Goal: Information Seeking & Learning: Learn about a topic

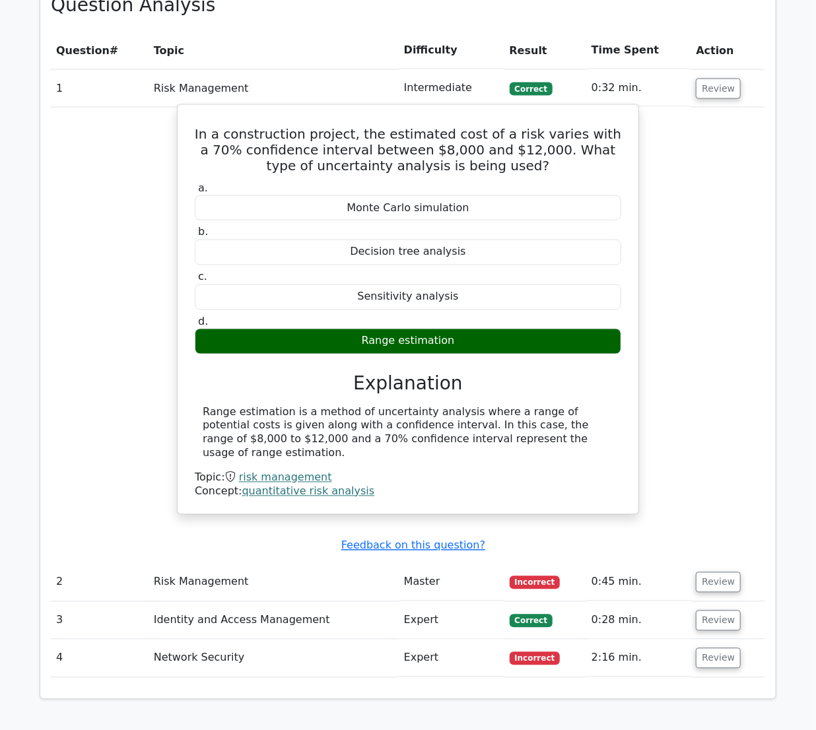
drag, startPoint x: 209, startPoint y: 377, endPoint x: 508, endPoint y: 409, distance: 300.9
click at [508, 409] on div "Range estimation is a method of uncertainty analysis where a range of potential…" at bounding box center [408, 433] width 427 height 55
copy div "Range estimation is a method of uncertainty analysis where a range of potential…"
click at [469, 485] on div "Concept: quantitative risk analysis" at bounding box center [408, 492] width 427 height 14
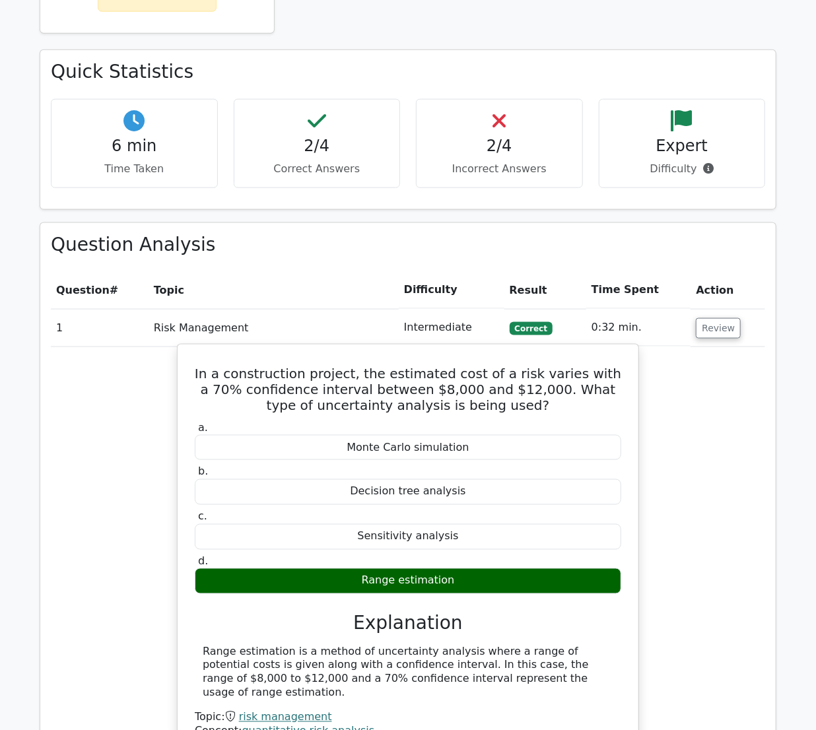
scroll to position [720, 0]
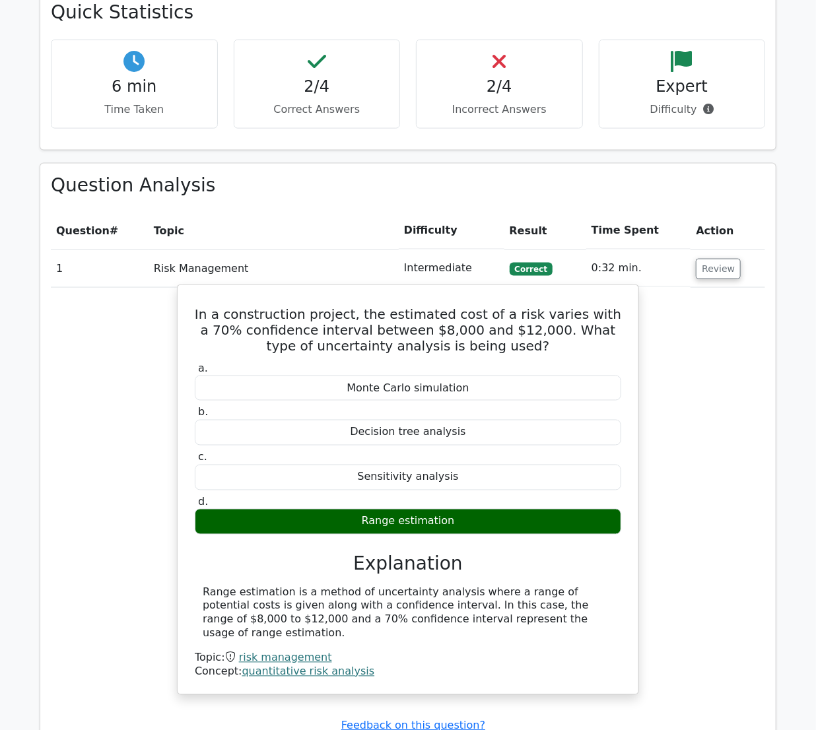
click at [308, 324] on div "In a construction project, the estimated cost of a risk varies with a 70% confi…" at bounding box center [408, 490] width 450 height 399
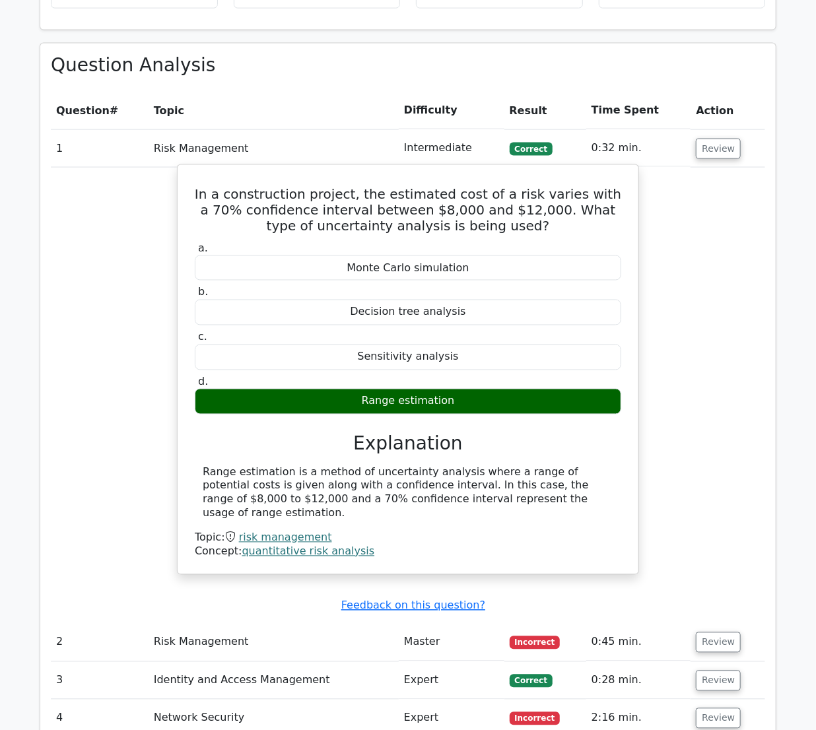
scroll to position [960, 0]
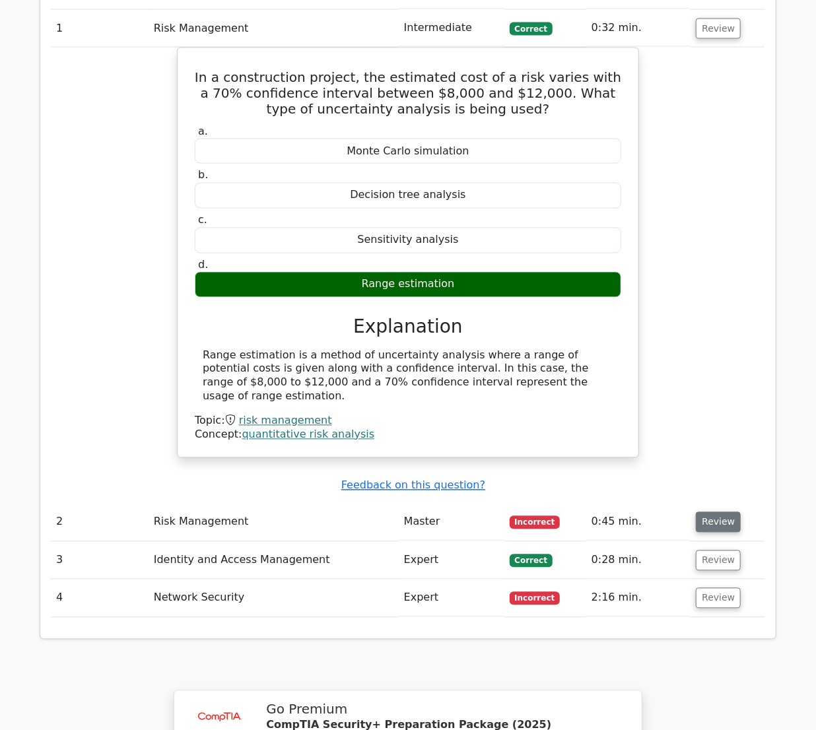
click at [714, 512] on button "Review" at bounding box center [718, 522] width 45 height 20
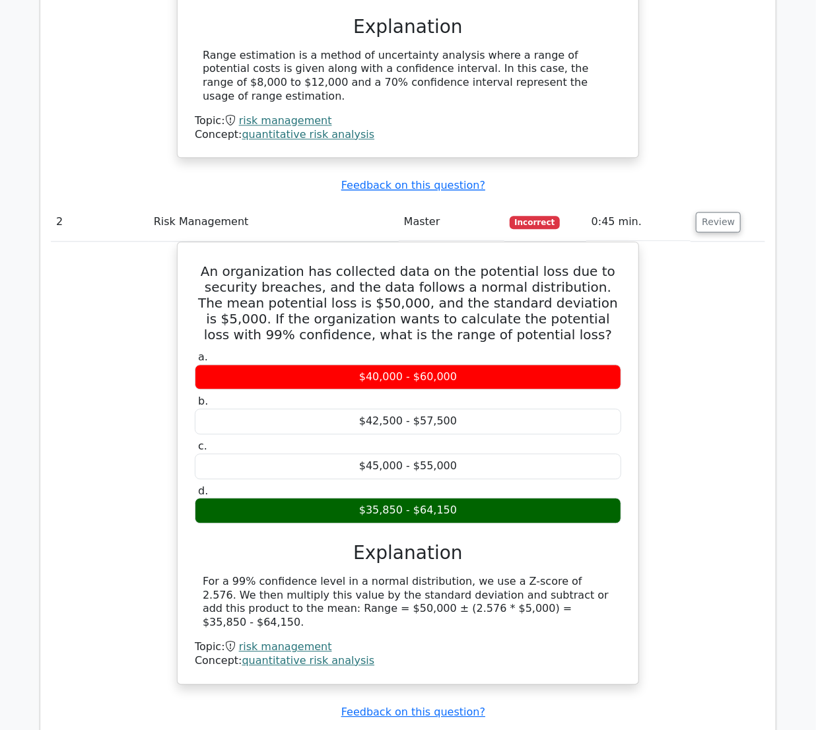
scroll to position [1500, 0]
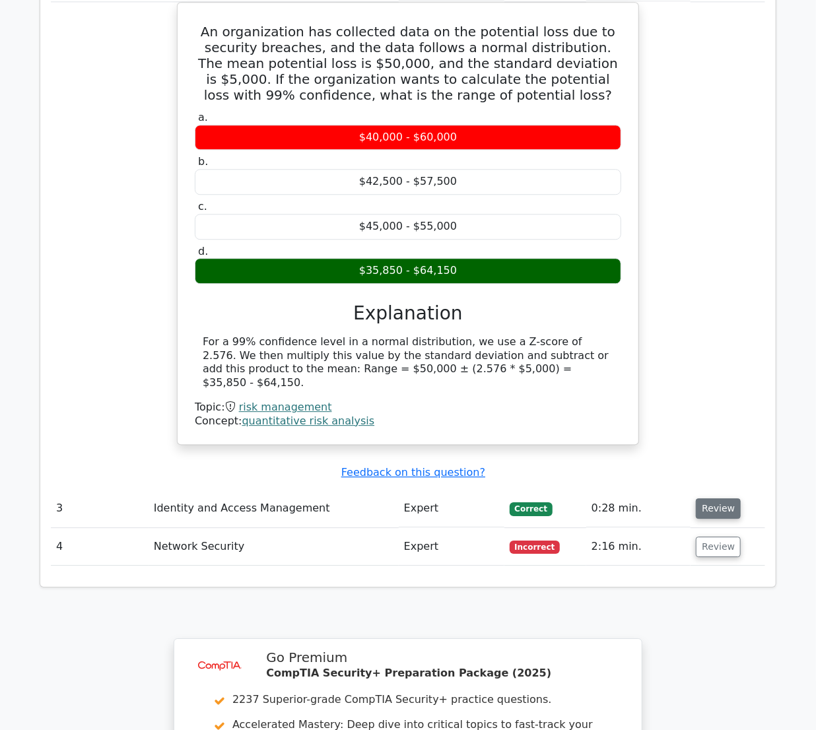
click at [724, 499] on button "Review" at bounding box center [718, 509] width 45 height 20
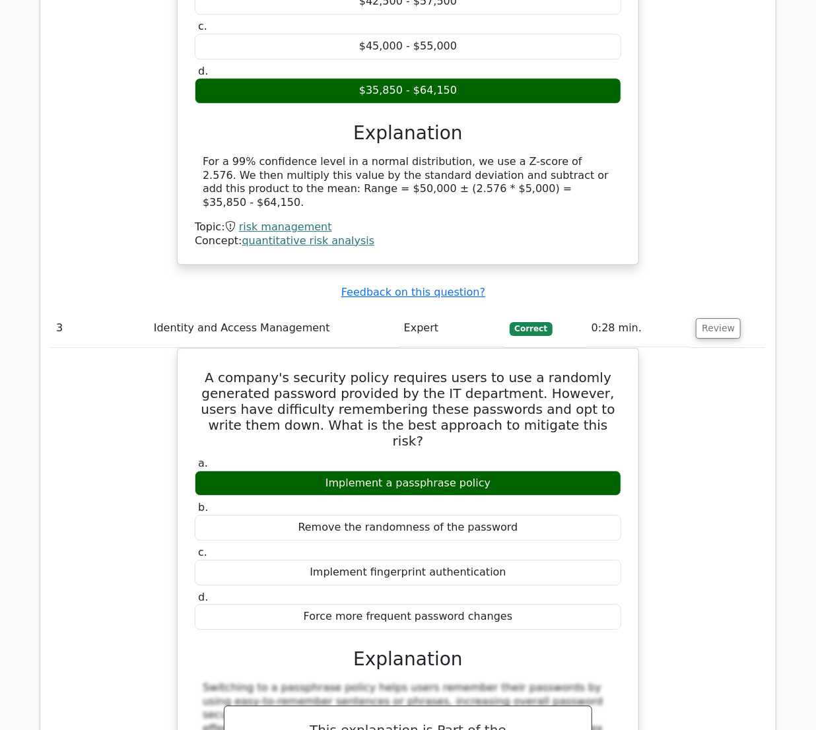
scroll to position [1801, 0]
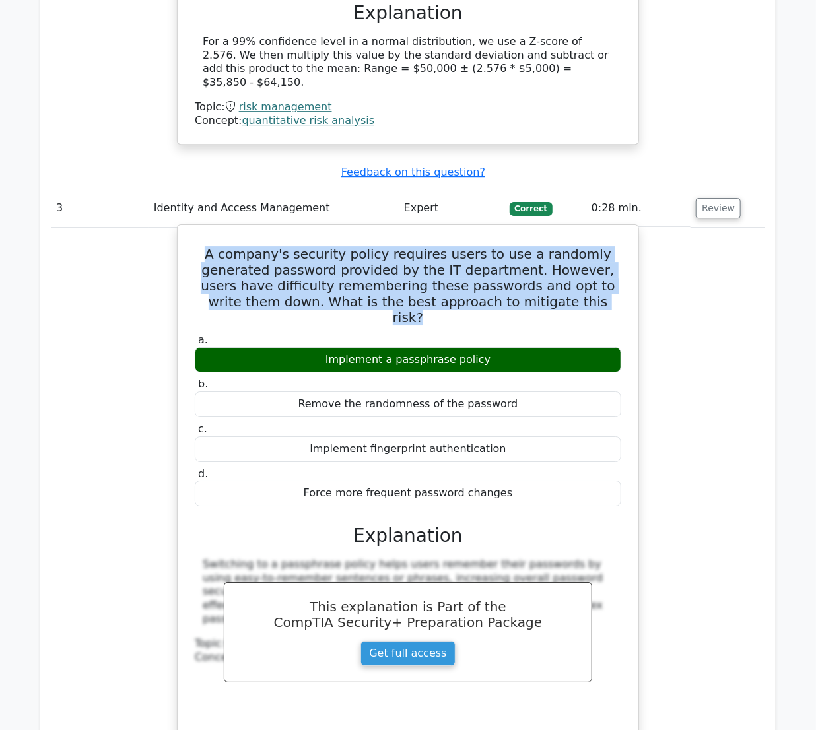
drag, startPoint x: 185, startPoint y: 189, endPoint x: 559, endPoint y: 243, distance: 377.6
click at [559, 243] on div "A company's security policy requires users to use a randomly generated password…" at bounding box center [408, 491] width 450 height 523
drag, startPoint x: 559, startPoint y: 243, endPoint x: 500, endPoint y: 223, distance: 61.6
copy h5 "A company's security policy requires users to use a randomly generated password…"
drag, startPoint x: 326, startPoint y: 282, endPoint x: 497, endPoint y: 279, distance: 171.0
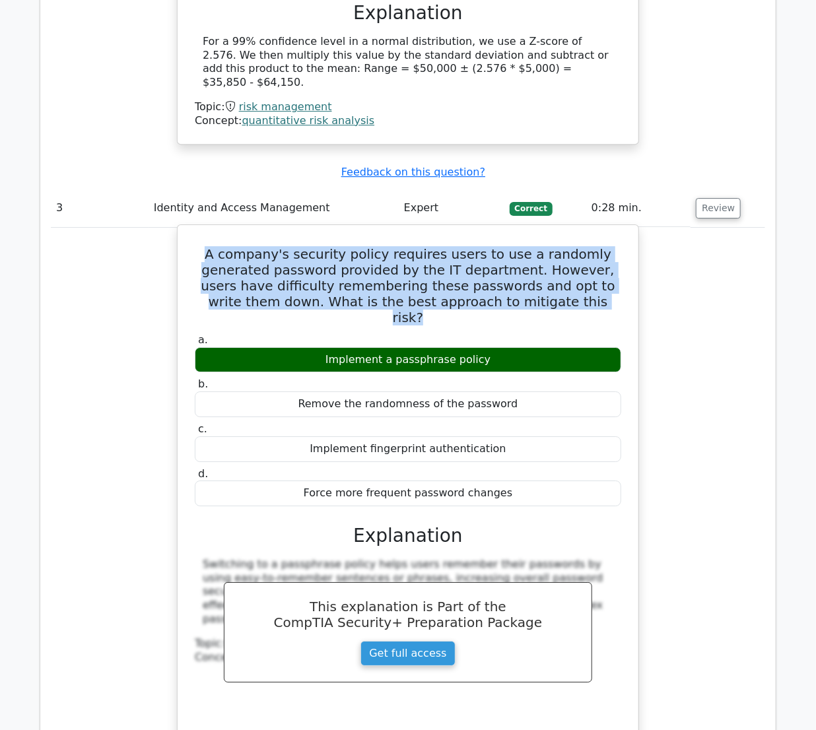
click at [497, 347] on div "Implement a passphrase policy" at bounding box center [408, 360] width 427 height 26
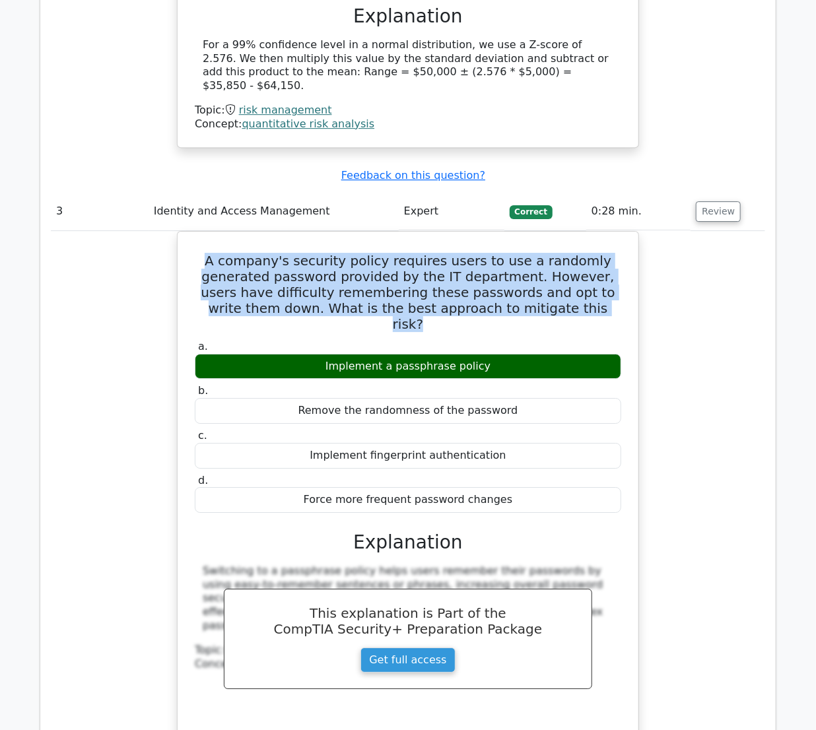
copy div "Implement a passphrase policy"
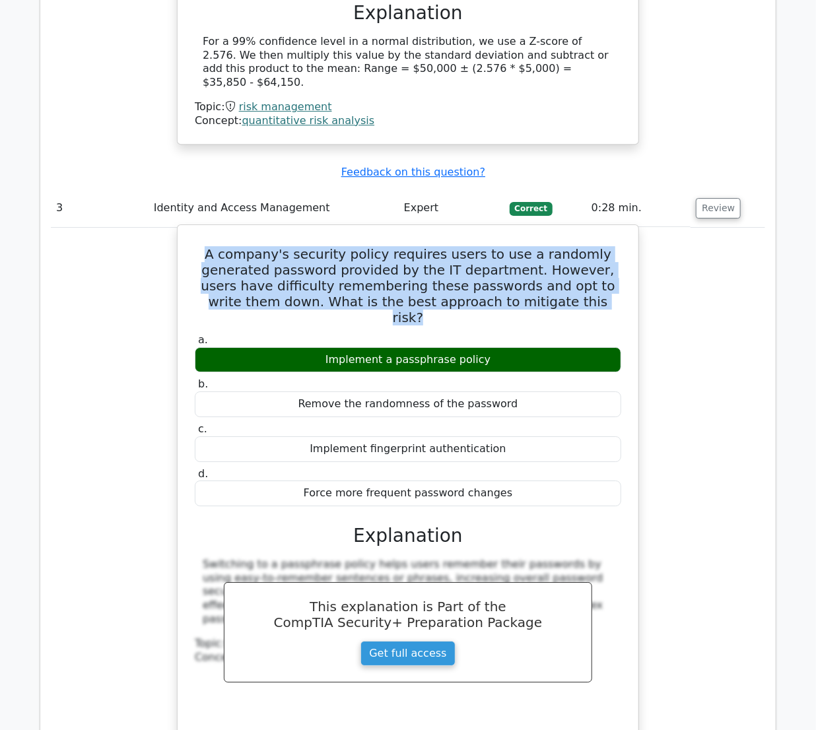
copy div "Remove the randomness of the password"
drag, startPoint x: 362, startPoint y: 324, endPoint x: 504, endPoint y: 335, distance: 141.7
click at [504, 392] on div "Remove the randomness of the password" at bounding box center [408, 405] width 427 height 26
drag, startPoint x: 345, startPoint y: 374, endPoint x: 497, endPoint y: 381, distance: 152.0
click at [497, 436] on div "Implement fingerprint authentication" at bounding box center [408, 449] width 427 height 26
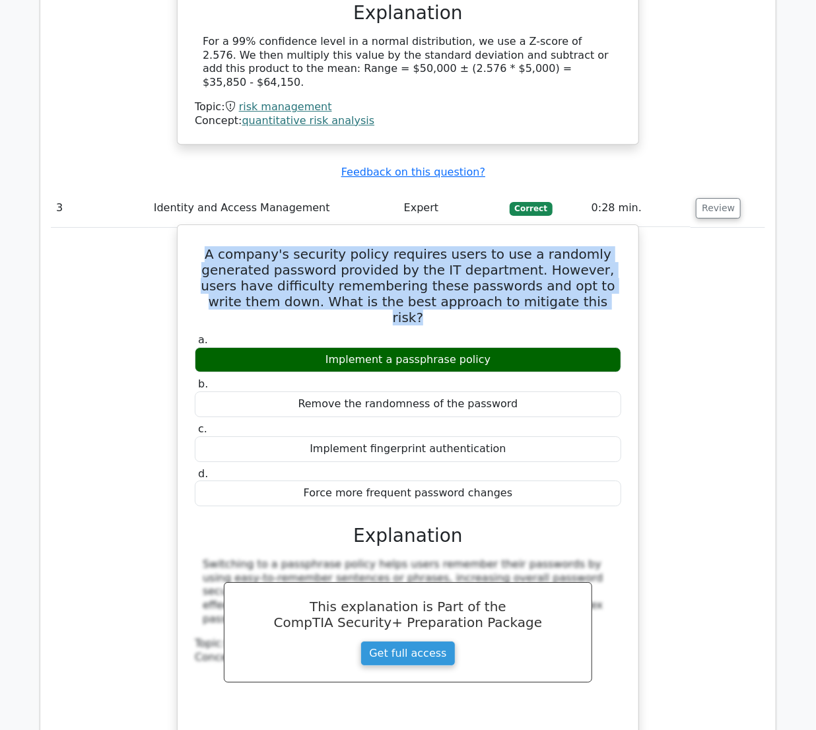
copy div "Implement fingerprint authentication"
drag, startPoint x: 357, startPoint y: 419, endPoint x: 499, endPoint y: 421, distance: 142.0
click at [499, 481] on div "Force more frequent password changes" at bounding box center [408, 494] width 427 height 26
copy div "Force more frequent password changes"
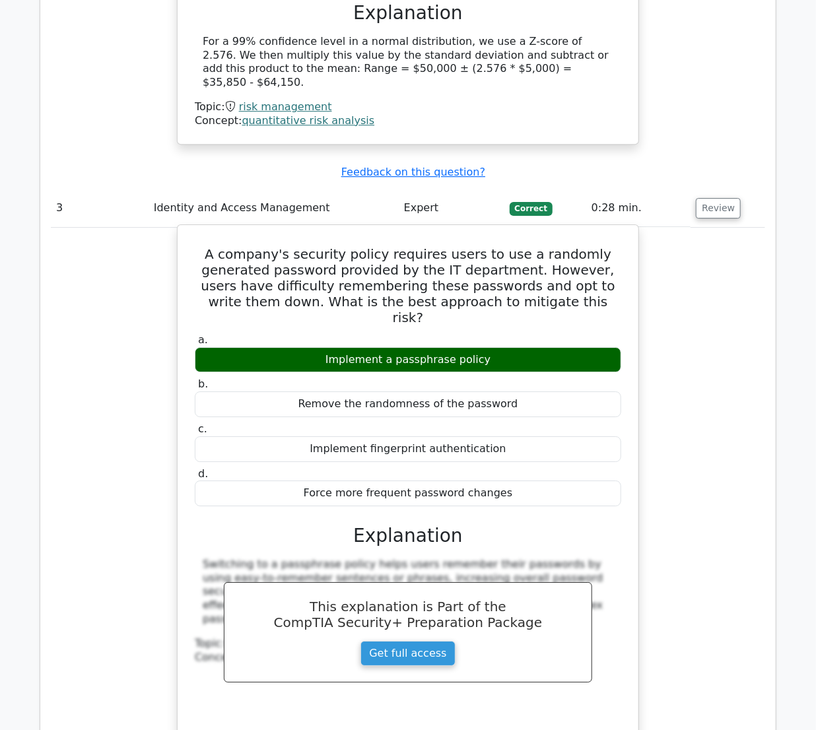
click at [362, 246] on h5 "A company's security policy requires users to use a randomly generated password…" at bounding box center [407, 285] width 429 height 79
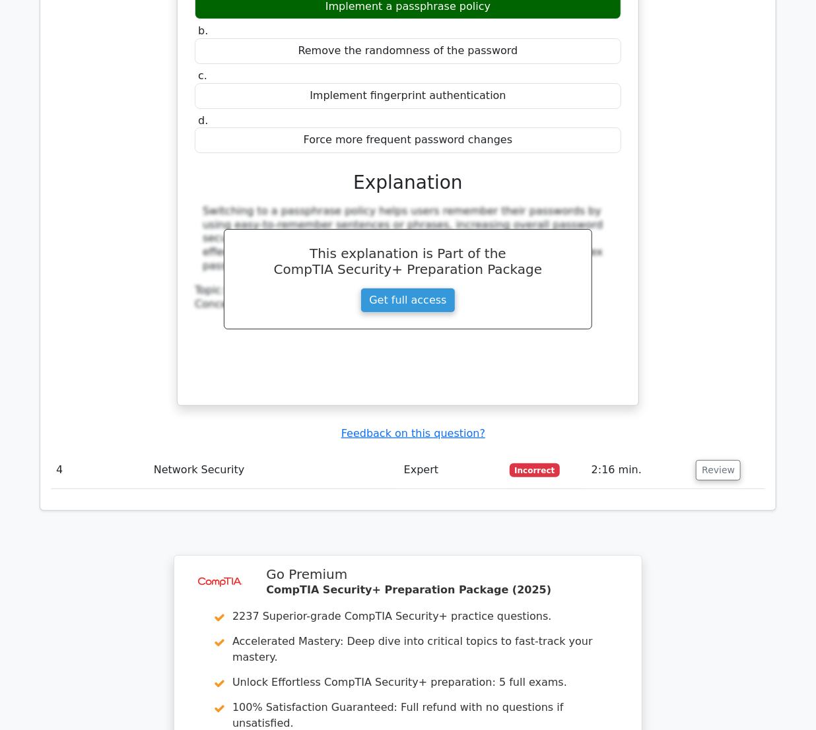
scroll to position [2341, 0]
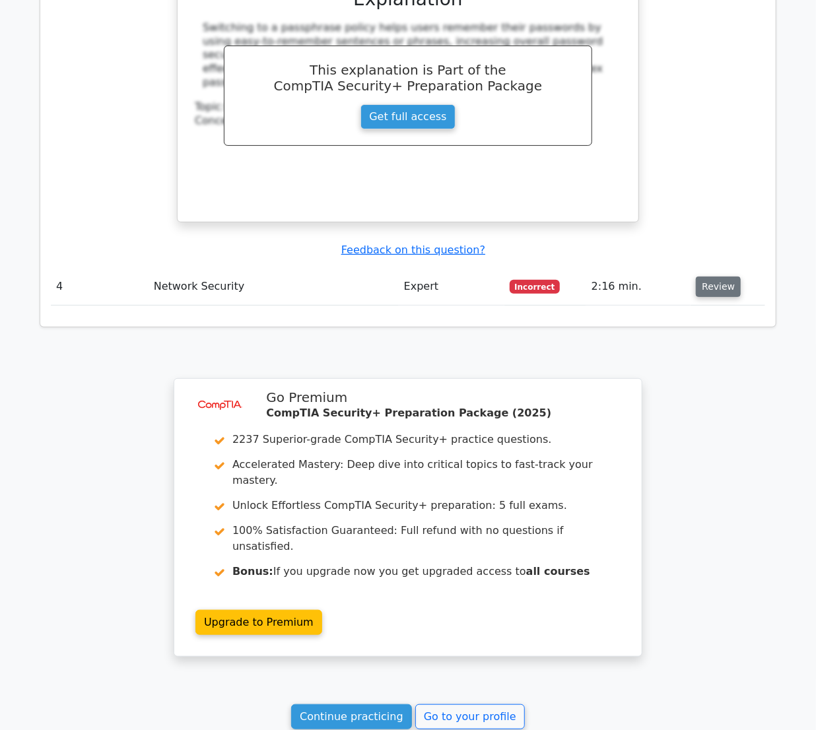
click at [705, 277] on button "Review" at bounding box center [718, 287] width 45 height 20
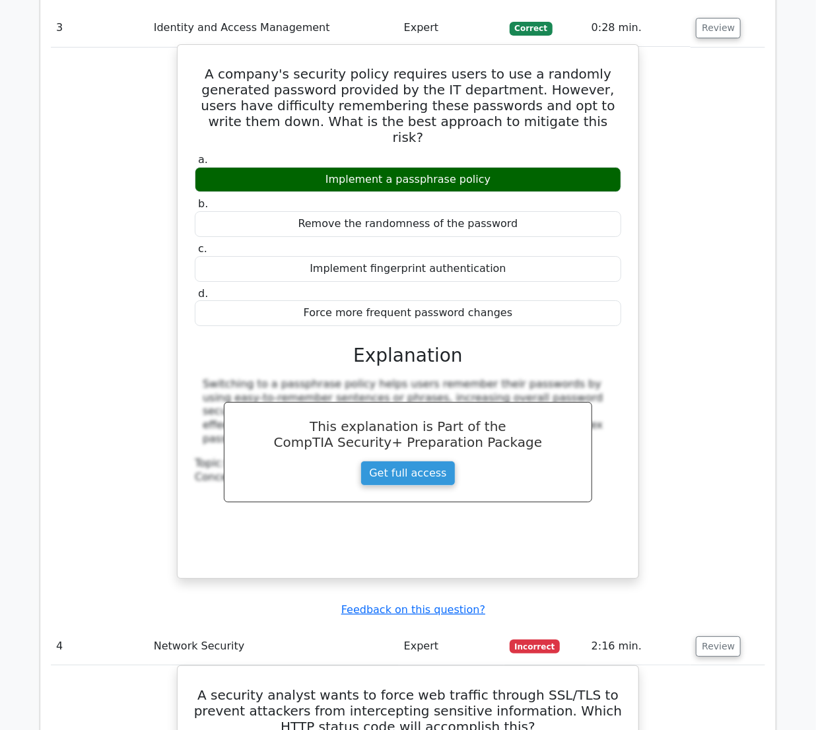
scroll to position [1801, 0]
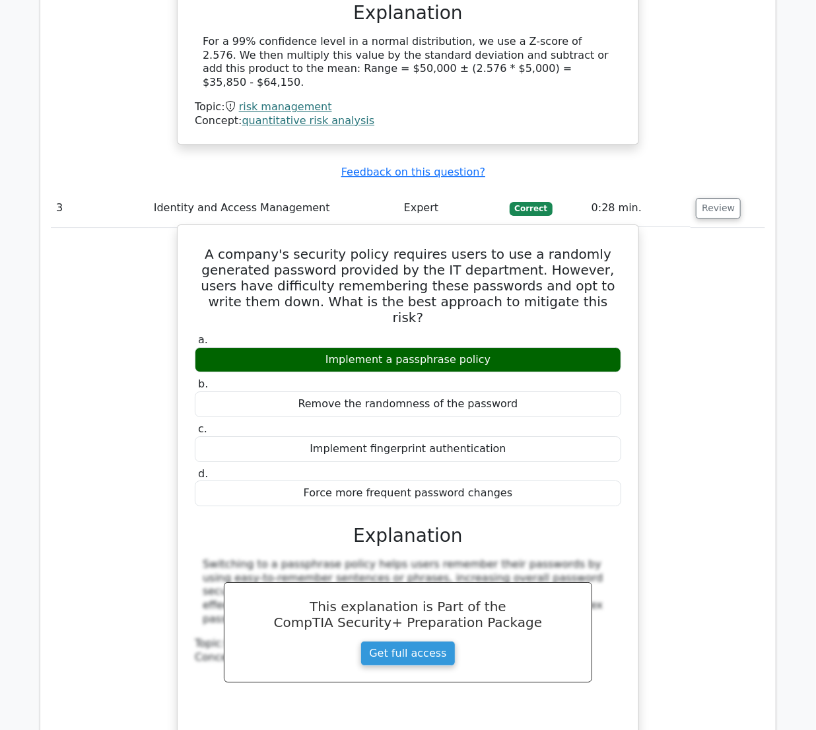
drag, startPoint x: 416, startPoint y: 411, endPoint x: 534, endPoint y: 416, distance: 117.6
click at [534, 481] on div "Force more frequent password changes" at bounding box center [408, 494] width 427 height 26
copy div "Force more frequent password changes"
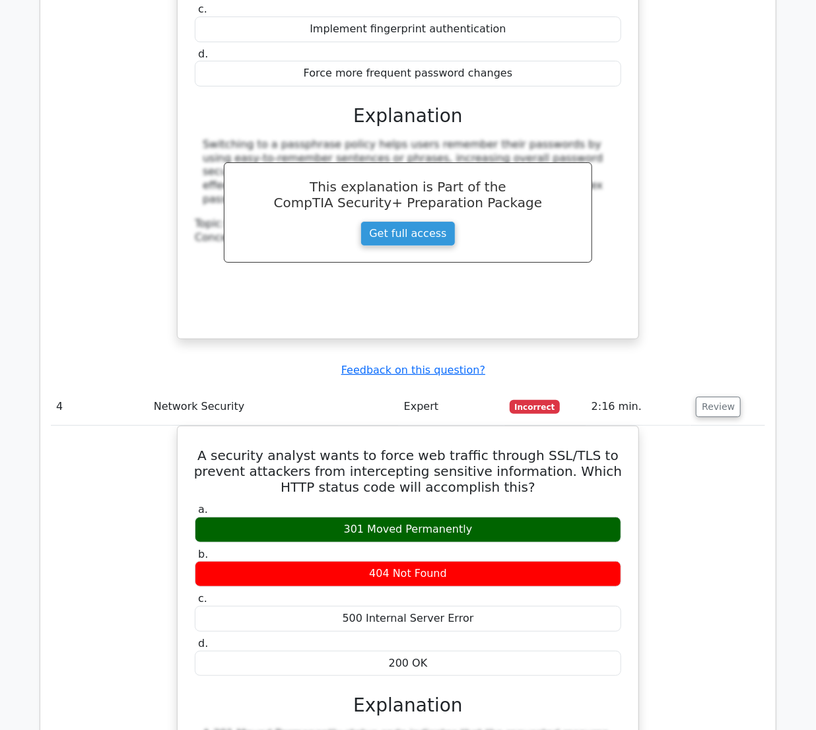
scroll to position [2281, 0]
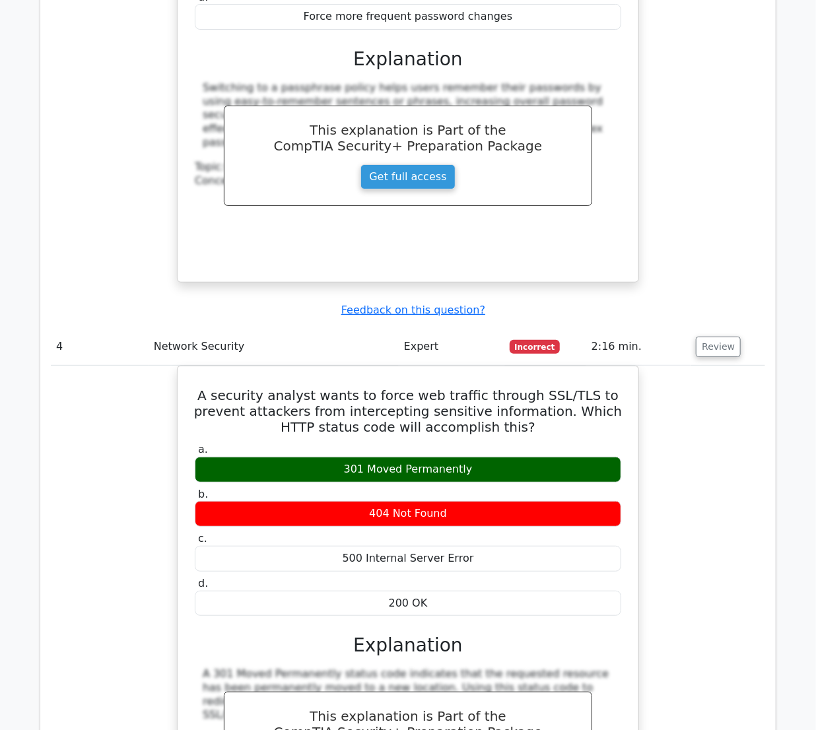
click at [683, 545] on div "A security analyst wants to force web traffic through SSL/TLS to prevent attack…" at bounding box center [408, 625] width 714 height 519
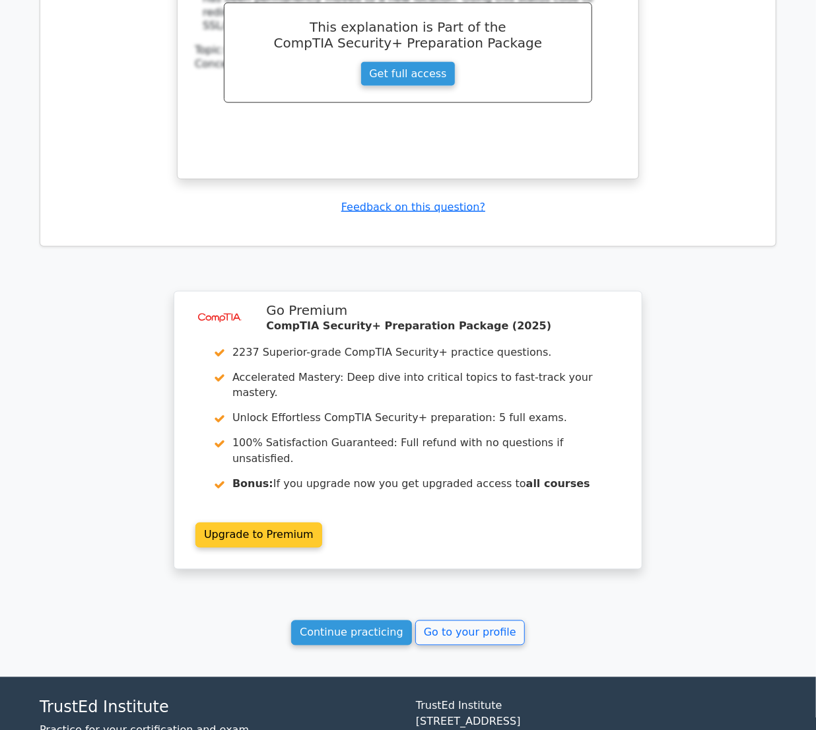
scroll to position [2793, 0]
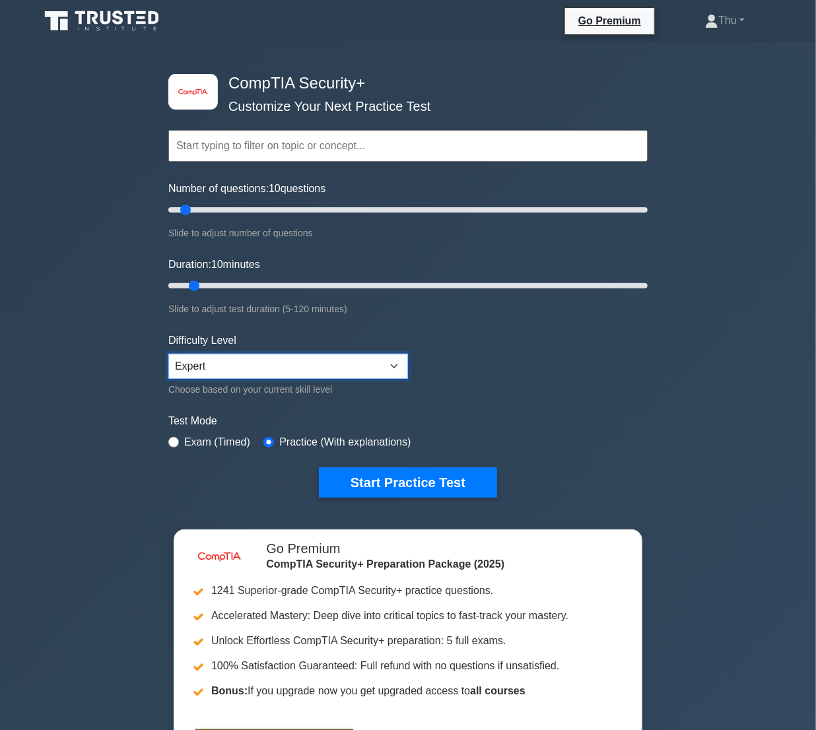
click at [394, 355] on select "Beginner Intermediate Expert" at bounding box center [288, 366] width 240 height 25
click at [392, 359] on select "Beginner Intermediate Expert" at bounding box center [288, 366] width 240 height 25
click at [255, 81] on h4 "CompTIA Security+" at bounding box center [403, 83] width 360 height 19
drag, startPoint x: 255, startPoint y: 81, endPoint x: 258, endPoint y: 104, distance: 23.9
click at [258, 104] on div "Topics Cryptography Identity and Access Management Risk Management Network Secu…" at bounding box center [407, 127] width 479 height 75
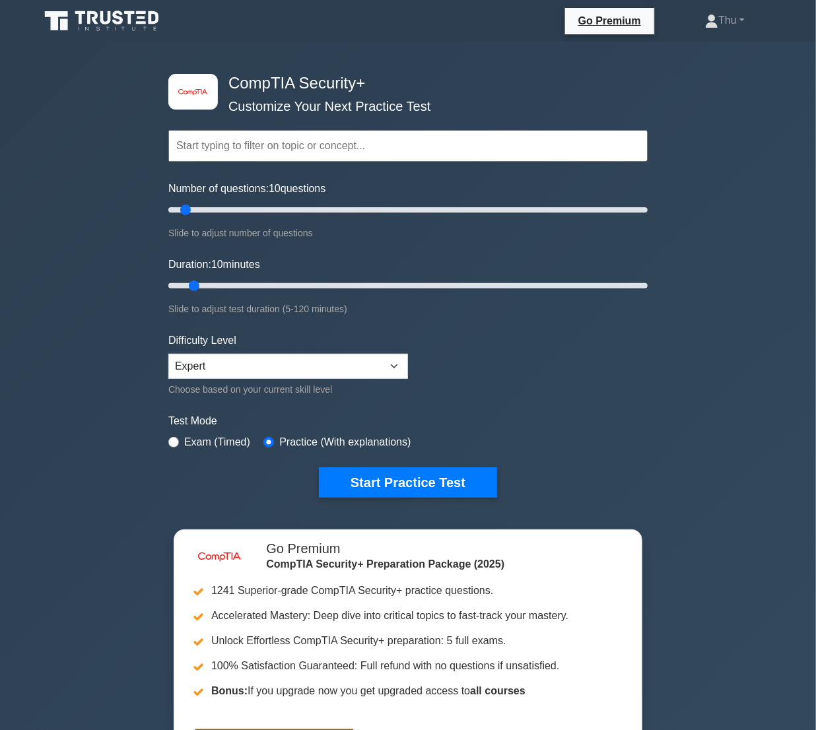
click at [209, 99] on div "Topics Cryptography Identity and Access Management Risk Management Network Secu…" at bounding box center [407, 127] width 479 height 75
click at [215, 370] on select "Beginner Intermediate Expert" at bounding box center [288, 366] width 240 height 25
click at [223, 149] on input "text" at bounding box center [407, 146] width 479 height 32
click at [186, 86] on div "image/svg+xml" at bounding box center [193, 92] width 50 height 36
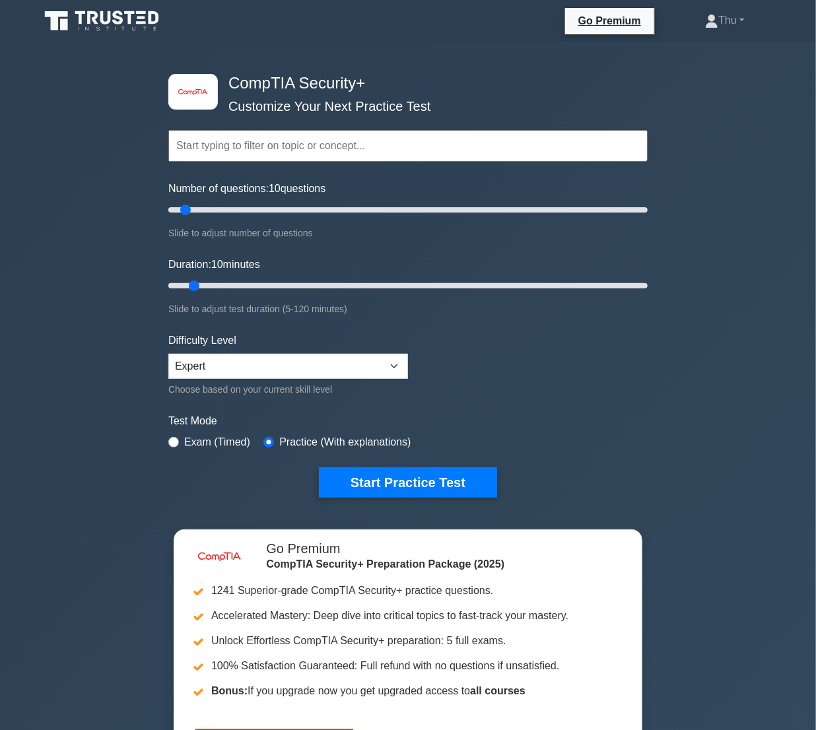
click at [251, 81] on h4 "CompTIA Security+" at bounding box center [403, 83] width 360 height 19
click at [125, 15] on icon at bounding box center [103, 21] width 127 height 25
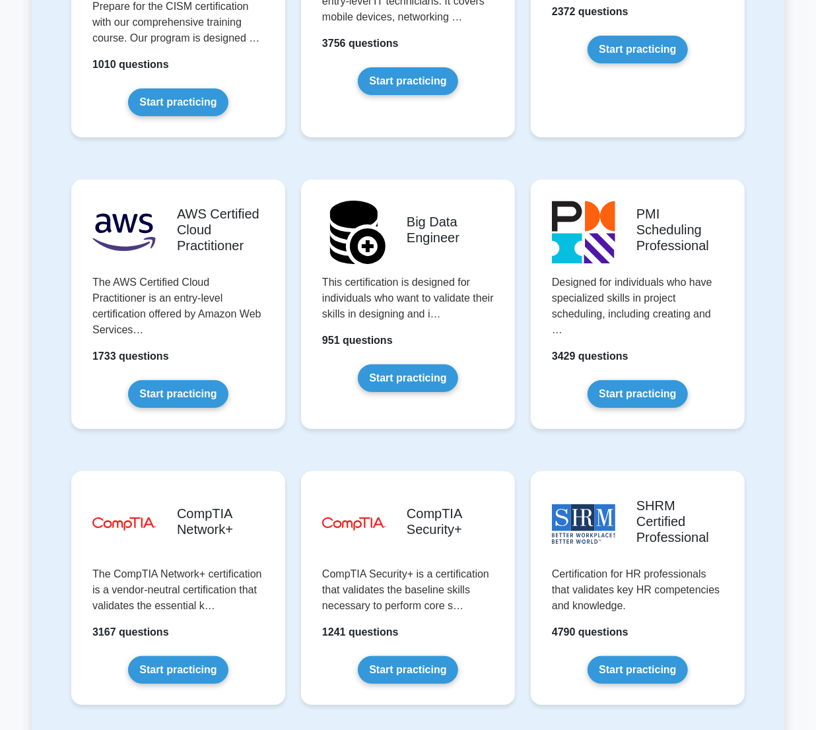
scroll to position [2341, 0]
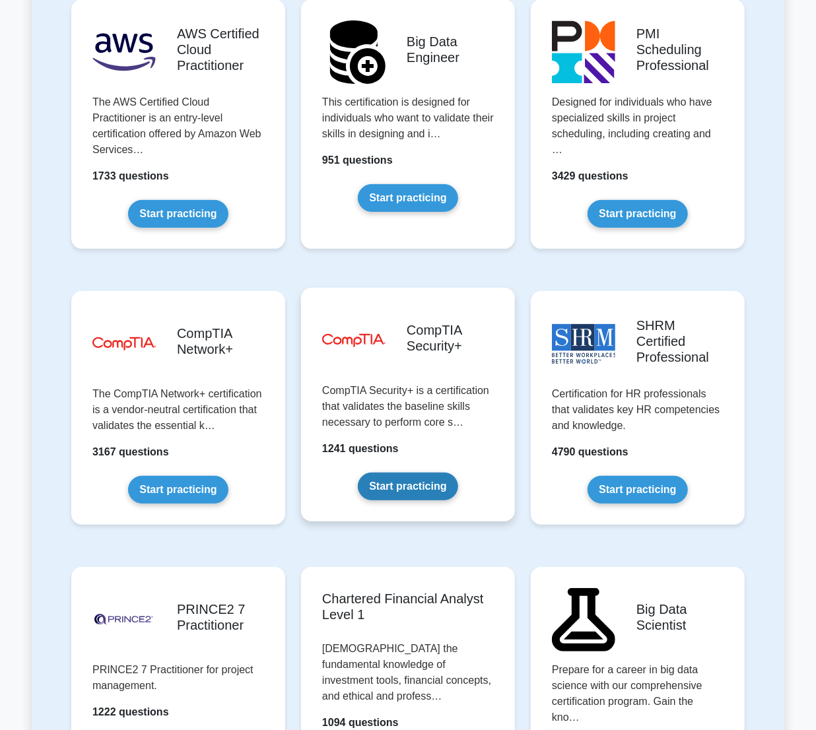
click at [407, 473] on link "Start practicing" at bounding box center [408, 487] width 100 height 28
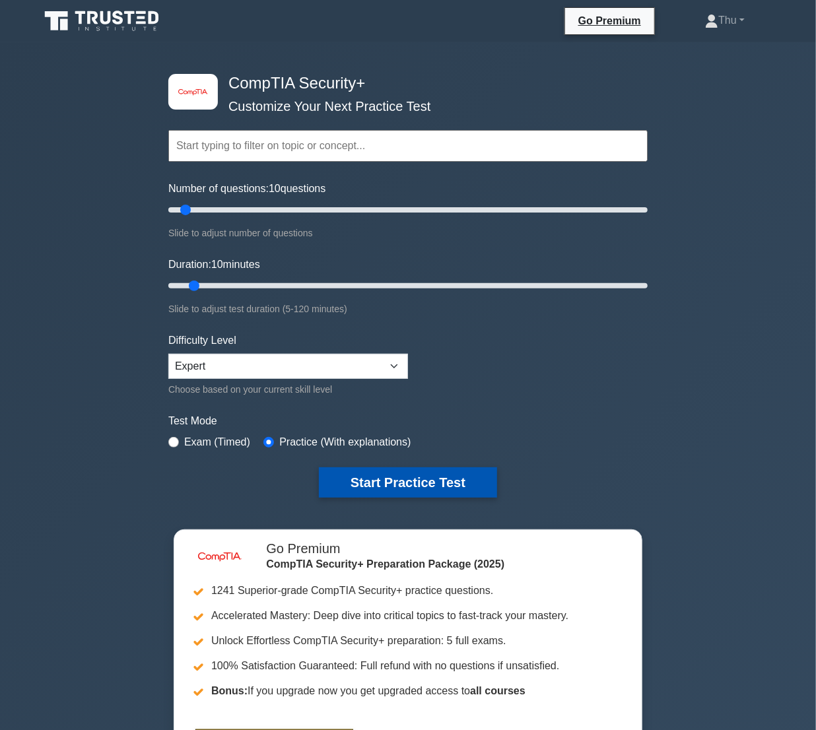
click at [401, 476] on button "Start Practice Test" at bounding box center [408, 482] width 178 height 30
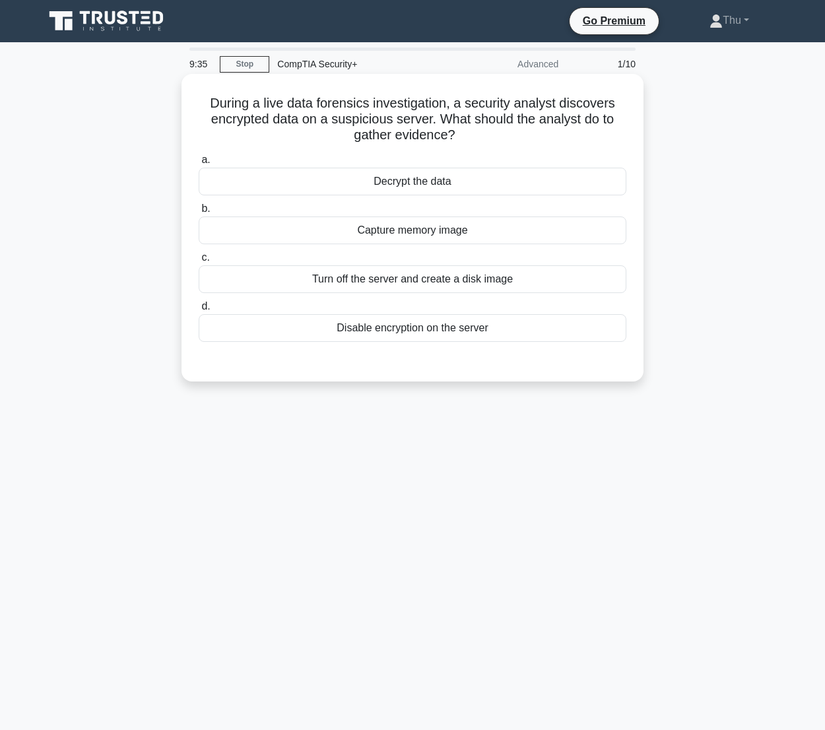
click at [399, 227] on div "Capture memory image" at bounding box center [413, 231] width 428 height 28
click at [199, 213] on input "b. Capture memory image" at bounding box center [199, 209] width 0 height 9
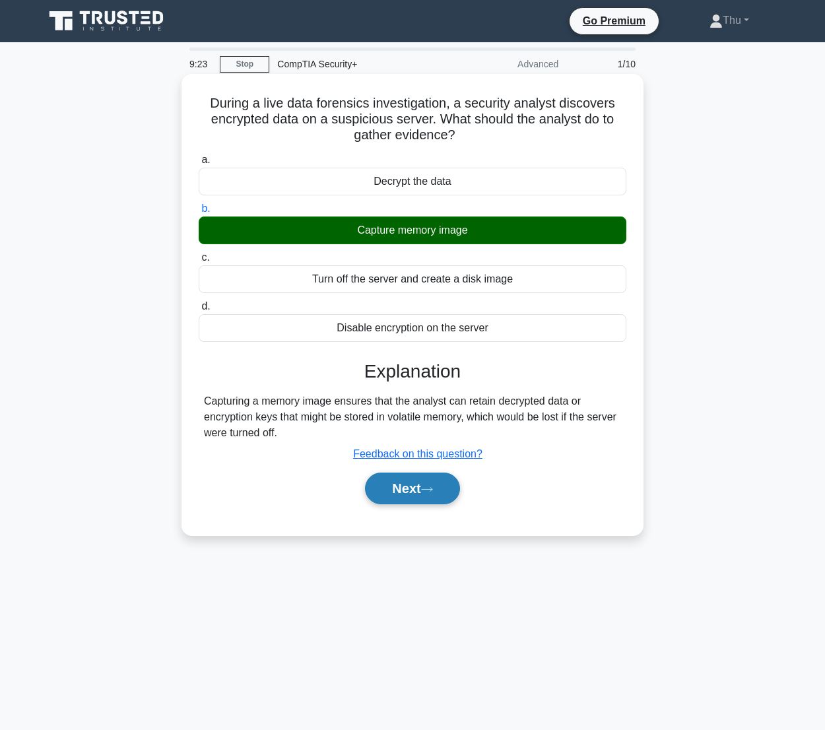
click at [416, 495] on button "Next" at bounding box center [412, 489] width 94 height 32
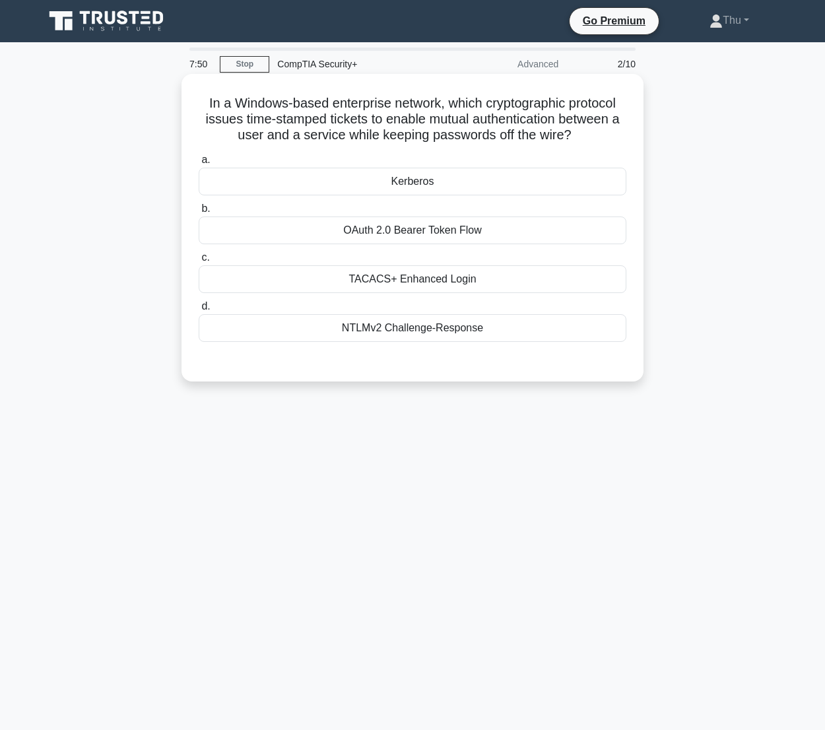
click at [415, 178] on div "Kerberos" at bounding box center [413, 182] width 428 height 28
click at [199, 164] on input "a. Kerberos" at bounding box center [199, 160] width 0 height 9
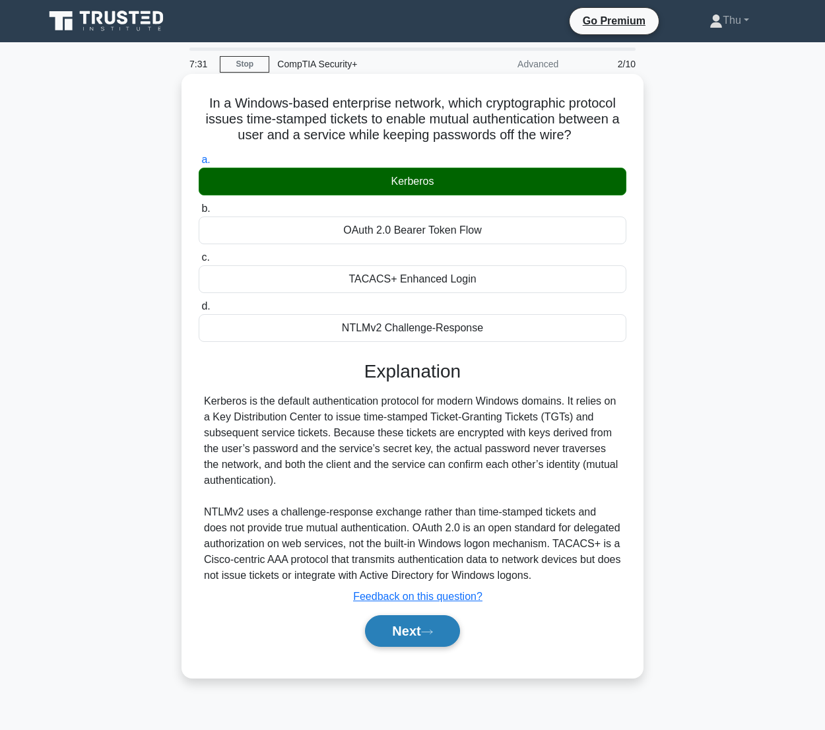
click at [428, 637] on button "Next" at bounding box center [412, 631] width 94 height 32
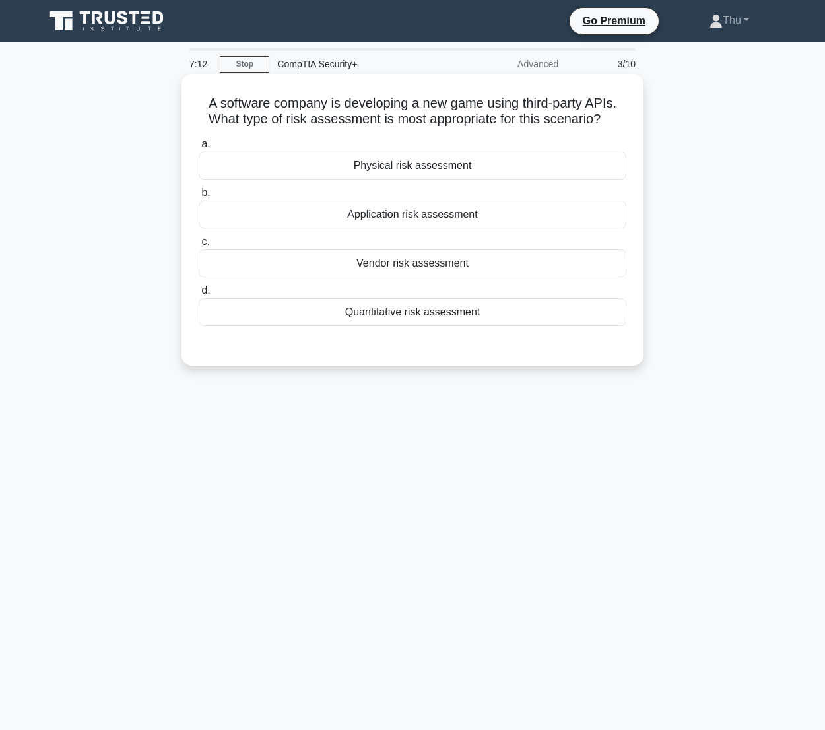
click at [431, 223] on div "Application risk assessment" at bounding box center [413, 215] width 428 height 28
click at [199, 197] on input "b. Application risk assessment" at bounding box center [199, 193] width 0 height 9
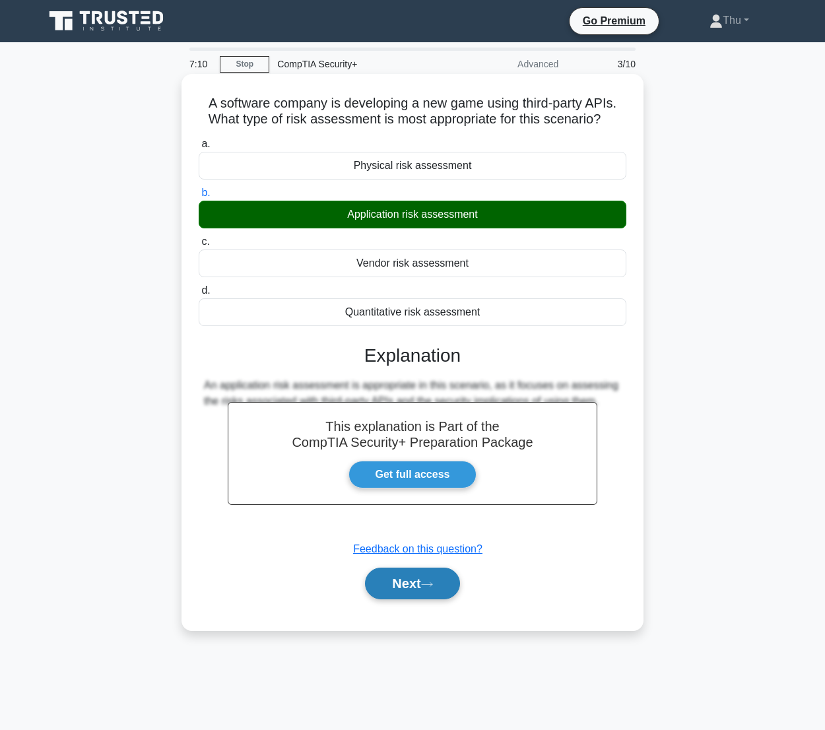
click at [421, 584] on button "Next" at bounding box center [412, 584] width 94 height 32
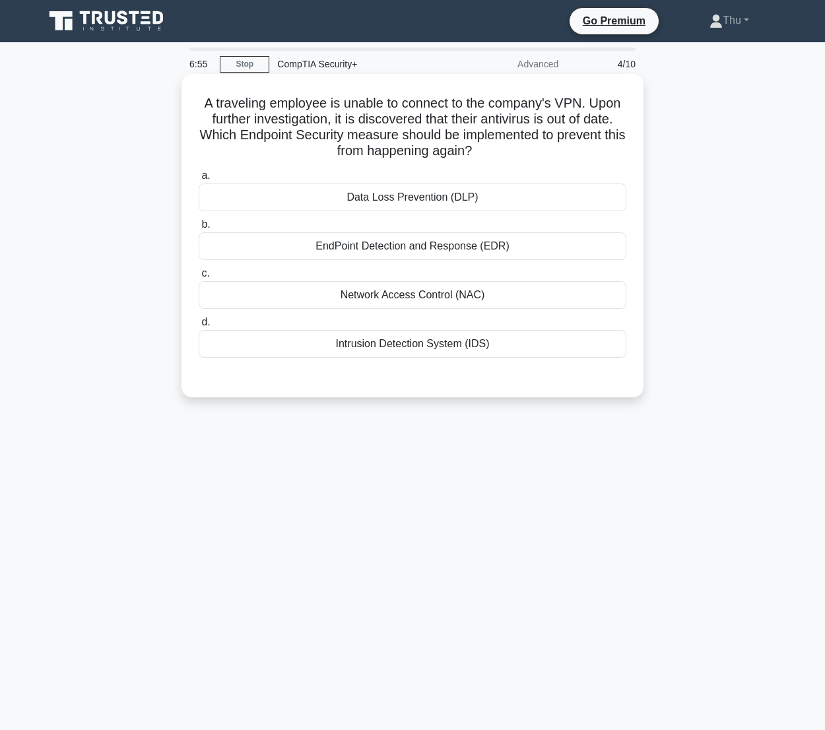
click at [442, 249] on div "EndPoint Detection and Response (EDR)" at bounding box center [413, 246] width 428 height 28
click at [199, 229] on input "b. EndPoint Detection and Response (EDR)" at bounding box center [199, 225] width 0 height 9
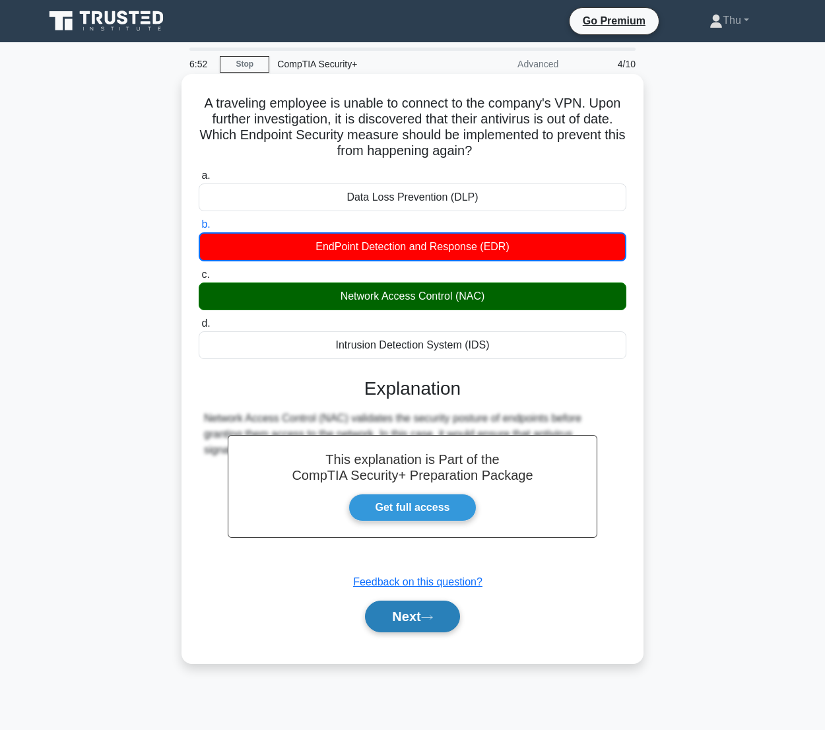
click at [404, 625] on button "Next" at bounding box center [412, 617] width 94 height 32
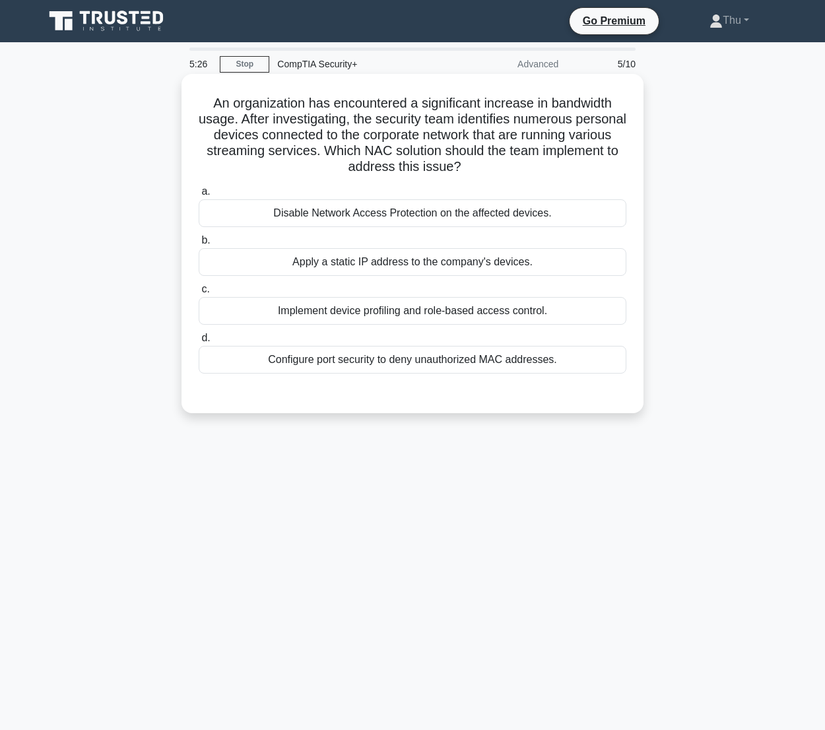
click at [378, 314] on div "Implement device profiling and role-based access control." at bounding box center [413, 311] width 428 height 28
click at [199, 294] on input "c. Implement device profiling and role-based access control." at bounding box center [199, 289] width 0 height 9
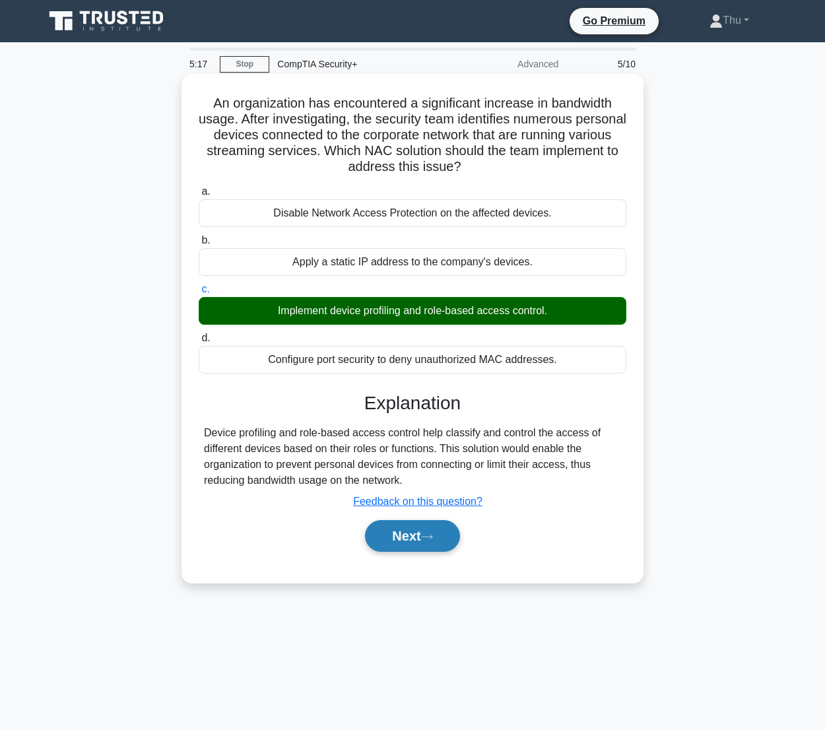
click at [397, 549] on button "Next" at bounding box center [412, 536] width 94 height 32
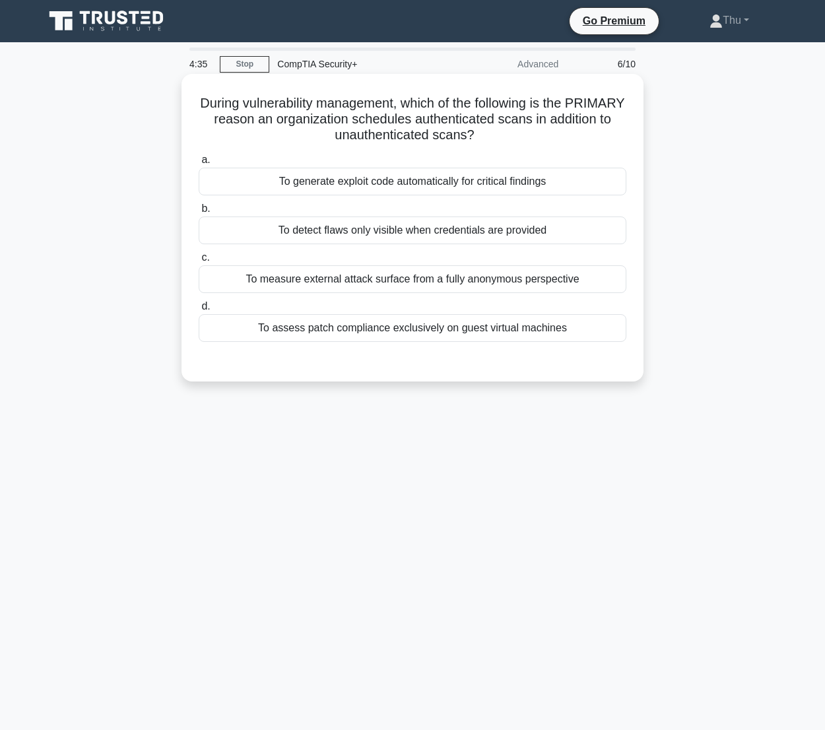
click at [374, 235] on div "To detect flaws only visible when credentials are provided" at bounding box center [413, 231] width 428 height 28
click at [199, 213] on input "b. To detect flaws only visible when credentials are provided" at bounding box center [199, 209] width 0 height 9
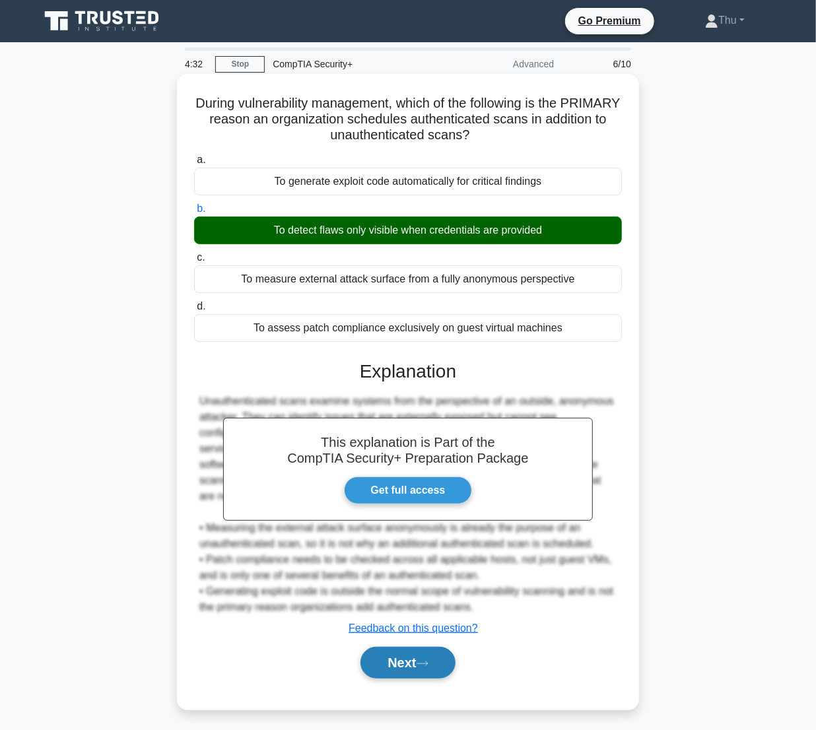
click at [407, 660] on button "Next" at bounding box center [408, 663] width 94 height 32
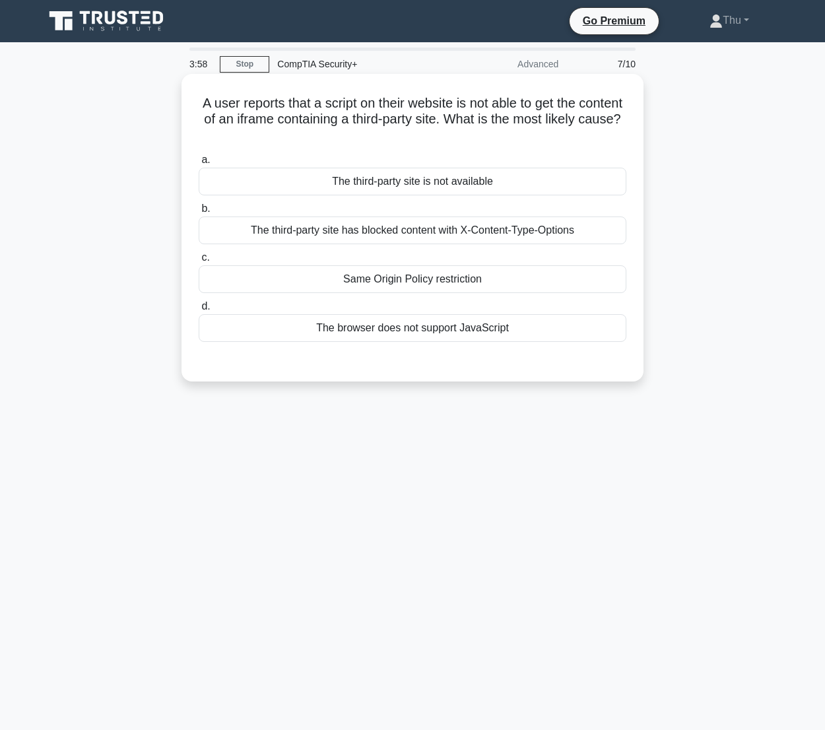
click at [362, 234] on div "The third-party site has blocked content with X-Content-Type-Options" at bounding box center [413, 231] width 428 height 28
click at [199, 213] on input "b. The third-party site has blocked content with X-Content-Type-Options" at bounding box center [199, 209] width 0 height 9
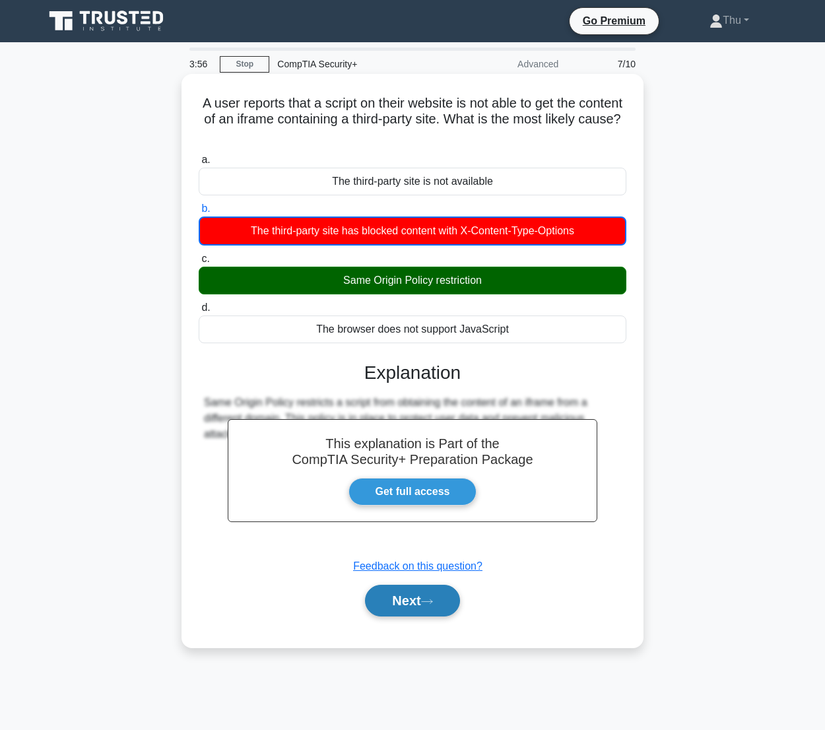
click at [433, 600] on icon at bounding box center [427, 601] width 12 height 7
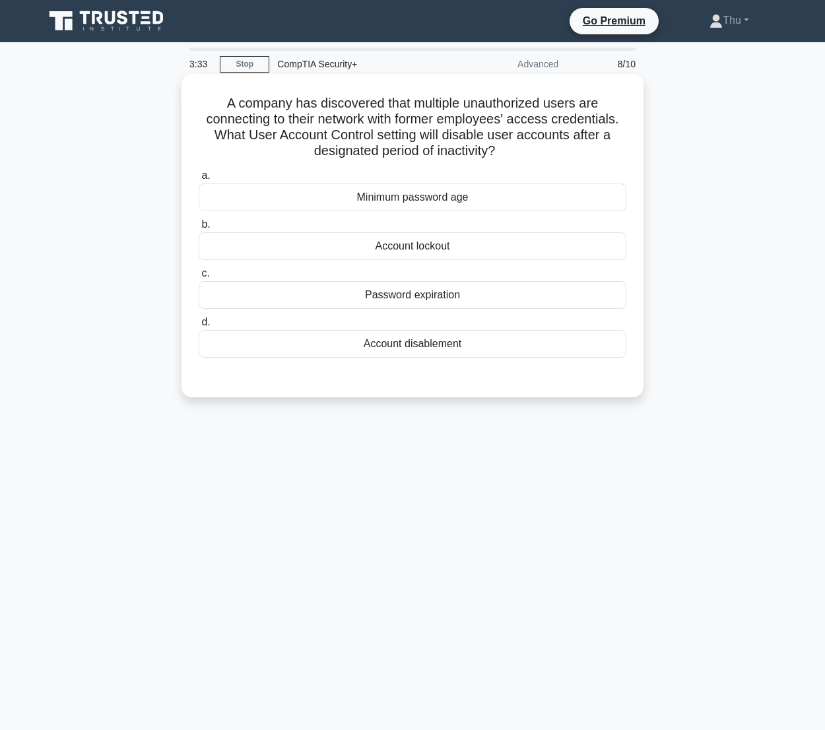
click at [403, 343] on div "Account disablement" at bounding box center [413, 344] width 428 height 28
click at [199, 327] on input "d. Account disablement" at bounding box center [199, 322] width 0 height 9
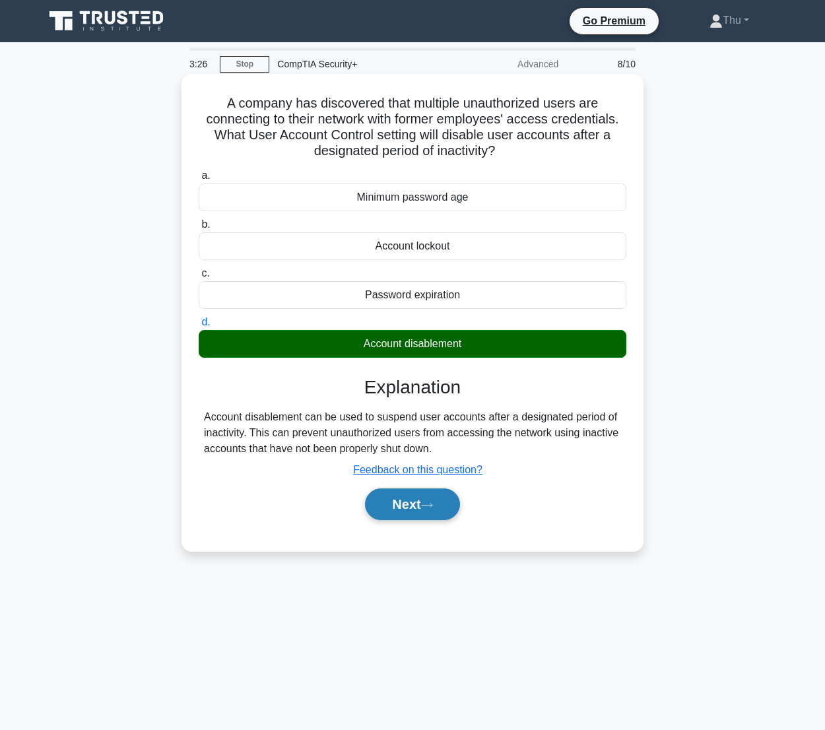
click at [406, 511] on button "Next" at bounding box center [412, 505] width 94 height 32
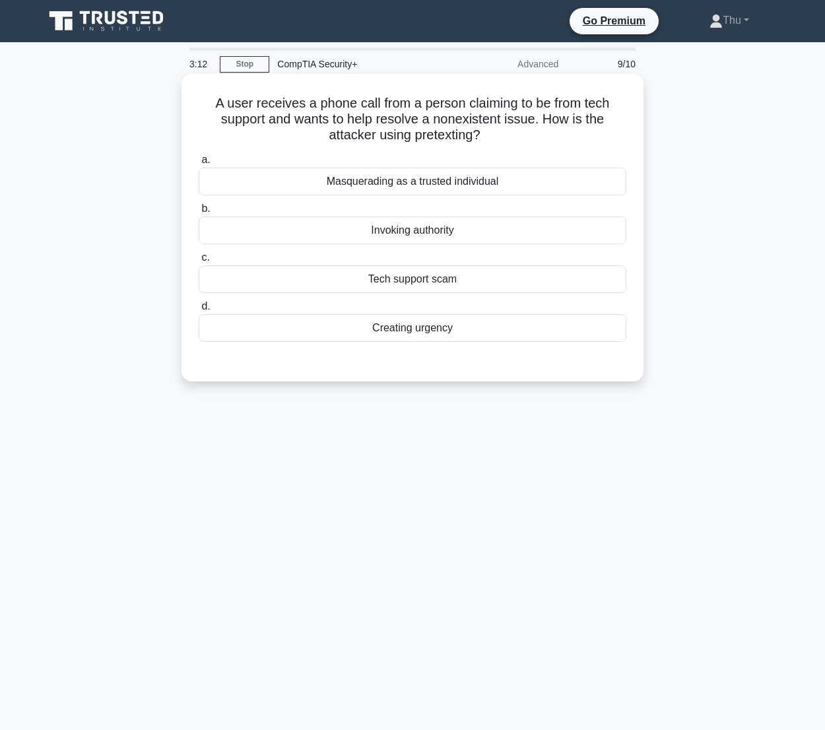
click at [419, 181] on div "Masquerading as a trusted individual" at bounding box center [413, 182] width 428 height 28
click at [199, 164] on input "a. Masquerading as a trusted individual" at bounding box center [199, 160] width 0 height 9
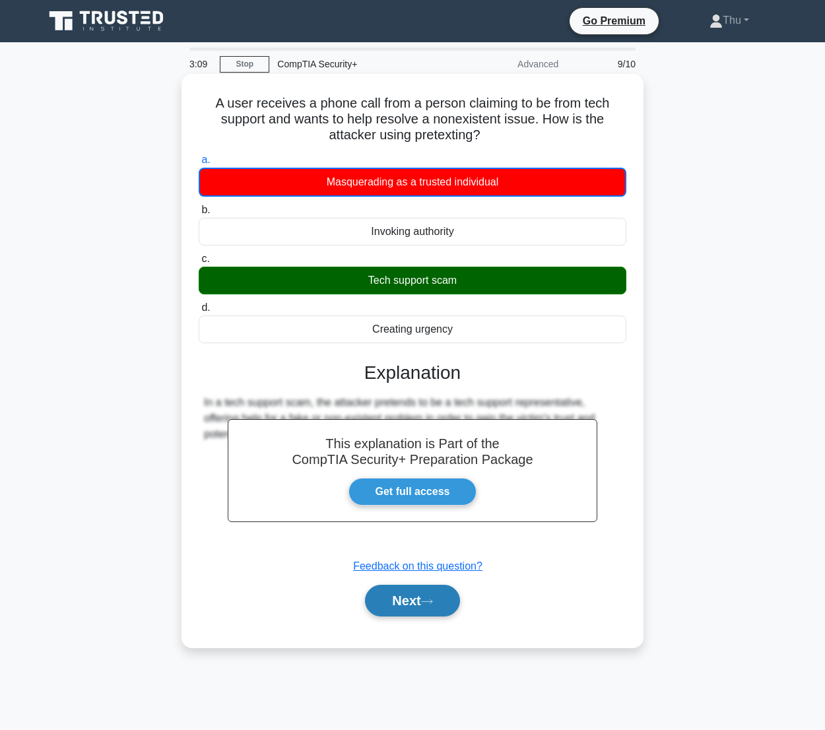
click at [440, 603] on button "Next" at bounding box center [412, 601] width 94 height 32
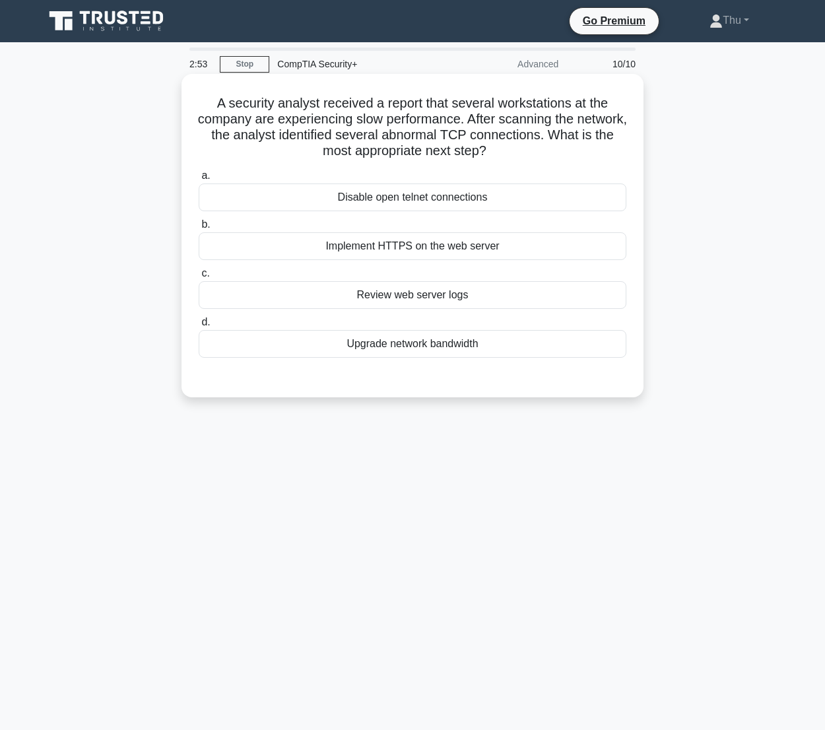
click at [371, 300] on div "Review web server logs" at bounding box center [413, 295] width 428 height 28
click at [199, 278] on input "c. Review web server logs" at bounding box center [199, 273] width 0 height 9
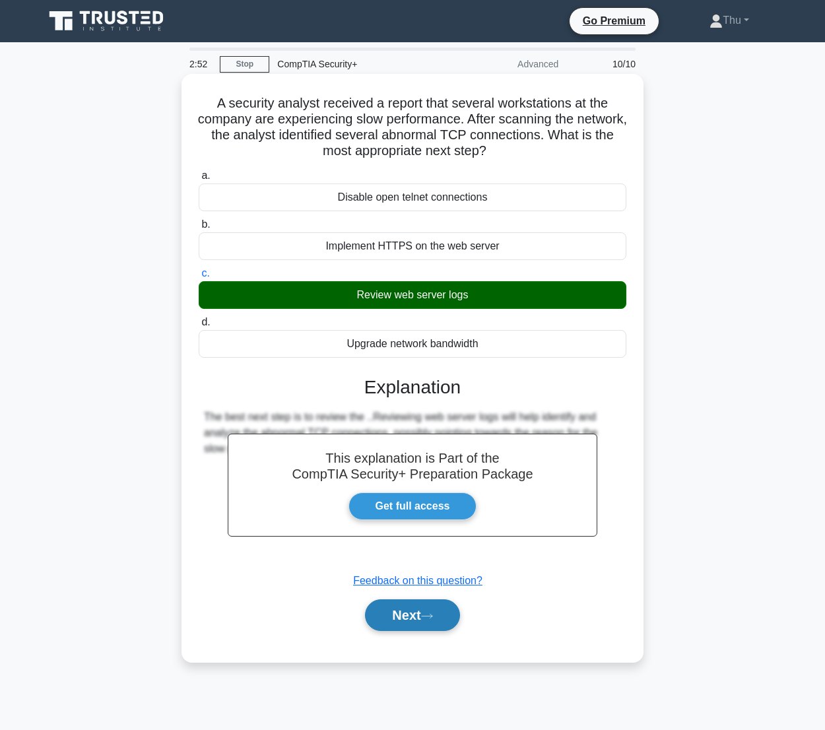
click at [421, 615] on button "Next" at bounding box center [412, 616] width 94 height 32
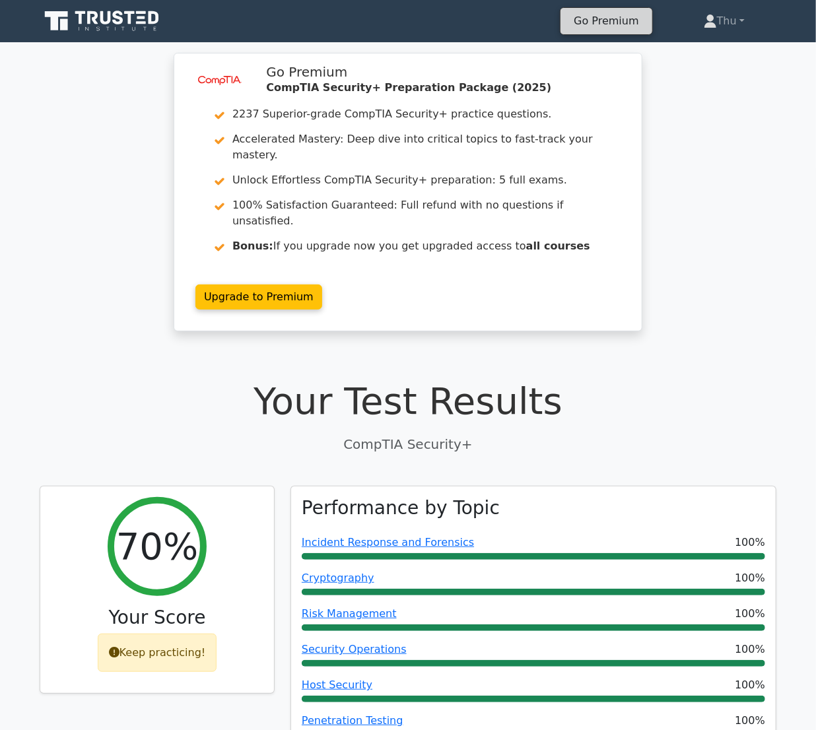
click at [596, 28] on link "Go Premium" at bounding box center [606, 21] width 81 height 18
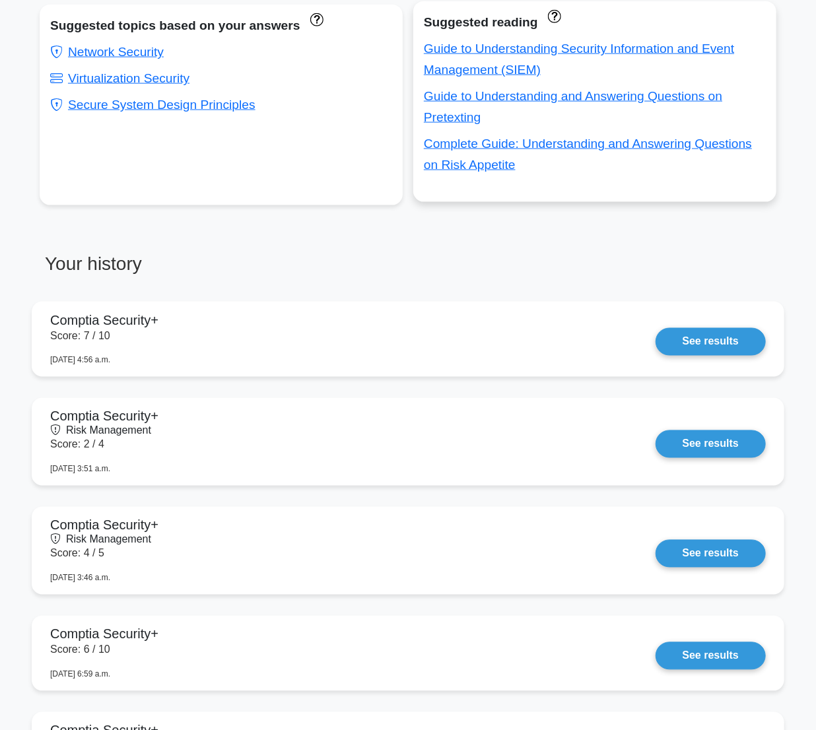
scroll to position [900, 0]
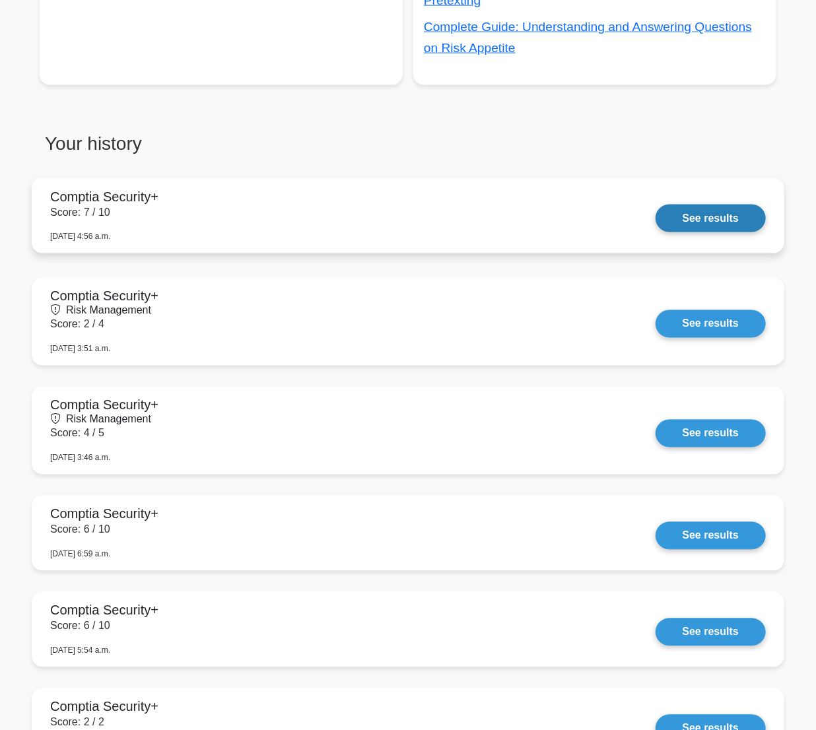
click at [720, 232] on link "See results" at bounding box center [711, 219] width 110 height 28
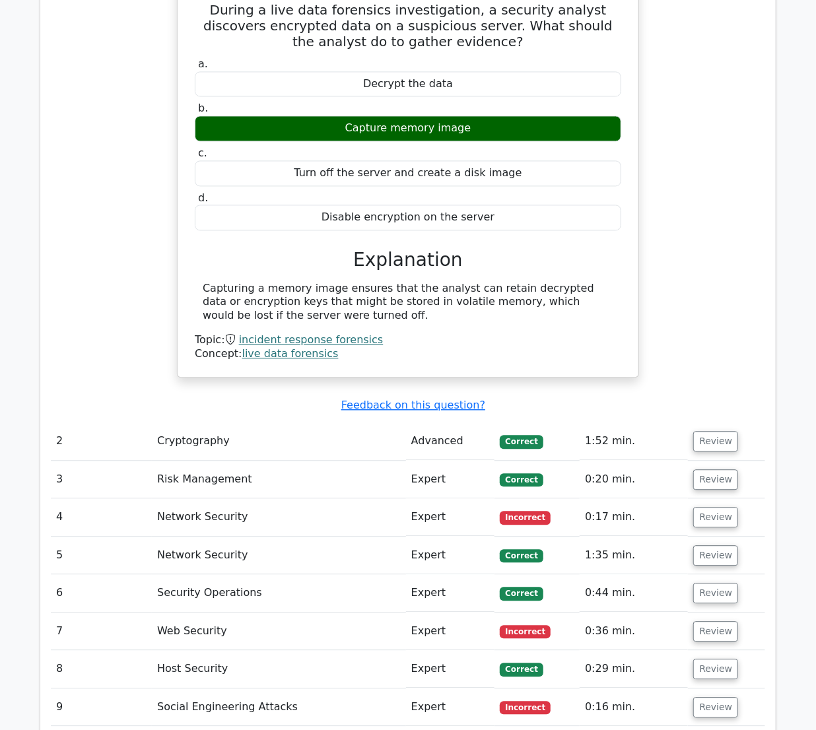
scroll to position [1321, 0]
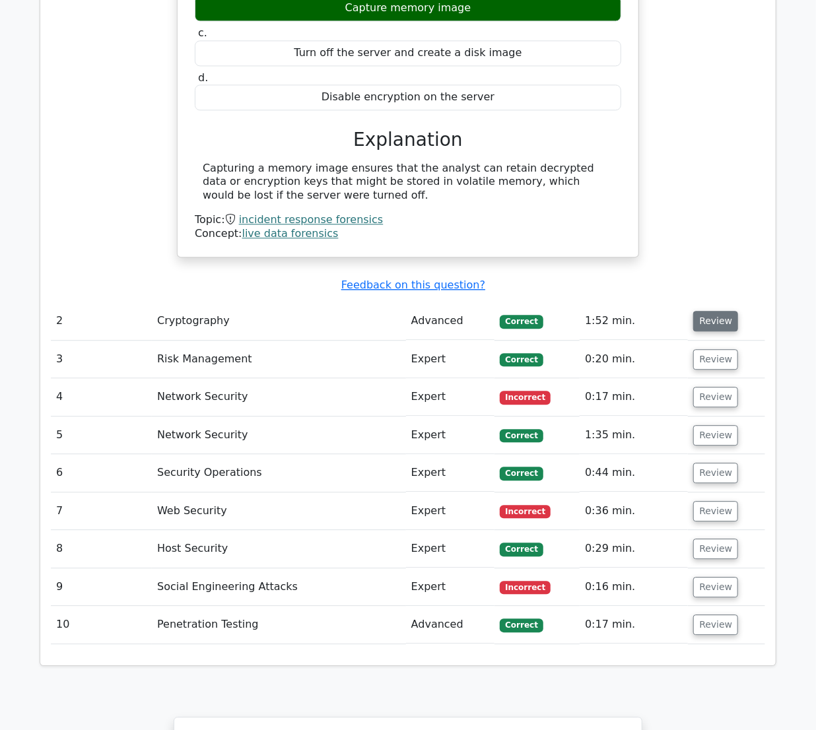
click at [718, 311] on button "Review" at bounding box center [715, 321] width 45 height 20
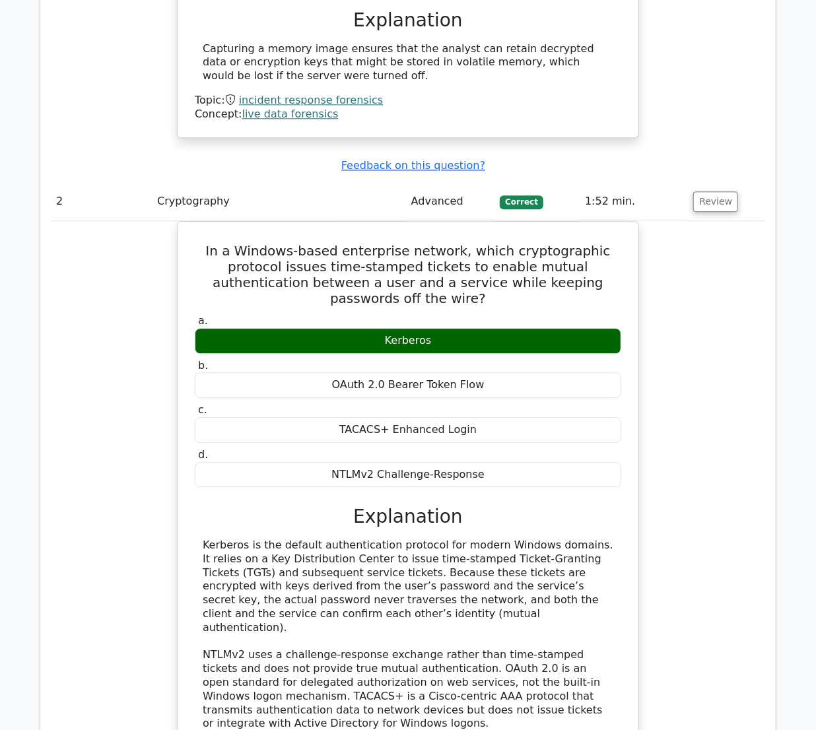
scroll to position [1500, 0]
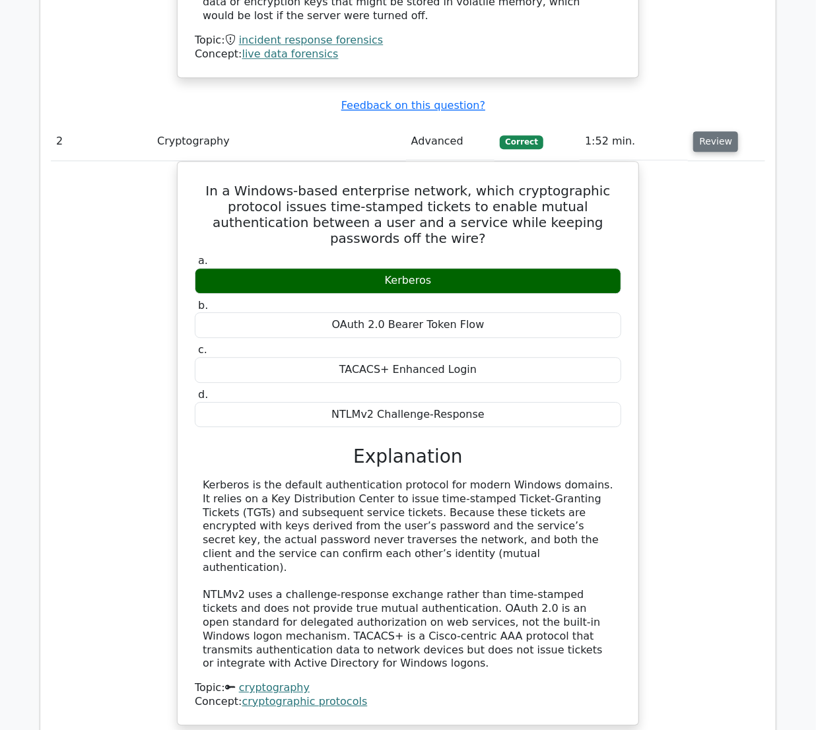
click at [706, 131] on button "Review" at bounding box center [715, 141] width 45 height 20
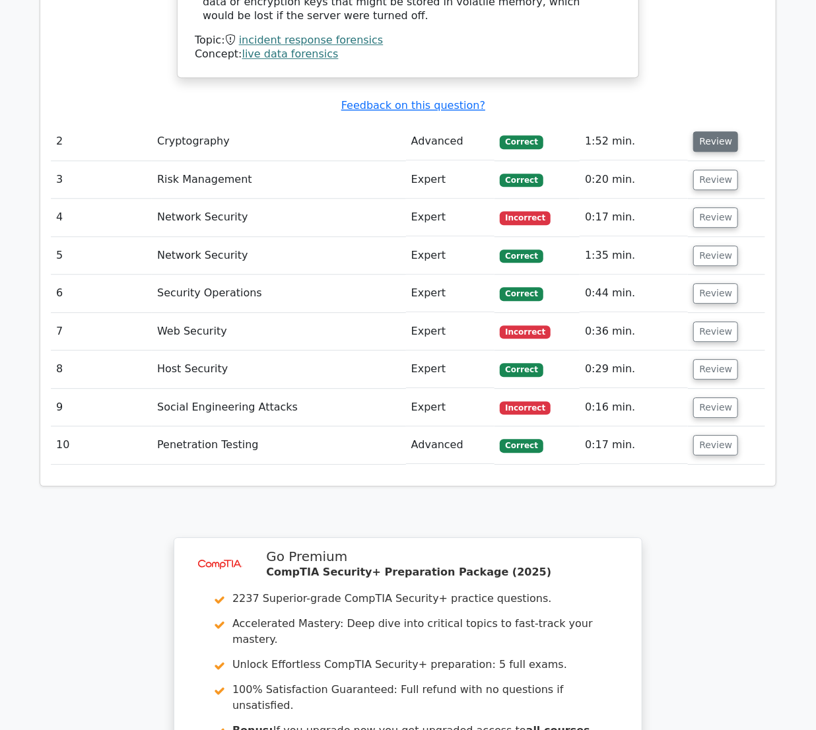
click at [710, 131] on button "Review" at bounding box center [715, 141] width 45 height 20
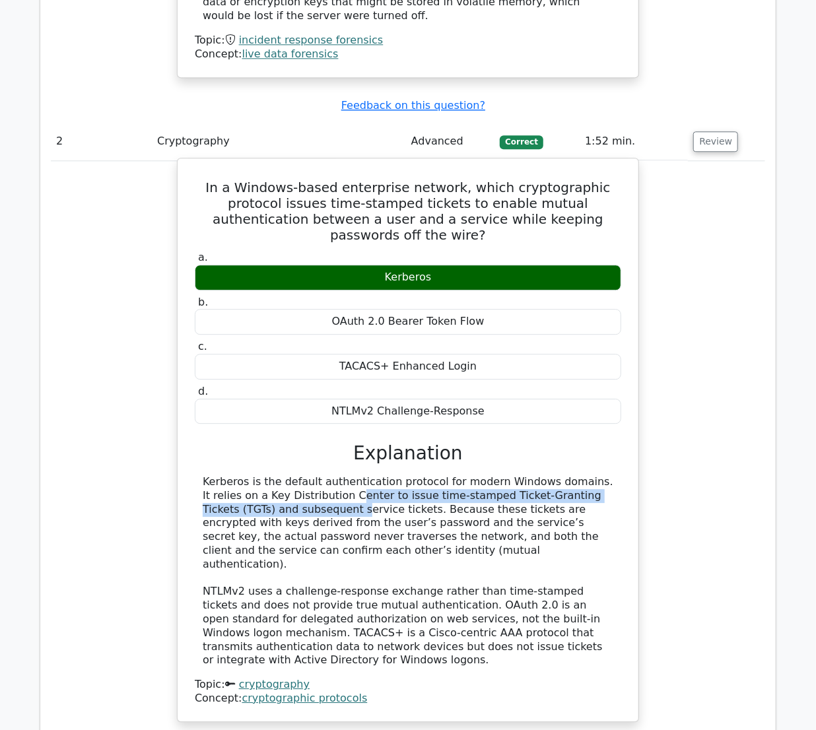
drag, startPoint x: 230, startPoint y: 446, endPoint x: 580, endPoint y: 451, distance: 350.0
click at [580, 475] on div "Kerberos is the default authentication protocol for modern Windows domains. It …" at bounding box center [408, 571] width 411 height 192
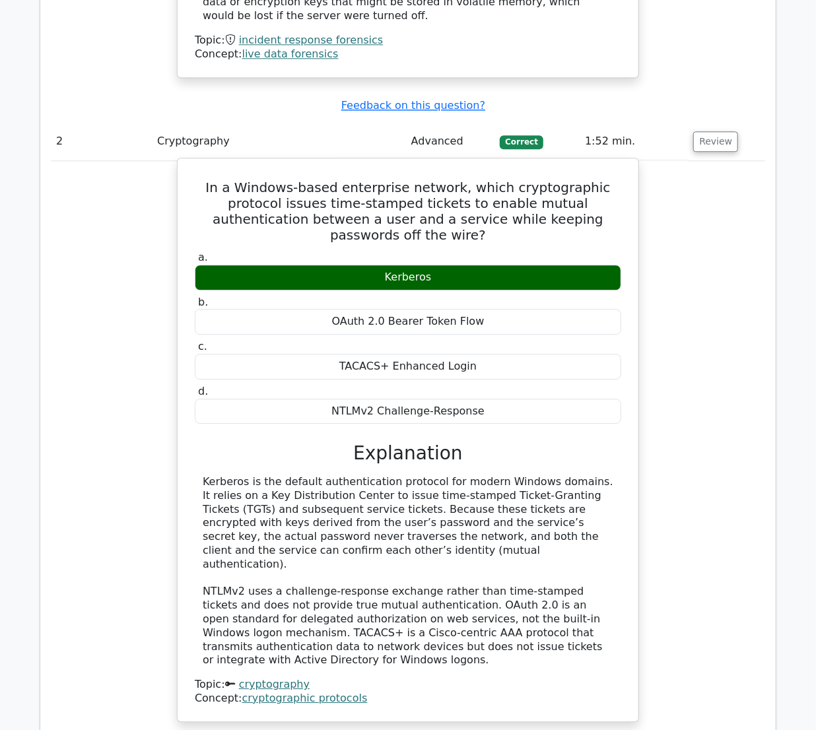
drag, startPoint x: 580, startPoint y: 451, endPoint x: 475, endPoint y: 463, distance: 106.3
click at [471, 475] on div "Kerberos is the default authentication protocol for modern Windows domains. It …" at bounding box center [408, 571] width 411 height 192
drag, startPoint x: 327, startPoint y: 462, endPoint x: 601, endPoint y: 502, distance: 276.4
click at [601, 502] on div "Kerberos is the default authentication protocol for modern Windows domains. It …" at bounding box center [408, 571] width 411 height 192
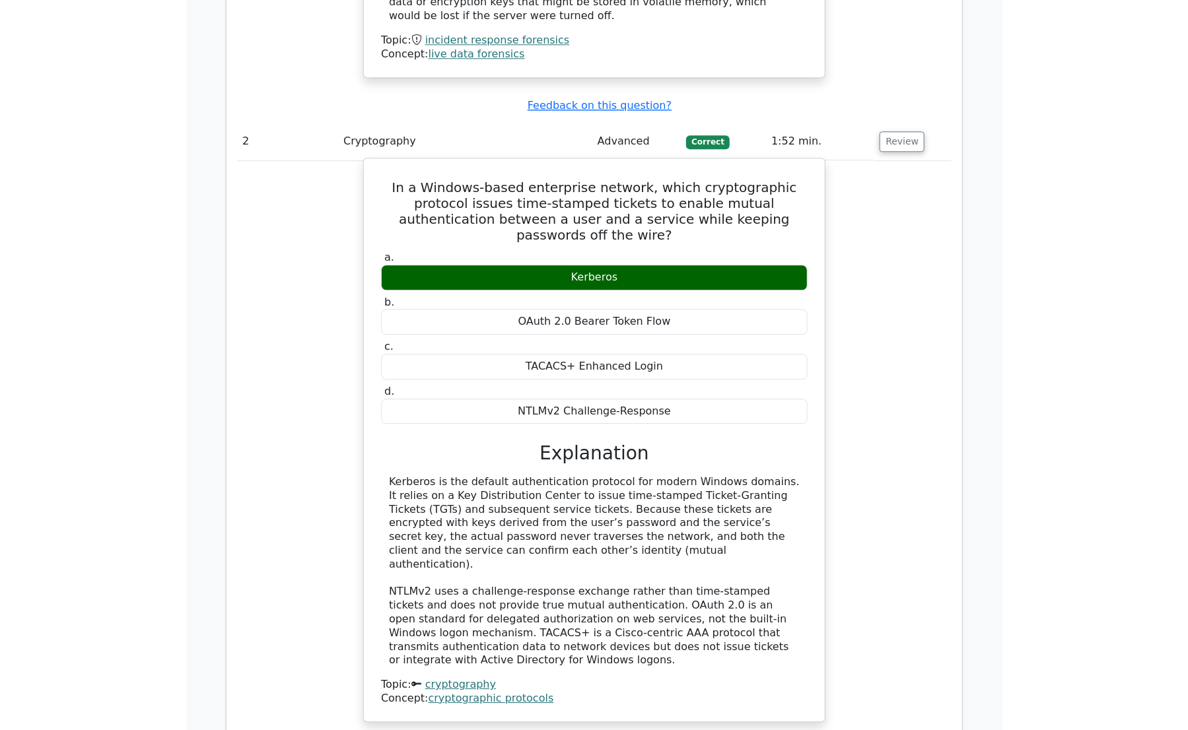
scroll to position [1620, 0]
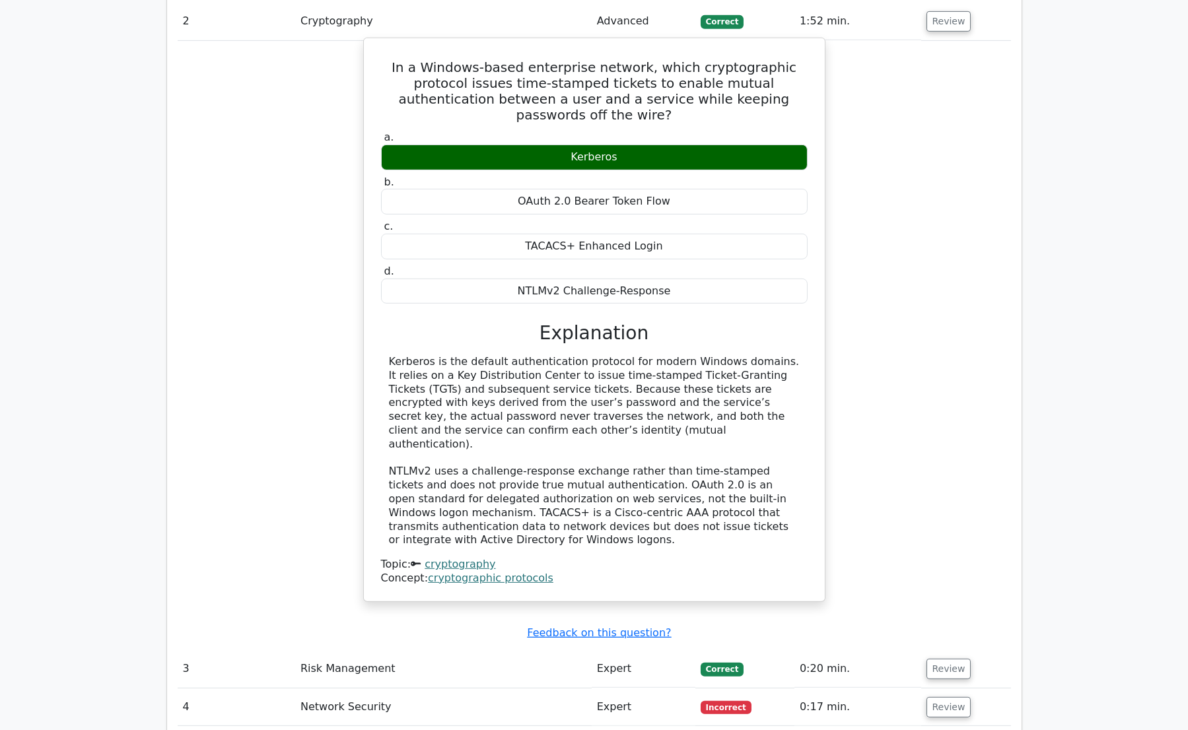
drag, startPoint x: 662, startPoint y: 312, endPoint x: 792, endPoint y: 375, distance: 145.0
click at [792, 375] on div "Kerberos is the default authentication protocol for modern Windows domains. It …" at bounding box center [594, 451] width 411 height 192
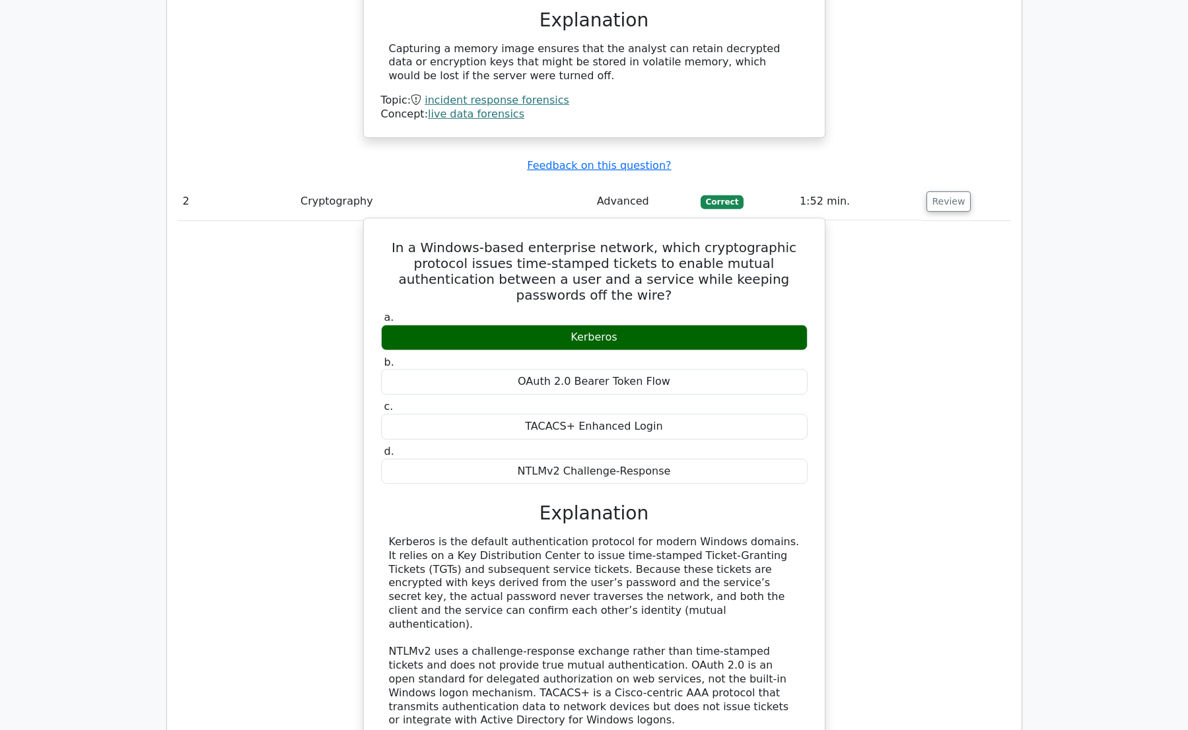
click at [391, 240] on h5 "In a Windows-based enterprise network, which cryptographic protocol issues time…" at bounding box center [594, 271] width 429 height 63
drag, startPoint x: 423, startPoint y: 213, endPoint x: 791, endPoint y: 411, distance: 418.3
click at [791, 411] on div "In a Windows-based enterprise network, which cryptographic protocol issues time…" at bounding box center [594, 500] width 450 height 553
copy div "In a Windows-based enterprise network, which cryptographic protocol issues time…"
click at [438, 563] on div "Kerberos is the default authentication protocol for modern Windows domains. It …" at bounding box center [594, 631] width 411 height 192
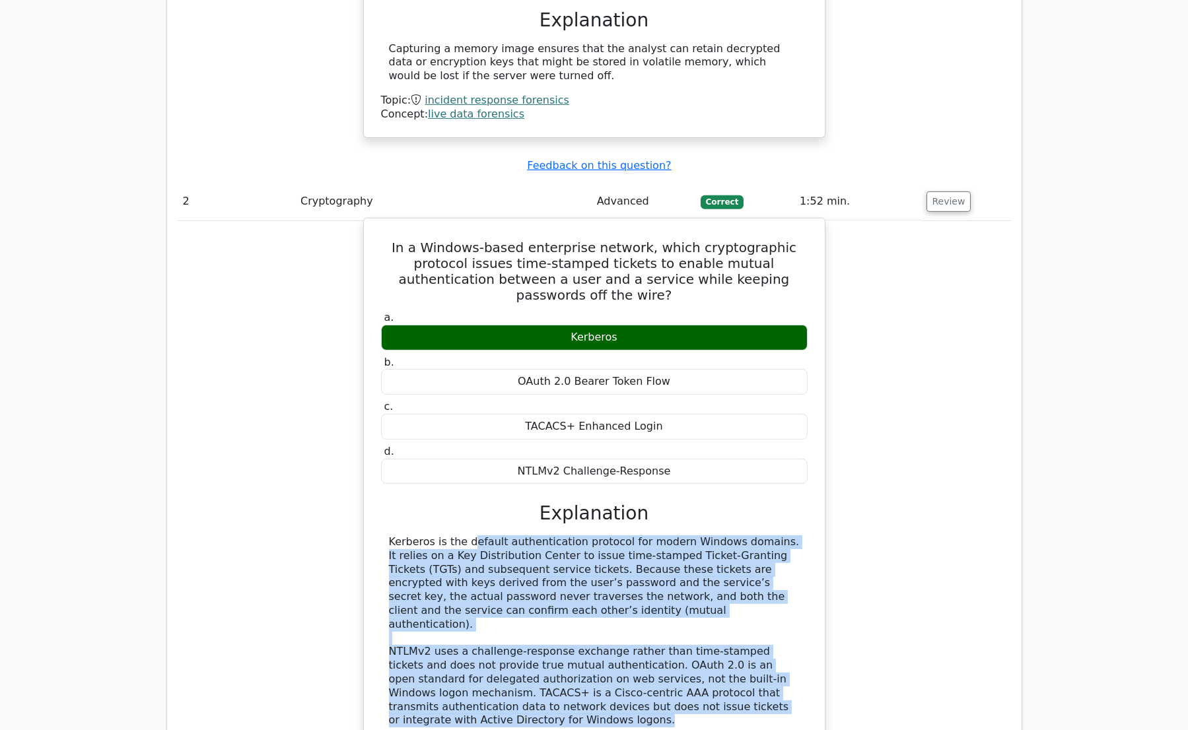
drag, startPoint x: 389, startPoint y: 493, endPoint x: 445, endPoint y: 656, distance: 171.9
click at [445, 656] on div "Kerberos is the default authentication protocol for modern Windows domains. It …" at bounding box center [594, 631] width 411 height 192
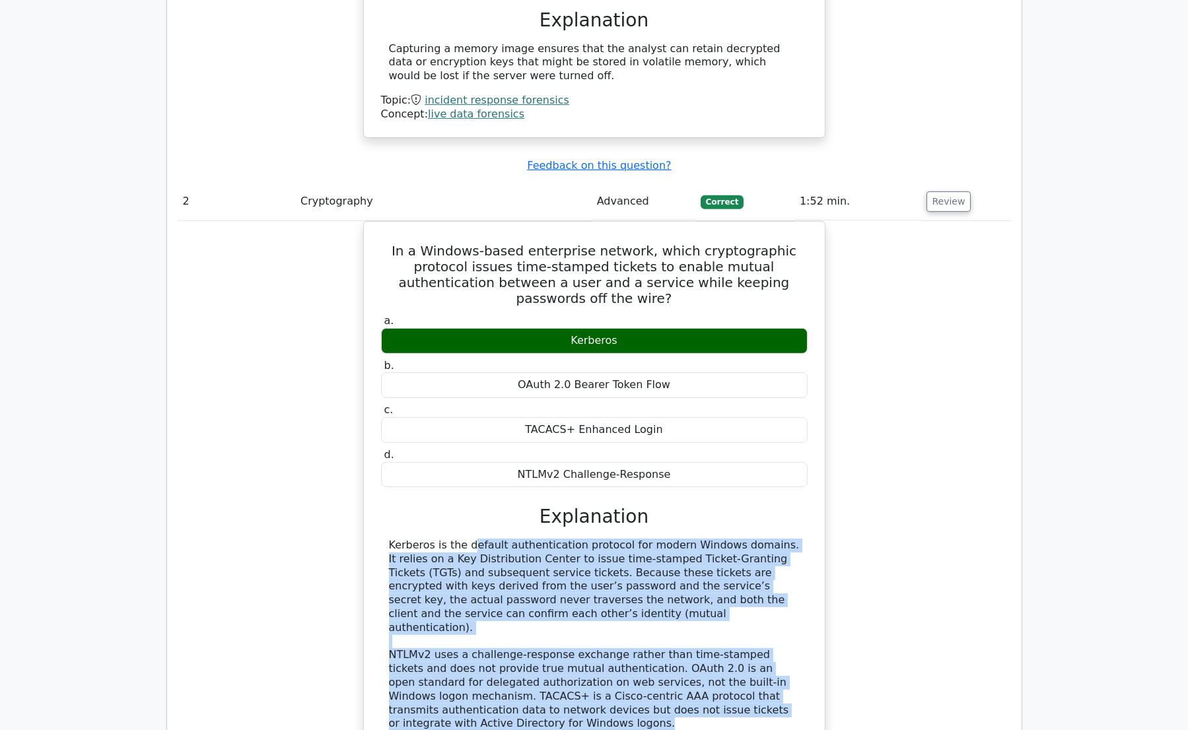
copy div "Kerberos is the default authentication protocol for modern Windows domains. It …"
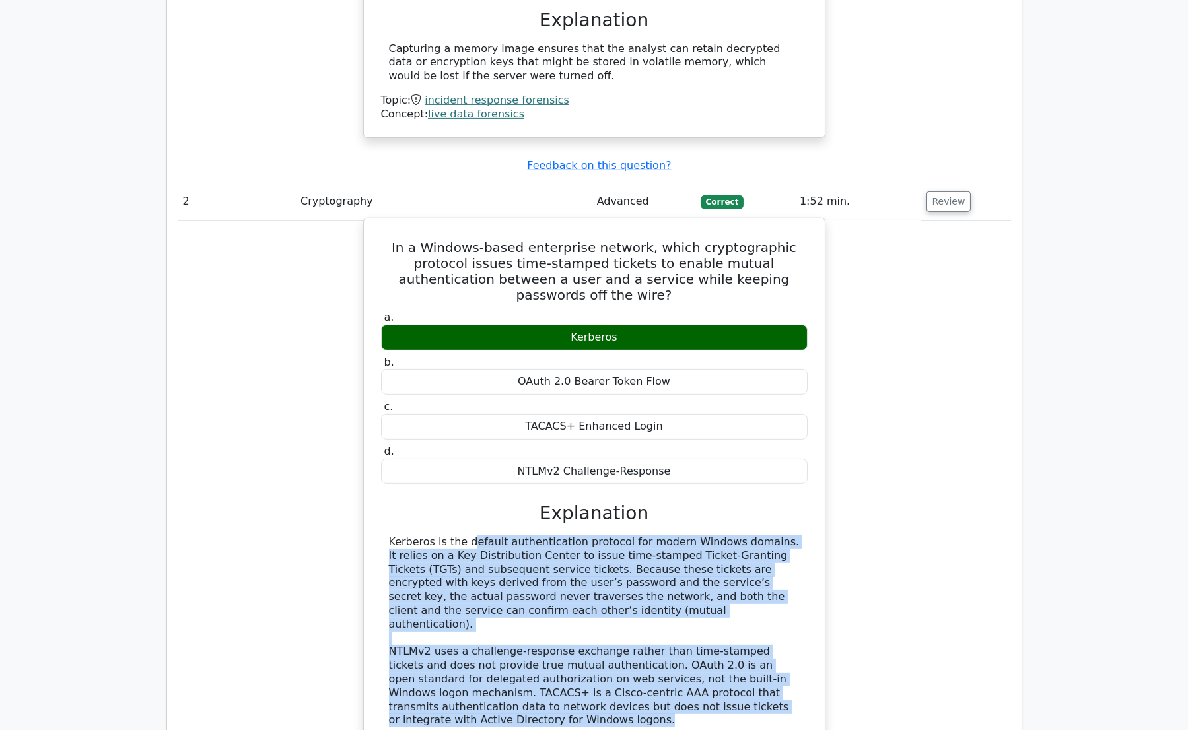
drag, startPoint x: 495, startPoint y: 556, endPoint x: 504, endPoint y: 556, distance: 8.6
click at [495, 558] on div "Kerberos is the default authentication protocol for modern Windows domains. It …" at bounding box center [594, 631] width 411 height 192
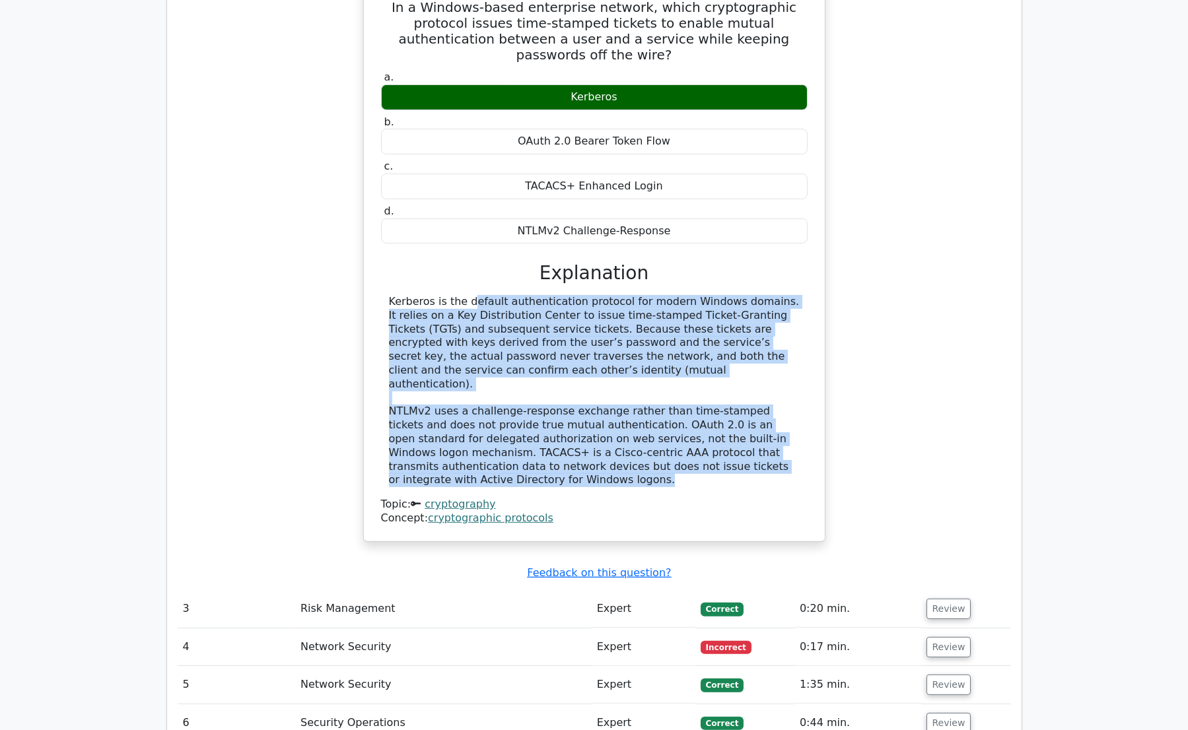
click at [577, 296] on div "Kerberos is the default authentication protocol for modern Windows domains. It …" at bounding box center [594, 391] width 411 height 192
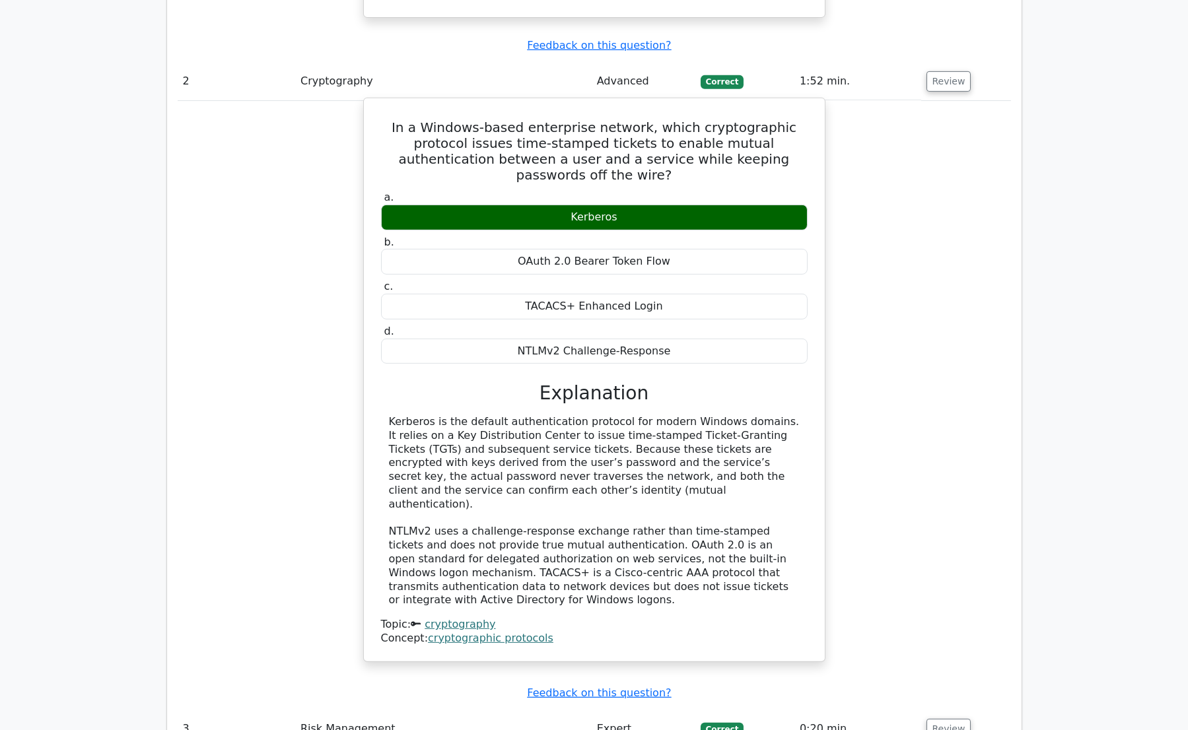
scroll to position [1620, 0]
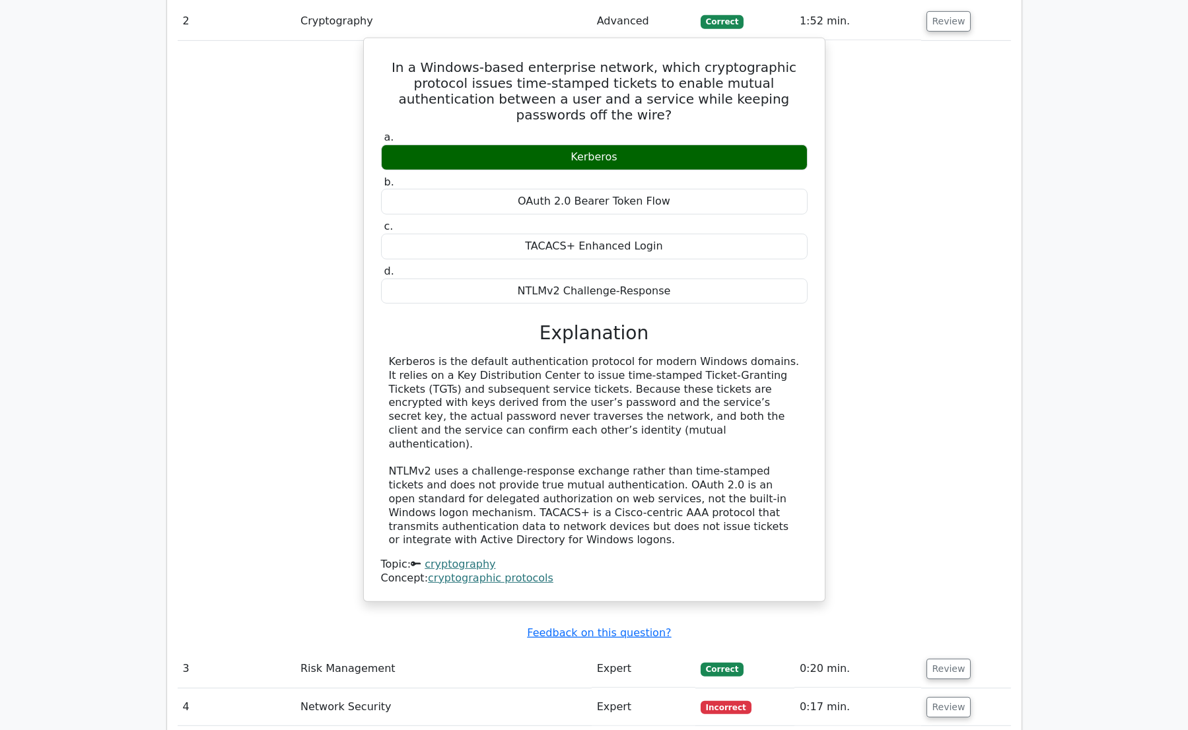
click at [508, 392] on div "Kerberos is the default authentication protocol for modern Windows domains. It …" at bounding box center [594, 451] width 411 height 192
click at [514, 355] on div "Kerberos is the default authentication protocol for modern Windows domains. It …" at bounding box center [594, 451] width 411 height 192
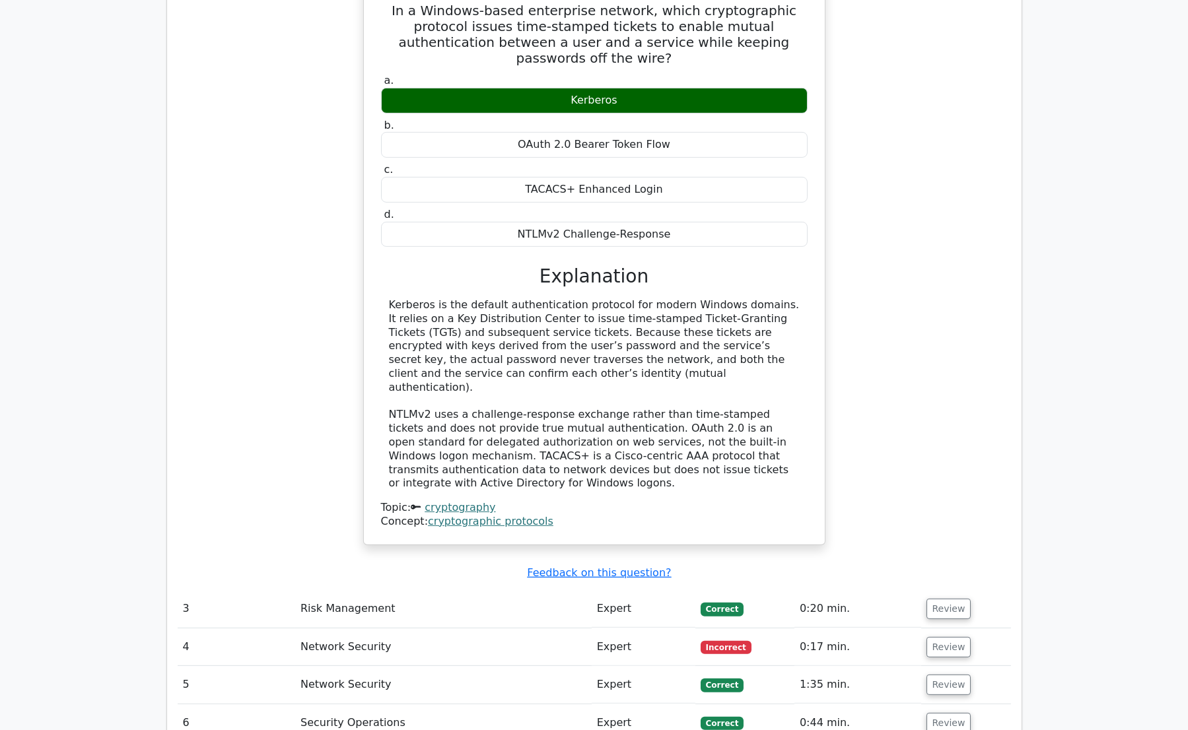
scroll to position [1740, 0]
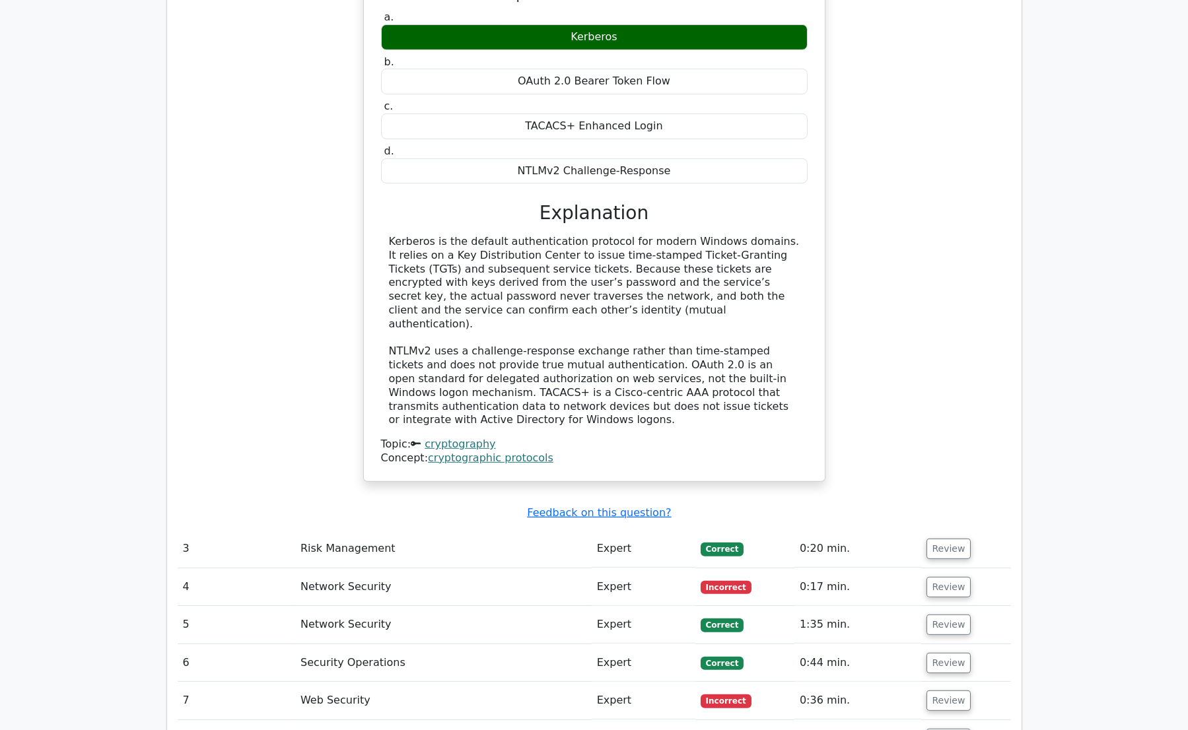
click at [471, 452] on link "cryptographic protocols" at bounding box center [490, 458] width 125 height 13
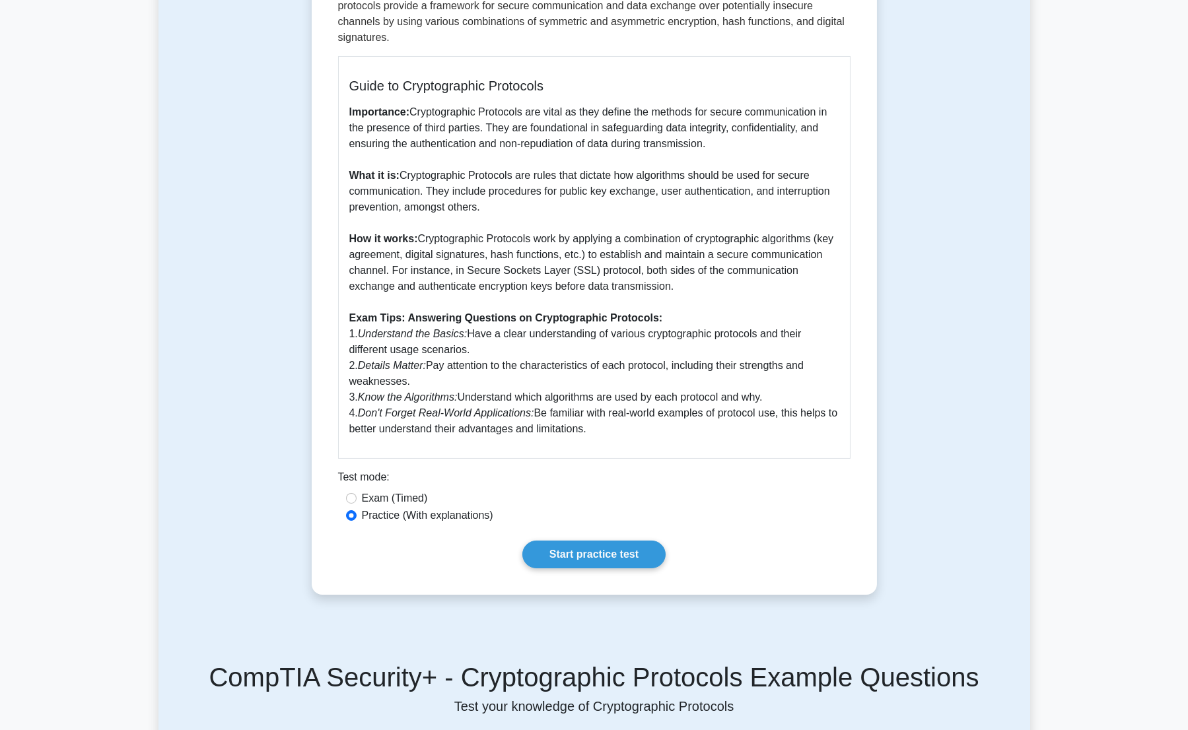
scroll to position [120, 0]
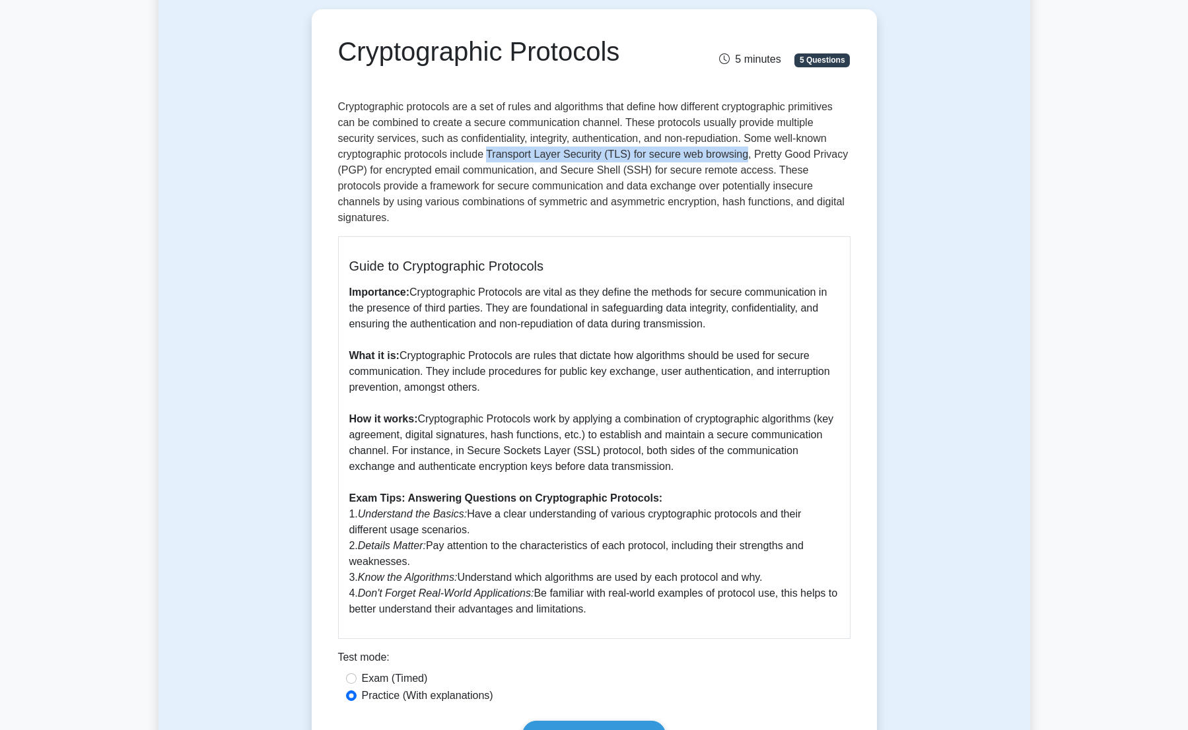
drag, startPoint x: 489, startPoint y: 156, endPoint x: 740, endPoint y: 156, distance: 251.6
click at [740, 156] on p "Cryptographic protocols are a set of rules and algorithms that define how diffe…" at bounding box center [594, 162] width 512 height 127
click at [633, 169] on p "Cryptographic protocols are a set of rules and algorithms that define how diffe…" at bounding box center [594, 162] width 512 height 127
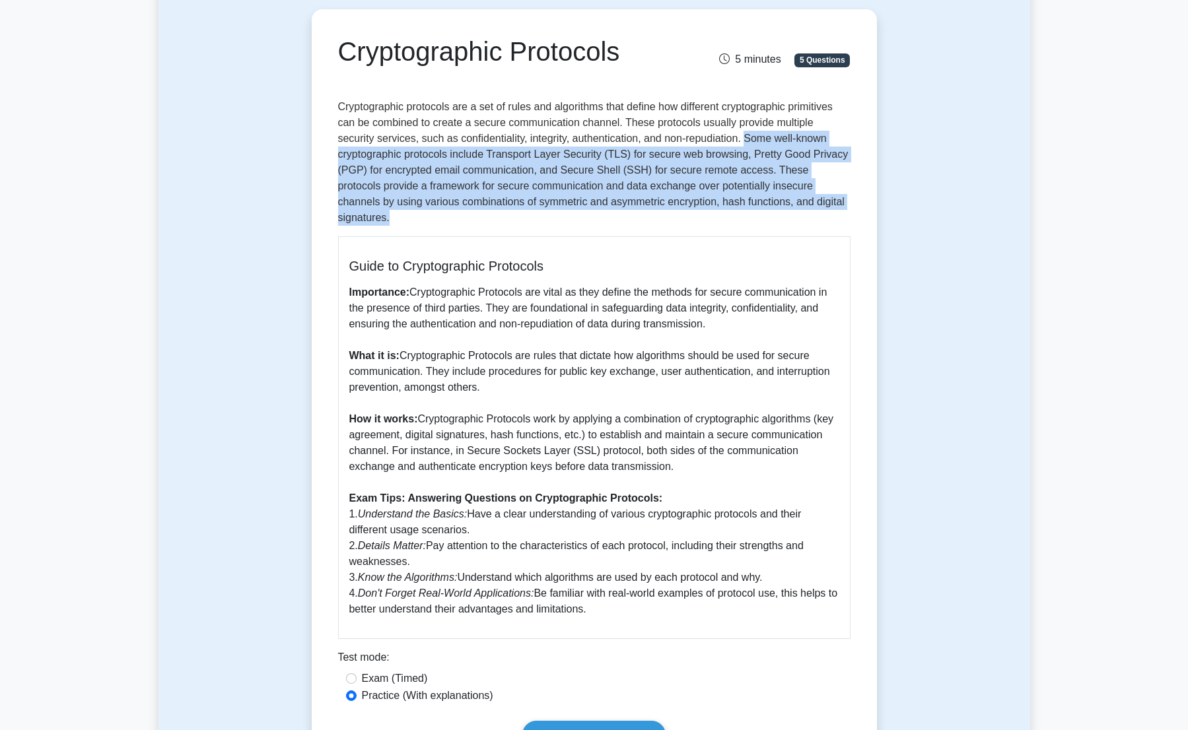
drag, startPoint x: 707, startPoint y: 136, endPoint x: 844, endPoint y: 205, distance: 153.3
click at [844, 205] on p "Cryptographic protocols are a set of rules and algorithms that define how diffe…" at bounding box center [594, 162] width 512 height 127
drag, startPoint x: 844, startPoint y: 205, endPoint x: 716, endPoint y: 168, distance: 132.7
copy p "Some well-known cryptographic protocols include Transport Layer Security (TLS) …"
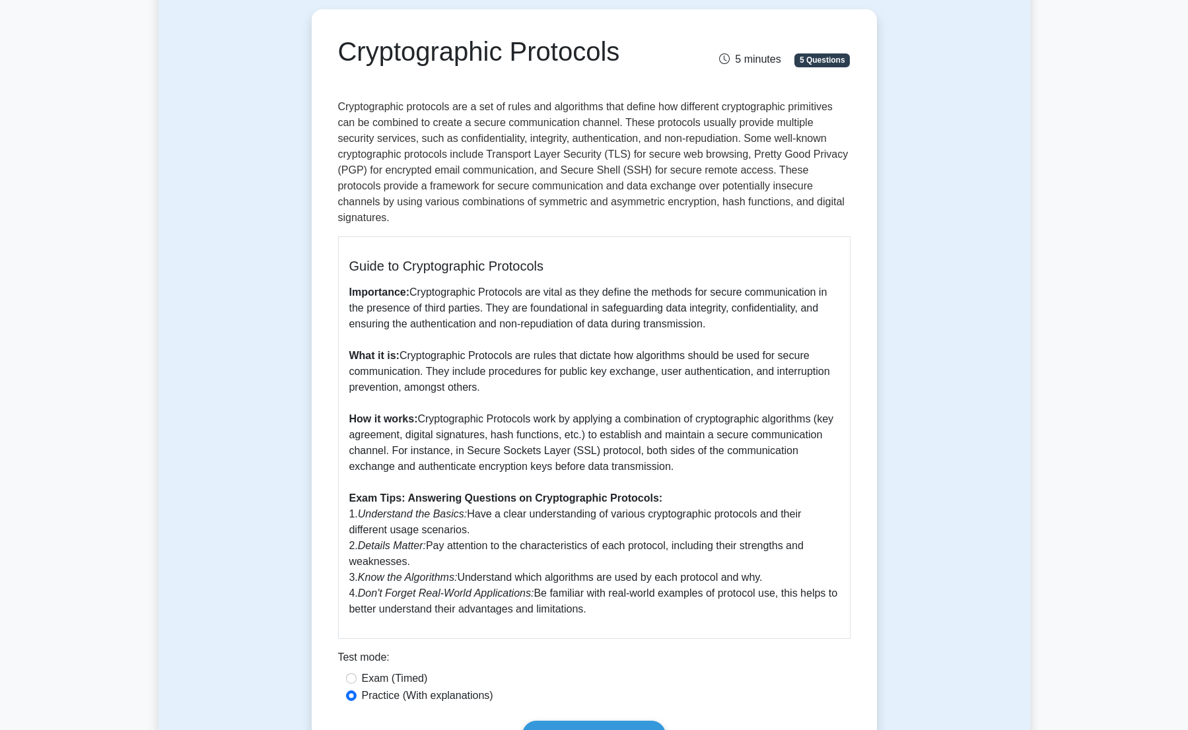
click at [443, 339] on p "Importance: Cryptographic Protocols are vital as they define the methods for se…" at bounding box center [594, 451] width 490 height 333
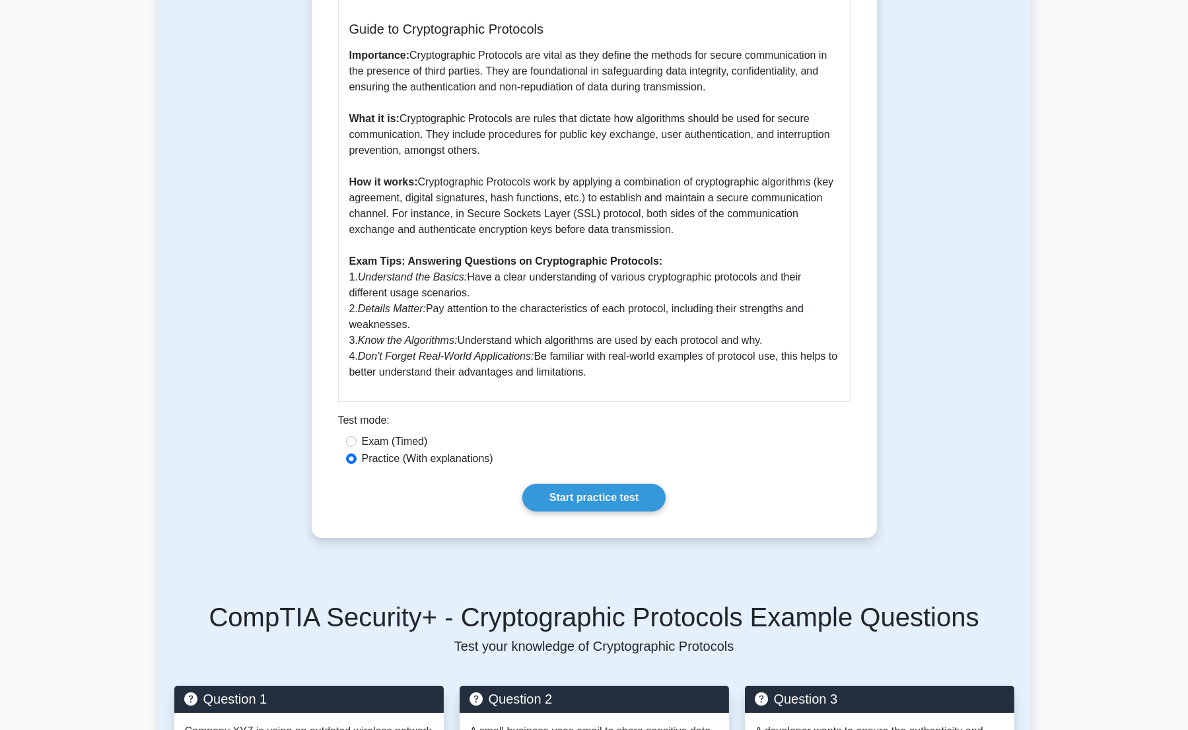
scroll to position [0, 0]
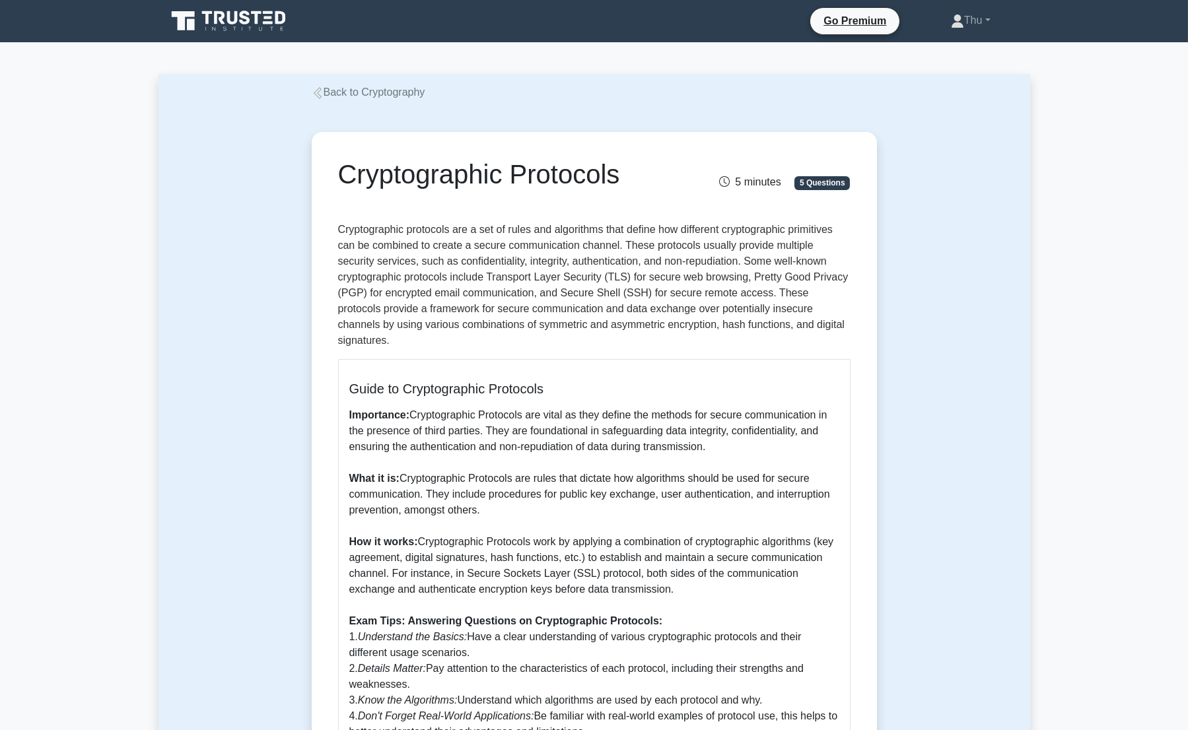
click at [322, 92] on icon at bounding box center [318, 93] width 12 height 12
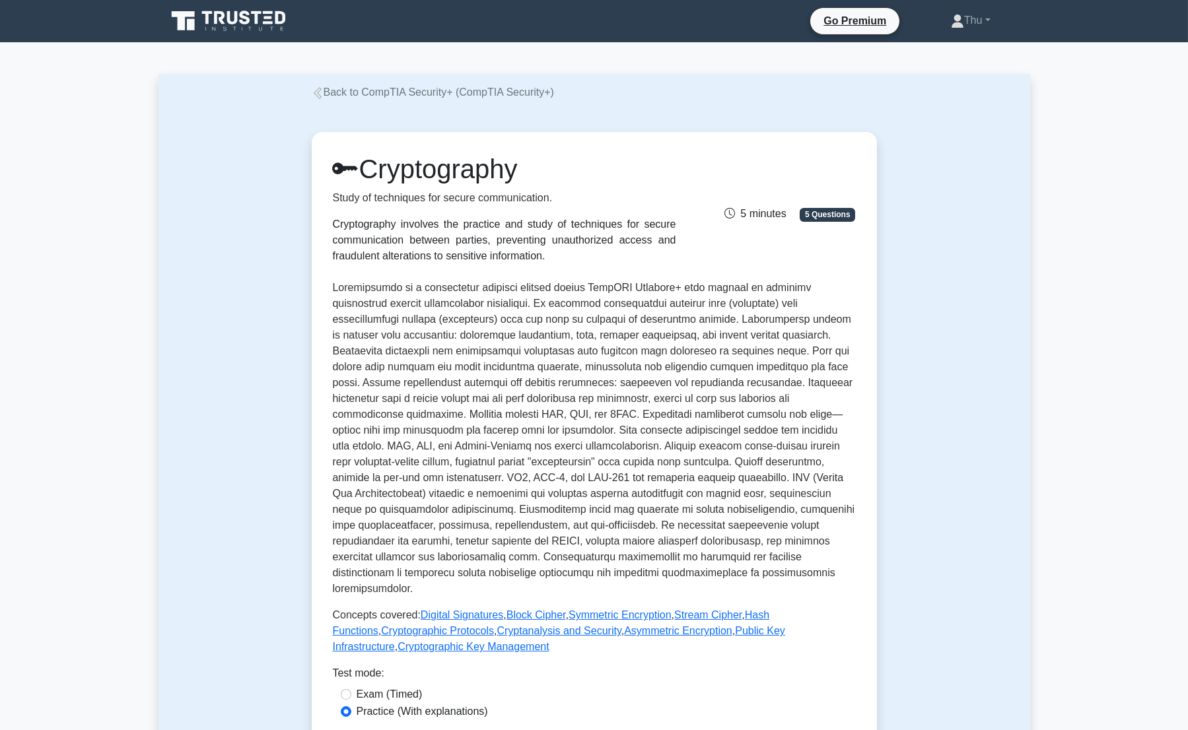
click at [323, 88] on link "Back to CompTIA Security+ (CompTIA Security+)" at bounding box center [433, 91] width 242 height 11
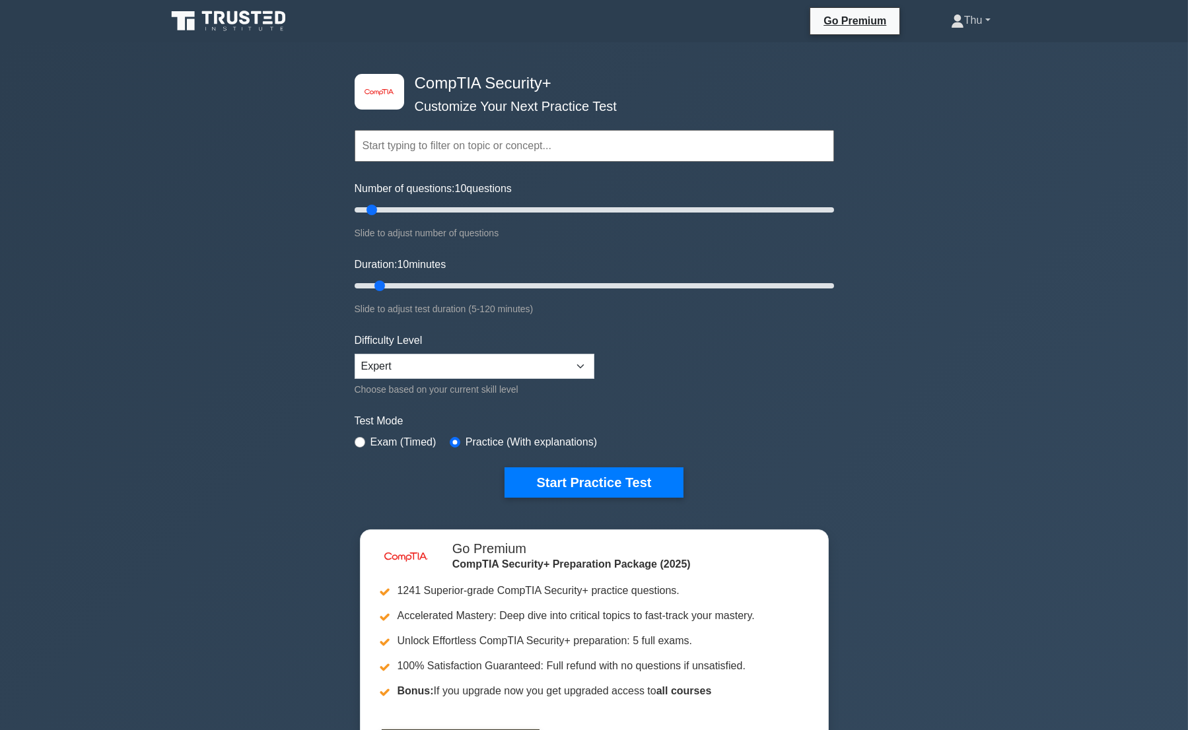
click at [961, 18] on link "Thu" at bounding box center [970, 20] width 103 height 26
click at [932, 289] on div "image/svg+xml CompTIA Security+ Customize Your Next Practice Test Topics Crypto…" at bounding box center [594, 418] width 1188 height 753
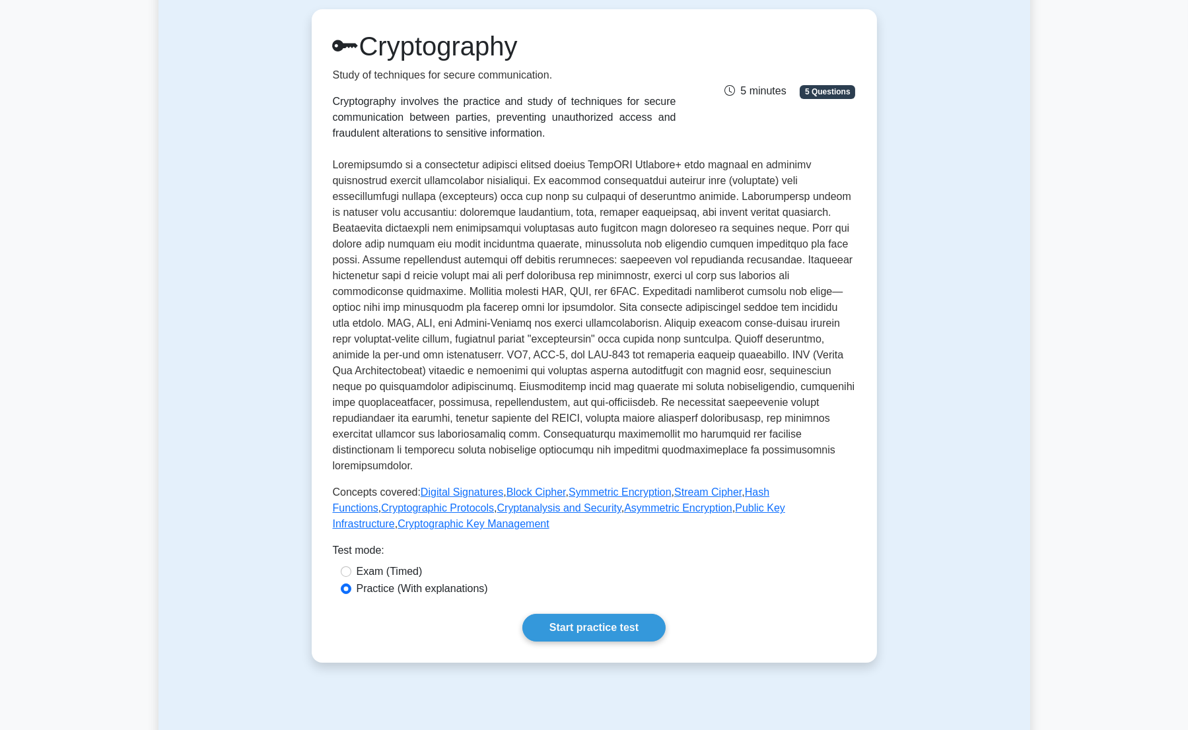
scroll to position [420, 0]
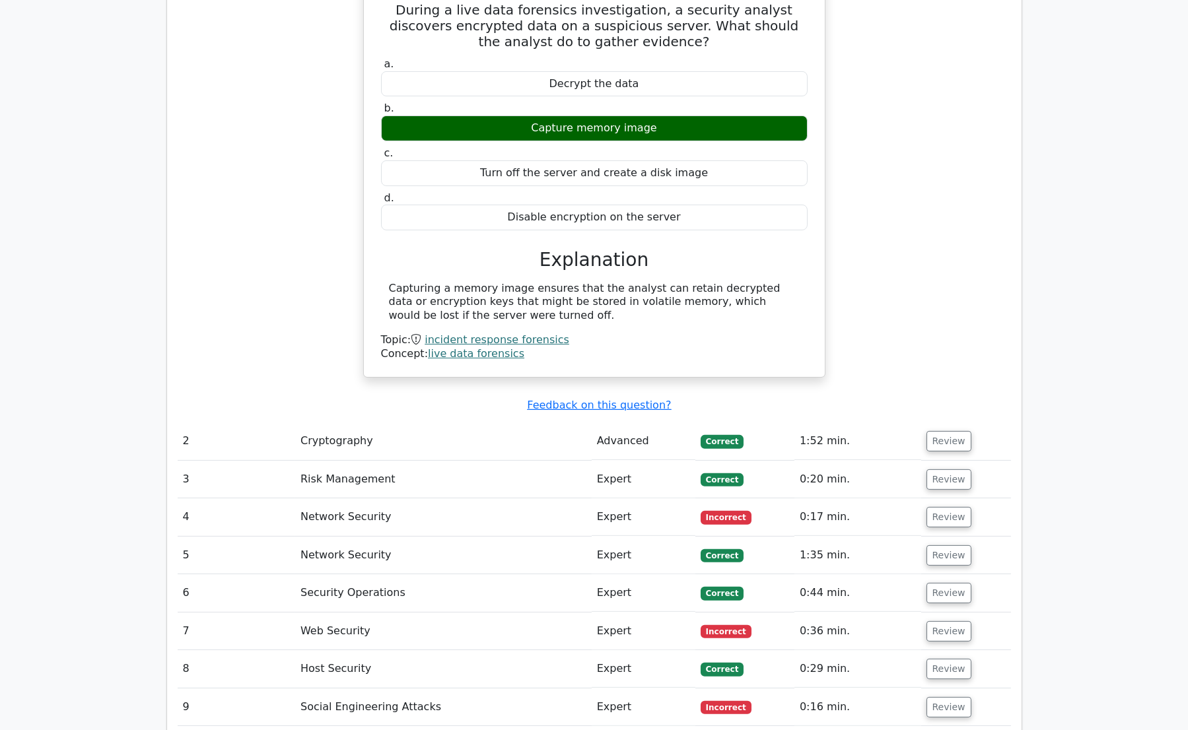
scroll to position [1321, 0]
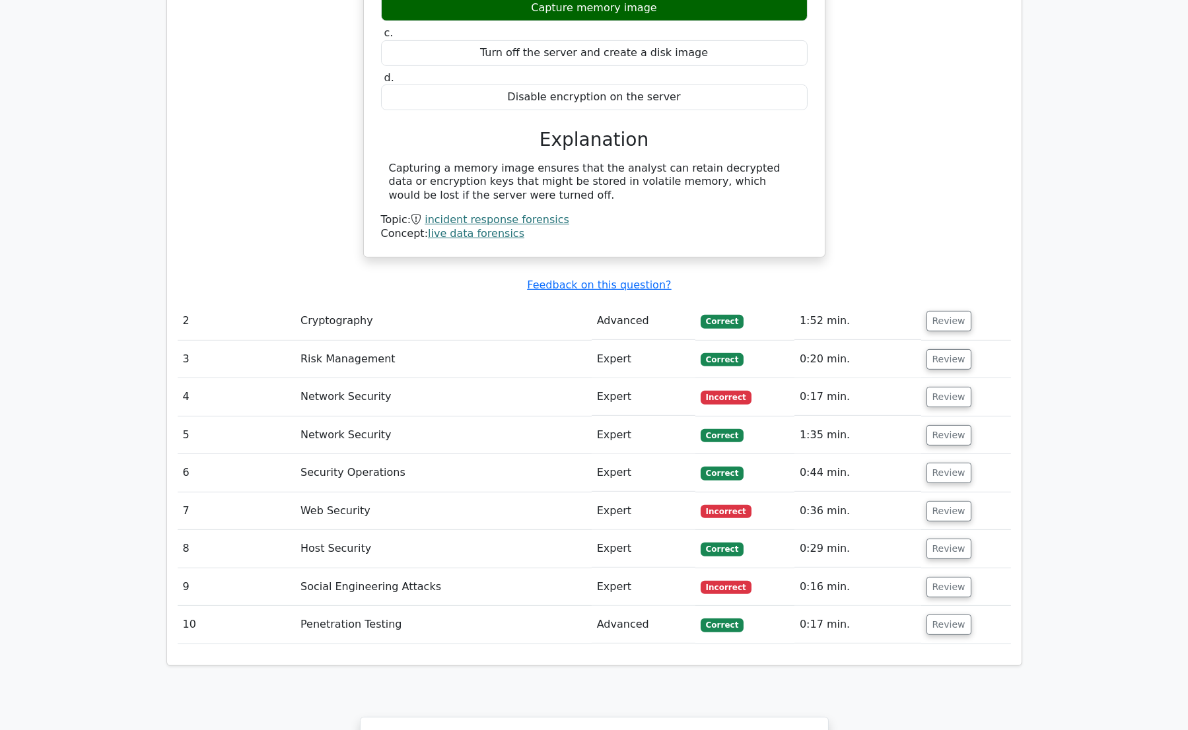
click at [313, 341] on td "Risk Management" at bounding box center [443, 360] width 296 height 38
click at [931, 349] on button "Review" at bounding box center [948, 359] width 45 height 20
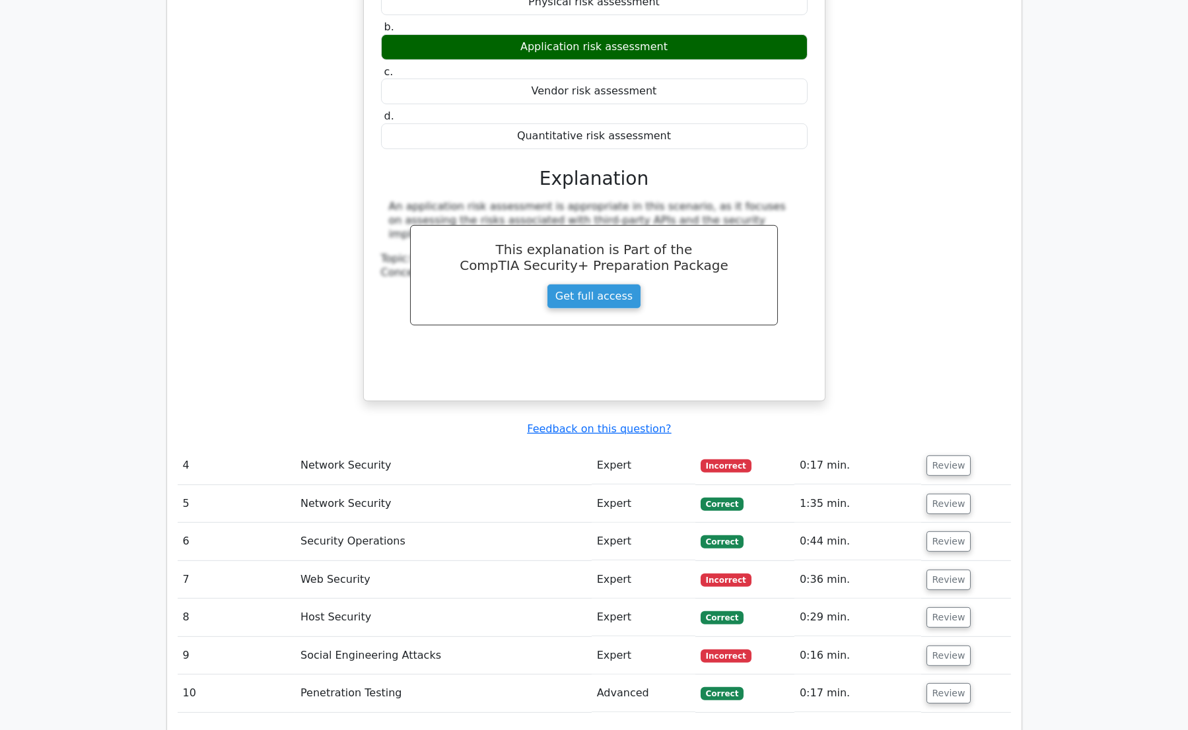
scroll to position [1861, 0]
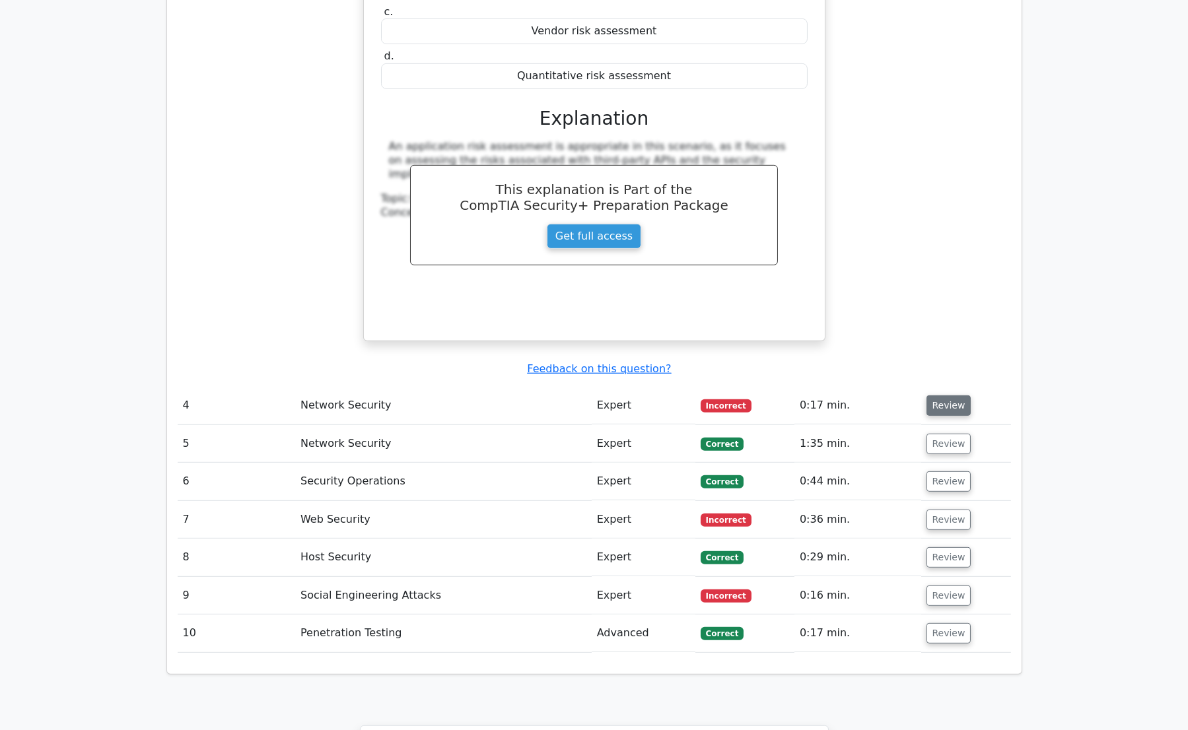
click at [932, 396] on button "Review" at bounding box center [948, 406] width 45 height 20
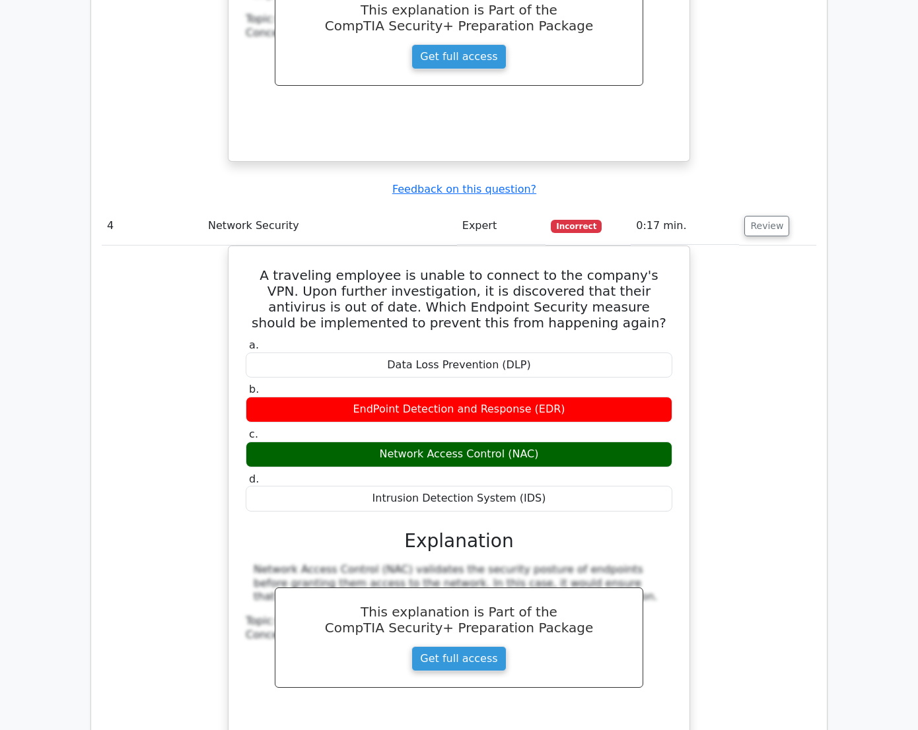
scroll to position [2100, 0]
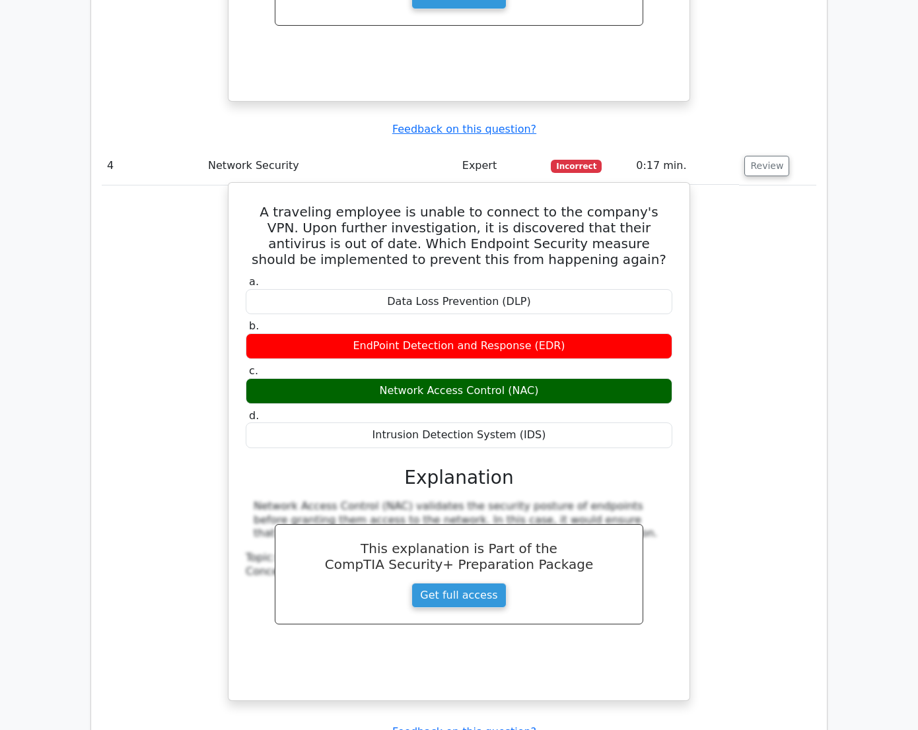
drag, startPoint x: 242, startPoint y: 156, endPoint x: 571, endPoint y: 388, distance: 402.4
click at [571, 388] on div "A traveling employee is unable to connect to the company's VPN. Upon further in…" at bounding box center [459, 441] width 450 height 507
drag, startPoint x: 571, startPoint y: 388, endPoint x: 491, endPoint y: 190, distance: 213.2
copy div "A traveling employee is unable to connect to the company's VPN. Upon further in…"
click at [535, 378] on div "Network Access Control (NAC)" at bounding box center [459, 391] width 427 height 26
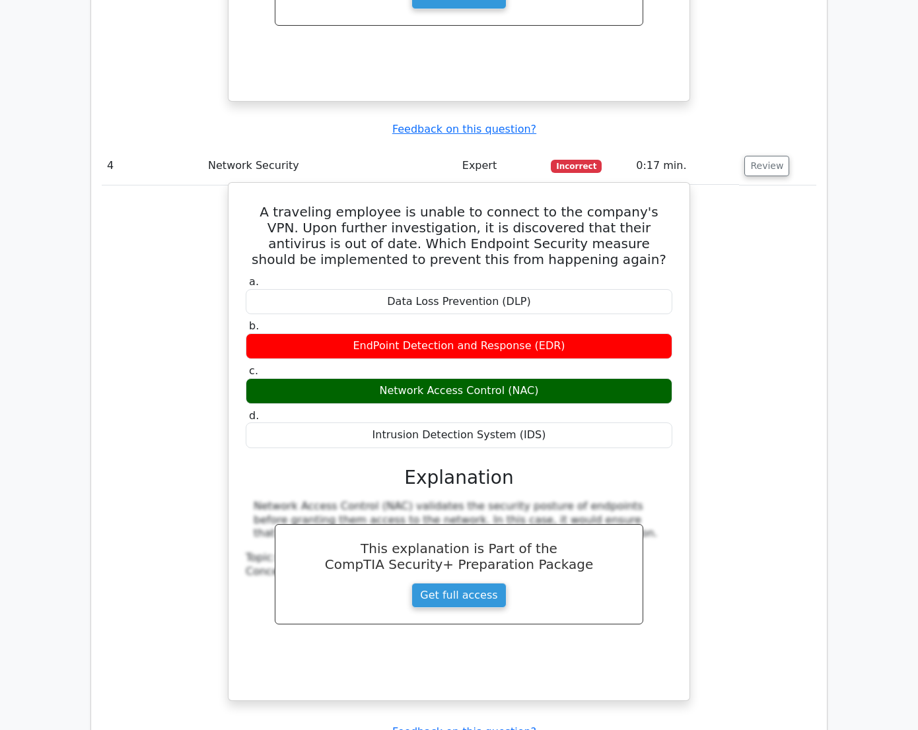
drag, startPoint x: 537, startPoint y: 336, endPoint x: 388, endPoint y: 336, distance: 148.6
click at [388, 378] on div "Network Access Control (NAC)" at bounding box center [459, 391] width 427 height 26
copy div "Network Access Control (NAC)"
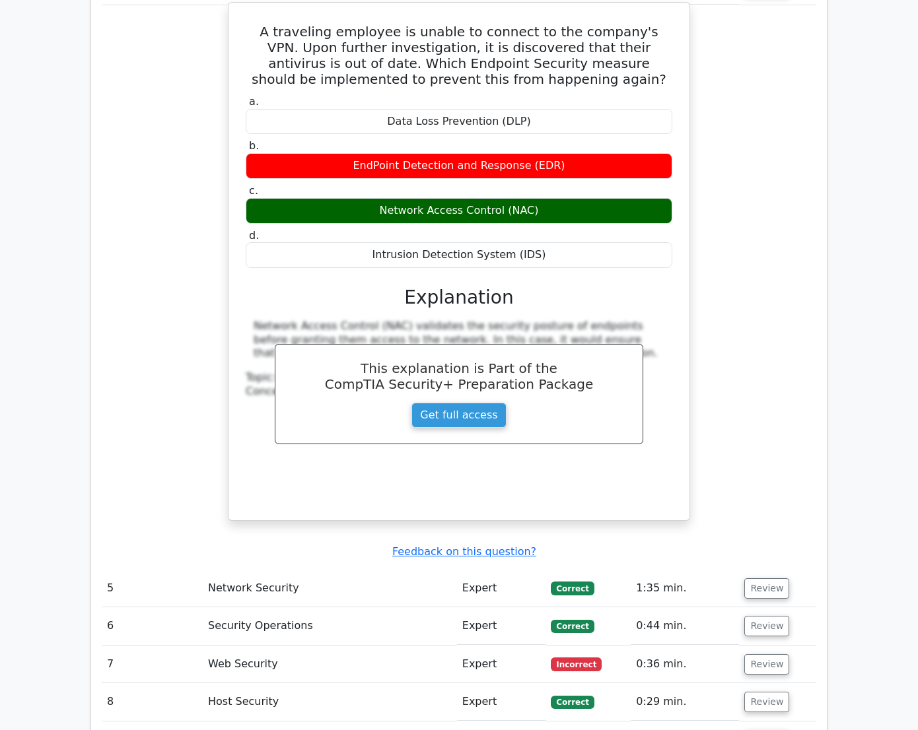
scroll to position [2461, 0]
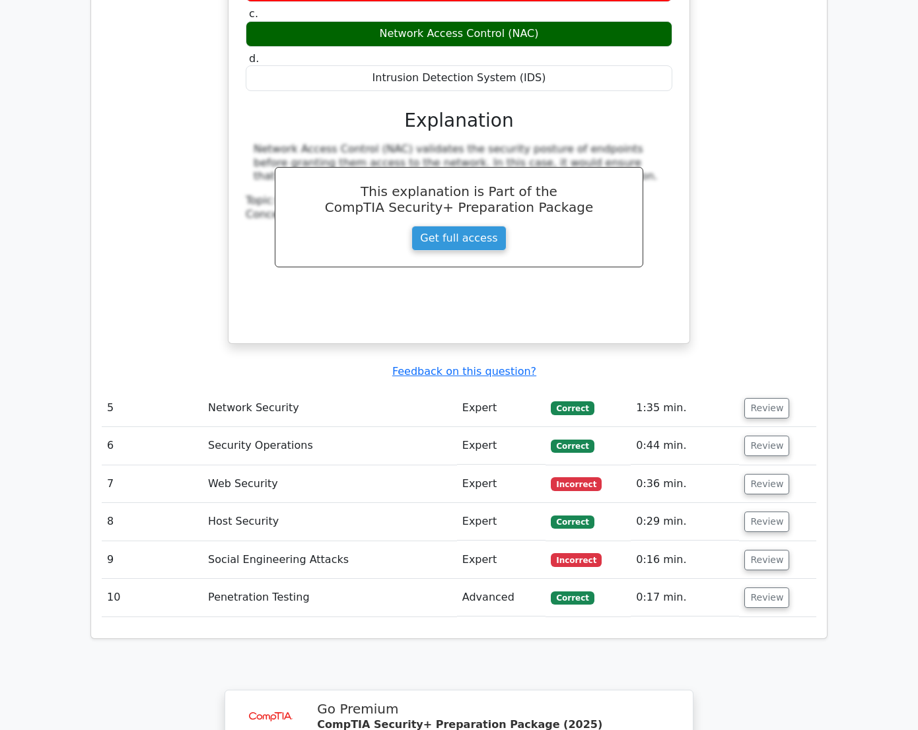
click at [219, 390] on td "Network Security" at bounding box center [330, 409] width 254 height 38
click at [789, 436] on button "Review" at bounding box center [766, 446] width 45 height 20
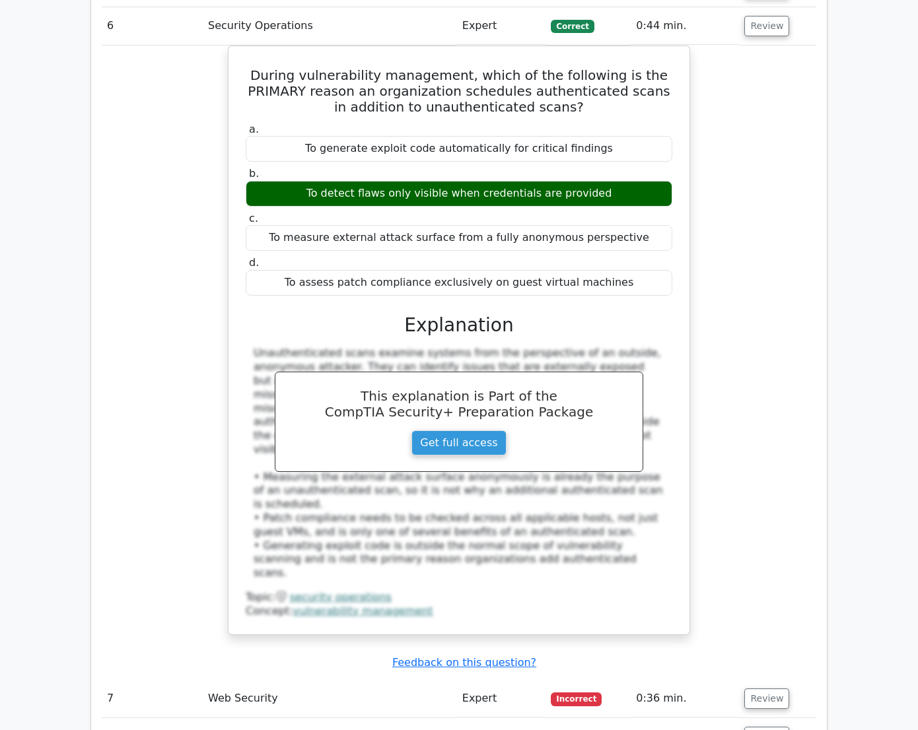
scroll to position [3181, 0]
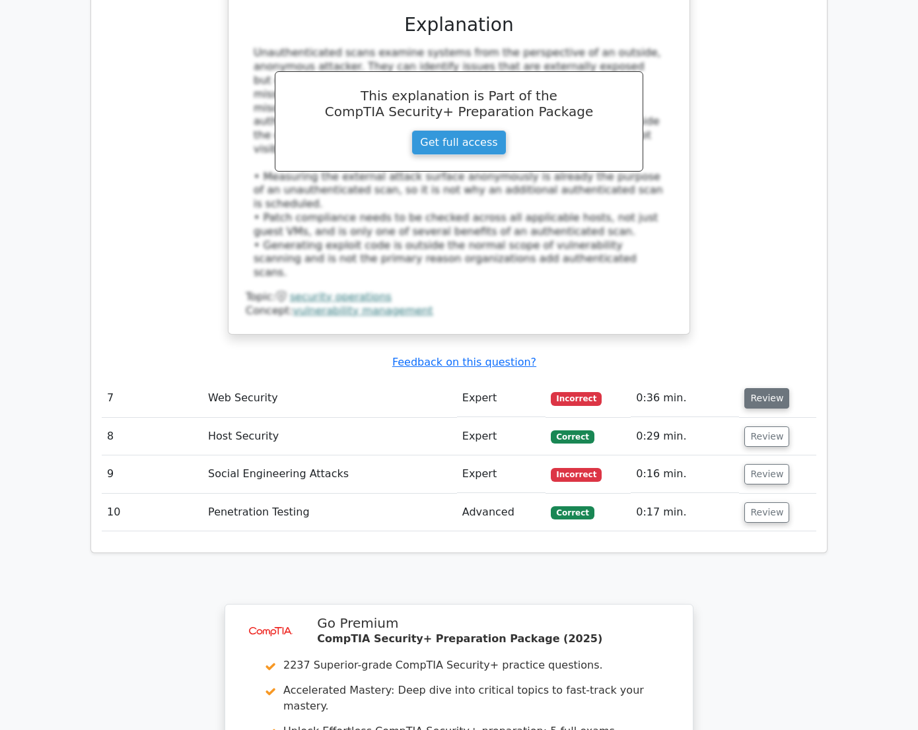
click at [789, 388] on button "Review" at bounding box center [766, 398] width 45 height 20
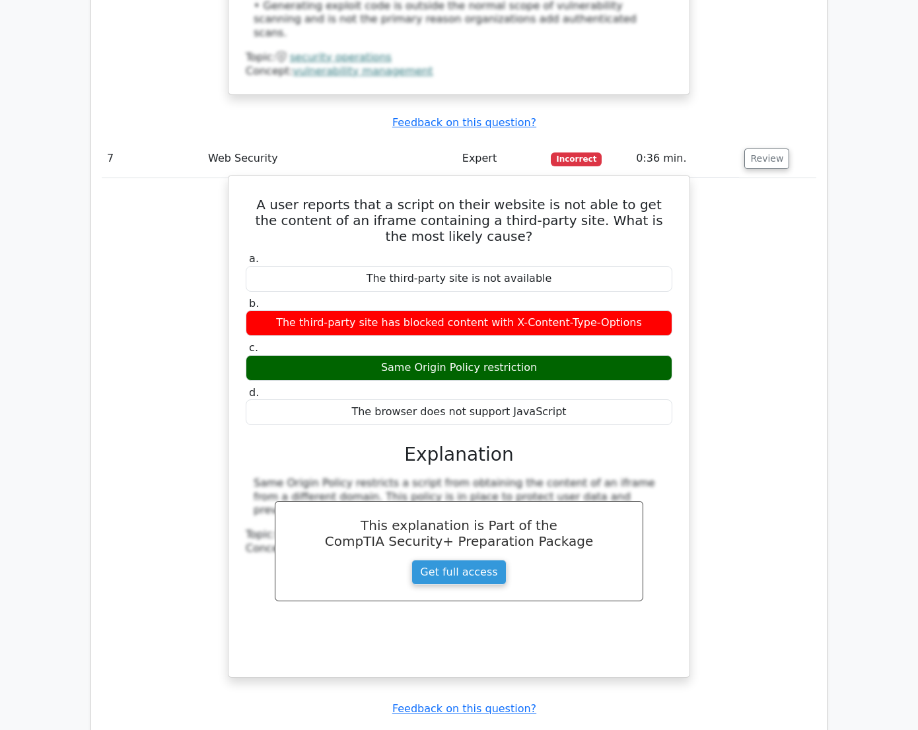
scroll to position [3301, 0]
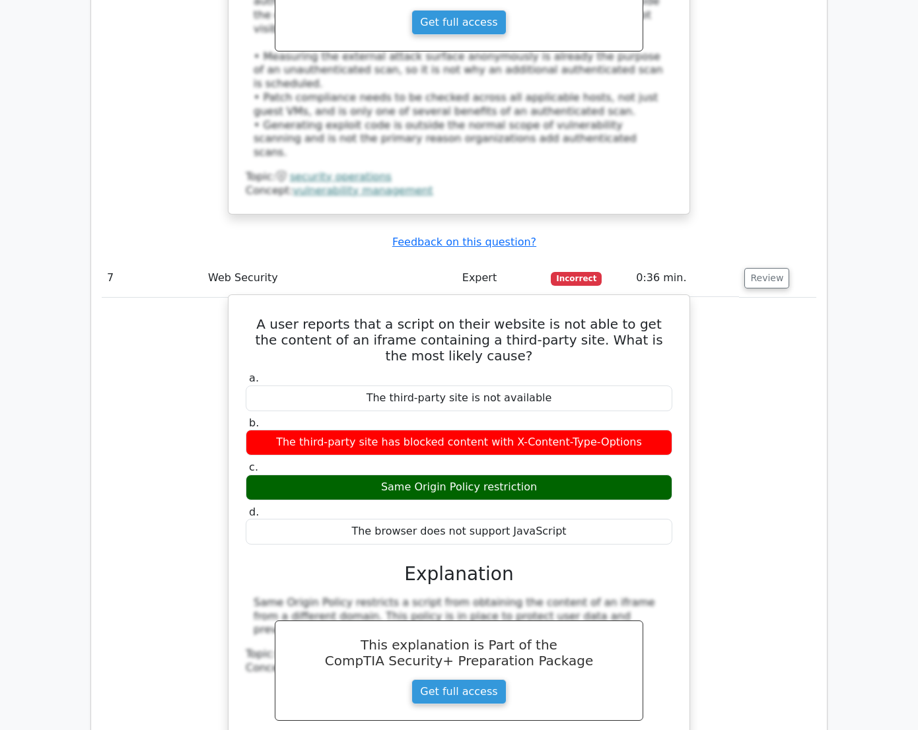
drag, startPoint x: 258, startPoint y: 224, endPoint x: 623, endPoint y: 438, distance: 423.2
click at [623, 438] on div "A user reports that a script on their website is not able to get the content of…" at bounding box center [459, 545] width 450 height 491
copy div "A user reports that a script on their website is not able to get the content of…"
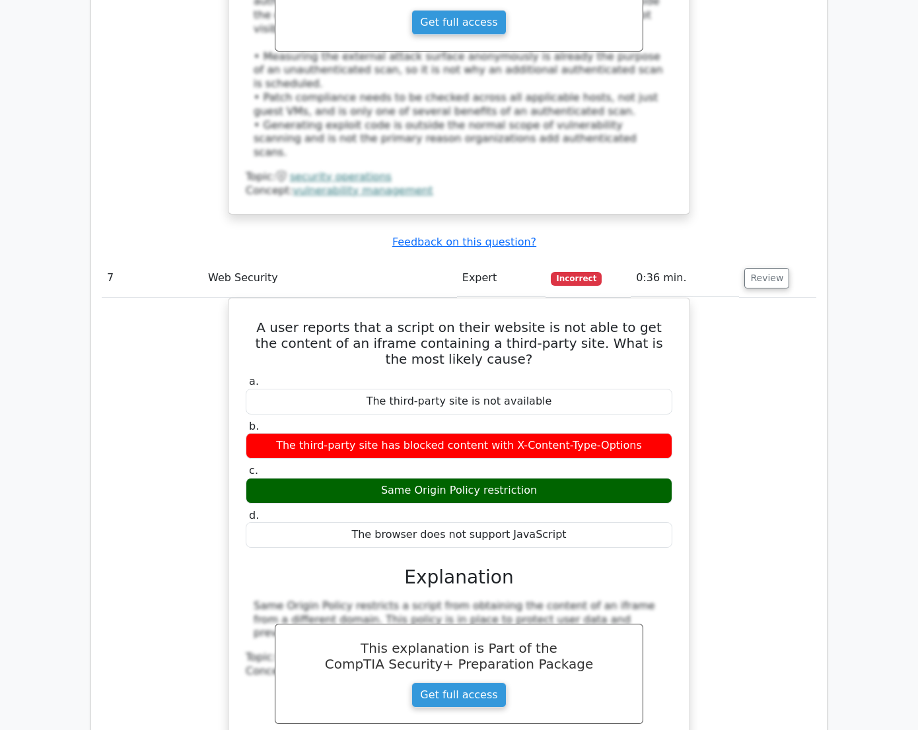
click at [767, 415] on div "A user reports that a script on their website is not able to get the content of…" at bounding box center [459, 557] width 714 height 519
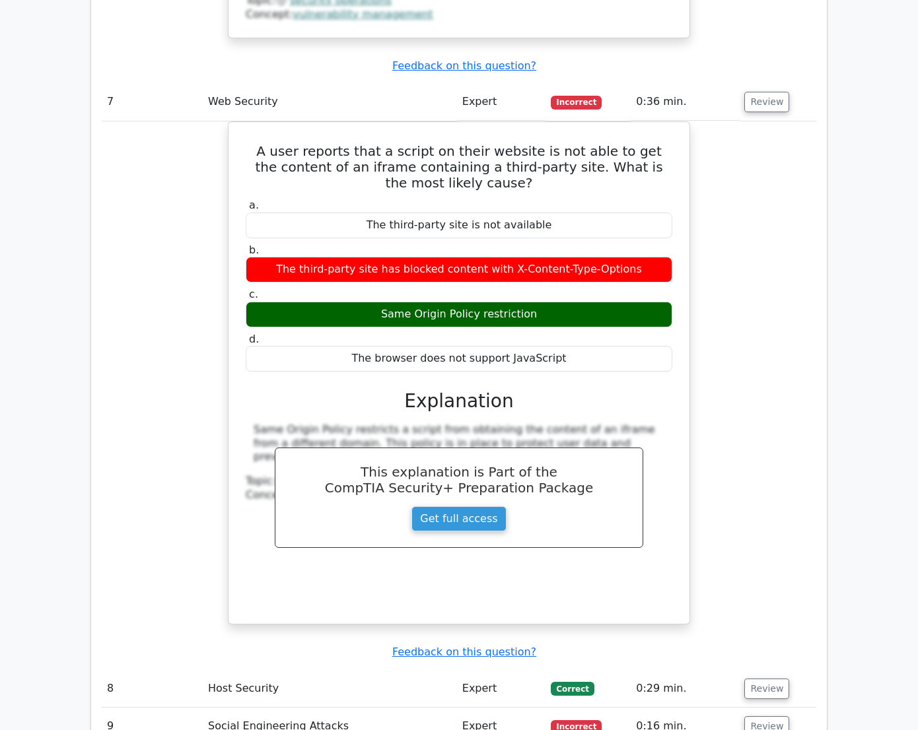
scroll to position [3721, 0]
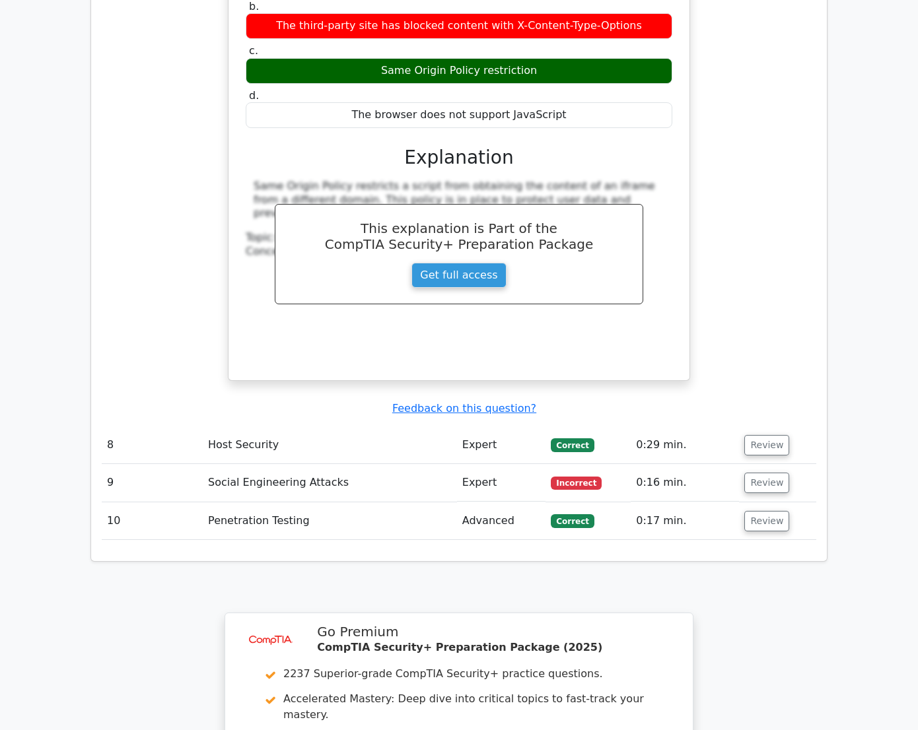
click at [268, 427] on td "Host Security" at bounding box center [330, 446] width 254 height 38
click at [816, 427] on td "Review" at bounding box center [777, 446] width 77 height 38
click at [789, 435] on button "Review" at bounding box center [766, 445] width 45 height 20
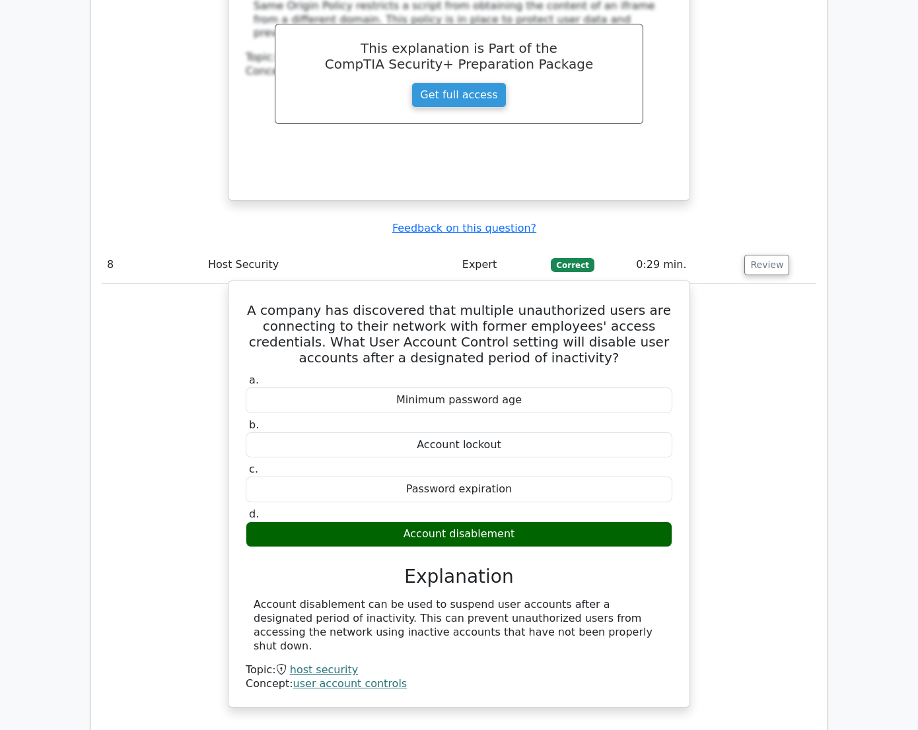
scroll to position [4021, 0]
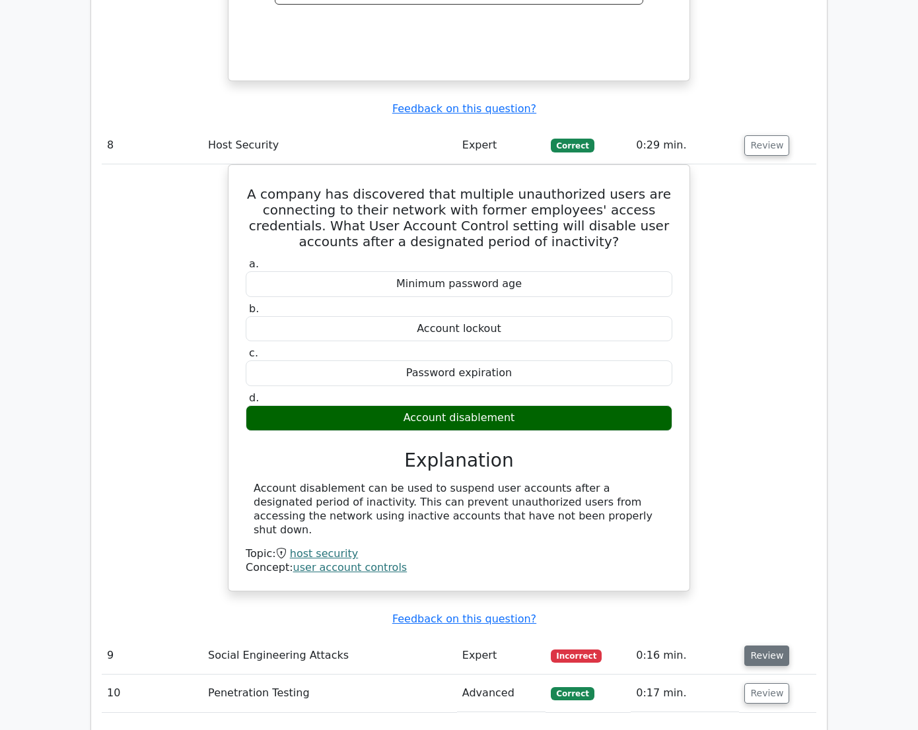
click at [789, 646] on button "Review" at bounding box center [766, 656] width 45 height 20
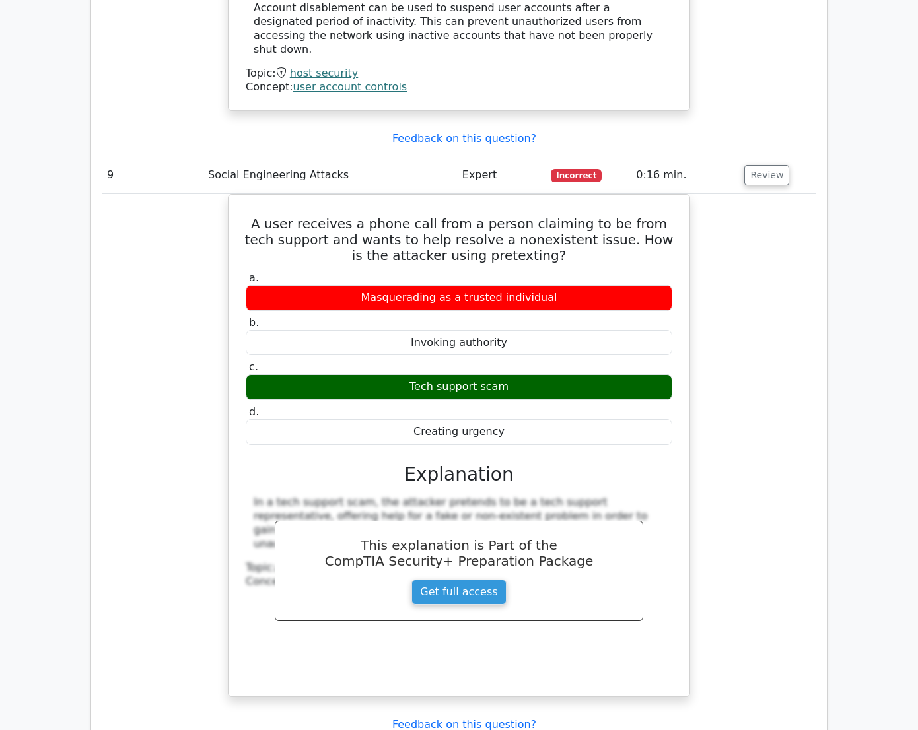
scroll to position [4622, 0]
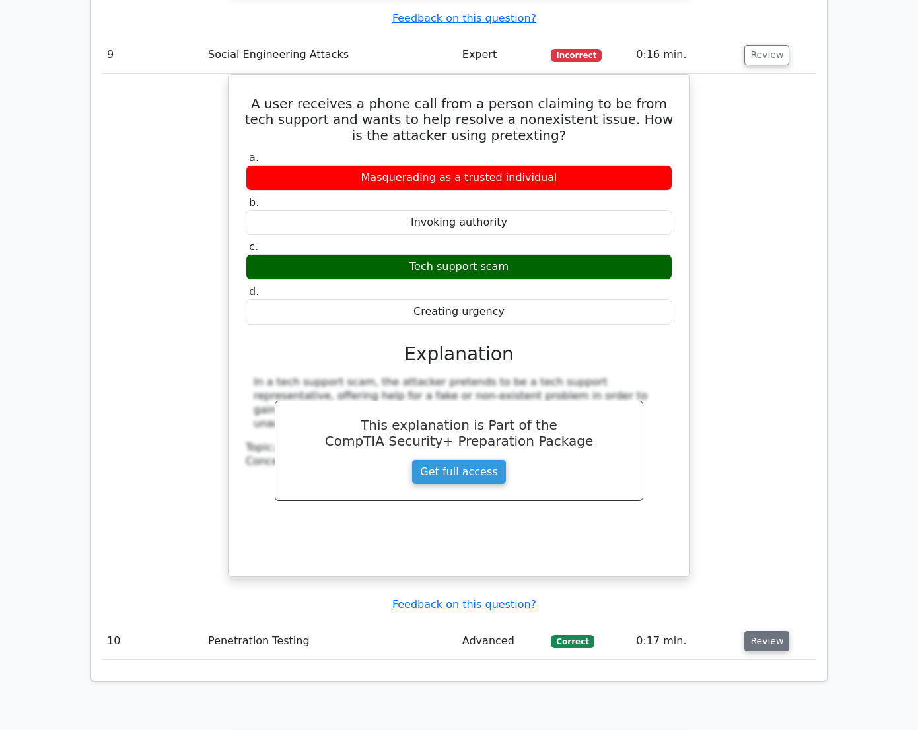
click at [789, 631] on button "Review" at bounding box center [766, 641] width 45 height 20
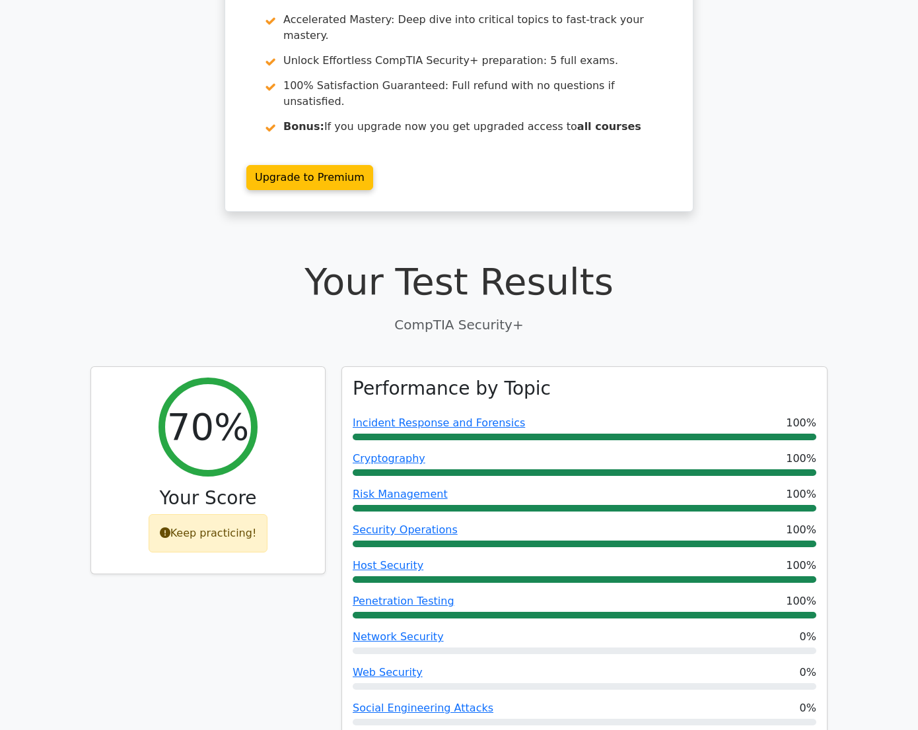
scroll to position [0, 0]
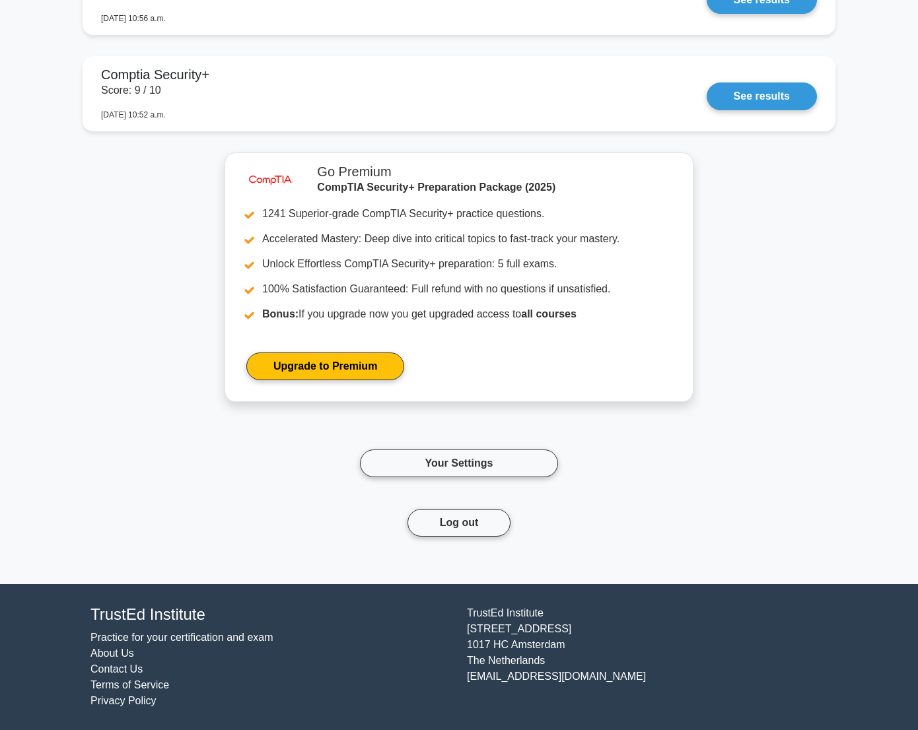
scroll to position [1513, 0]
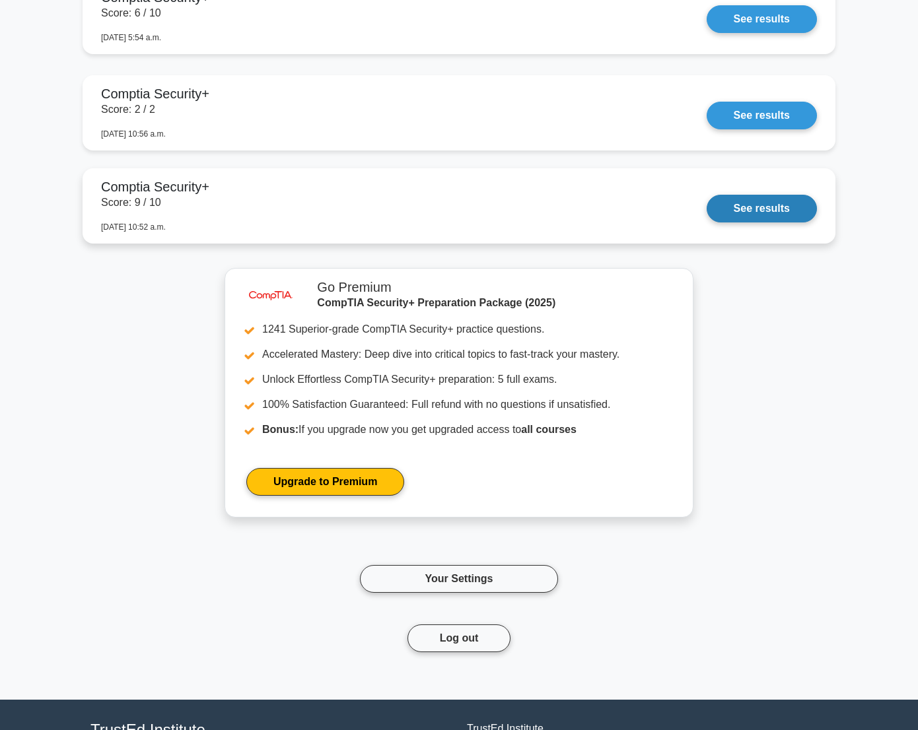
click at [706, 202] on link "See results" at bounding box center [761, 209] width 110 height 28
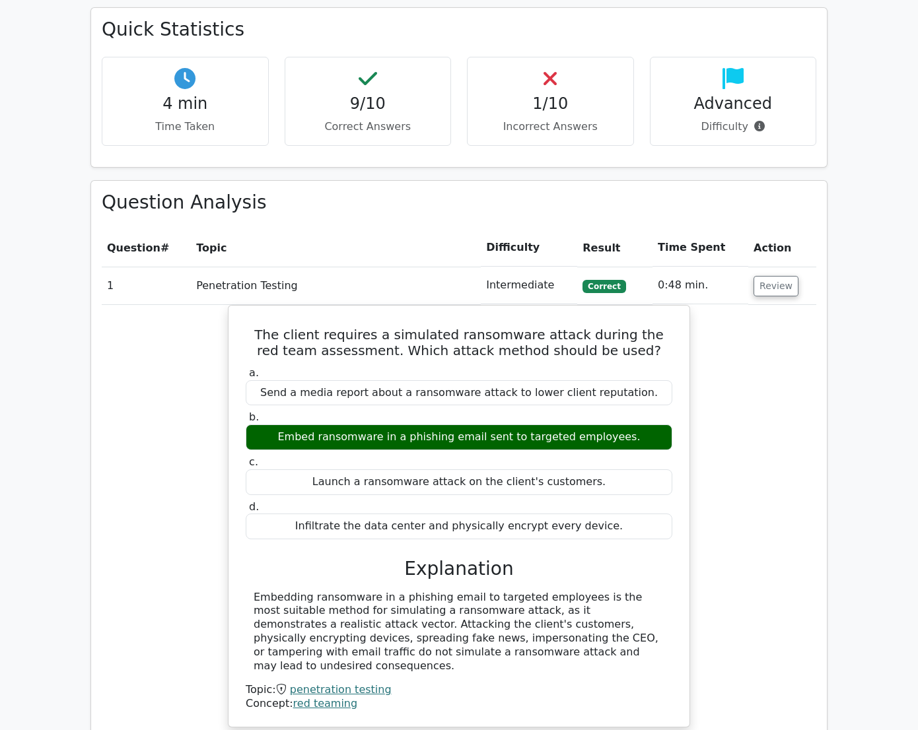
scroll to position [1260, 0]
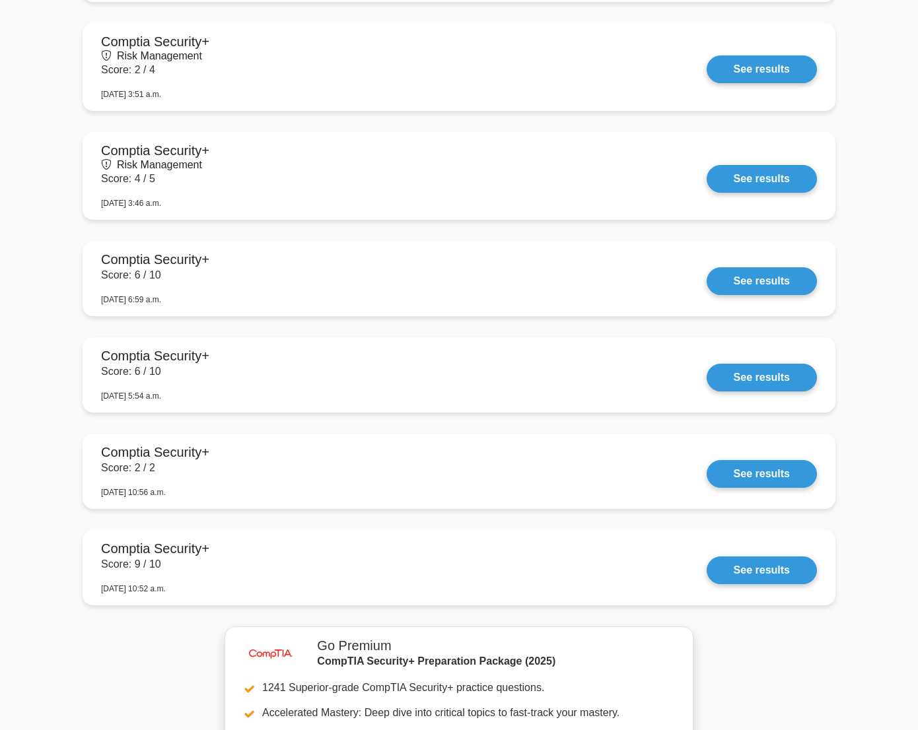
scroll to position [854, 0]
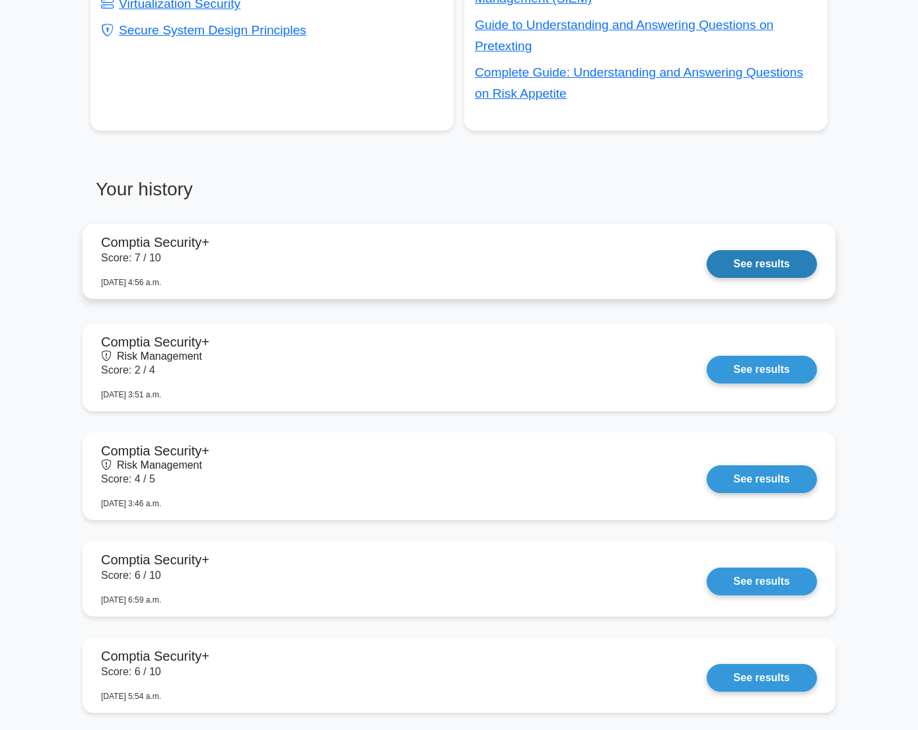
click at [784, 272] on link "See results" at bounding box center [761, 264] width 110 height 28
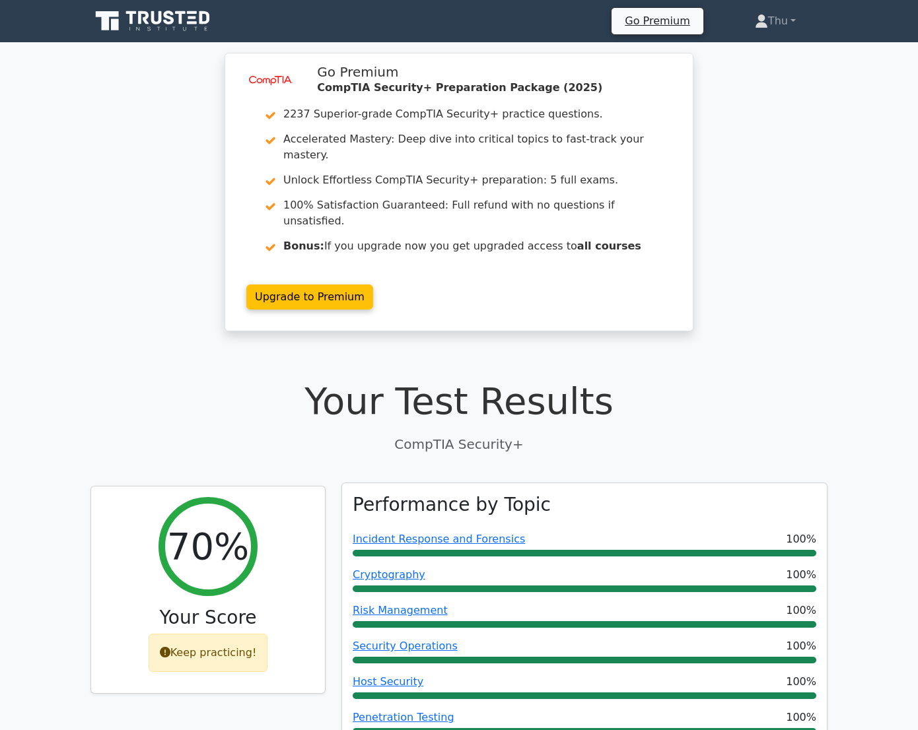
scroll to position [360, 0]
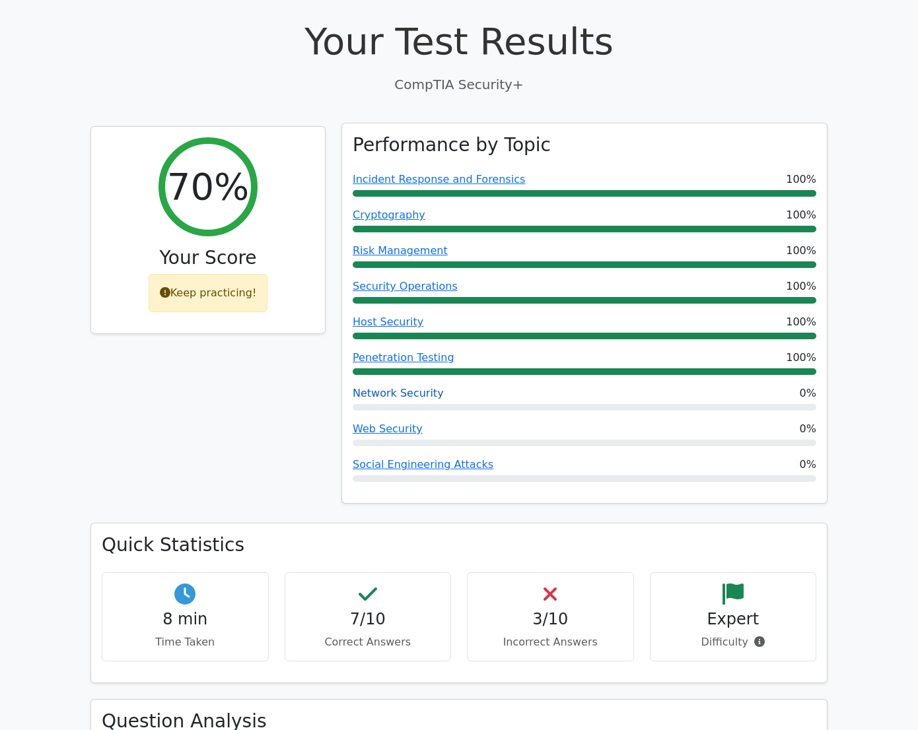
click at [376, 387] on link "Network Security" at bounding box center [398, 393] width 91 height 13
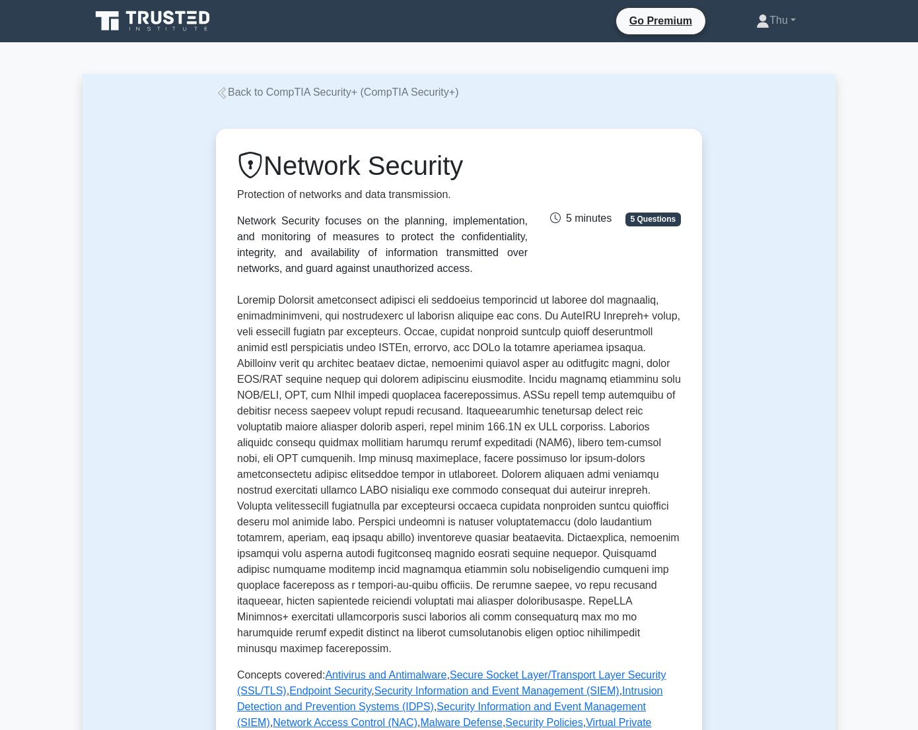
scroll to position [120, 0]
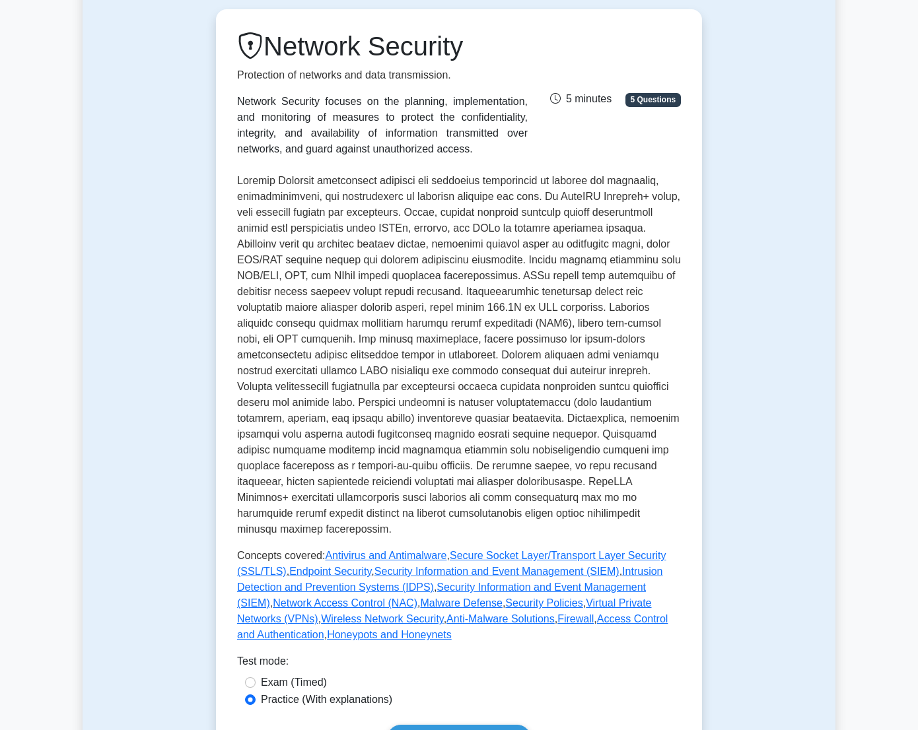
click at [355, 152] on div "Network Security focuses on the planning, implementation, and monitoring of mea…" at bounding box center [382, 125] width 291 height 63
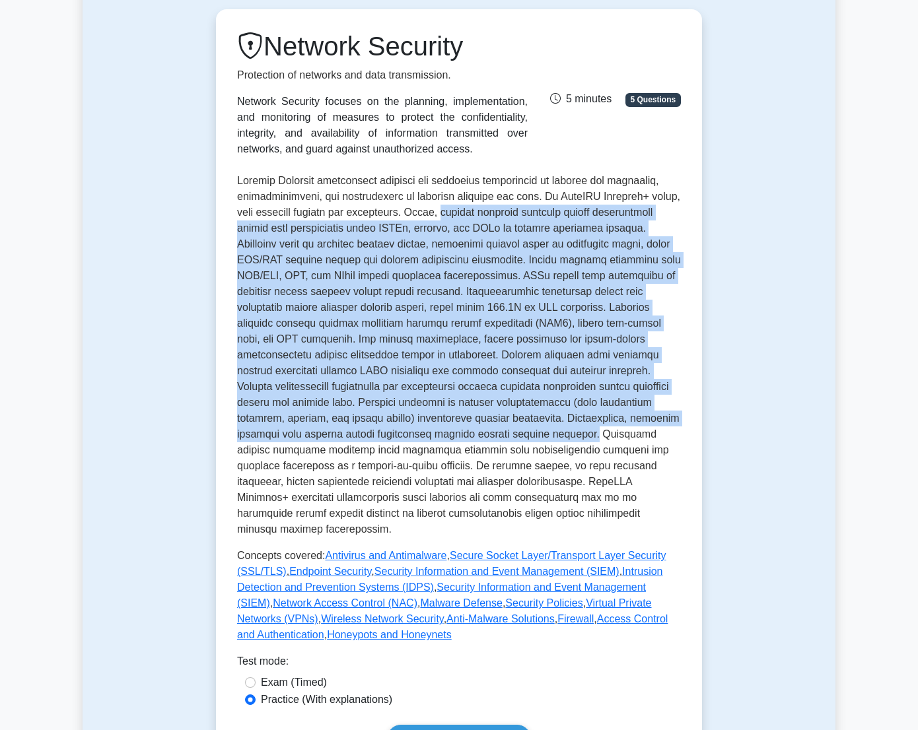
drag, startPoint x: 283, startPoint y: 216, endPoint x: 694, endPoint y: 392, distance: 446.7
click at [681, 392] on p at bounding box center [459, 355] width 444 height 364
drag, startPoint x: 694, startPoint y: 392, endPoint x: 584, endPoint y: 282, distance: 155.0
copy p "network security requires proper architecture design with segmentation using VL…"
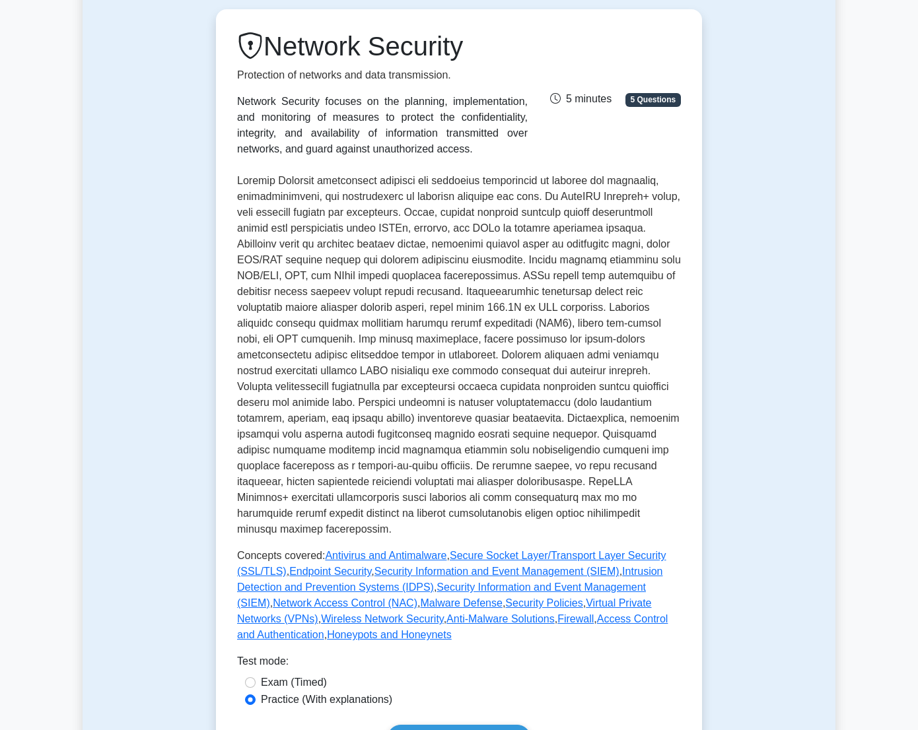
click at [442, 654] on div "Test mode:" at bounding box center [459, 664] width 444 height 21
click at [434, 550] on link "Secure Socket Layer/Transport Layer Security (SSL/TLS)" at bounding box center [451, 563] width 429 height 27
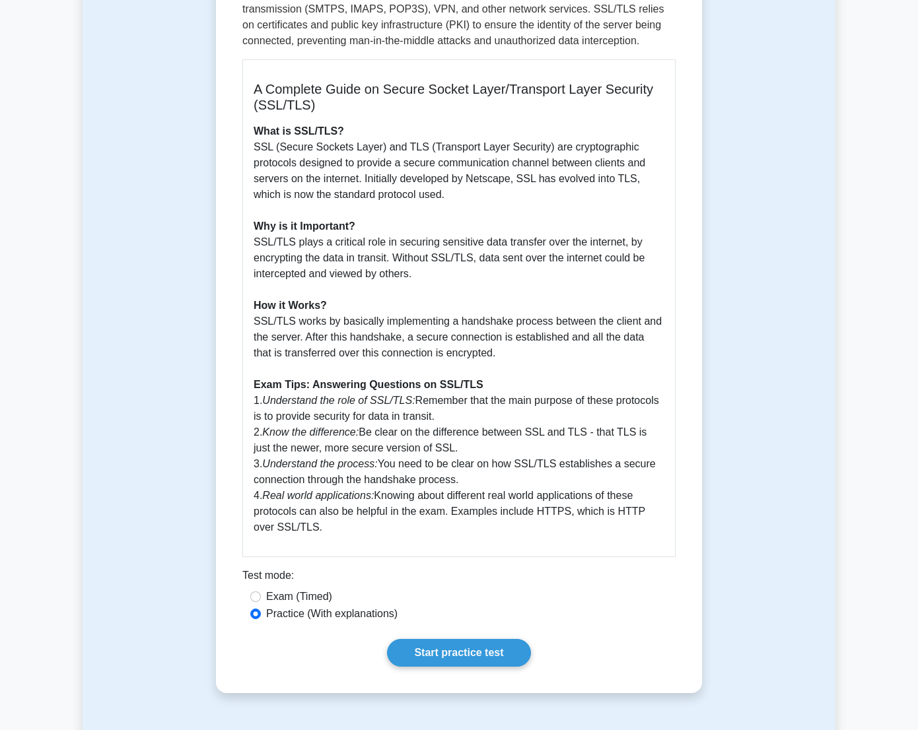
scroll to position [59, 0]
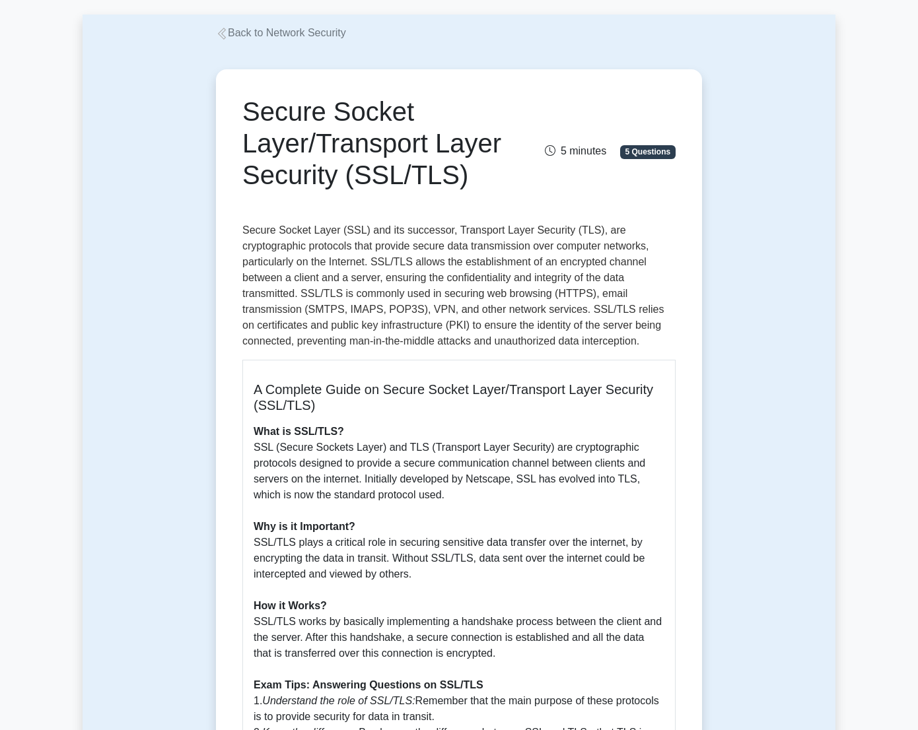
click at [586, 249] on p "Secure Socket Layer (SSL) and its successor, Transport Layer Security (TLS), ar…" at bounding box center [458, 286] width 433 height 127
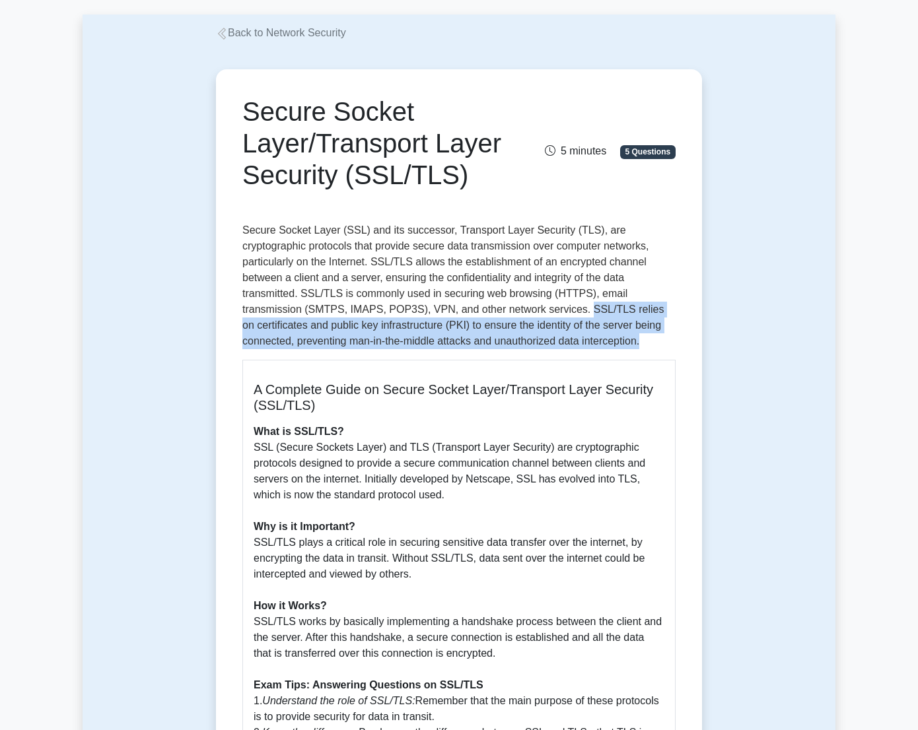
drag, startPoint x: 535, startPoint y: 294, endPoint x: 442, endPoint y: 325, distance: 98.1
click at [442, 325] on p "Secure Socket Layer (SSL) and its successor, Transport Layer Security (TLS), ar…" at bounding box center [458, 286] width 433 height 127
drag, startPoint x: 442, startPoint y: 325, endPoint x: 411, endPoint y: 315, distance: 33.2
copy p "SSL/TLS relies on certificates and public key infrastructure (PKI) to ensure th…"
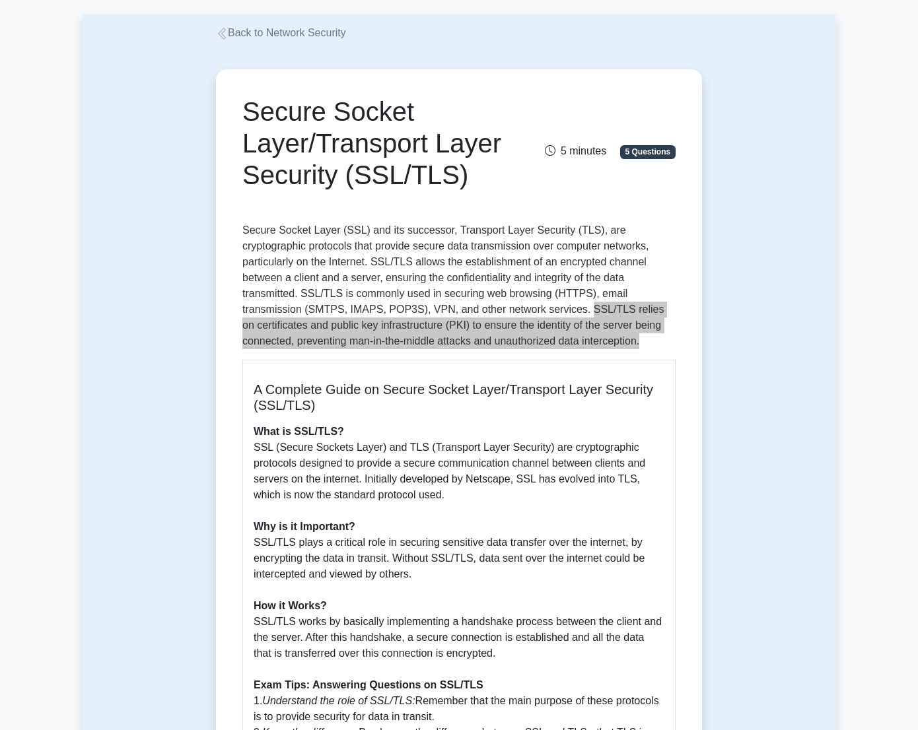
scroll to position [300, 0]
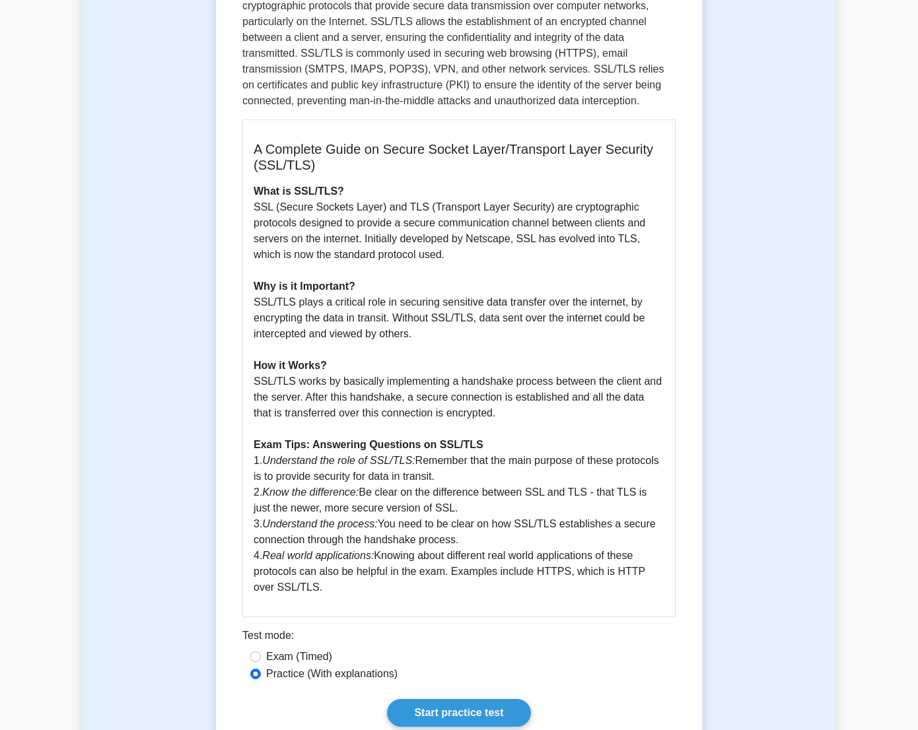
click at [442, 484] on p "What is SSL/TLS? SSL (Secure Sockets Layer) and TLS (Transport Layer Security) …" at bounding box center [459, 390] width 411 height 412
drag, startPoint x: 442, startPoint y: 484, endPoint x: 323, endPoint y: 389, distance: 152.7
click at [323, 389] on p "What is SSL/TLS? SSL (Secure Sockets Layer) and TLS (Transport Layer Security) …" at bounding box center [459, 390] width 411 height 412
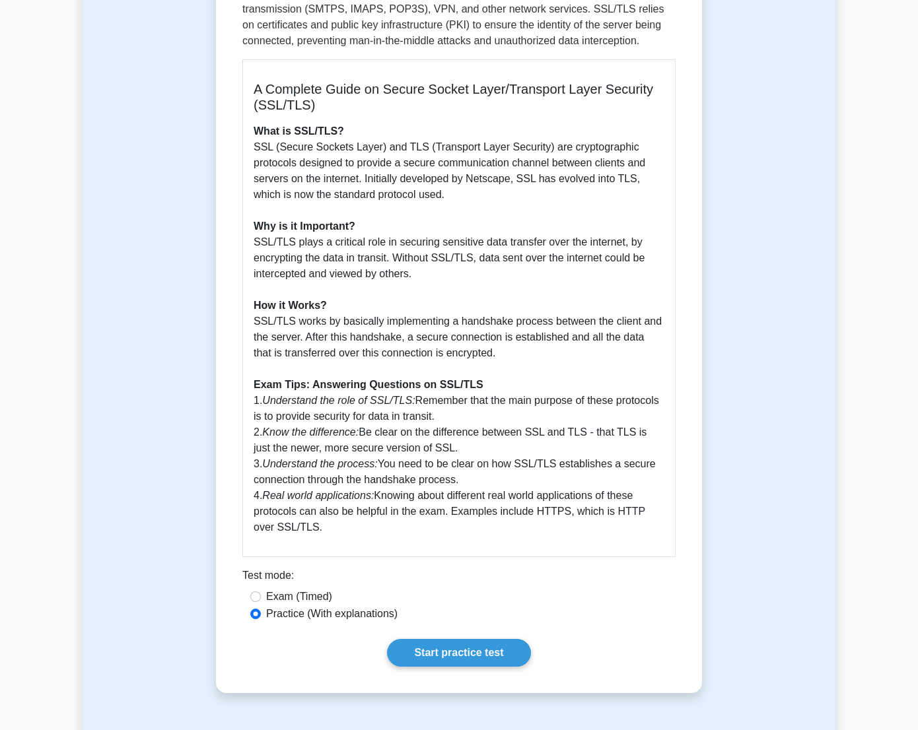
drag, startPoint x: 300, startPoint y: 427, endPoint x: 308, endPoint y: 403, distance: 24.4
click at [300, 490] on icon "Real world applications:" at bounding box center [318, 495] width 112 height 11
drag, startPoint x: 212, startPoint y: 73, endPoint x: 623, endPoint y: 466, distance: 568.3
click at [623, 466] on div "A Complete Guide on Secure Socket Layer/Transport Layer Security (SSL/TLS) What…" at bounding box center [458, 308] width 433 height 498
copy div "A Complete Guide on Secure Socket Layer/Transport Layer Security (SSL/TLS) What…"
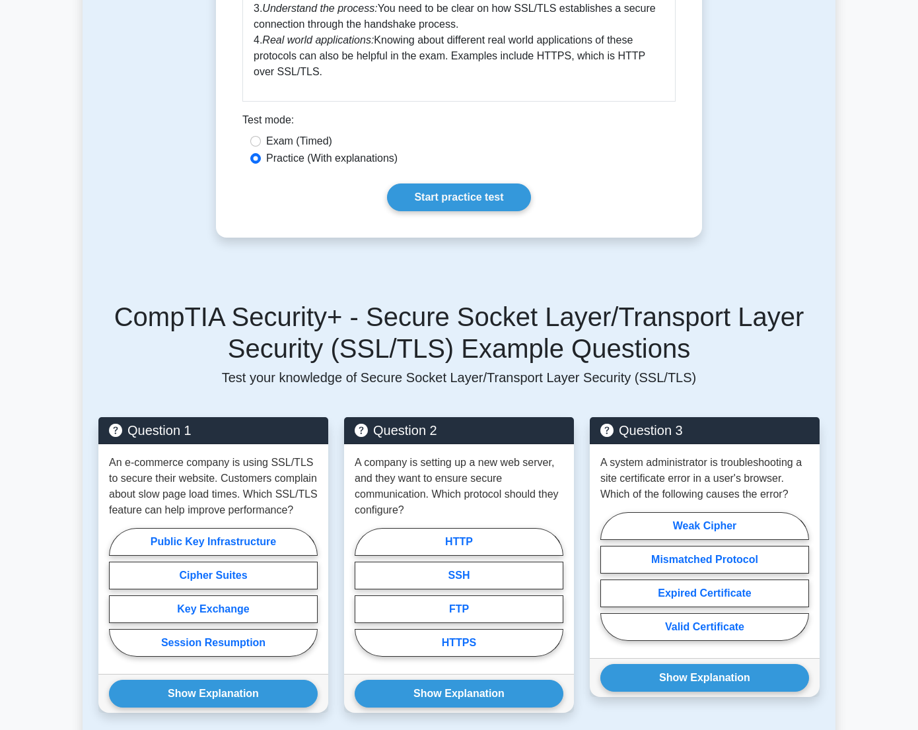
scroll to position [518, 0]
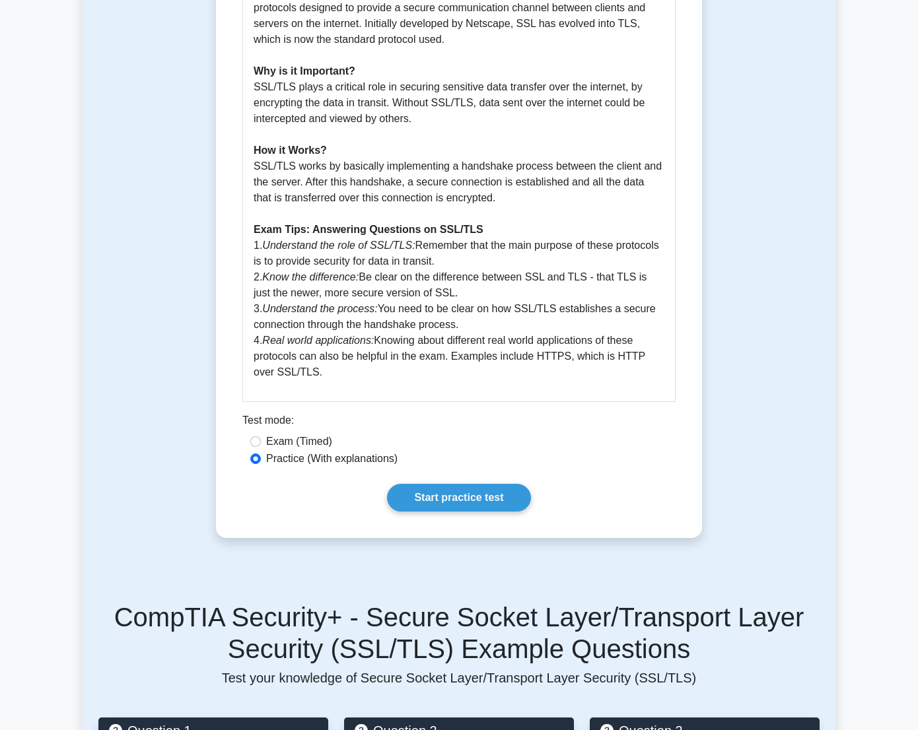
click at [141, 324] on div "Secure Socket Layer/Transport Layer Security (SSL/TLS) 5 minutes 5 Questions A …" at bounding box center [459, 76] width 753 height 988
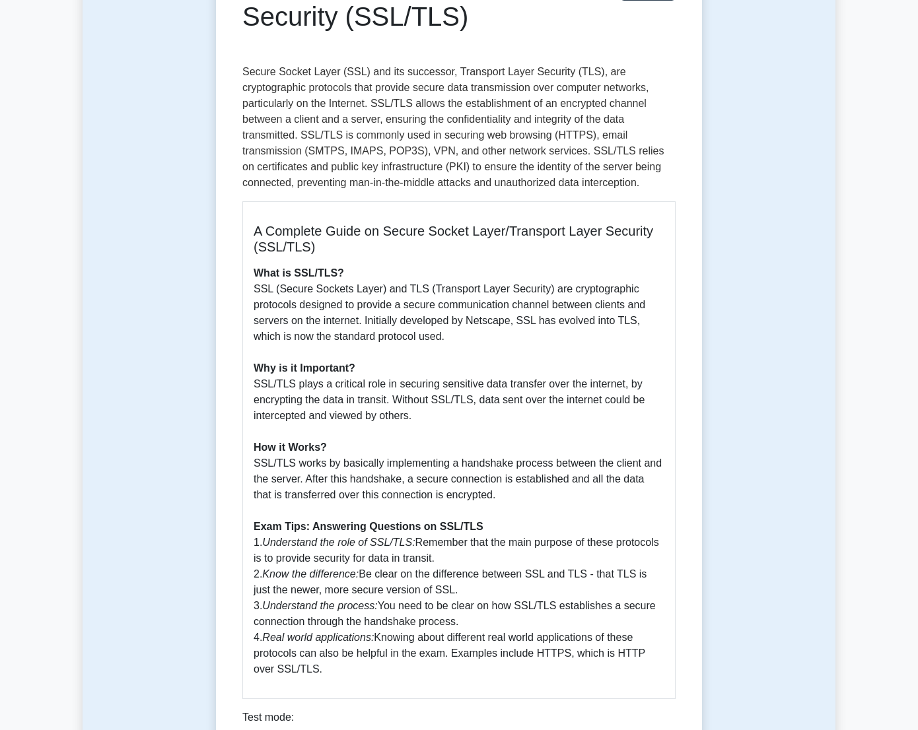
scroll to position [158, 0]
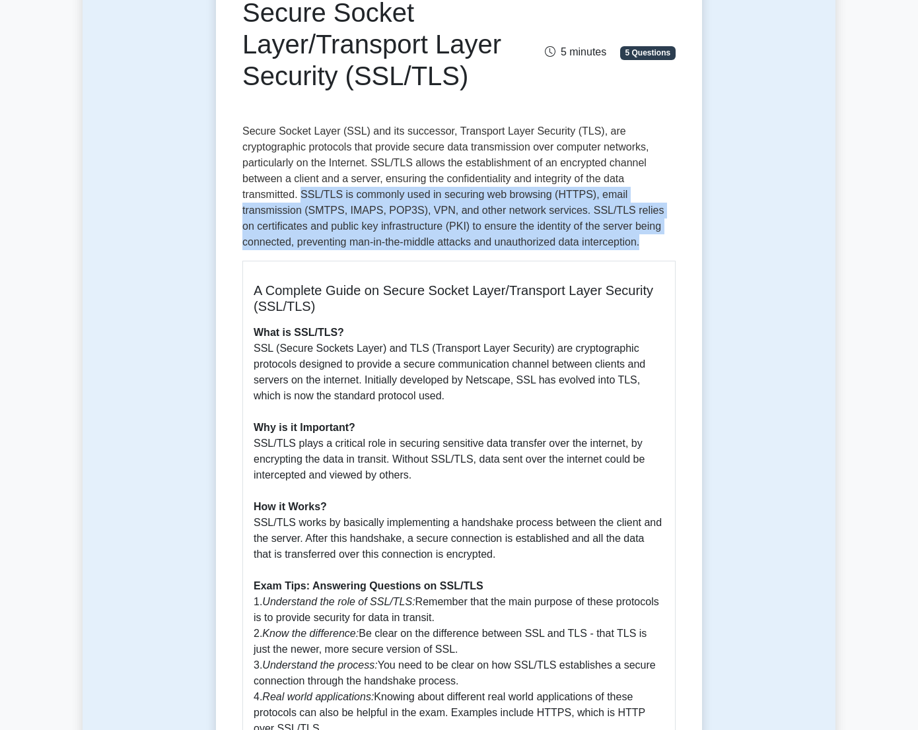
drag, startPoint x: 357, startPoint y: 181, endPoint x: 545, endPoint y: 227, distance: 194.4
click at [545, 227] on p "Secure Socket Layer (SSL) and its successor, Transport Layer Security (TLS), ar…" at bounding box center [458, 186] width 433 height 127
drag, startPoint x: 545, startPoint y: 227, endPoint x: 500, endPoint y: 186, distance: 61.2
copy p "SSL/TLS is commonly used in securing web browsing (HTTPS), email transmission (…"
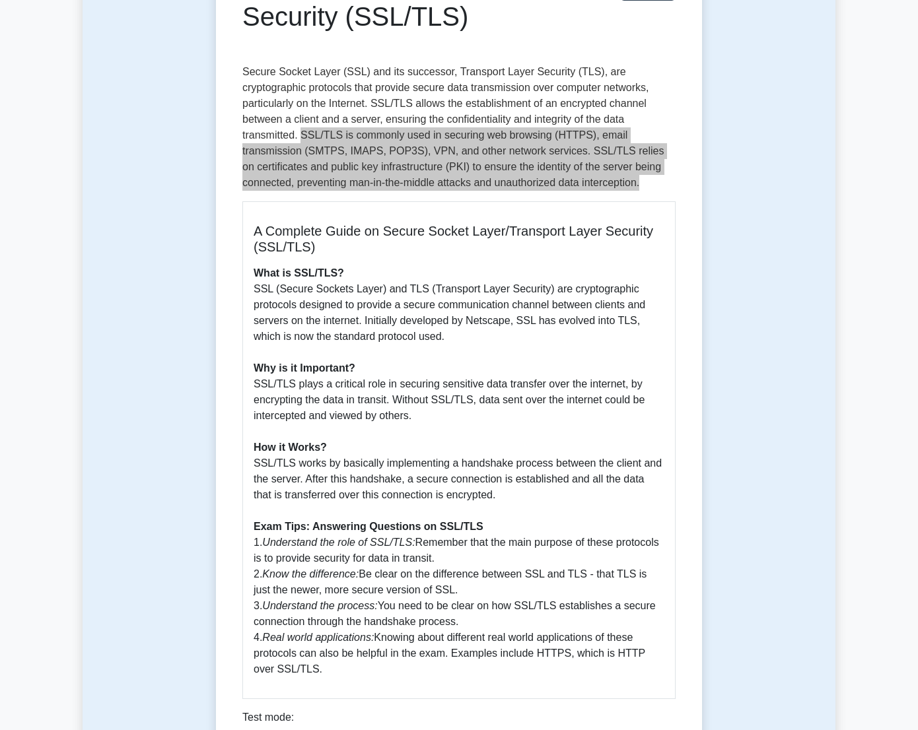
scroll to position [458, 0]
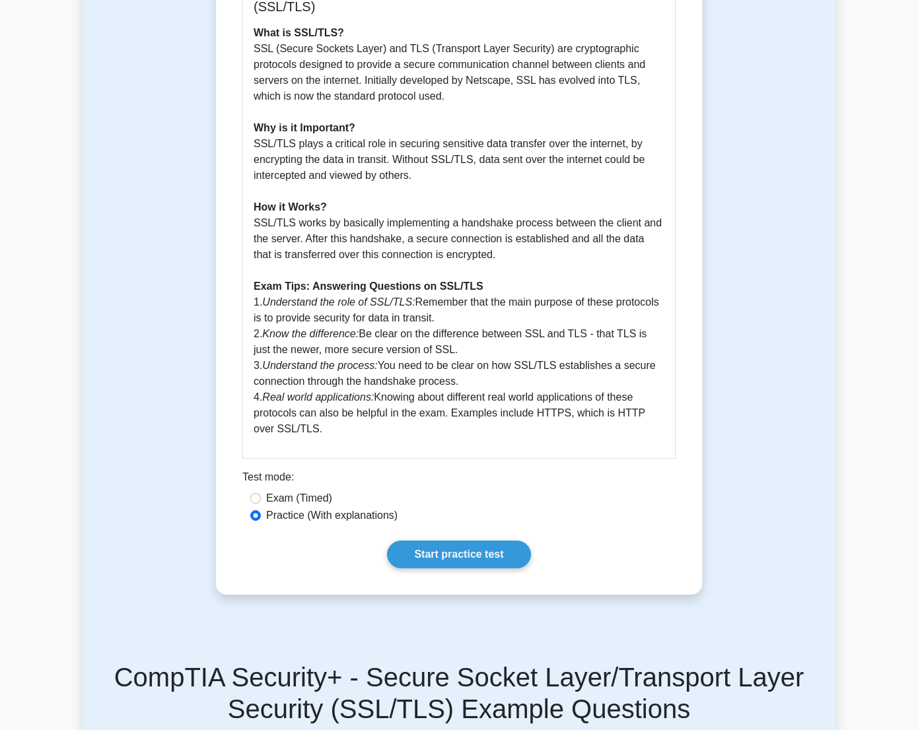
click at [314, 541] on div "Start practice test" at bounding box center [458, 555] width 433 height 28
click at [427, 541] on link "Start practice test" at bounding box center [458, 555] width 143 height 28
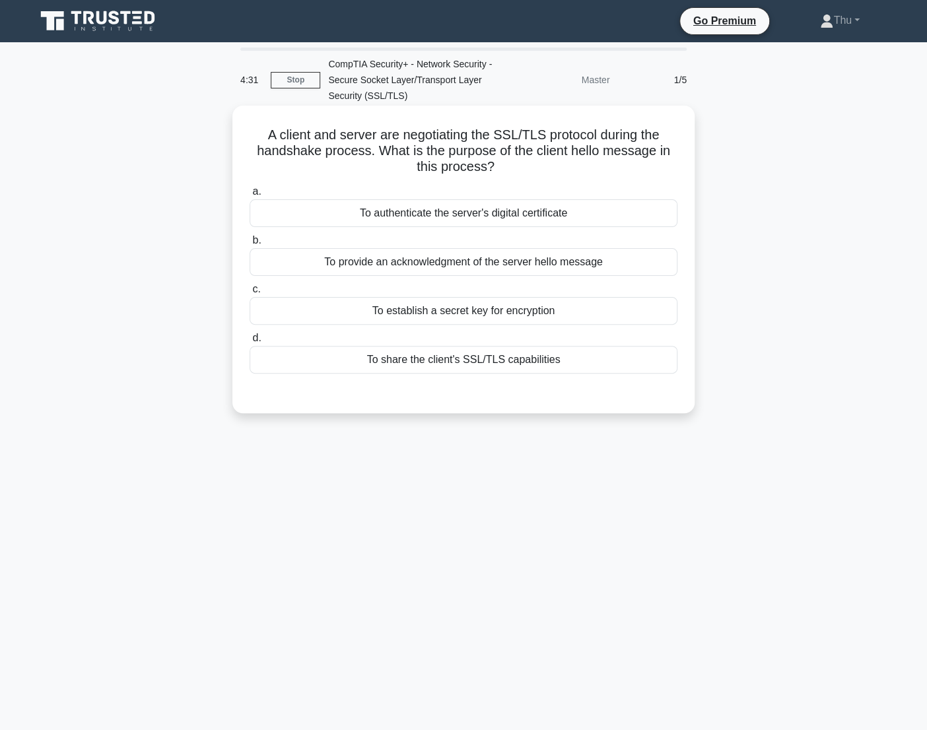
click at [436, 264] on div "To provide an acknowledgment of the server hello message" at bounding box center [464, 262] width 428 height 28
click at [250, 245] on input "b. To provide an acknowledgment of the server hello message" at bounding box center [250, 240] width 0 height 9
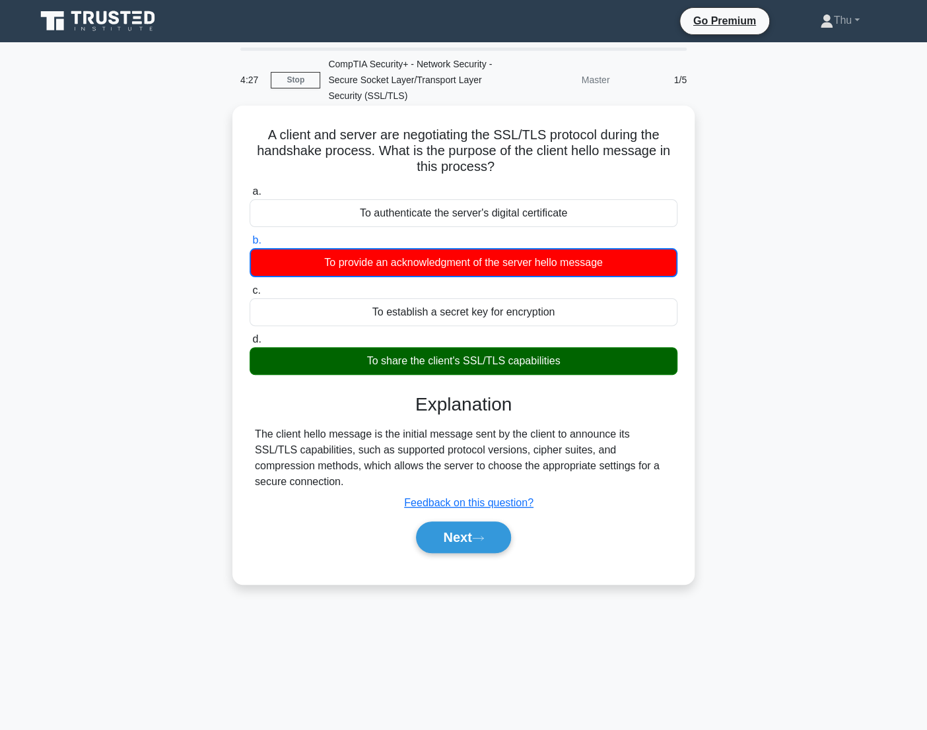
drag, startPoint x: 259, startPoint y: 132, endPoint x: 516, endPoint y: 174, distance: 259.7
click at [516, 174] on h5 "A client and server are negotiating the SSL/TLS protocol during the handshake p…" at bounding box center [463, 151] width 431 height 49
drag, startPoint x: 516, startPoint y: 174, endPoint x: 437, endPoint y: 153, distance: 81.5
copy h5 "A client and server are negotiating the SSL/TLS protocol during the handshake p…"
click at [324, 145] on h5 "A client and server are negotiating the SSL/TLS protocol during the handshake p…" at bounding box center [463, 151] width 431 height 49
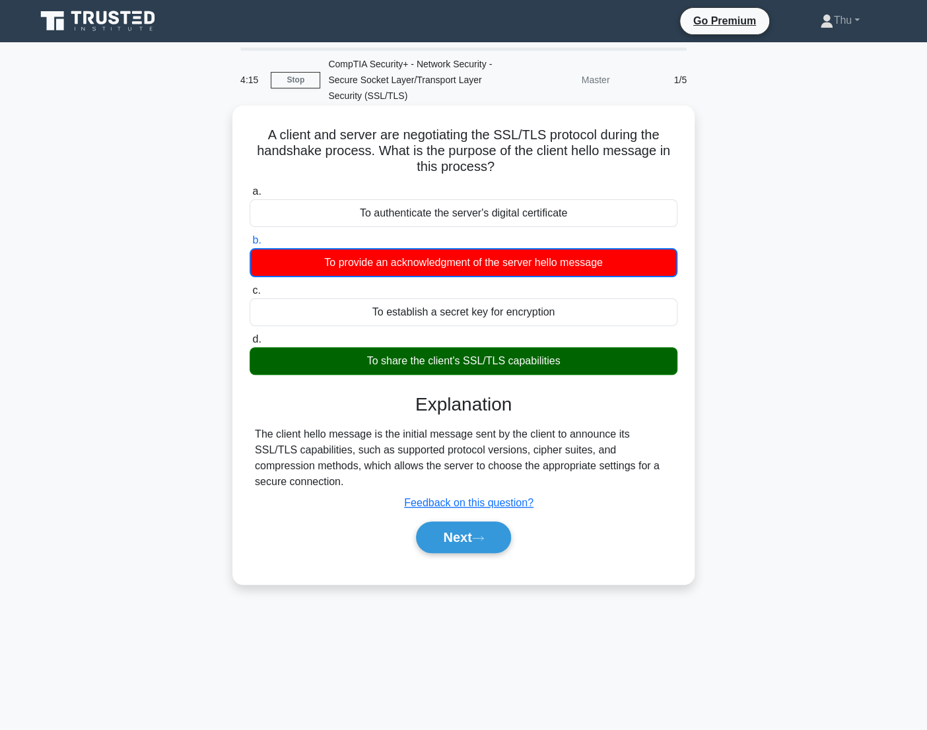
click at [263, 137] on h5 "A client and server are negotiating the SSL/TLS protocol during the handshake p…" at bounding box center [463, 151] width 431 height 49
drag, startPoint x: 257, startPoint y: 136, endPoint x: 600, endPoint y: 369, distance: 415.0
click at [600, 369] on div "A client and server are negotiating the SSL/TLS protocol during the handshake p…" at bounding box center [464, 345] width 452 height 468
drag, startPoint x: 600, startPoint y: 369, endPoint x: 510, endPoint y: 250, distance: 149.0
copy div "A client and server are negotiating the SSL/TLS protocol during the handshake p…"
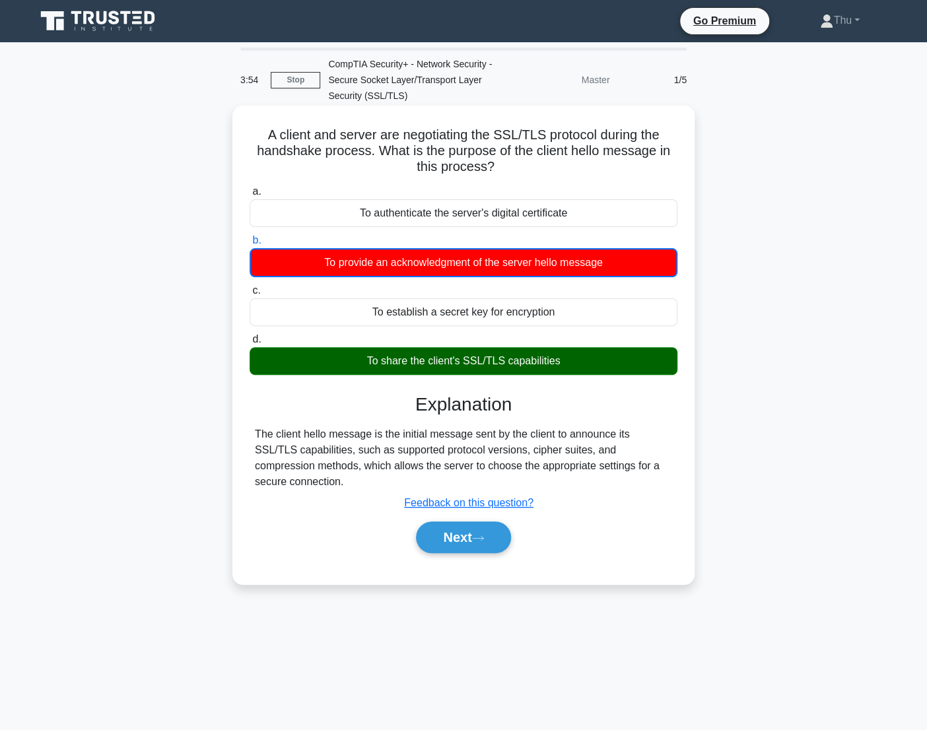
drag, startPoint x: 374, startPoint y: 448, endPoint x: 356, endPoint y: 444, distance: 18.8
click at [374, 446] on div "The client hello message is the initial message sent by the client to announce …" at bounding box center [463, 458] width 417 height 63
drag, startPoint x: 250, startPoint y: 437, endPoint x: 316, endPoint y: 487, distance: 82.9
click at [316, 487] on div "The client hello message is the initial message sent by the client to announce …" at bounding box center [464, 458] width 428 height 63
drag, startPoint x: 316, startPoint y: 487, endPoint x: 290, endPoint y: 464, distance: 35.1
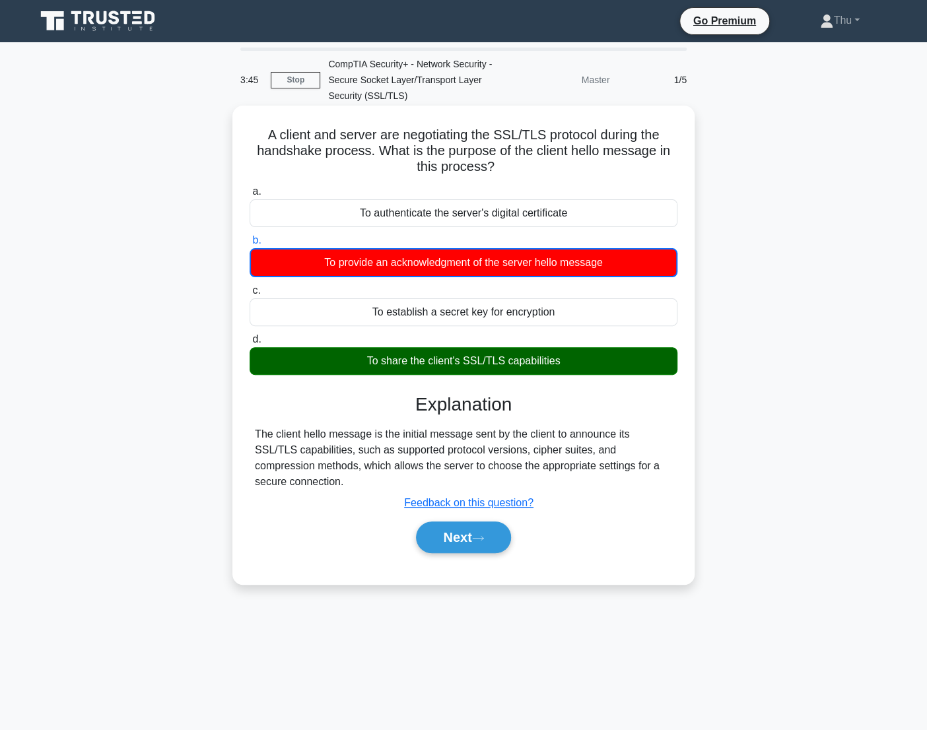
copy div "The client hello message is the initial message sent by the client to announce …"
drag, startPoint x: 362, startPoint y: 359, endPoint x: 572, endPoint y: 368, distance: 210.2
click at [572, 368] on div "To share the client's SSL/TLS capabilities" at bounding box center [464, 361] width 428 height 28
drag, startPoint x: 572, startPoint y: 368, endPoint x: 530, endPoint y: 358, distance: 43.6
copy div "To share the client's SSL/TLS capabilities"
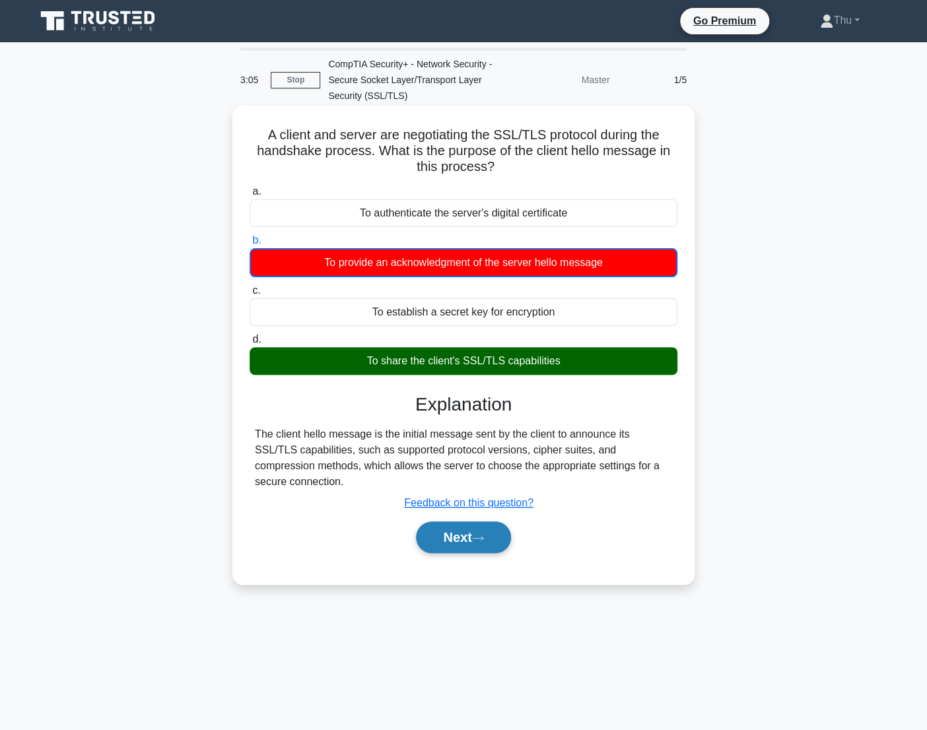
click at [491, 541] on button "Next" at bounding box center [463, 538] width 94 height 32
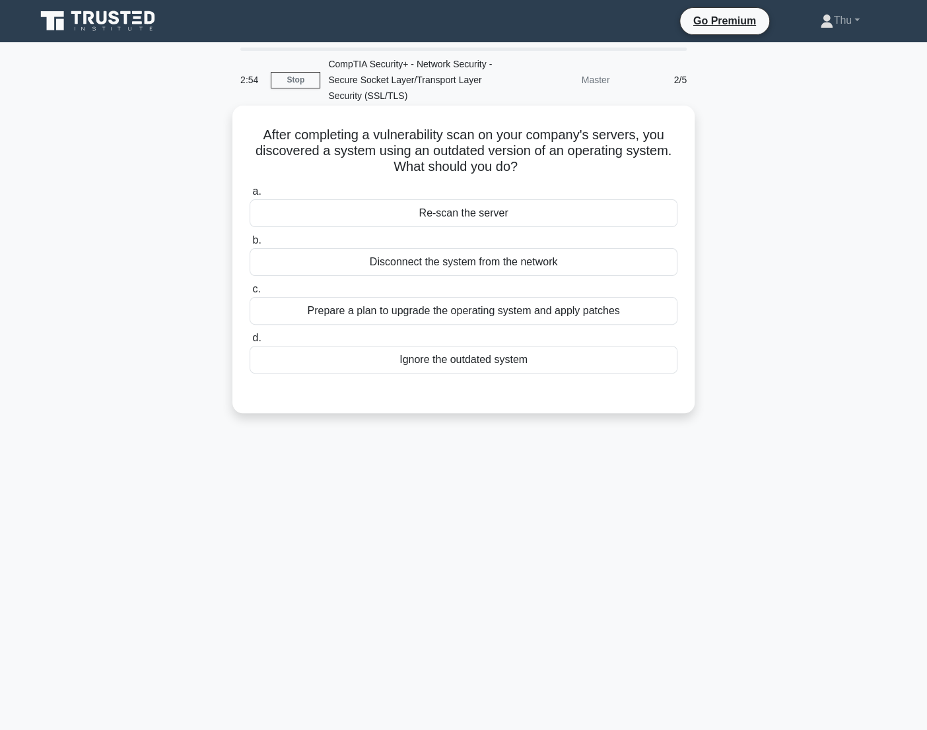
click at [434, 317] on div "Prepare a plan to upgrade the operating system and apply patches" at bounding box center [464, 311] width 428 height 28
click at [250, 294] on input "c. Prepare a plan to upgrade the operating system and apply patches" at bounding box center [250, 289] width 0 height 9
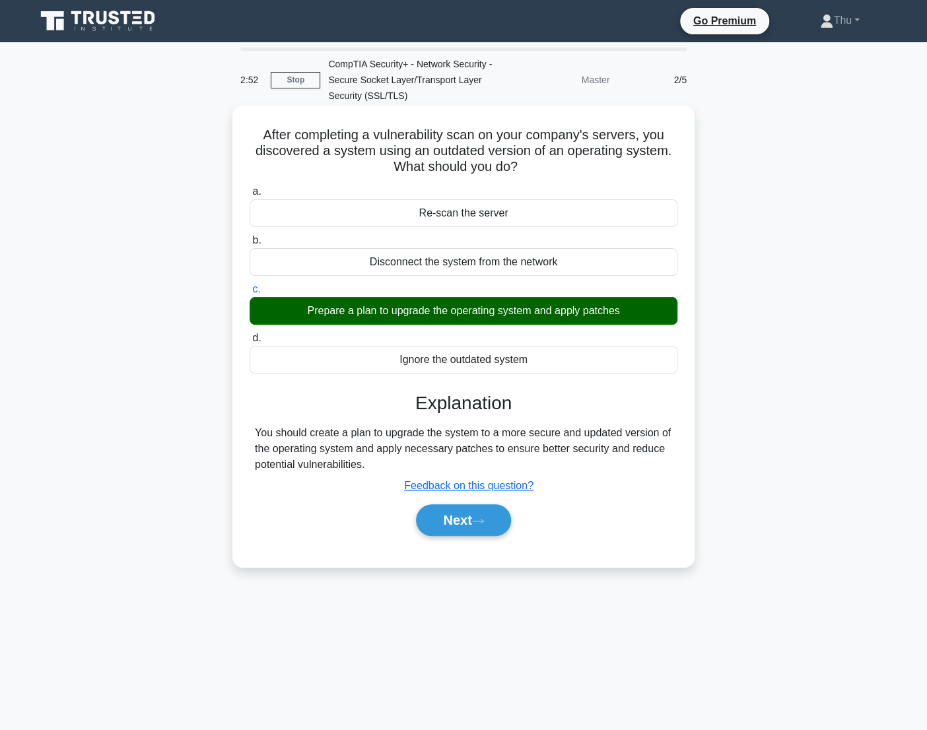
click at [437, 541] on div "Next" at bounding box center [464, 520] width 428 height 42
click at [446, 521] on button "Next" at bounding box center [463, 520] width 94 height 32
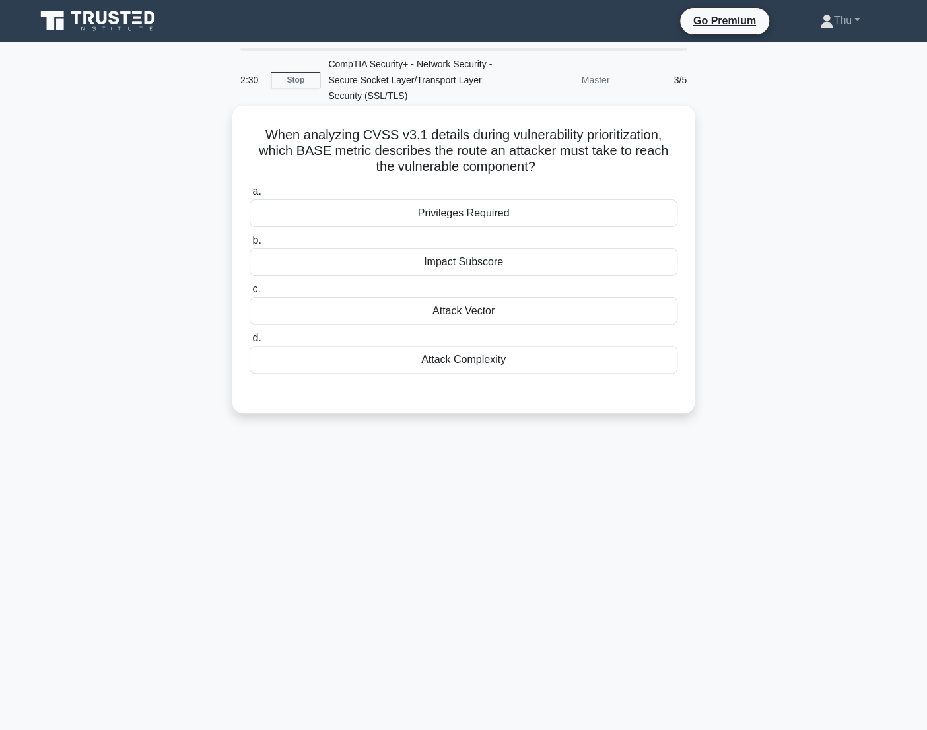
click at [477, 316] on div "Attack Vector" at bounding box center [464, 311] width 428 height 28
click at [250, 294] on input "c. Attack Vector" at bounding box center [250, 289] width 0 height 9
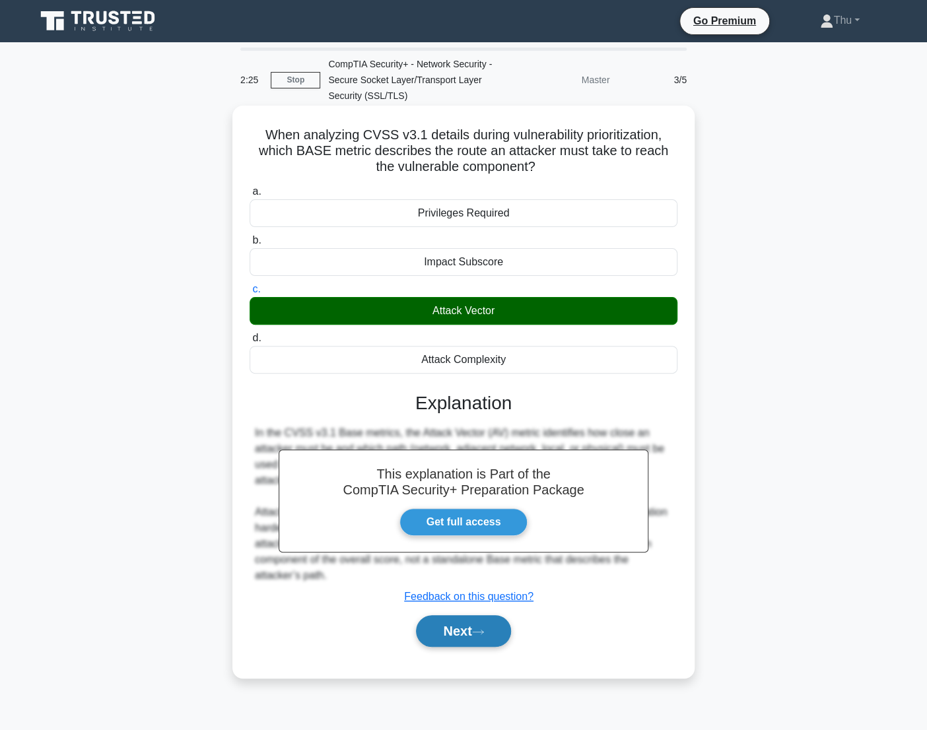
click at [497, 637] on button "Next" at bounding box center [463, 631] width 94 height 32
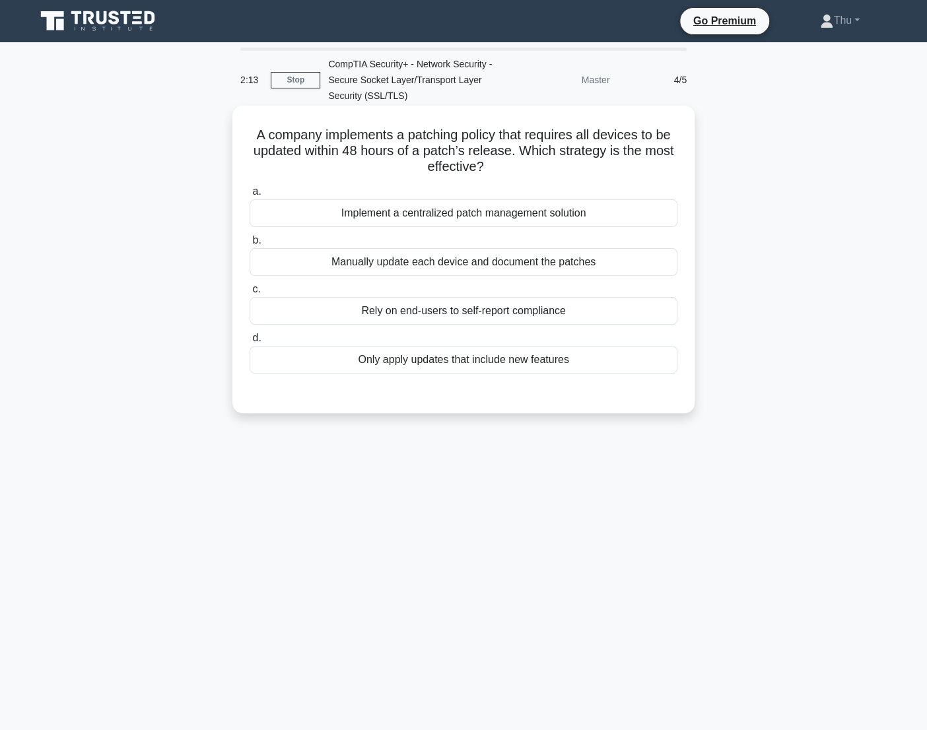
click at [534, 218] on div "Implement a centralized patch management solution" at bounding box center [464, 213] width 428 height 28
click at [250, 196] on input "a. Implement a centralized patch management solution" at bounding box center [250, 192] width 0 height 9
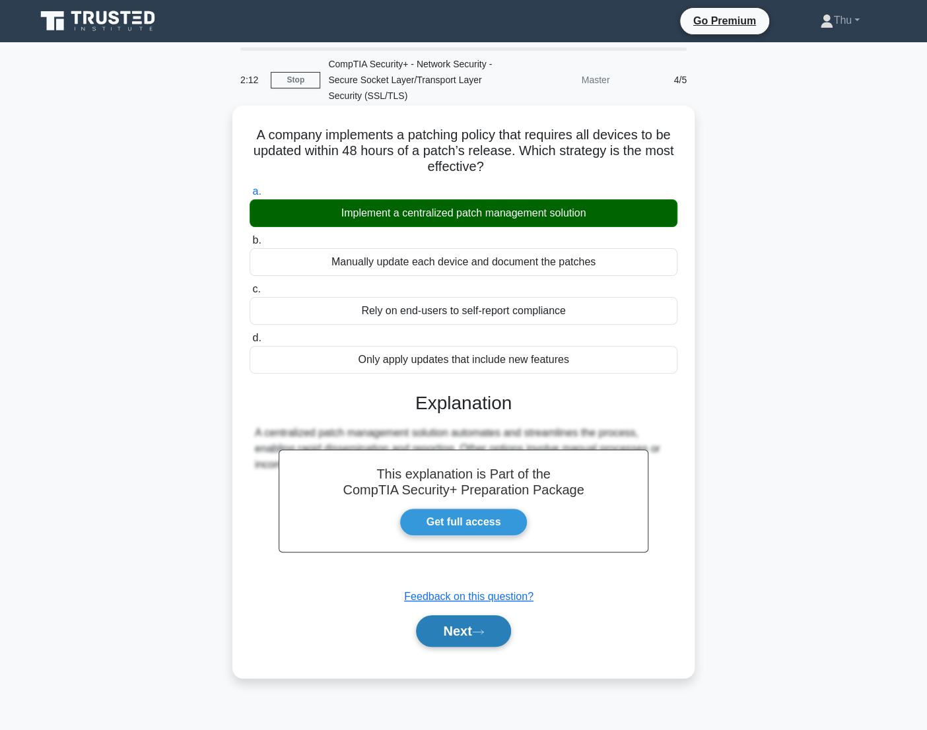
click at [469, 634] on button "Next" at bounding box center [463, 631] width 94 height 32
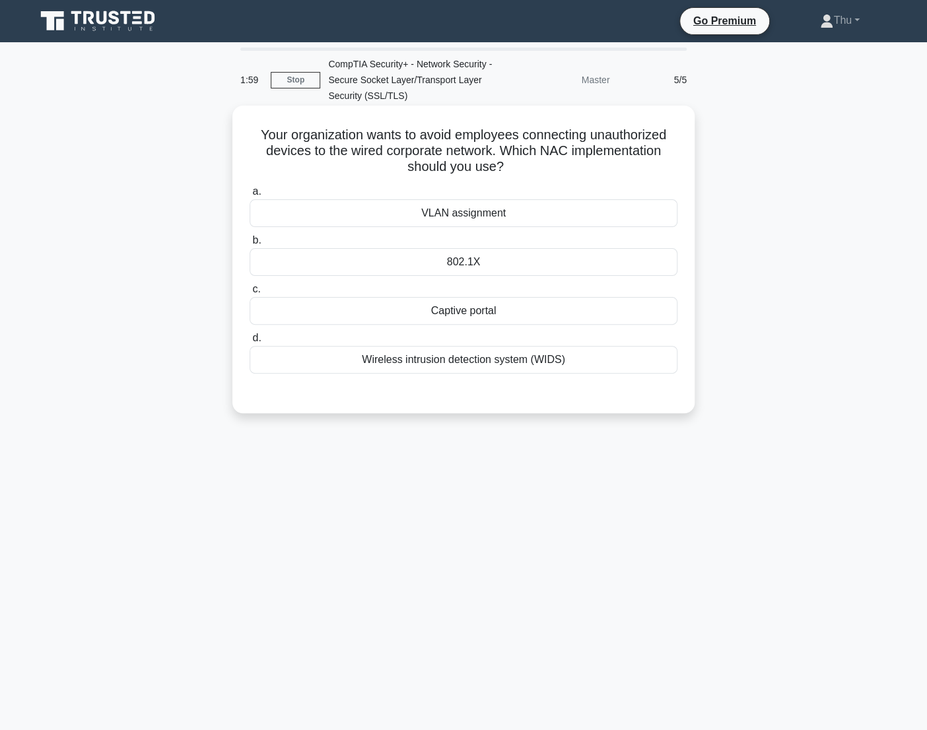
click at [463, 260] on div "802.1X" at bounding box center [464, 262] width 428 height 28
click at [250, 245] on input "b. 802.1X" at bounding box center [250, 240] width 0 height 9
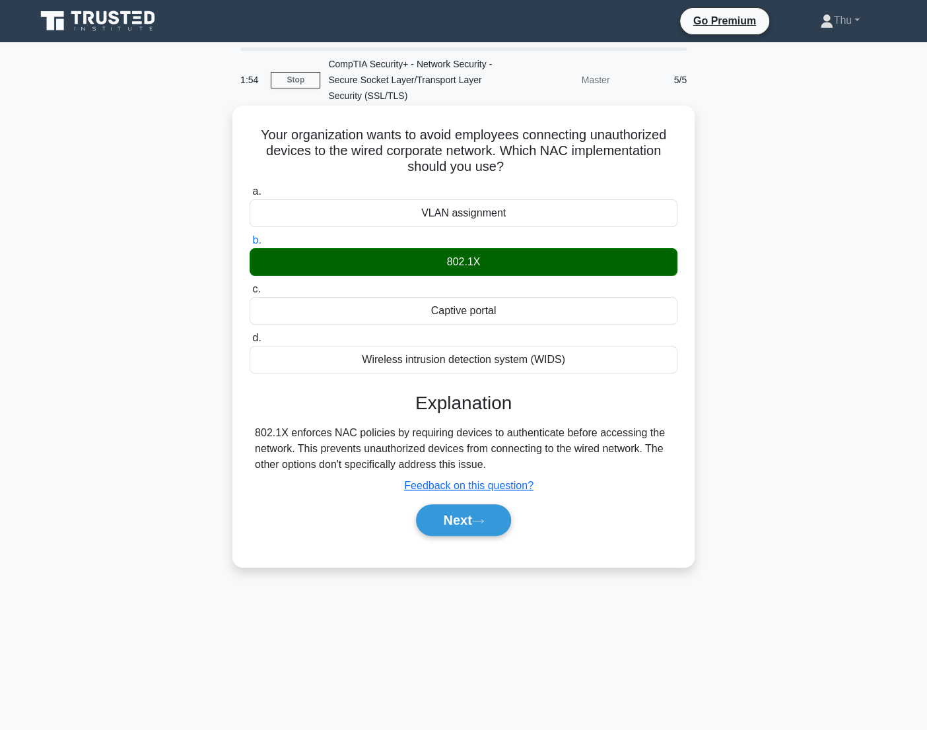
drag, startPoint x: 253, startPoint y: 135, endPoint x: 589, endPoint y: 363, distance: 406.0
click at [589, 363] on div "Your organization wants to avoid employees connecting unauthorized devices to t…" at bounding box center [464, 336] width 452 height 451
drag, startPoint x: 589, startPoint y: 363, endPoint x: 534, endPoint y: 363, distance: 54.8
copy div "Your organization wants to avoid employees connecting unauthorized devices to t…"
click at [256, 449] on div "802.1X enforces NAC policies by requiring devices to authenticate before access…" at bounding box center [463, 449] width 417 height 48
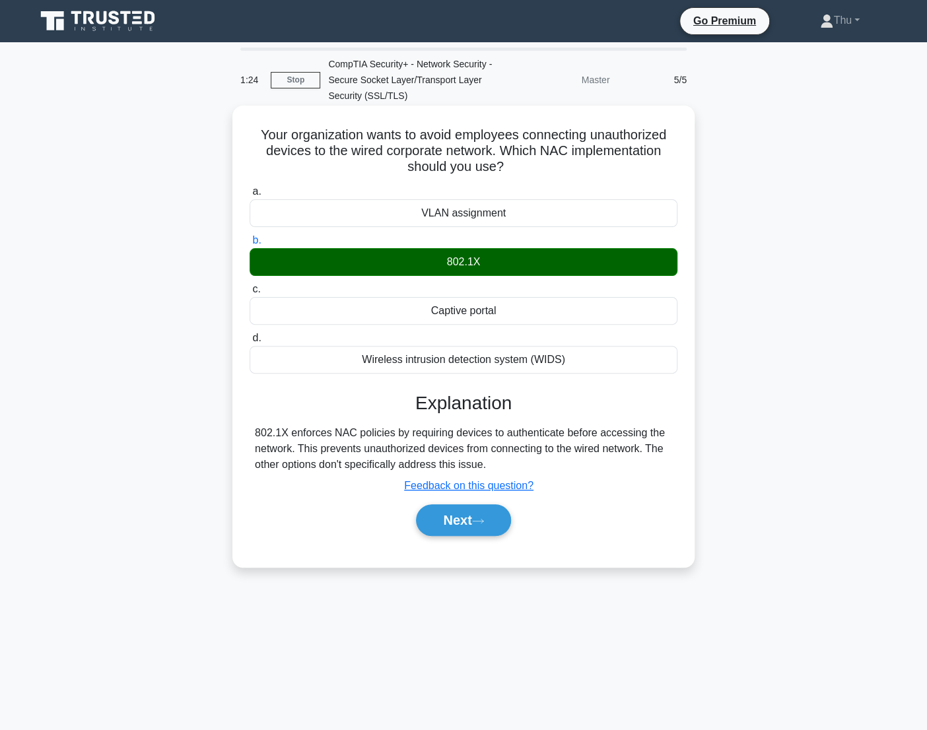
drag, startPoint x: 253, startPoint y: 432, endPoint x: 485, endPoint y: 466, distance: 234.9
click at [485, 466] on div "802.1X enforces NAC policies by requiring devices to authenticate before access…" at bounding box center [464, 449] width 428 height 48
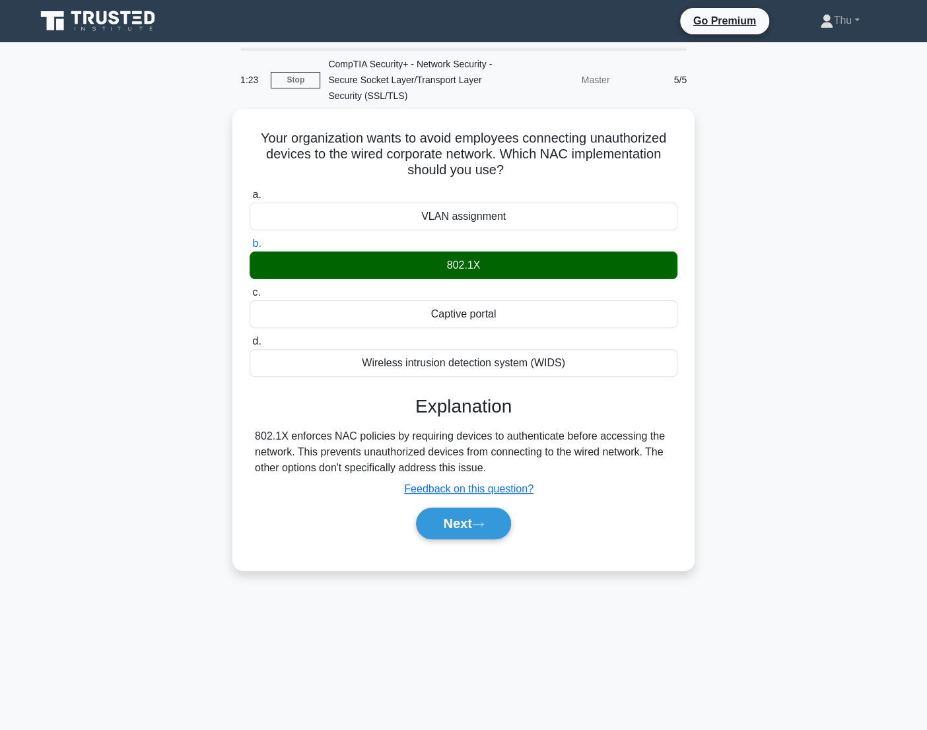
copy div "802.1X enforces NAC policies by requiring devices to authenticate before access…"
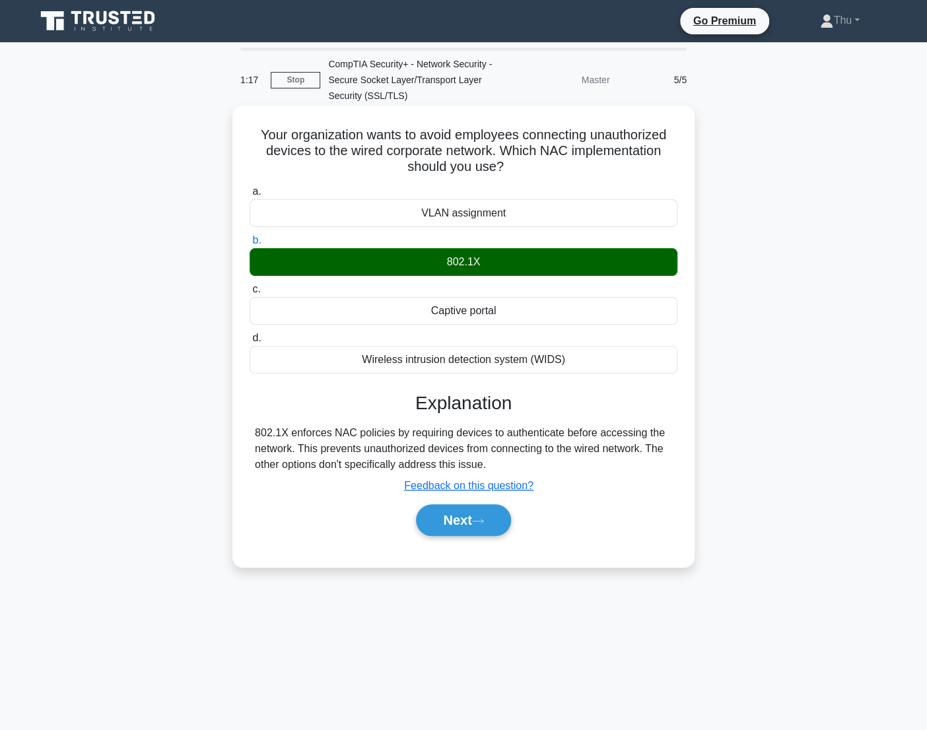
click at [310, 497] on div "Explanation 802.1X enforces NAC policies by requiring devices to authenticate b…" at bounding box center [464, 466] width 428 height 149
click at [439, 520] on button "Next" at bounding box center [463, 520] width 94 height 32
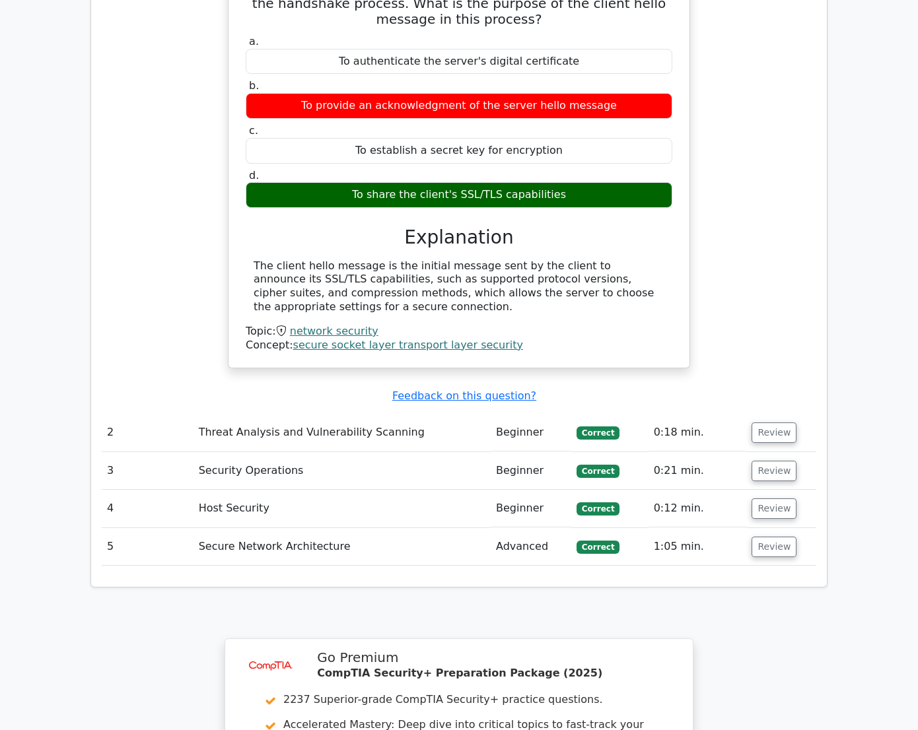
scroll to position [1020, 0]
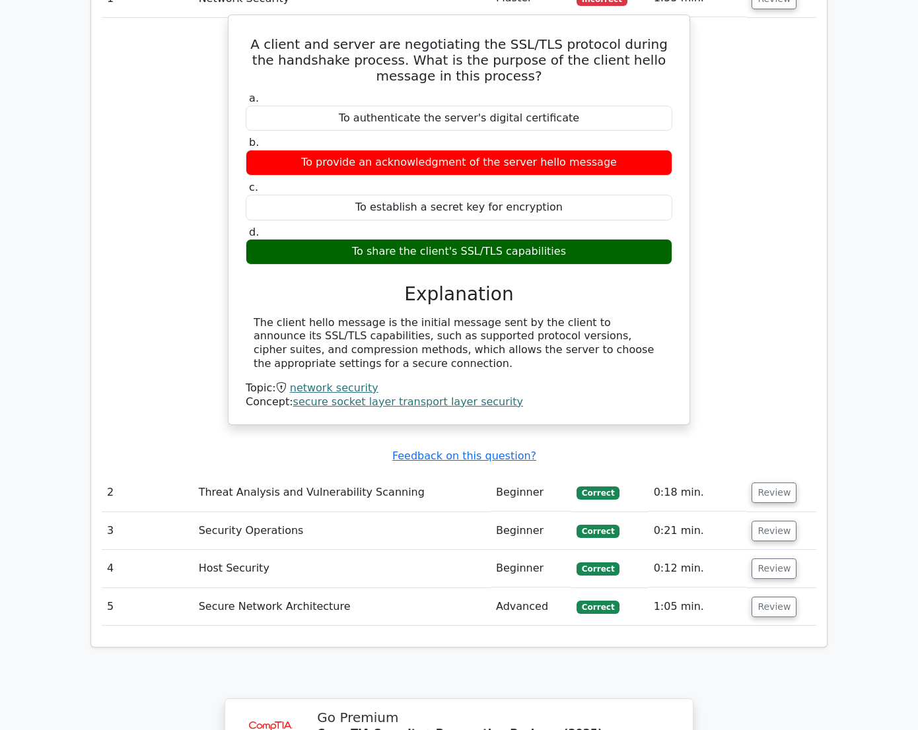
click at [333, 396] on link "secure socket layer transport layer security" at bounding box center [408, 402] width 230 height 13
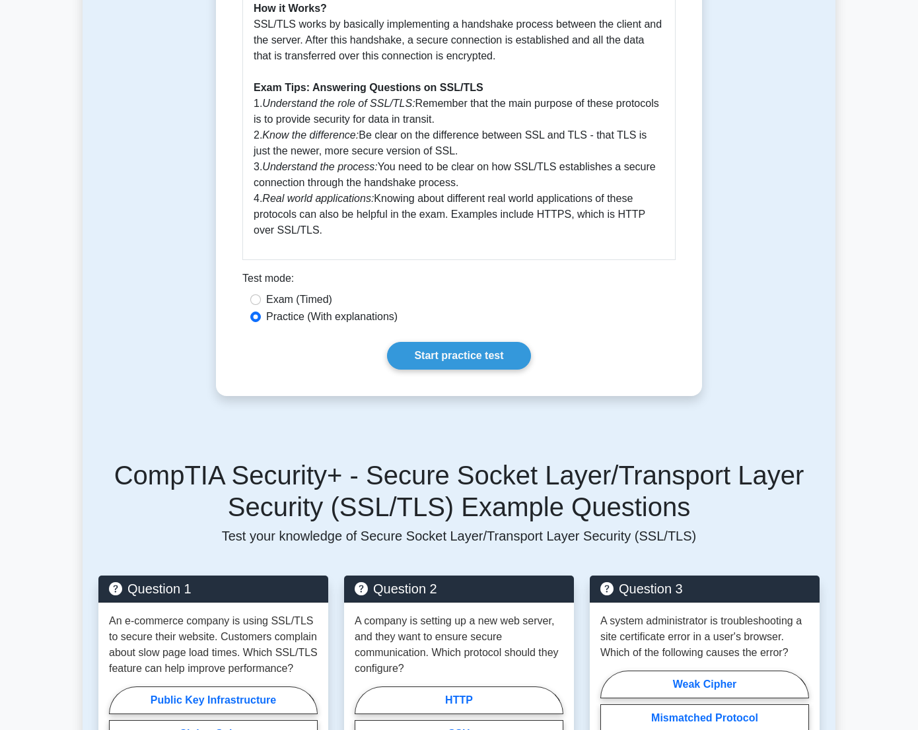
scroll to position [600, 0]
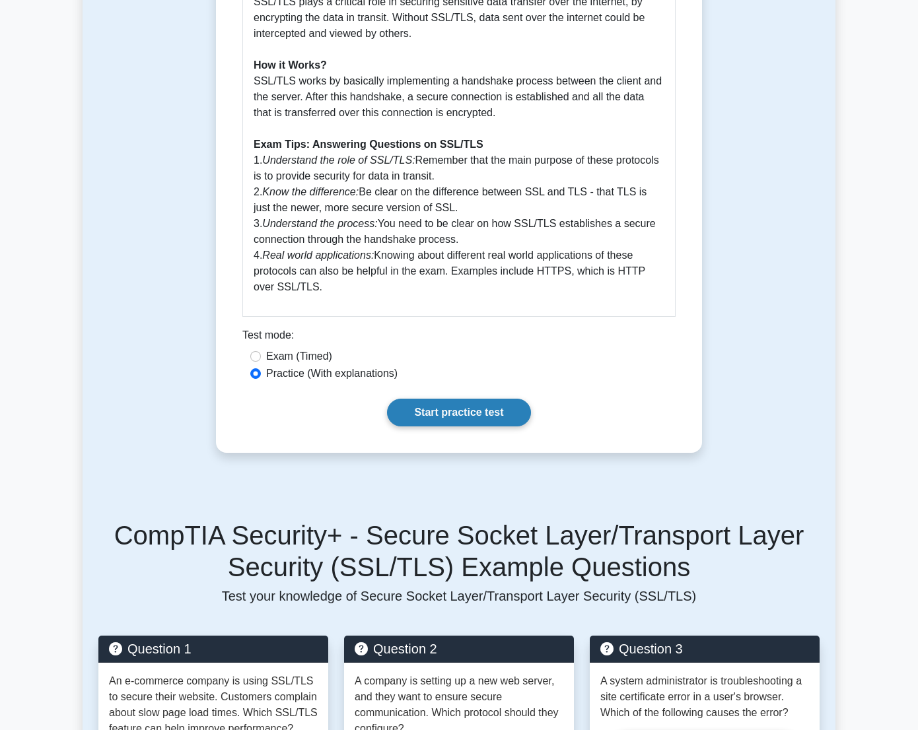
click at [438, 399] on link "Start practice test" at bounding box center [458, 413] width 143 height 28
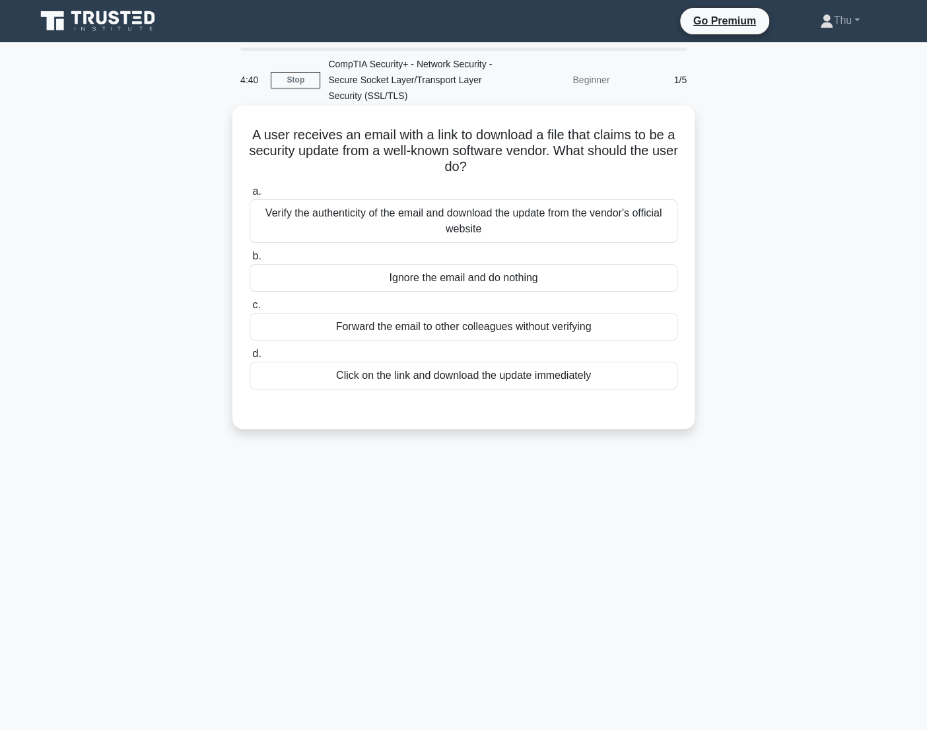
click at [454, 224] on div "Verify the authenticity of the email and download the update from the vendor's …" at bounding box center [464, 221] width 428 height 44
click at [250, 196] on input "a. Verify the authenticity of the email and download the update from the vendor…" at bounding box center [250, 192] width 0 height 9
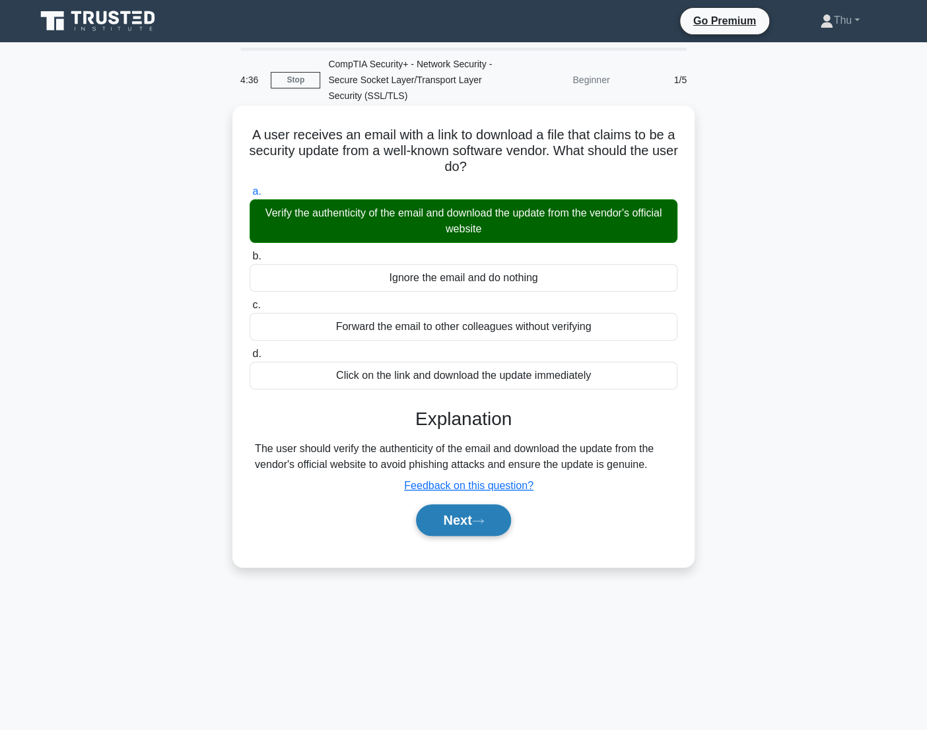
click at [458, 524] on button "Next" at bounding box center [463, 520] width 94 height 32
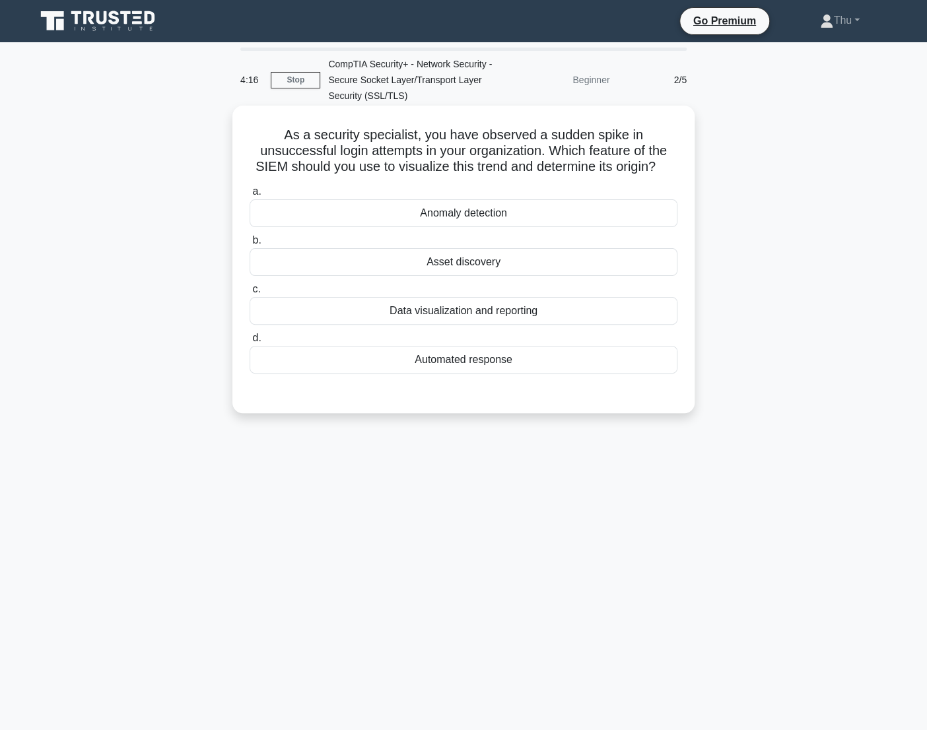
click at [491, 217] on div "Anomaly detection" at bounding box center [464, 213] width 428 height 28
click at [250, 196] on input "a. Anomaly detection" at bounding box center [250, 192] width 0 height 9
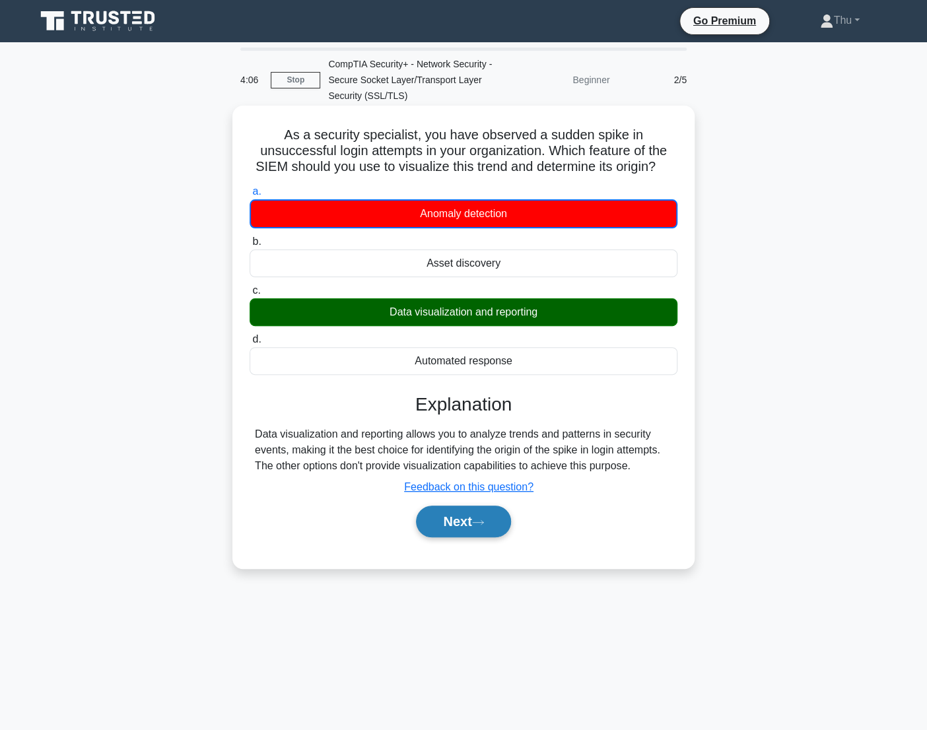
click at [451, 522] on button "Next" at bounding box center [463, 522] width 94 height 32
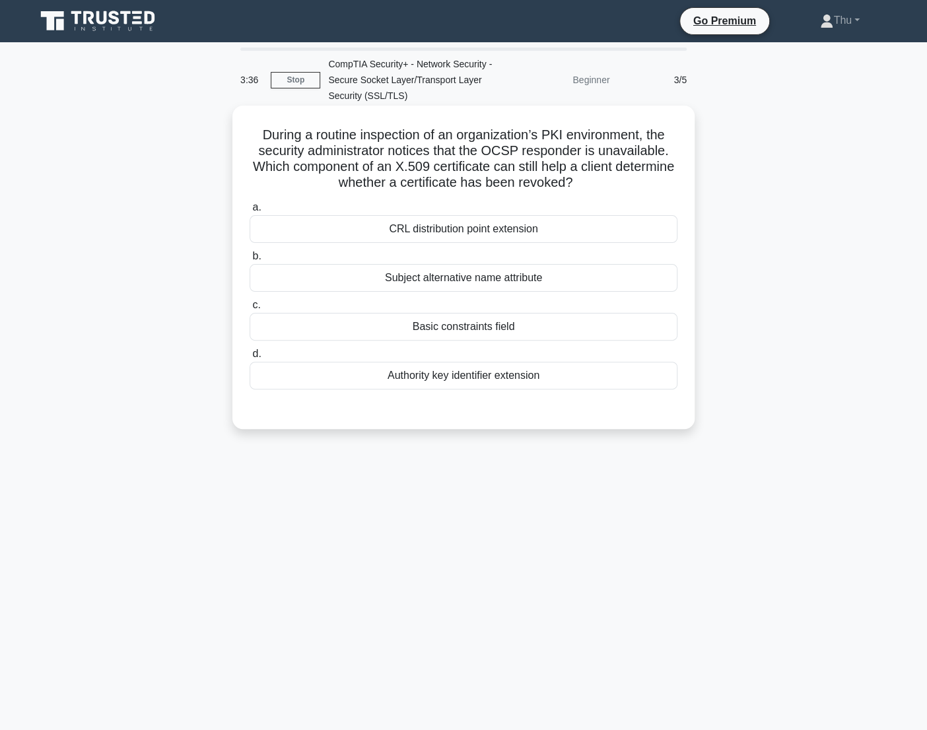
click at [488, 238] on div "CRL distribution point extension" at bounding box center [464, 229] width 428 height 28
click at [250, 212] on input "a. CRL distribution point extension" at bounding box center [250, 207] width 0 height 9
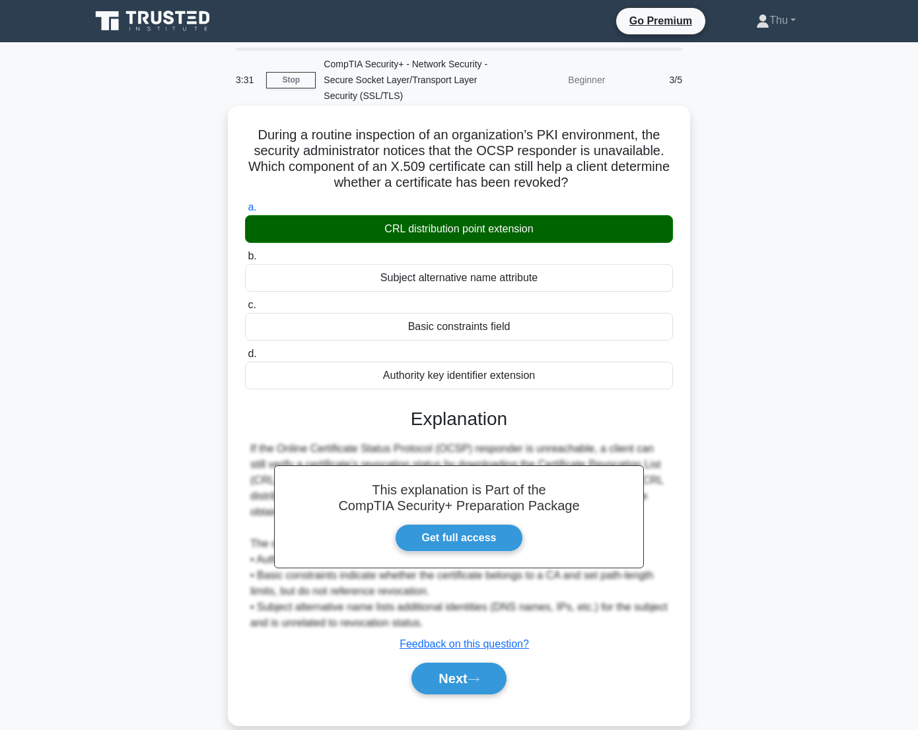
drag, startPoint x: 250, startPoint y: 128, endPoint x: 551, endPoint y: 374, distance: 389.1
click at [551, 374] on div "During a routine inspection of an organization’s PKI environment, the security …" at bounding box center [459, 415] width 452 height 609
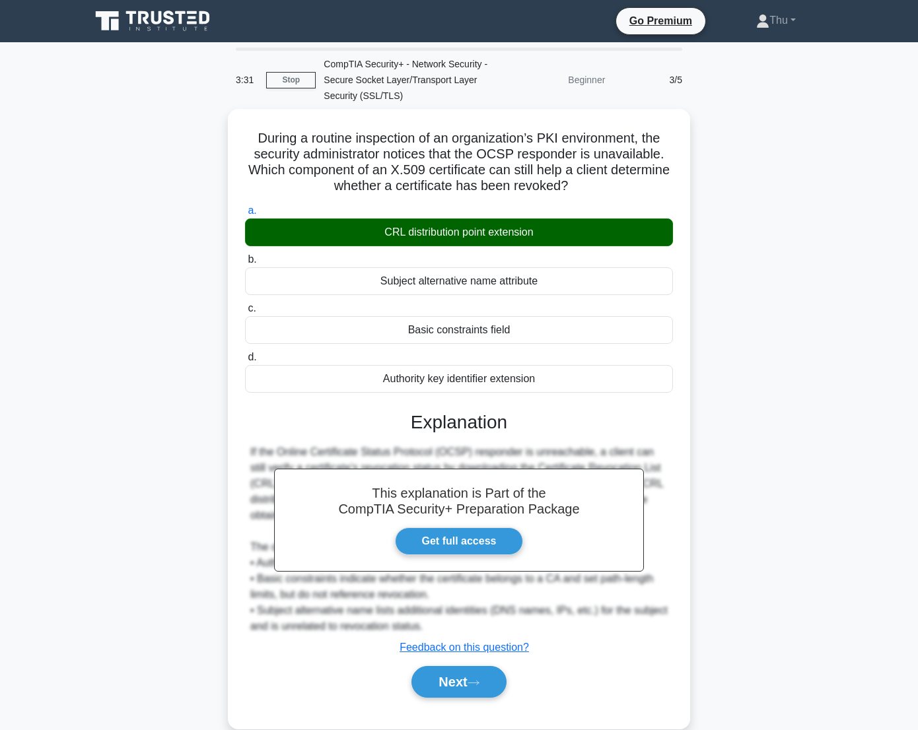
copy div "During a routine inspection of an organization’s PKI environment, the security …"
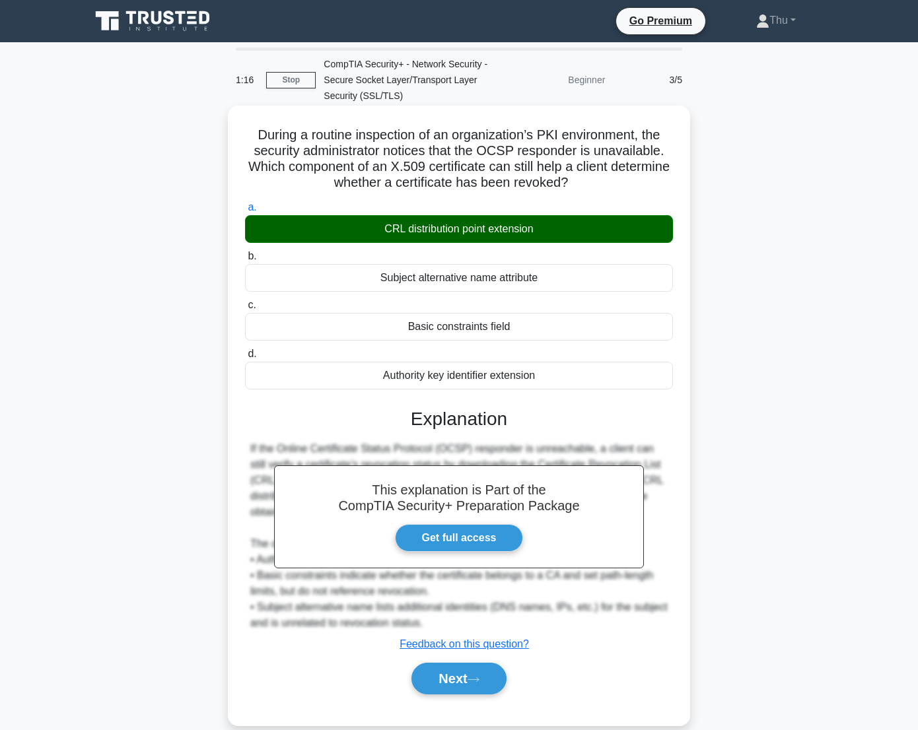
drag, startPoint x: 275, startPoint y: 401, endPoint x: 320, endPoint y: 462, distance: 75.5
click at [277, 401] on div "This explanation is Part of the CompTIA Security+ Preparation Package Get full …" at bounding box center [459, 546] width 428 height 308
click at [457, 683] on button "Next" at bounding box center [458, 679] width 94 height 32
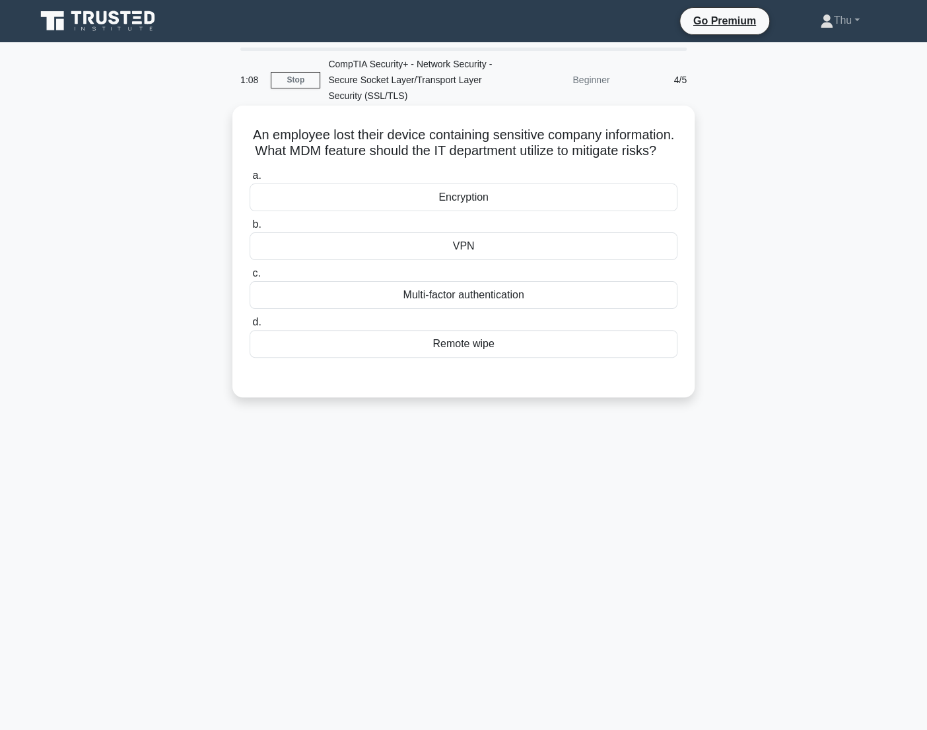
click at [488, 358] on div "Remote wipe" at bounding box center [464, 344] width 428 height 28
click at [250, 327] on input "d. Remote wipe" at bounding box center [250, 322] width 0 height 9
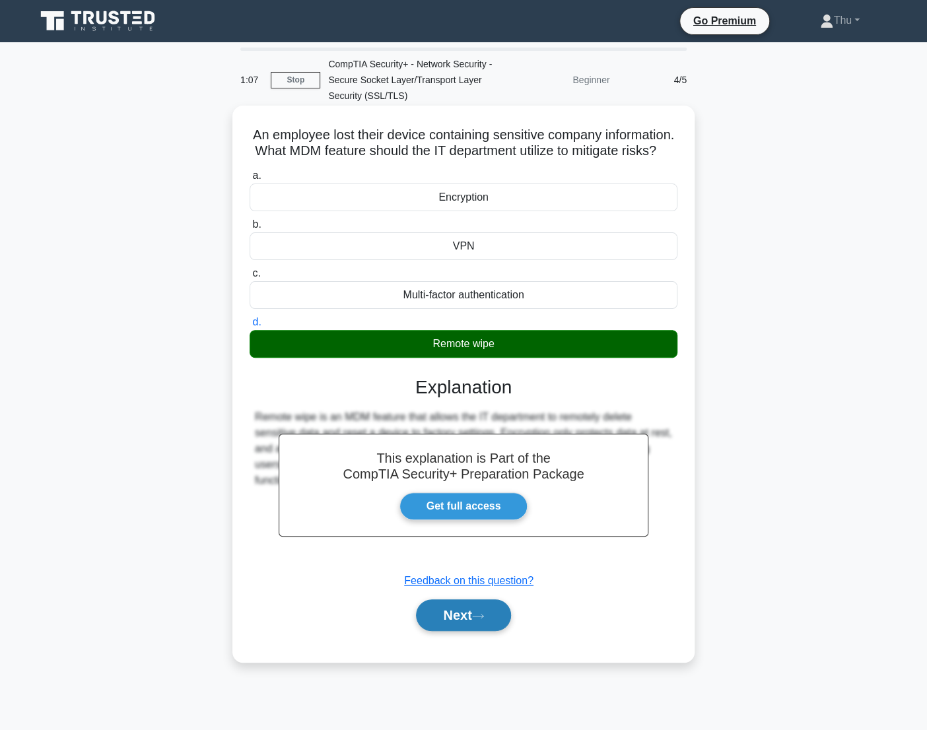
click at [489, 631] on button "Next" at bounding box center [463, 616] width 94 height 32
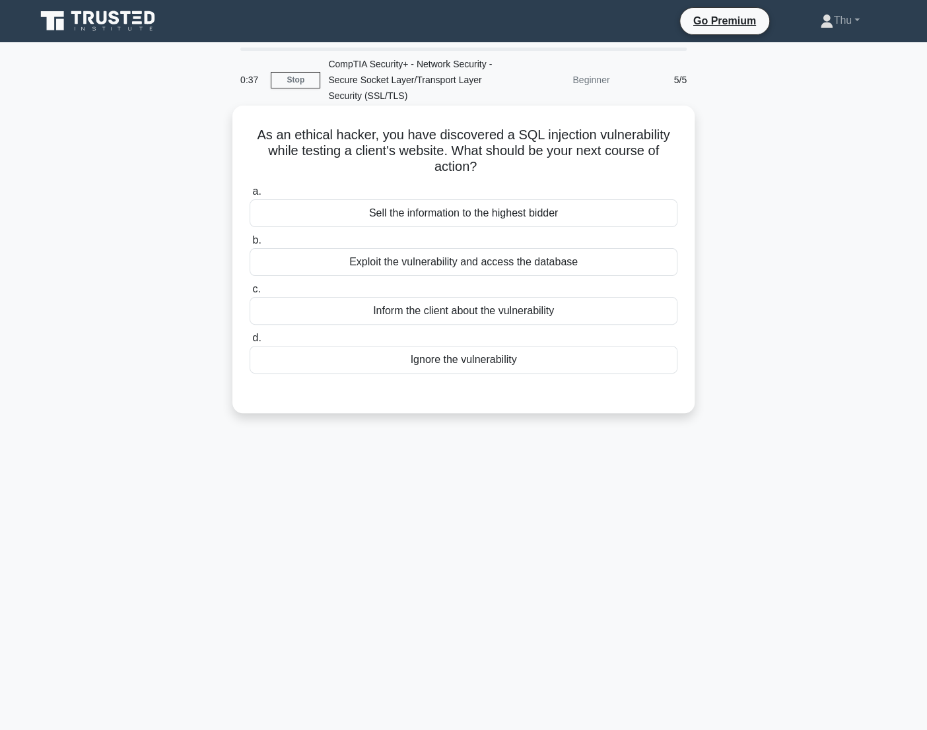
click at [460, 316] on div "Inform the client about the vulnerability" at bounding box center [464, 311] width 428 height 28
click at [250, 294] on input "c. Inform the client about the vulnerability" at bounding box center [250, 289] width 0 height 9
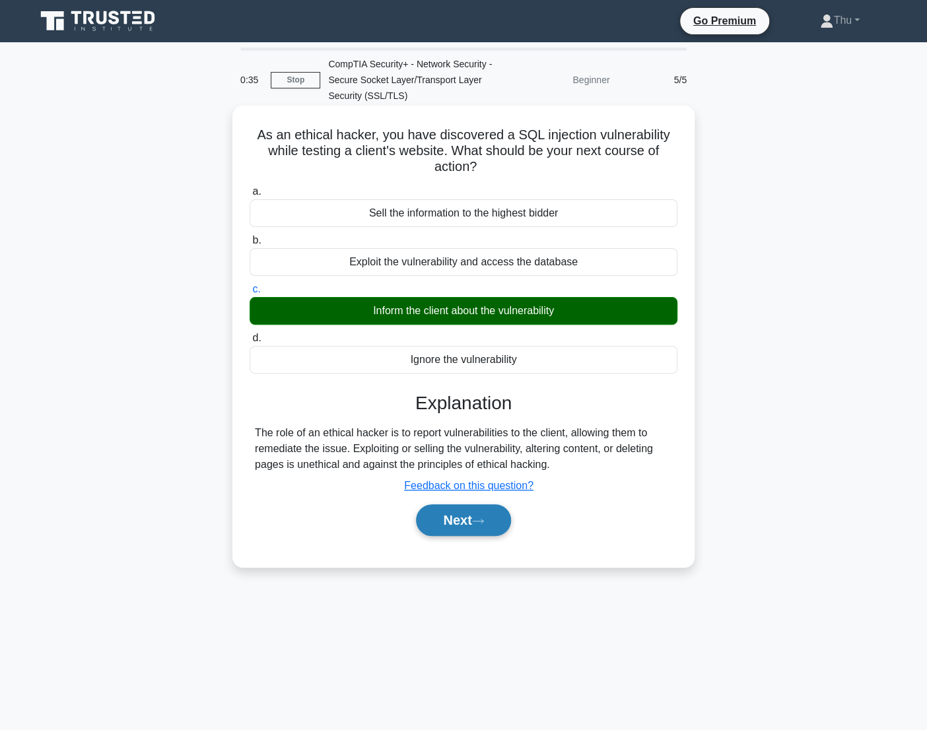
click at [489, 529] on button "Next" at bounding box center [463, 520] width 94 height 32
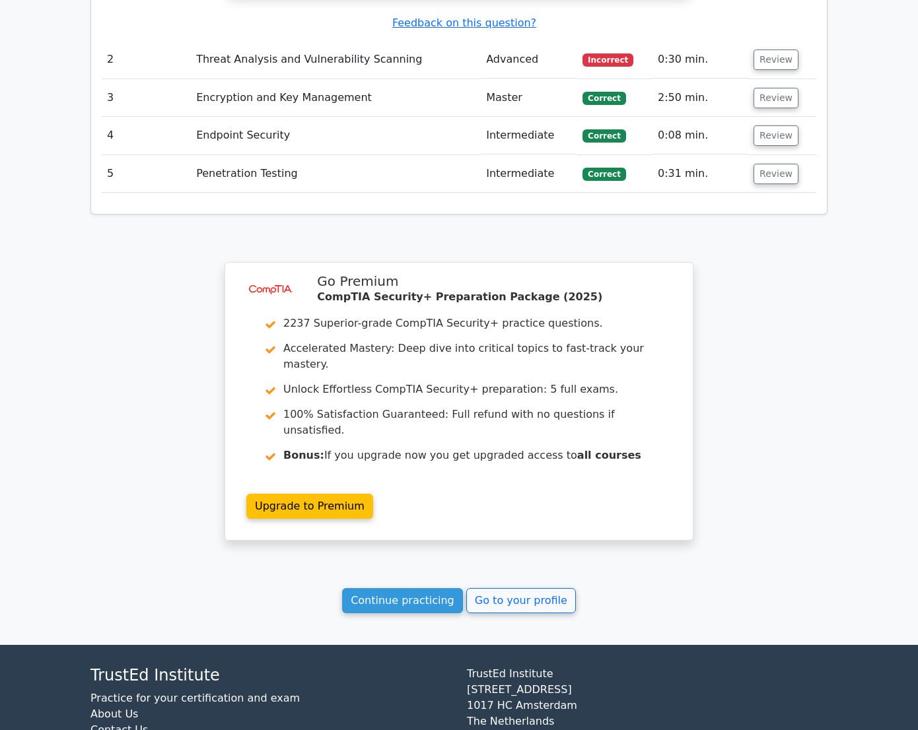
scroll to position [1246, 0]
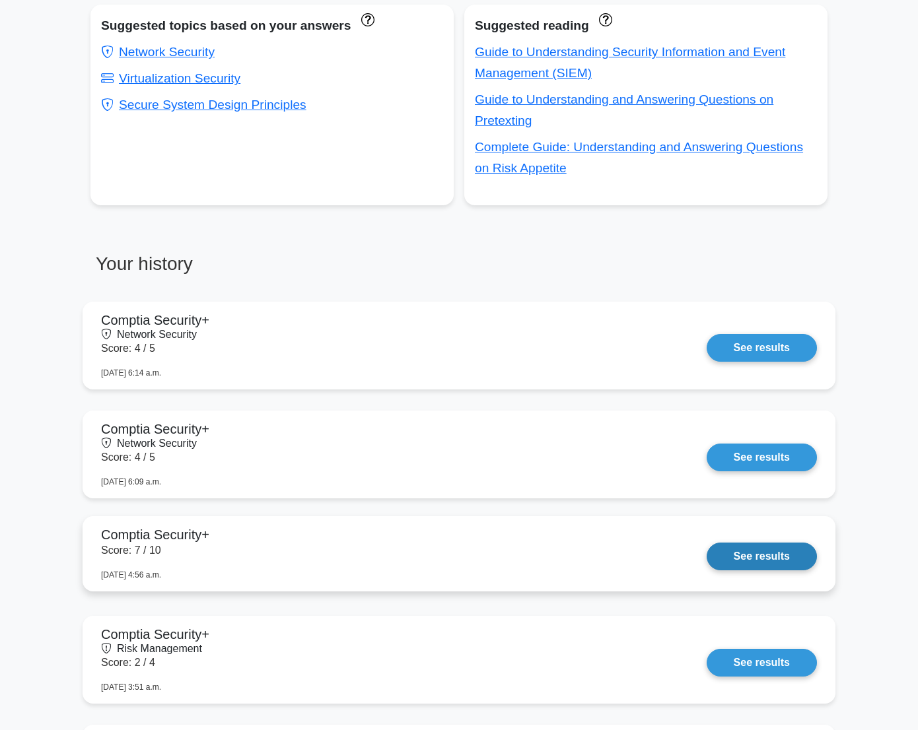
scroll to position [840, 0]
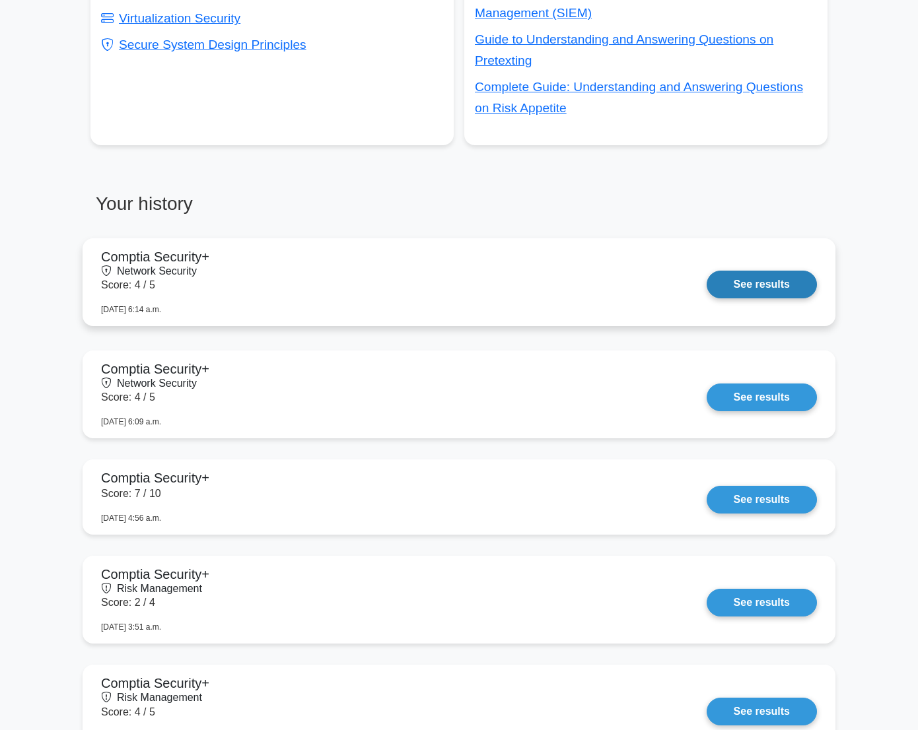
click at [812, 294] on link "See results" at bounding box center [761, 285] width 110 height 28
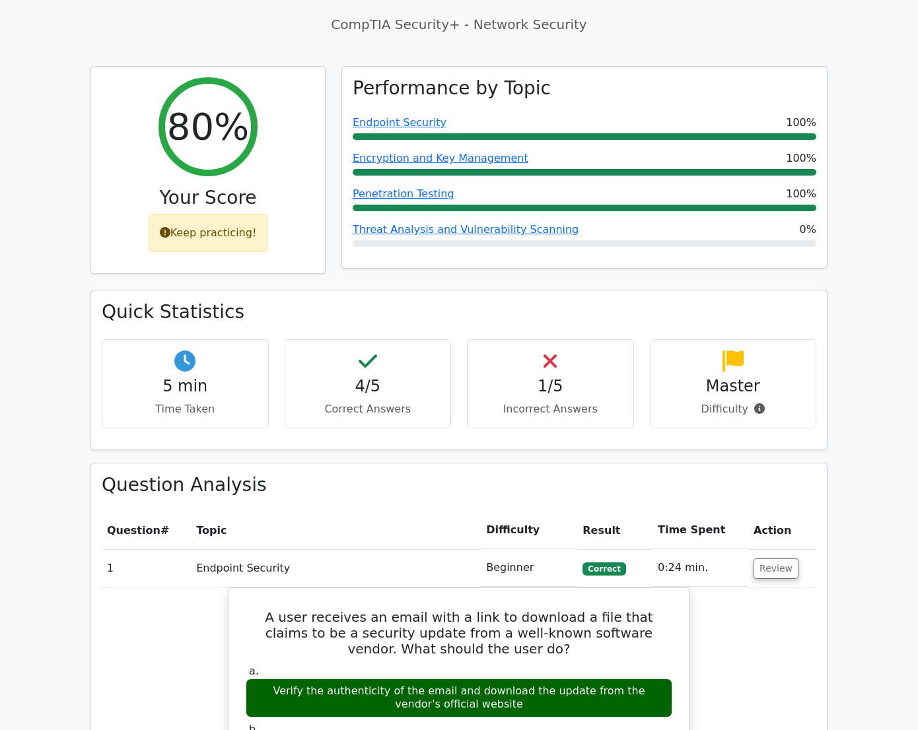
scroll to position [300, 0]
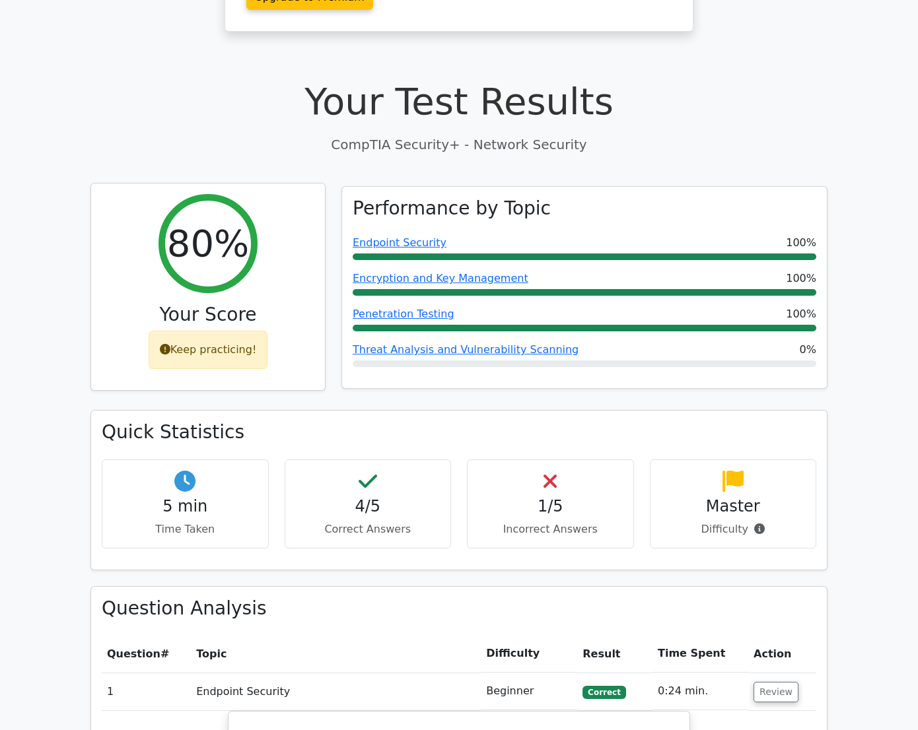
click at [195, 331] on div "Keep practicing!" at bounding box center [209, 350] width 120 height 38
click at [149, 331] on div "Keep practicing!" at bounding box center [209, 350] width 120 height 38
click at [176, 221] on h2 "80%" at bounding box center [208, 243] width 82 height 44
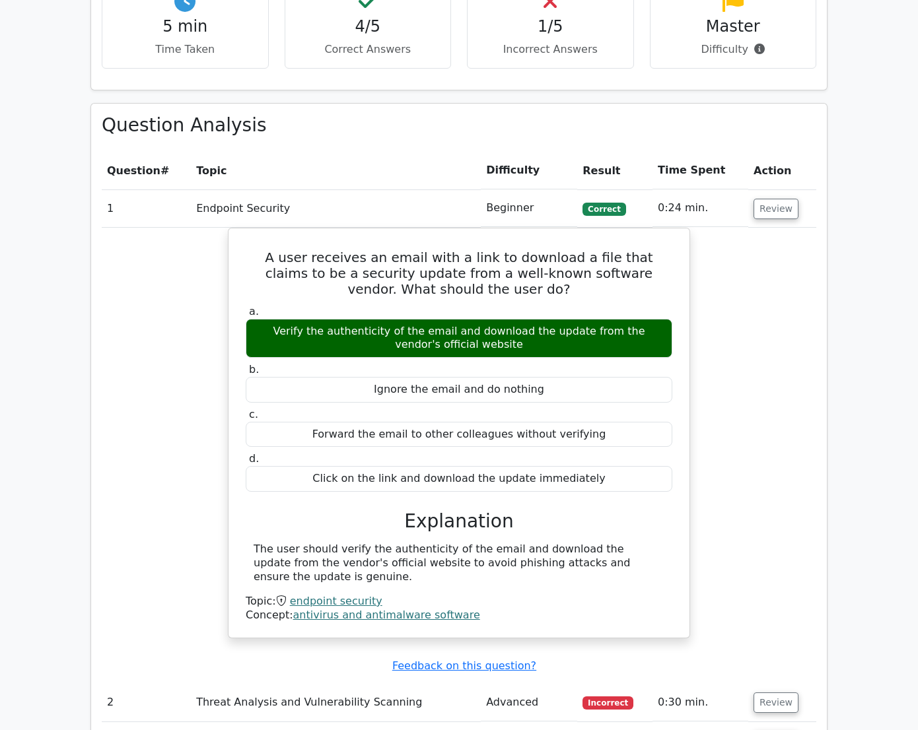
scroll to position [960, 0]
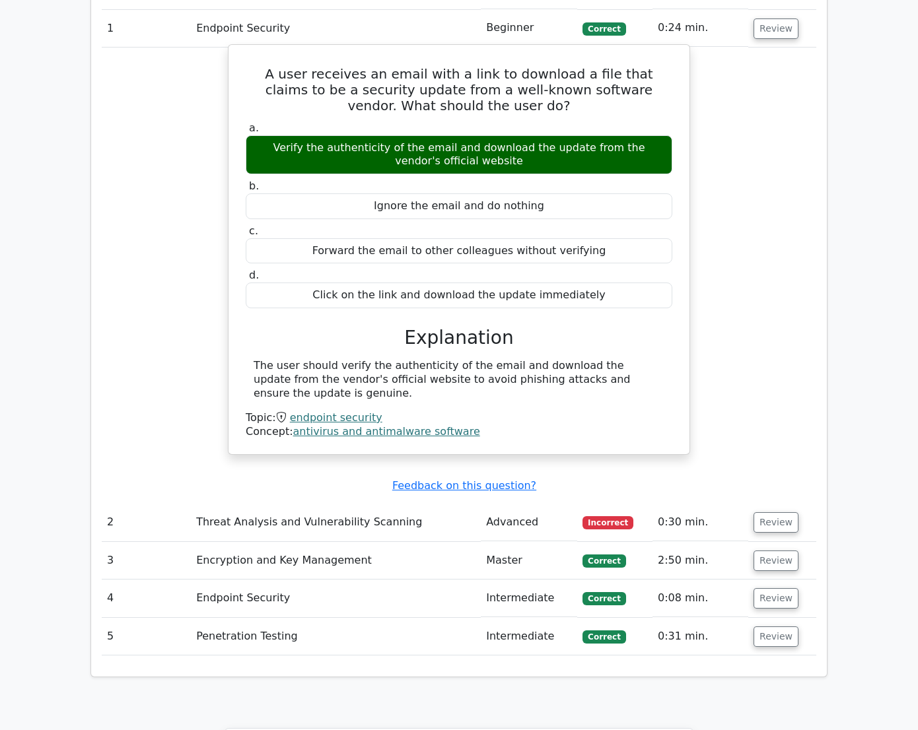
click at [330, 411] on link "endpoint security" at bounding box center [336, 417] width 92 height 13
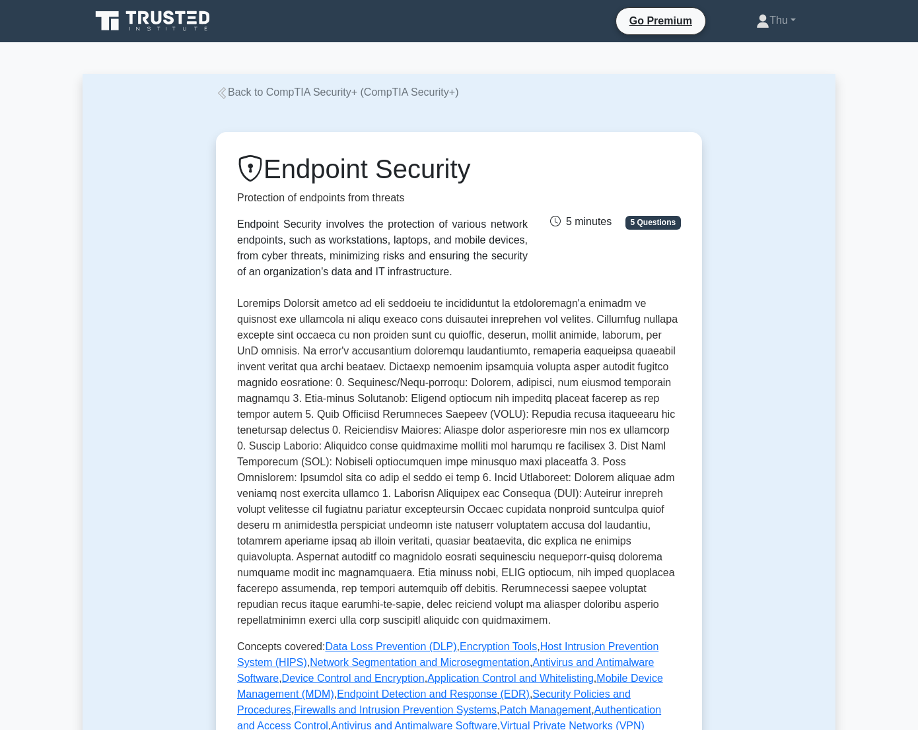
click at [216, 92] on icon at bounding box center [222, 93] width 12 height 12
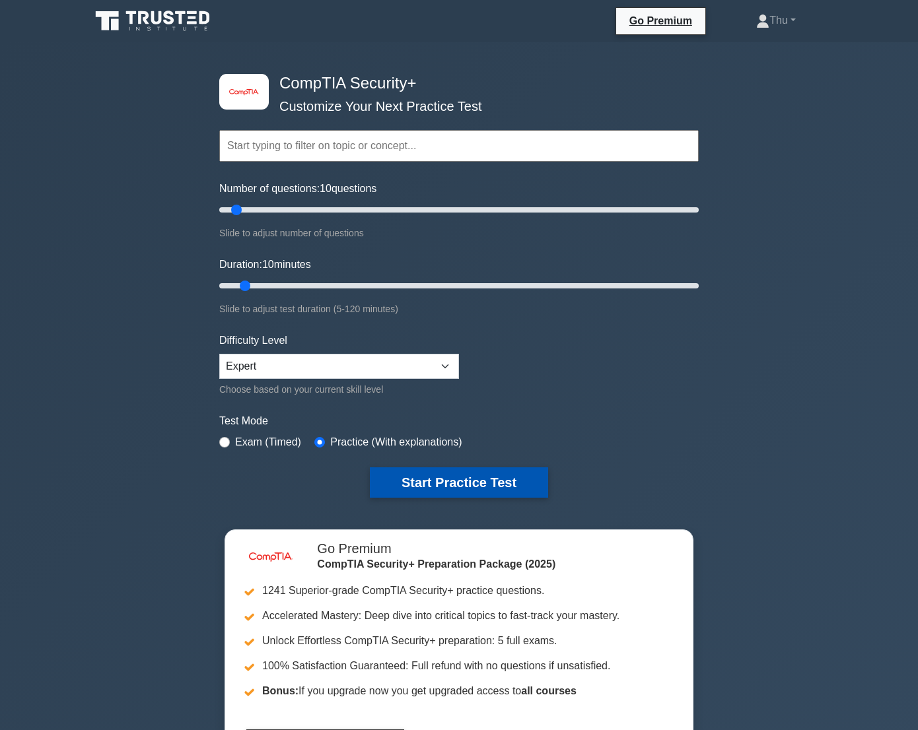
click at [457, 479] on button "Start Practice Test" at bounding box center [459, 482] width 178 height 30
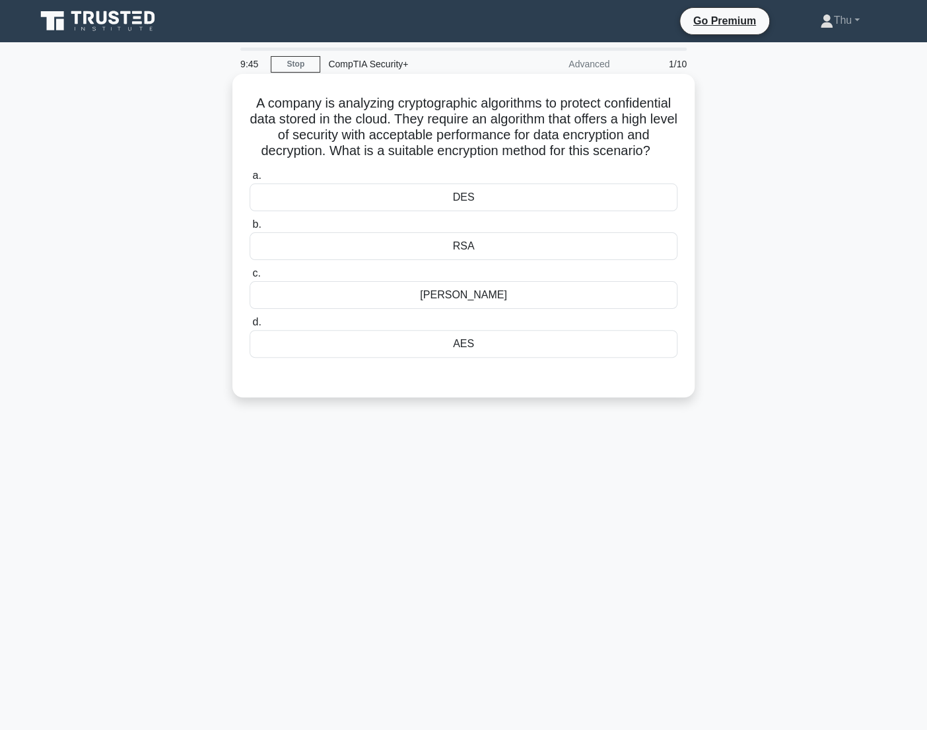
click at [472, 354] on div "AES" at bounding box center [464, 344] width 428 height 28
click at [250, 327] on input "d. AES" at bounding box center [250, 322] width 0 height 9
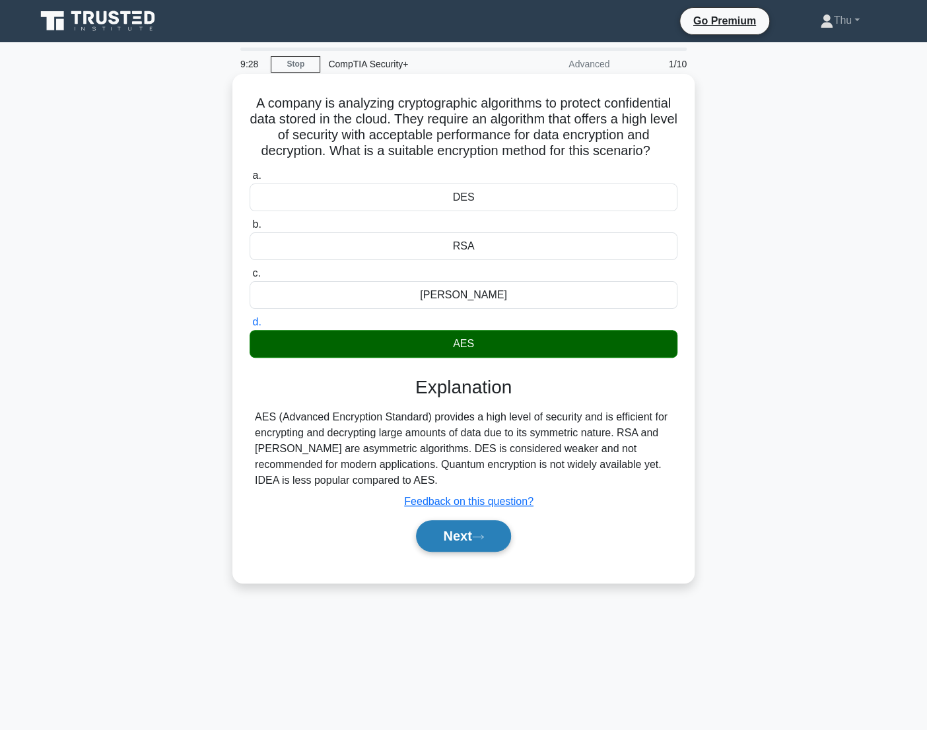
click at [436, 552] on button "Next" at bounding box center [463, 536] width 94 height 32
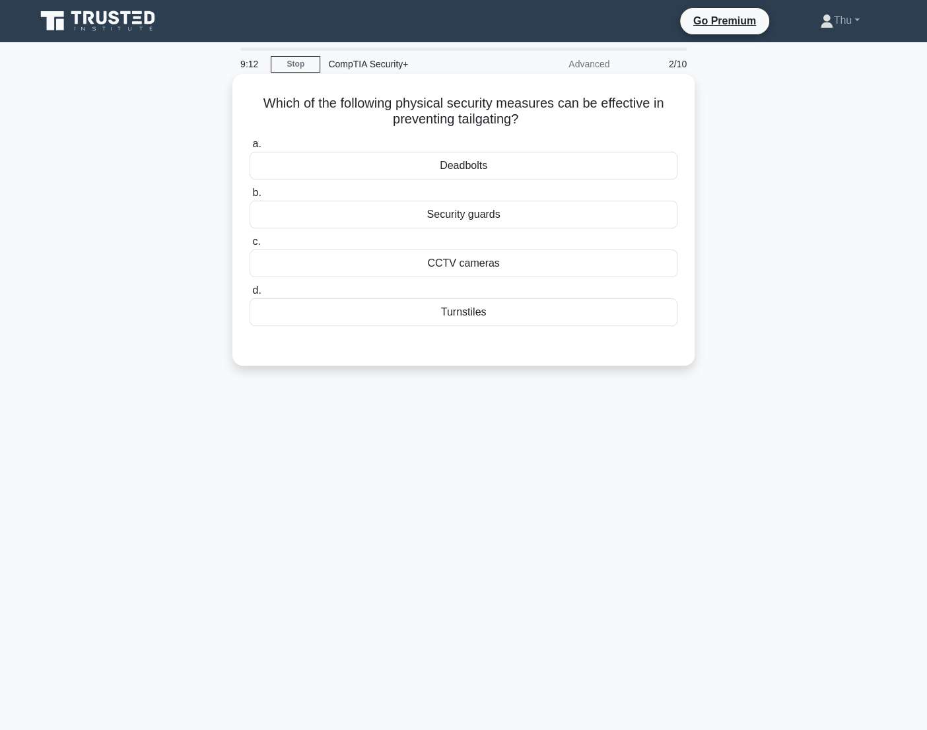
click at [472, 316] on div "Turnstiles" at bounding box center [464, 312] width 428 height 28
click at [250, 295] on input "d. Turnstiles" at bounding box center [250, 291] width 0 height 9
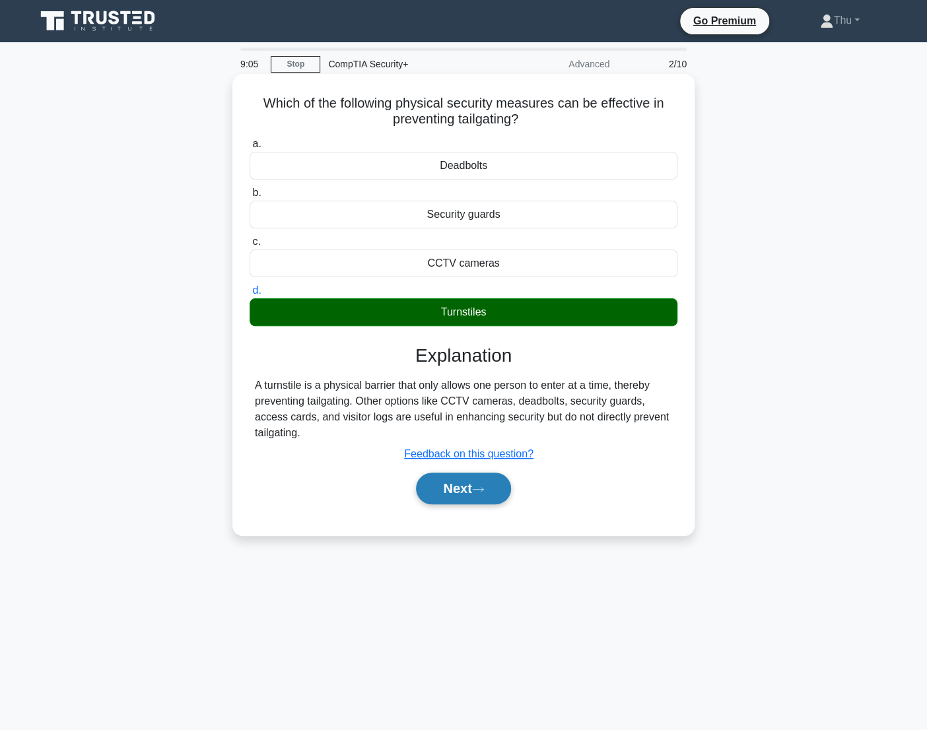
click at [458, 497] on button "Next" at bounding box center [463, 489] width 94 height 32
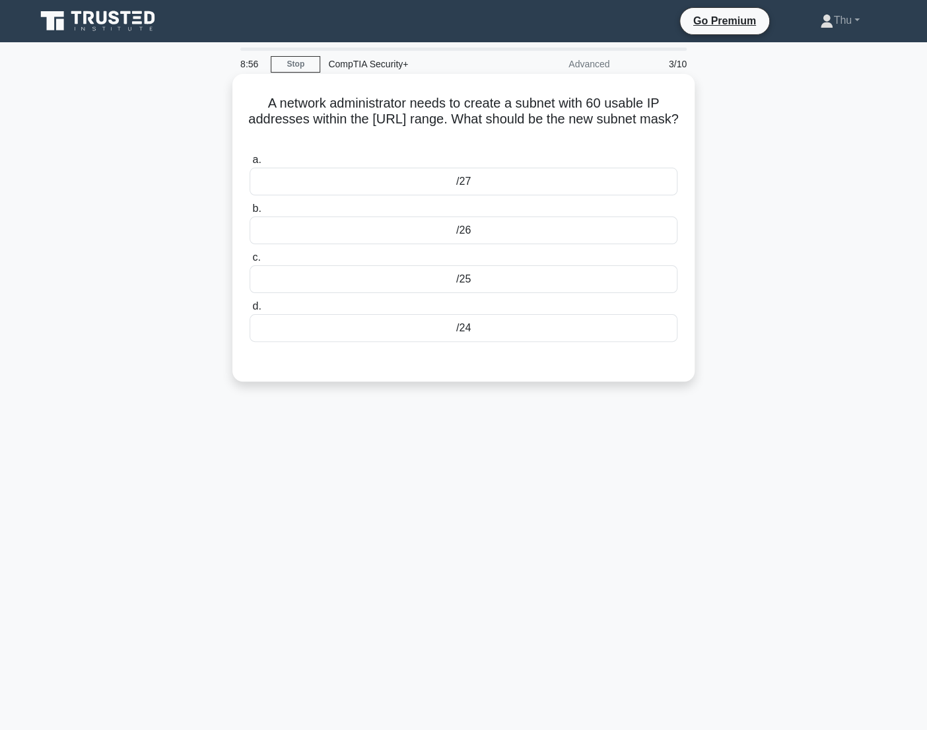
click at [462, 333] on div "/24" at bounding box center [464, 328] width 428 height 28
click at [250, 311] on input "d. /24" at bounding box center [250, 306] width 0 height 9
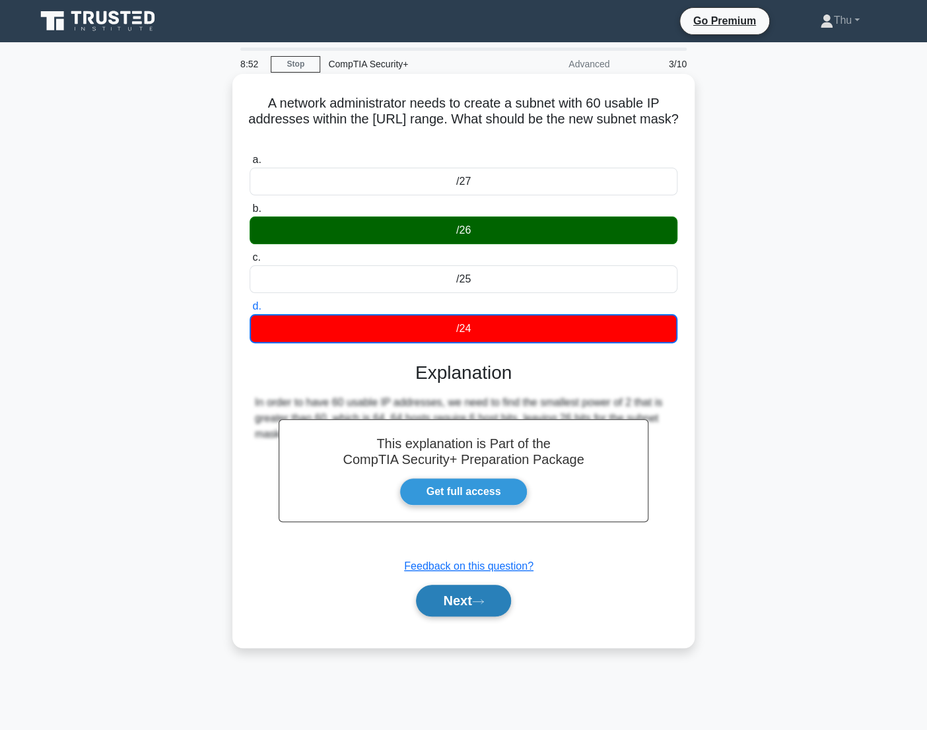
click at [458, 597] on button "Next" at bounding box center [463, 601] width 94 height 32
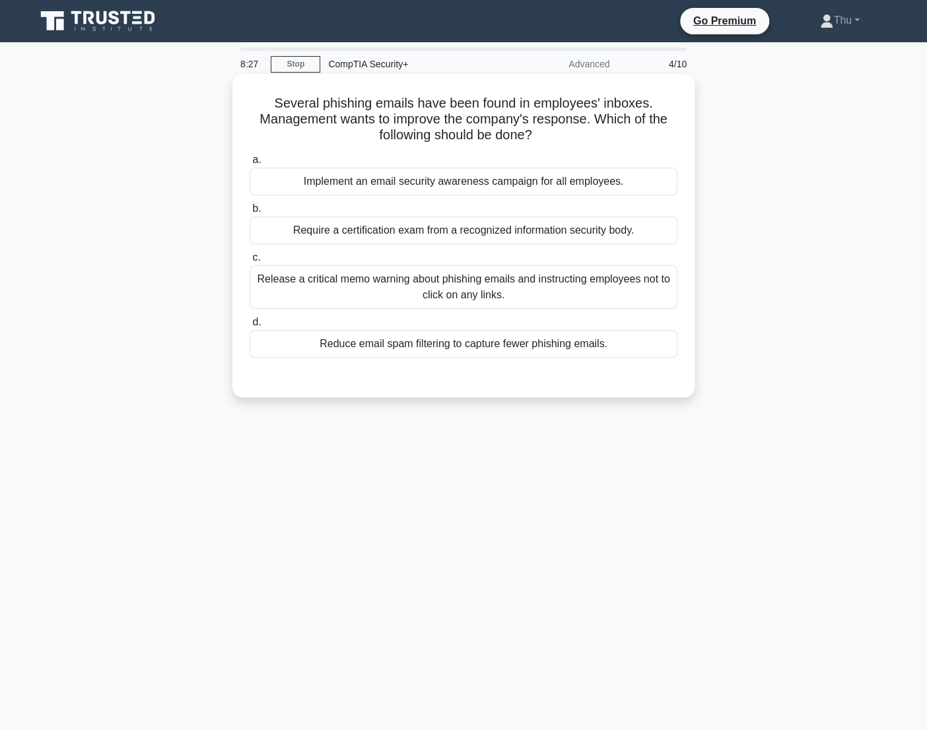
click at [502, 185] on div "Implement an email security awareness campaign for all employees." at bounding box center [464, 182] width 428 height 28
click at [250, 164] on input "a. Implement an email security awareness campaign for all employees." at bounding box center [250, 160] width 0 height 9
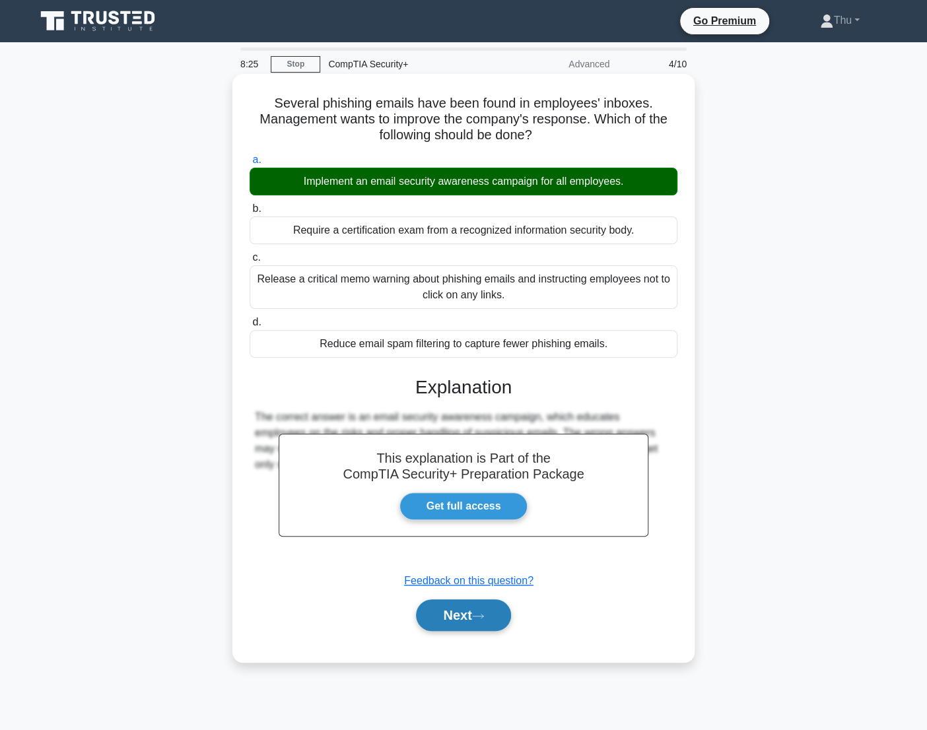
click at [476, 617] on button "Next" at bounding box center [463, 616] width 94 height 32
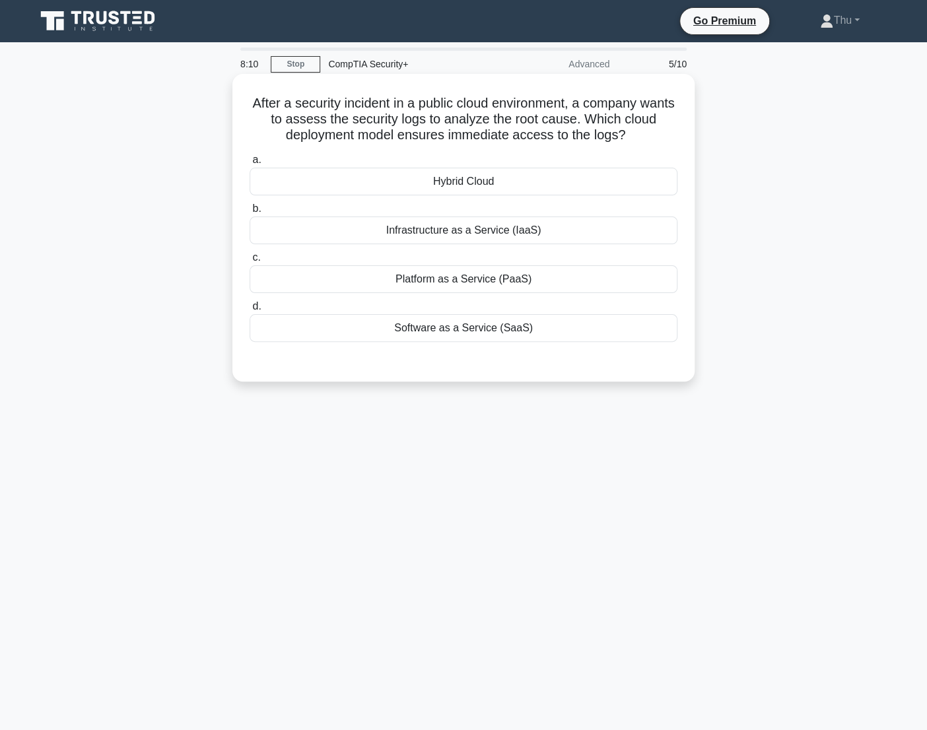
click at [448, 333] on div "Software as a Service (SaaS)" at bounding box center [464, 328] width 428 height 28
click at [250, 311] on input "d. Software as a Service (SaaS)" at bounding box center [250, 306] width 0 height 9
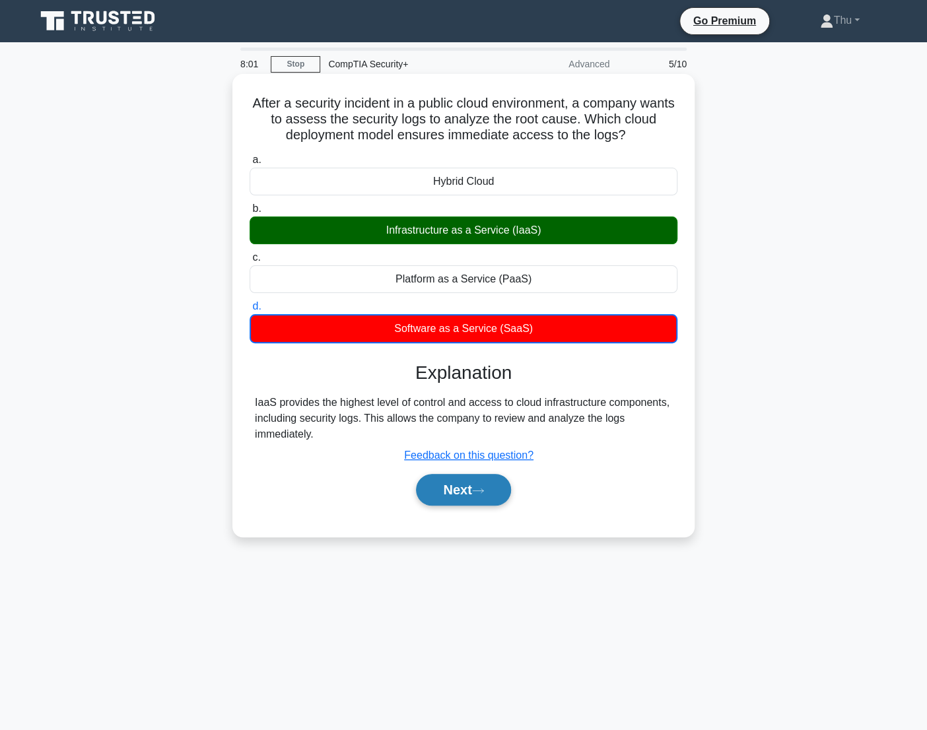
click at [458, 495] on button "Next" at bounding box center [463, 490] width 94 height 32
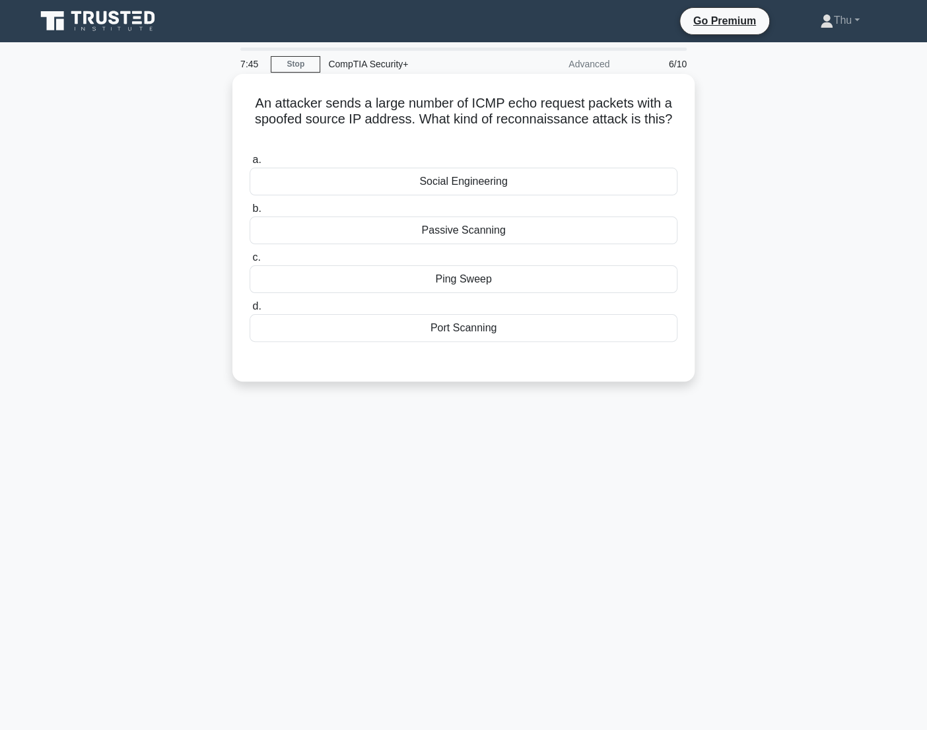
click at [475, 283] on div "Ping Sweep" at bounding box center [464, 279] width 428 height 28
click at [250, 262] on input "c. Ping Sweep" at bounding box center [250, 258] width 0 height 9
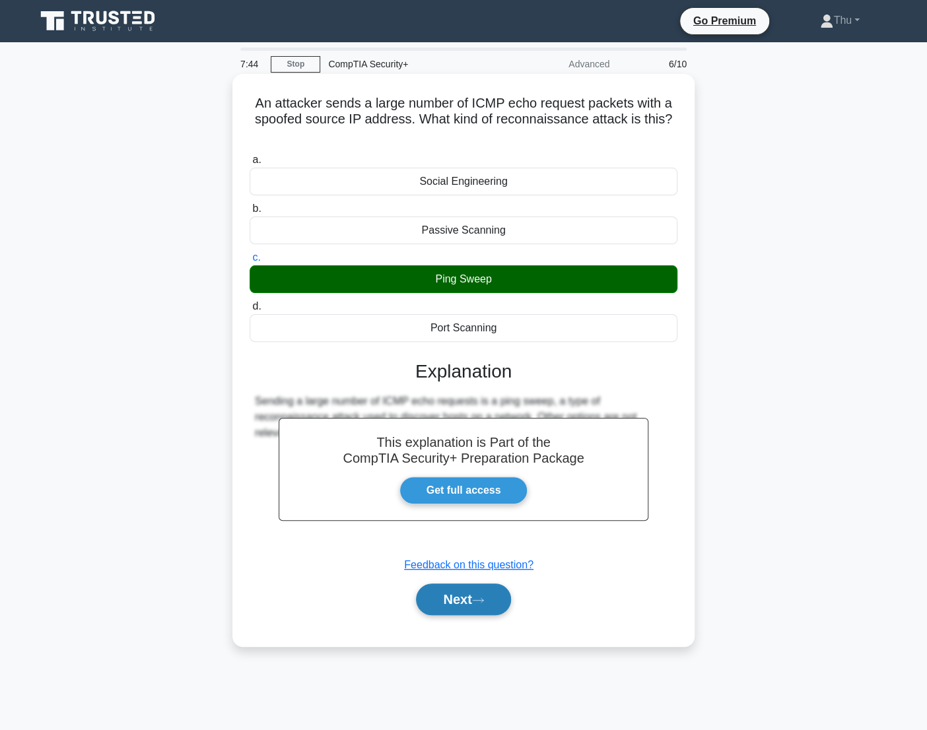
click at [469, 598] on button "Next" at bounding box center [463, 600] width 94 height 32
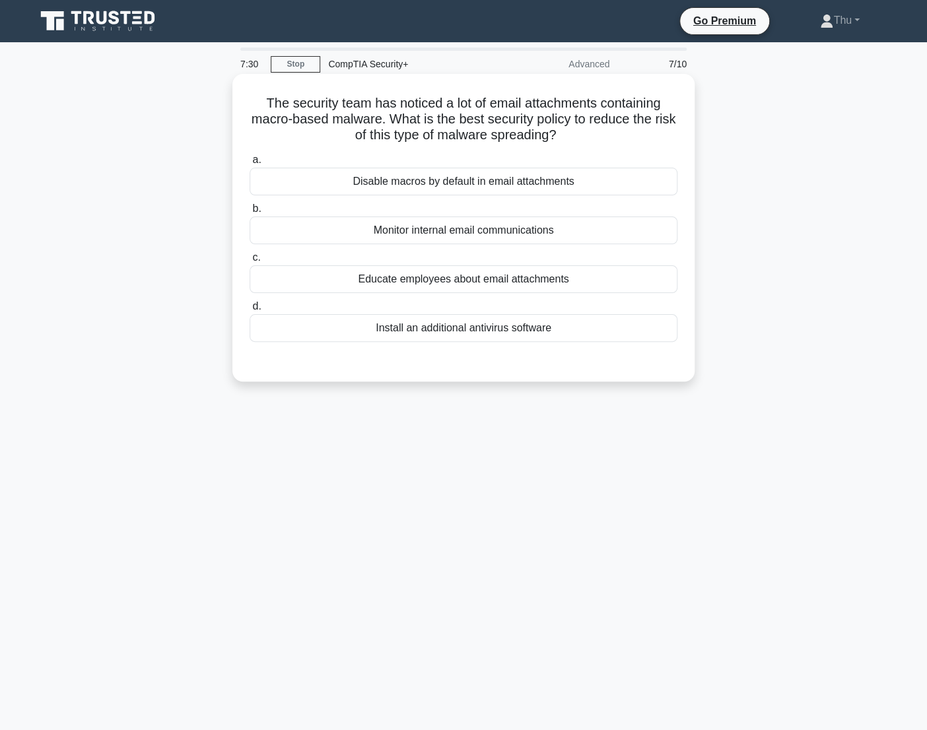
click at [442, 283] on div "Educate employees about email attachments" at bounding box center [464, 279] width 428 height 28
click at [250, 262] on input "c. Educate employees about email attachments" at bounding box center [250, 258] width 0 height 9
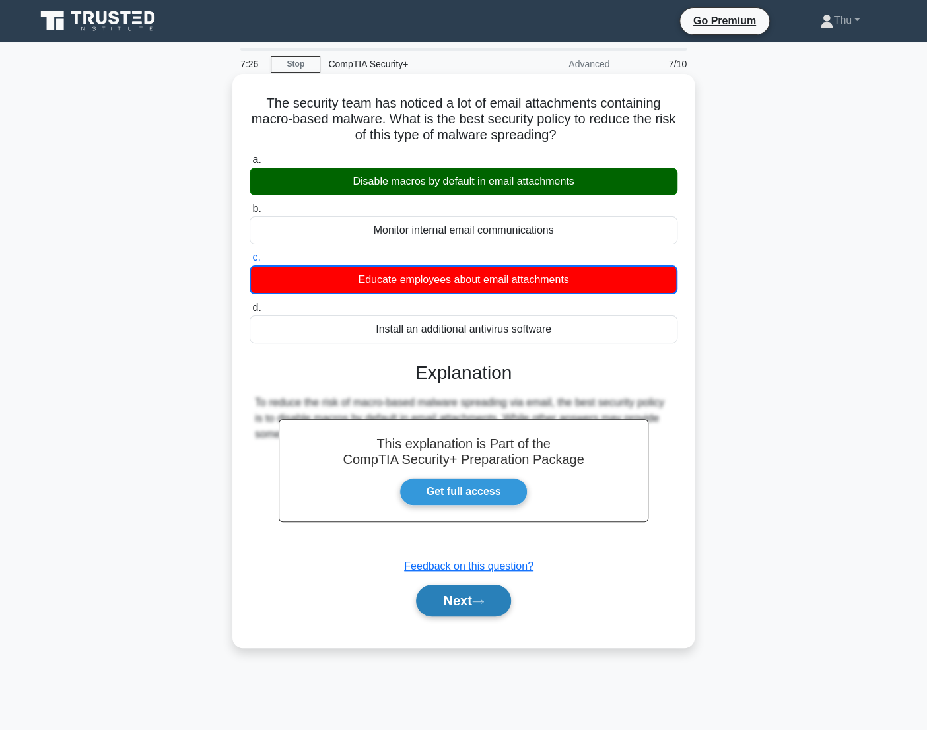
click at [464, 607] on button "Next" at bounding box center [463, 601] width 94 height 32
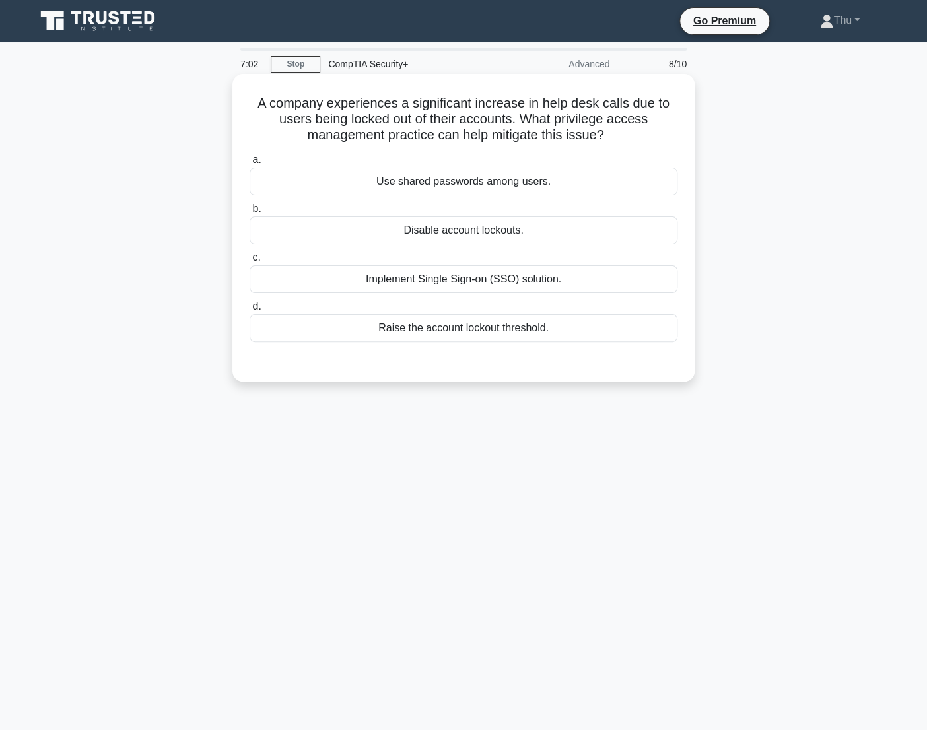
click at [429, 282] on div "Implement Single Sign-on (SSO) solution." at bounding box center [464, 279] width 428 height 28
click at [250, 262] on input "c. Implement Single Sign-on (SSO) solution." at bounding box center [250, 258] width 0 height 9
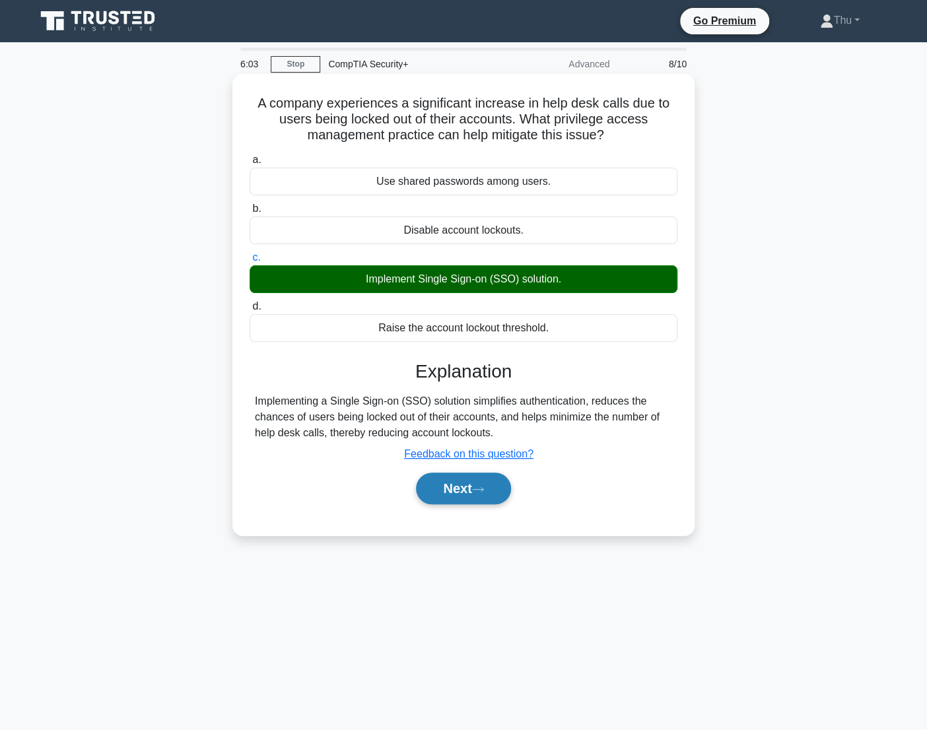
click at [455, 483] on button "Next" at bounding box center [463, 489] width 94 height 32
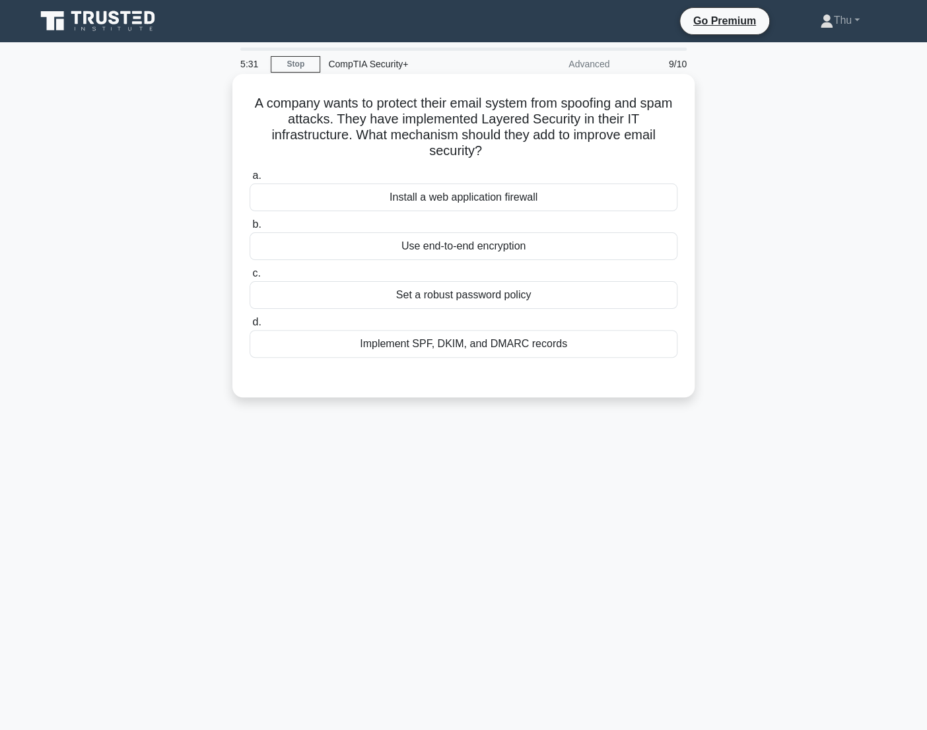
click at [436, 251] on div "Use end-to-end encryption" at bounding box center [464, 246] width 428 height 28
click at [250, 229] on input "b. Use end-to-end encryption" at bounding box center [250, 225] width 0 height 9
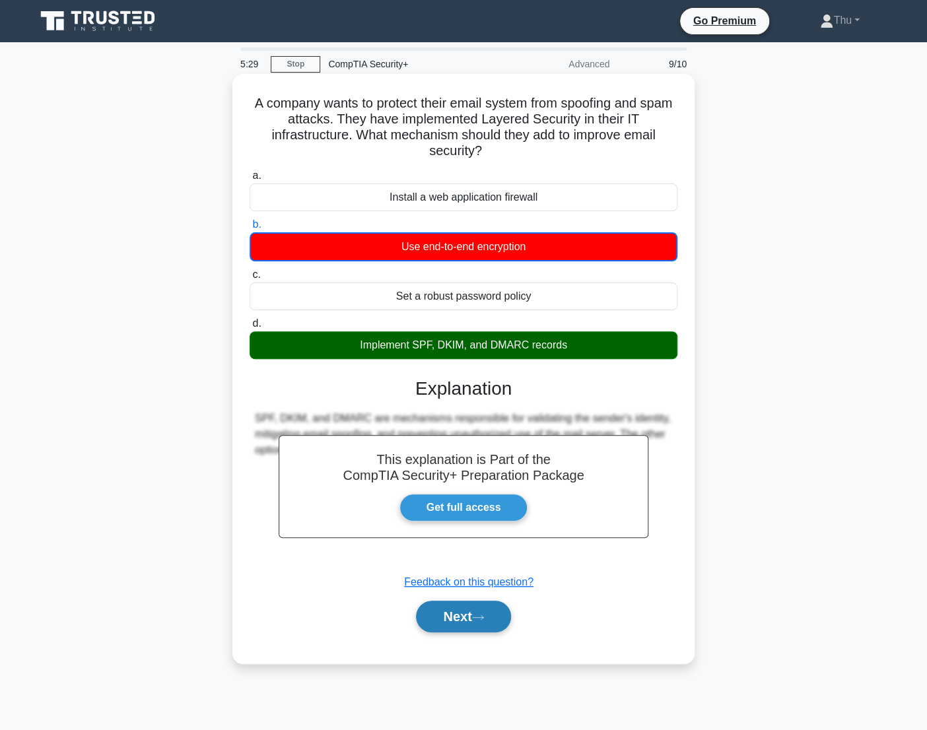
click at [467, 623] on button "Next" at bounding box center [463, 617] width 94 height 32
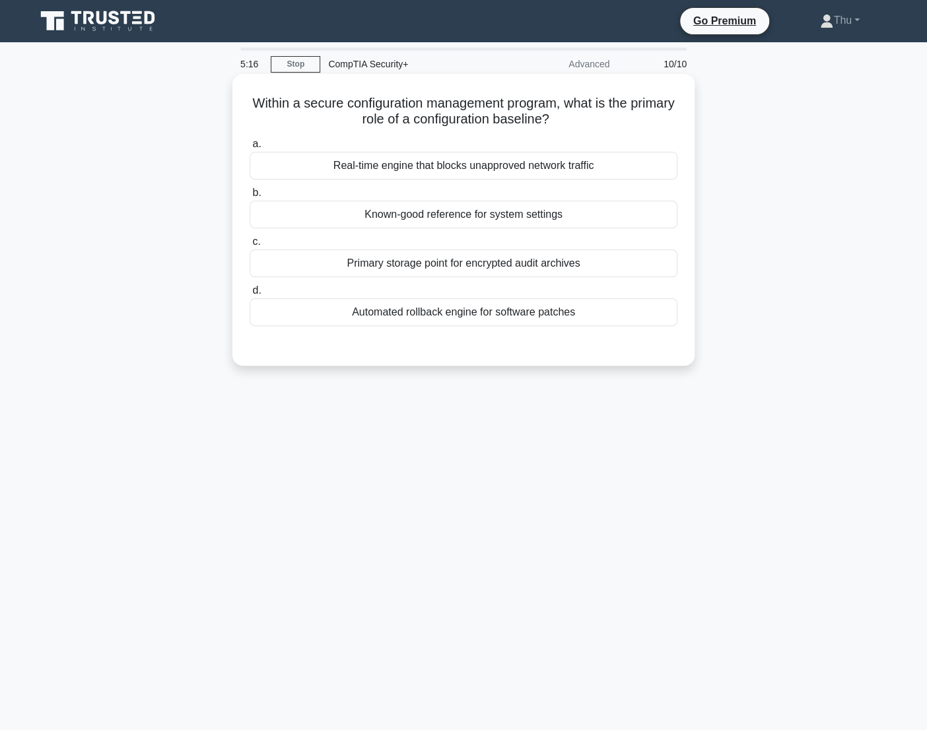
click at [447, 220] on div "Known-good reference for system settings" at bounding box center [464, 215] width 428 height 28
click at [250, 197] on input "b. Known-good reference for system settings" at bounding box center [250, 193] width 0 height 9
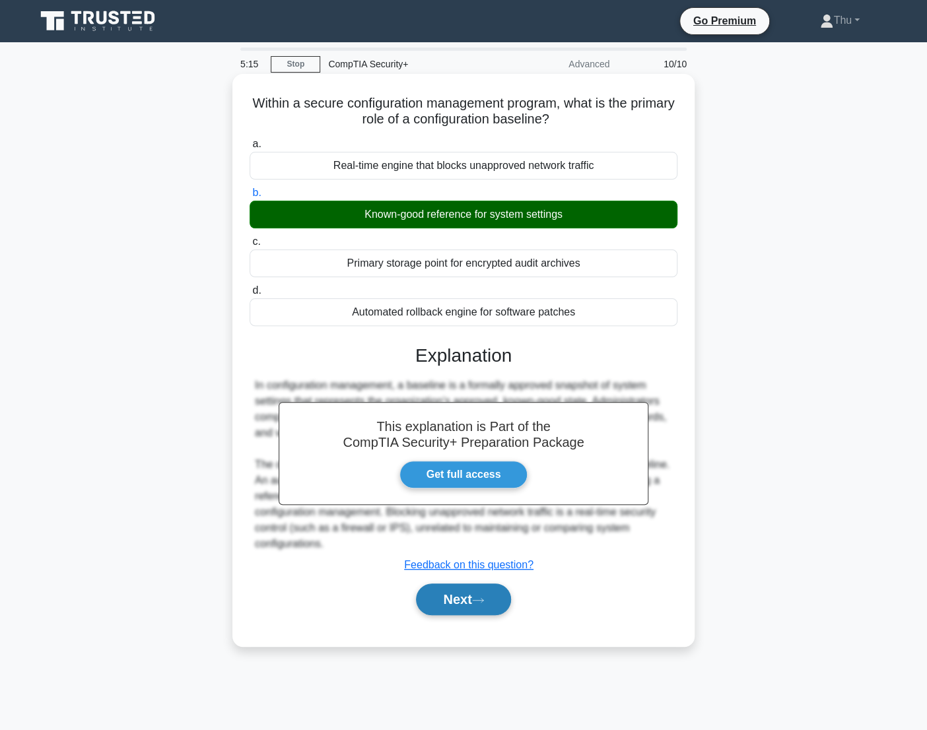
click at [442, 612] on button "Next" at bounding box center [463, 600] width 94 height 32
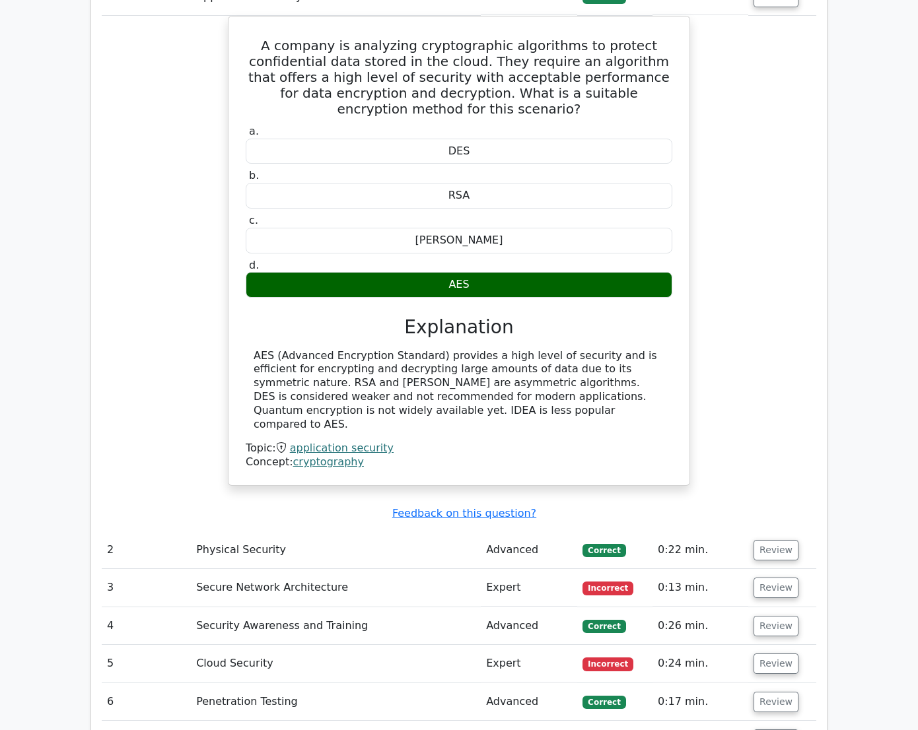
scroll to position [1140, 0]
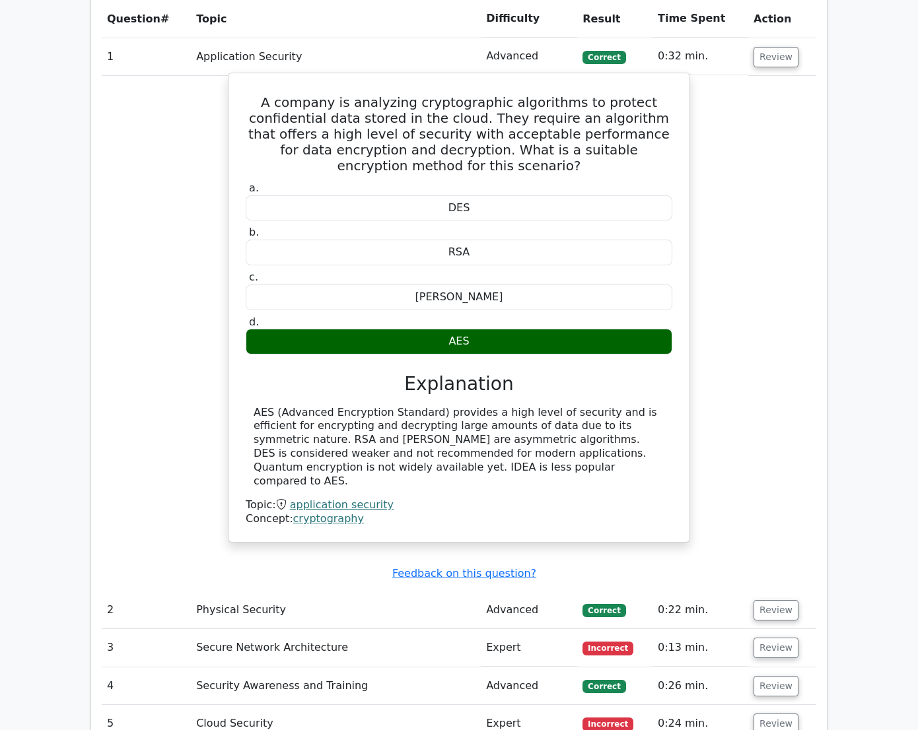
click at [333, 512] on link "cryptography" at bounding box center [328, 518] width 71 height 13
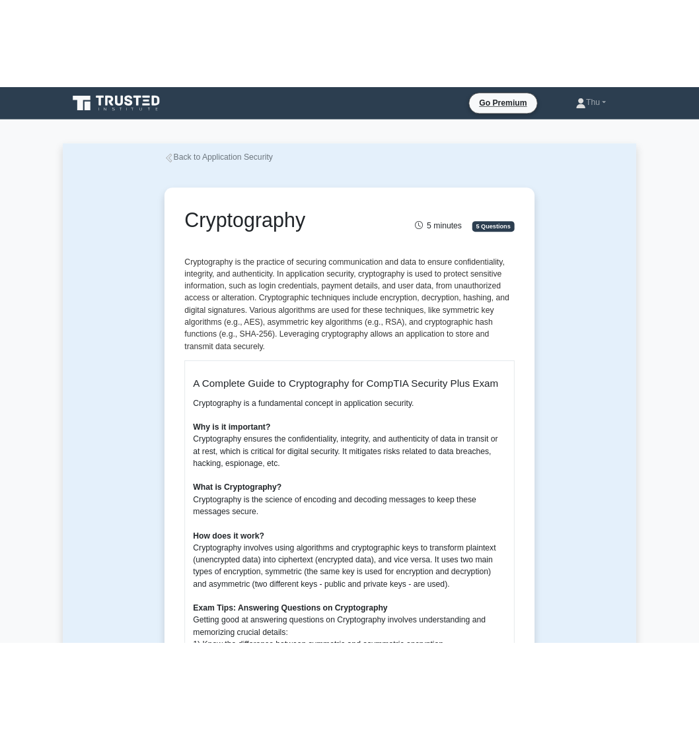
scroll to position [59, 0]
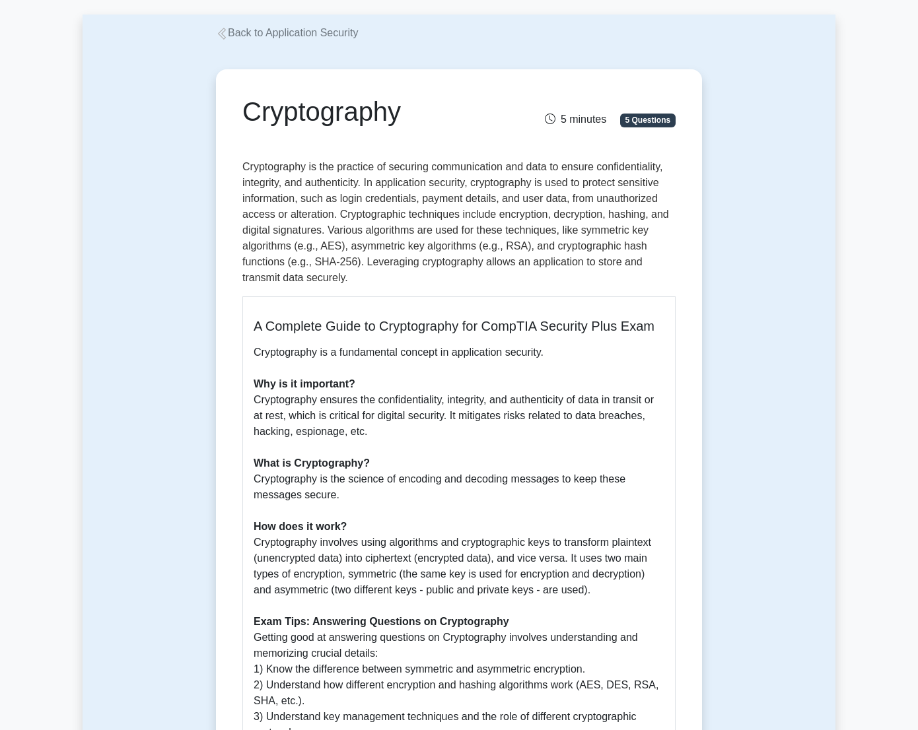
click at [429, 238] on p "Cryptography is the practice of securing communication and data to ensure confi…" at bounding box center [458, 222] width 433 height 127
drag, startPoint x: 396, startPoint y: 219, endPoint x: 403, endPoint y: 213, distance: 8.9
click at [396, 219] on p "Cryptography is the practice of securing communication and data to ensure confi…" at bounding box center [458, 222] width 433 height 127
drag, startPoint x: 590, startPoint y: 300, endPoint x: 624, endPoint y: 300, distance: 33.7
click at [590, 300] on div "A Complete Guide to Cryptography for CompTIA Security Plus Exam Cryptography is…" at bounding box center [458, 576] width 433 height 561
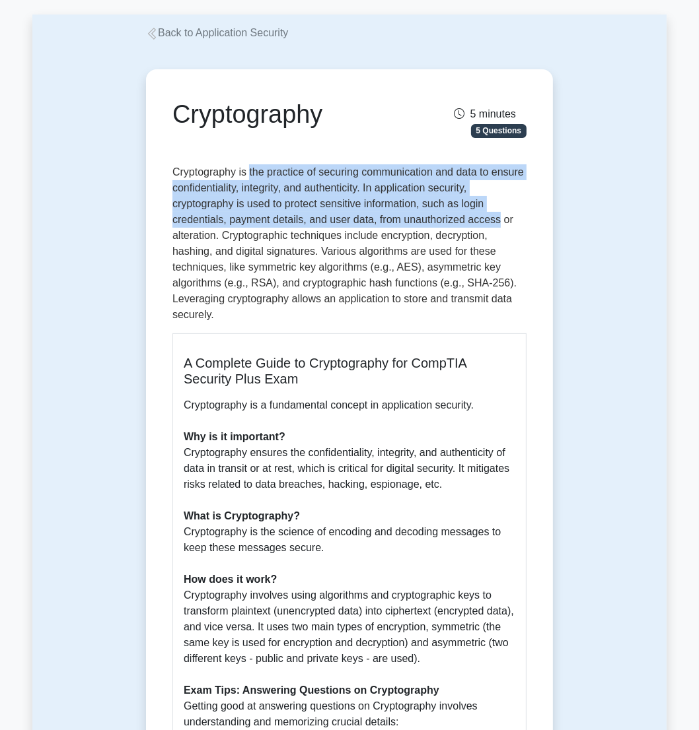
drag, startPoint x: 250, startPoint y: 172, endPoint x: 493, endPoint y: 212, distance: 246.2
click at [493, 212] on p "Cryptography is the practice of securing communication and data to ensure confi…" at bounding box center [349, 243] width 354 height 158
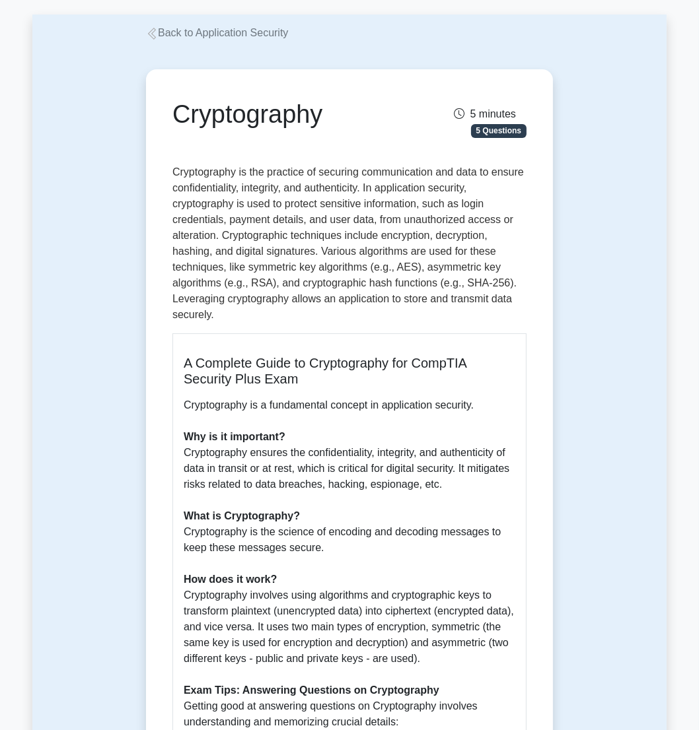
click at [256, 242] on p "Cryptography is the practice of securing communication and data to ensure confi…" at bounding box center [349, 243] width 354 height 158
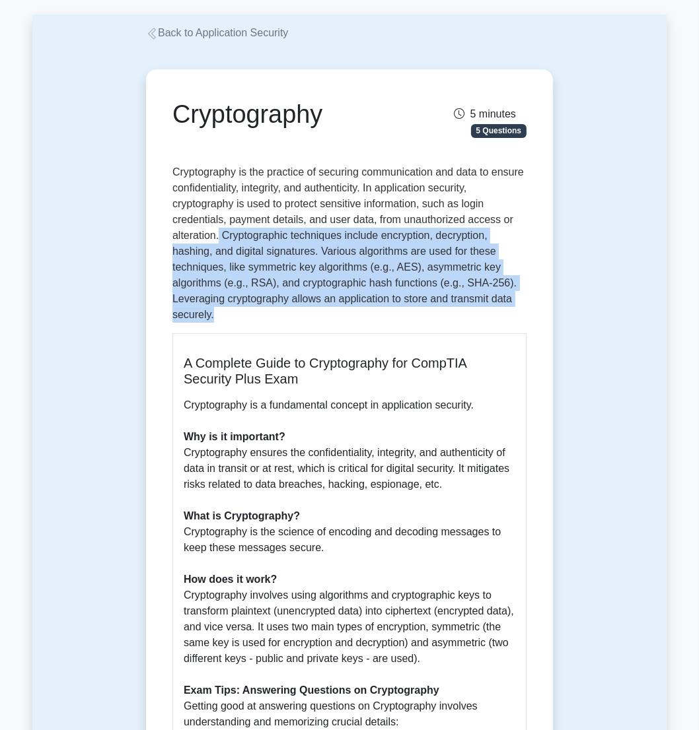
drag, startPoint x: 218, startPoint y: 237, endPoint x: 508, endPoint y: 316, distance: 300.3
click at [508, 316] on p "Cryptography is the practice of securing communication and data to ensure confi…" at bounding box center [349, 243] width 354 height 158
drag, startPoint x: 508, startPoint y: 316, endPoint x: 422, endPoint y: 285, distance: 91.1
copy p "Cryptographic techniques include encryption, decryption, hashing, and digital s…"
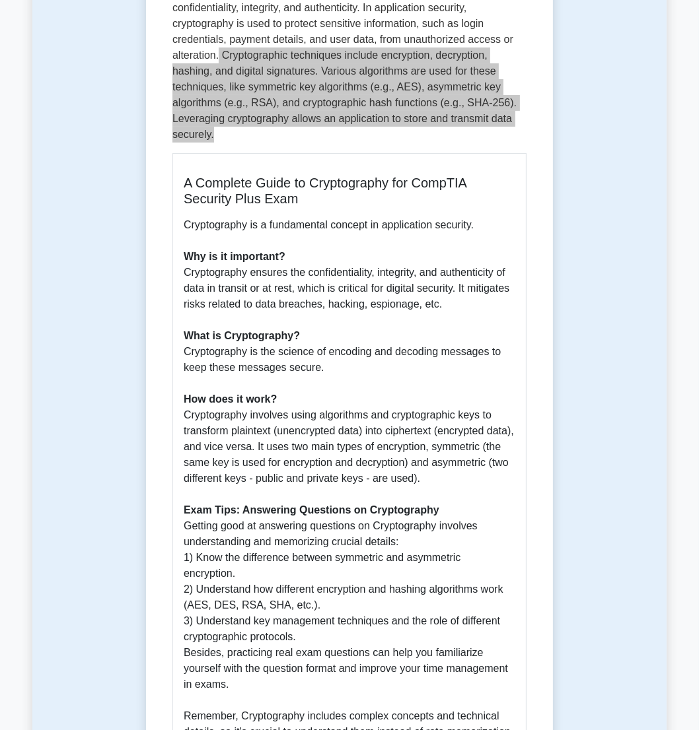
scroll to position [360, 0]
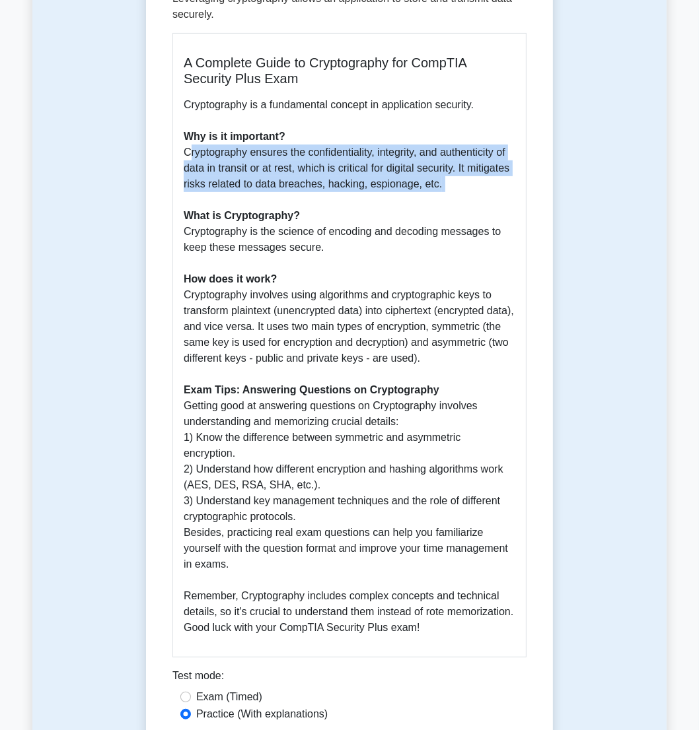
drag, startPoint x: 184, startPoint y: 156, endPoint x: 458, endPoint y: 198, distance: 277.2
click at [458, 198] on p "Cryptography is a fundamental concept in application security. Why is it import…" at bounding box center [349, 366] width 331 height 539
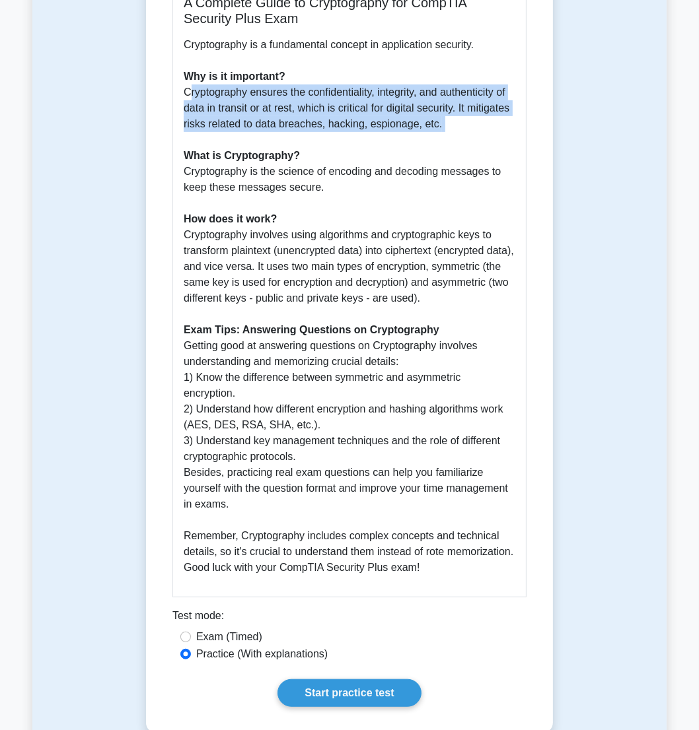
scroll to position [540, 0]
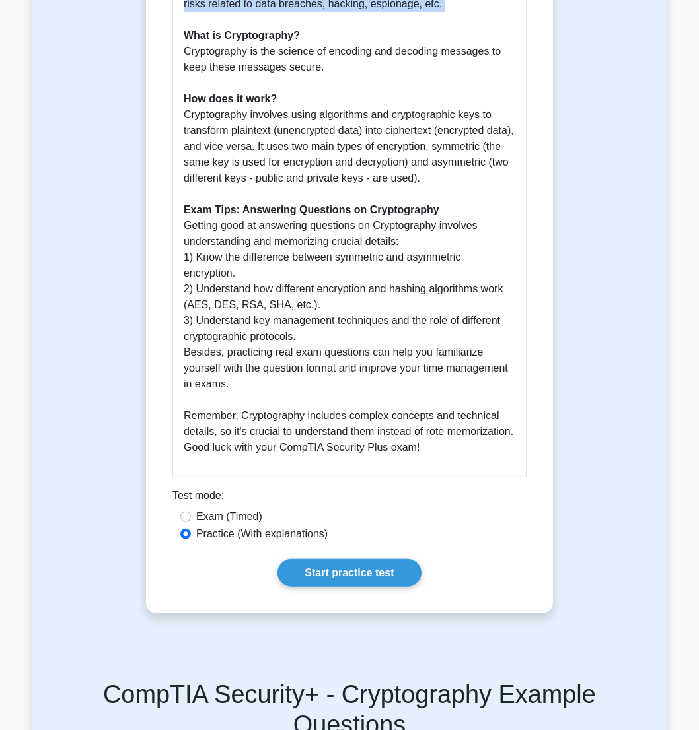
drag, startPoint x: 180, startPoint y: 116, endPoint x: 485, endPoint y: 177, distance: 311.0
click at [485, 177] on div "A Complete Guide to Cryptography for CompTIA Security Plus Exam Cryptography is…" at bounding box center [349, 165] width 354 height 625
drag, startPoint x: 485, startPoint y: 177, endPoint x: 393, endPoint y: 155, distance: 95.1
copy p "Cryptography involves using algorithms and cryptographic keys to transform plai…"
drag, startPoint x: 178, startPoint y: 258, endPoint x: 487, endPoint y: 444, distance: 360.2
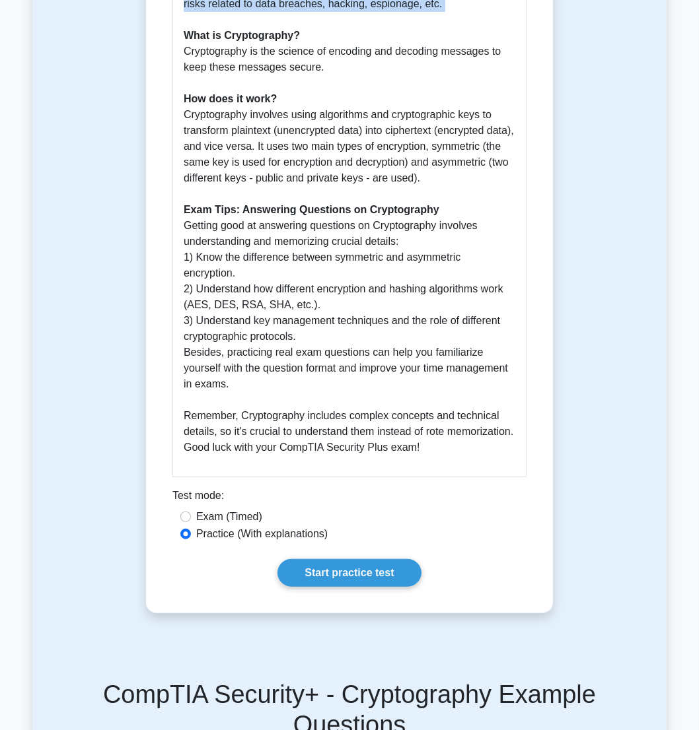
click at [487, 444] on div "A Complete Guide to Cryptography for CompTIA Security Plus Exam Cryptography is…" at bounding box center [349, 165] width 354 height 625
drag, startPoint x: 487, startPoint y: 444, endPoint x: 459, endPoint y: 440, distance: 27.9
click at [462, 440] on div "A Complete Guide to Cryptography for CompTIA Security Plus Exam Cryptography is…" at bounding box center [349, 165] width 354 height 625
click at [456, 437] on p "Cryptography is a fundamental concept in application security. Why is it import…" at bounding box center [349, 186] width 331 height 539
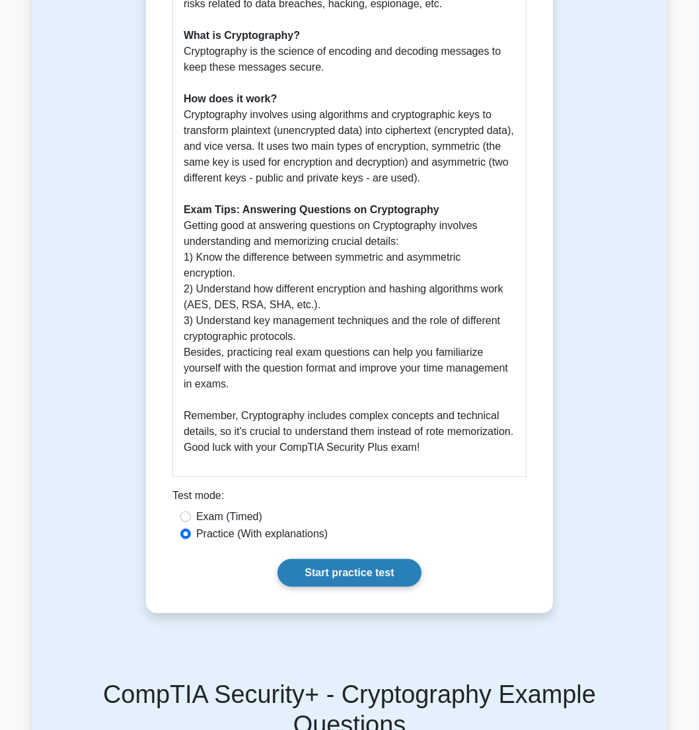
click at [357, 561] on link "Start practice test" at bounding box center [348, 573] width 143 height 28
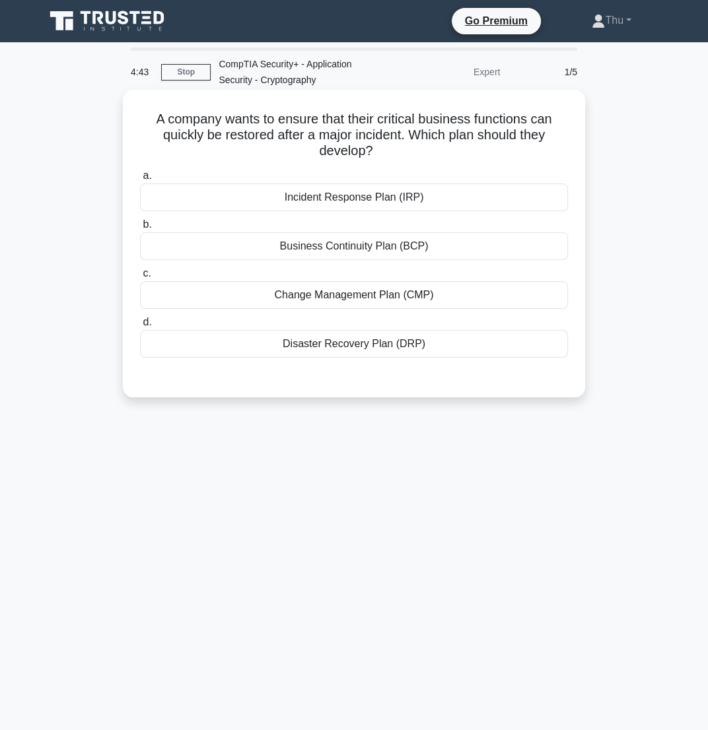
click at [377, 353] on div "Disaster Recovery Plan (DRP)" at bounding box center [354, 344] width 428 height 28
click at [140, 327] on input "d. Disaster Recovery Plan (DRP)" at bounding box center [140, 322] width 0 height 9
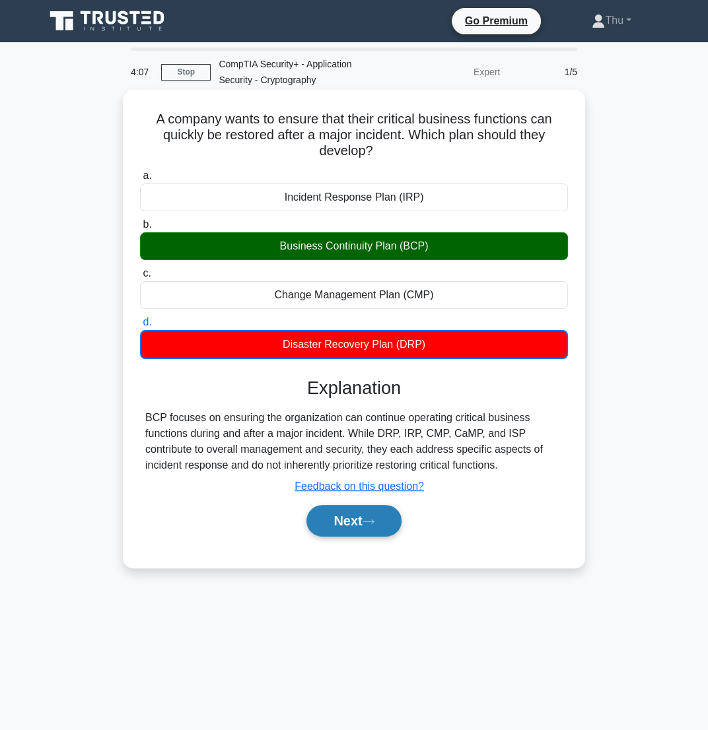
click at [364, 529] on button "Next" at bounding box center [353, 521] width 94 height 32
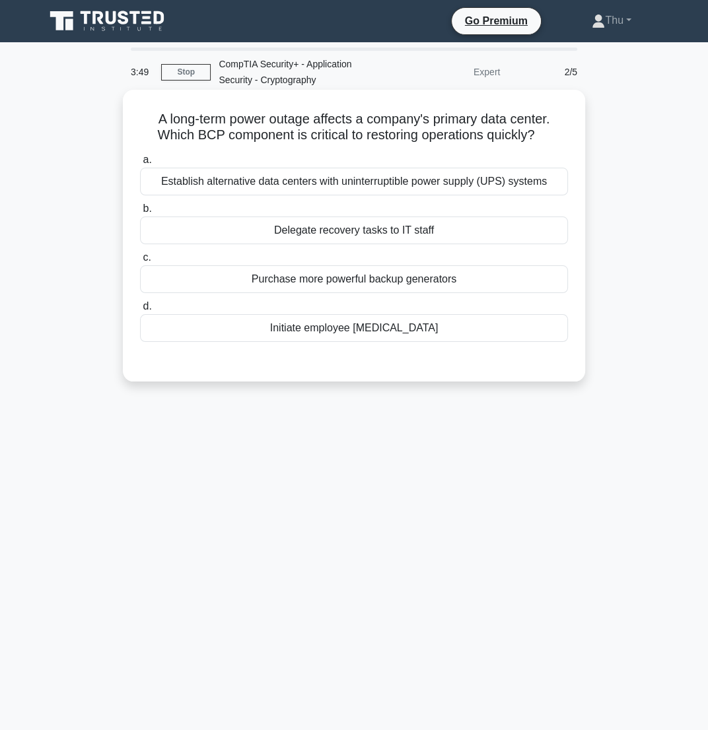
click at [352, 232] on div "Delegate recovery tasks to IT staff" at bounding box center [354, 231] width 428 height 28
click at [140, 213] on input "b. Delegate recovery tasks to IT staff" at bounding box center [140, 209] width 0 height 9
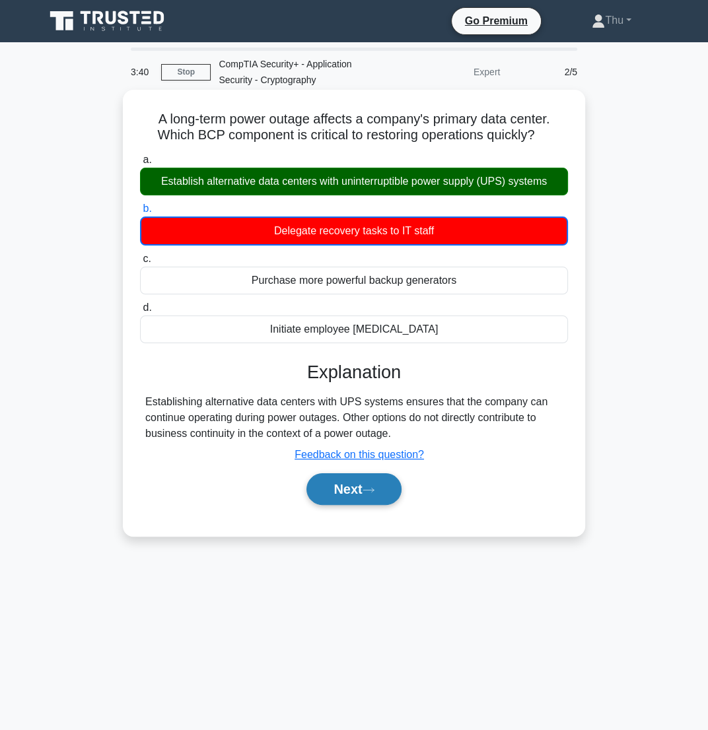
click at [335, 475] on button "Next" at bounding box center [353, 489] width 94 height 32
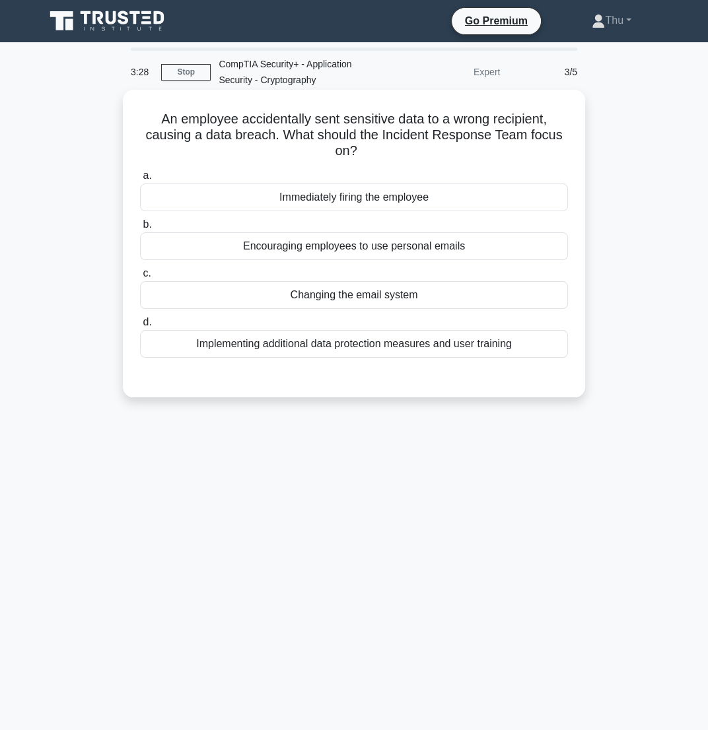
click at [324, 350] on div "Implementing additional data protection measures and user training" at bounding box center [354, 344] width 428 height 28
click at [140, 327] on input "d. Implementing additional data protection measures and user training" at bounding box center [140, 322] width 0 height 9
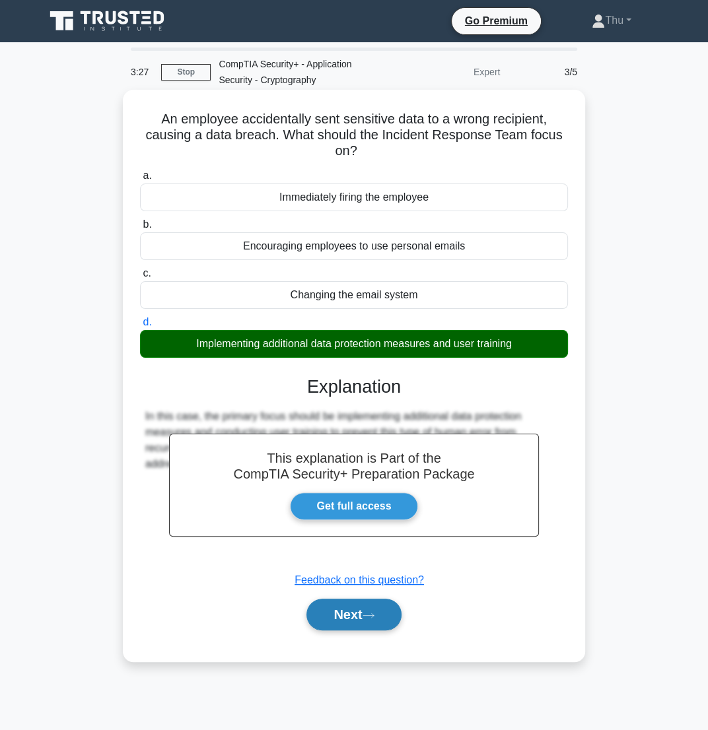
click at [377, 621] on button "Next" at bounding box center [353, 615] width 94 height 32
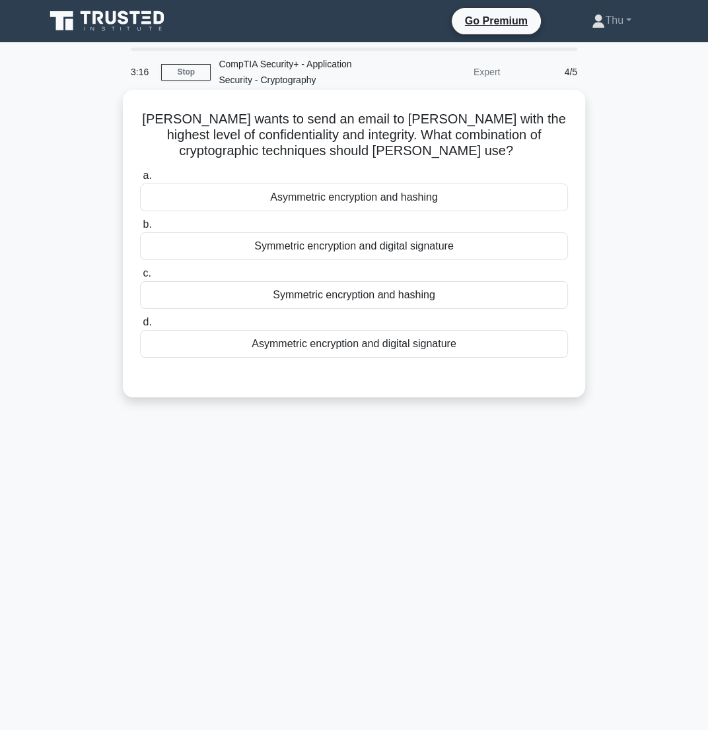
click at [337, 201] on div "Asymmetric encryption and hashing" at bounding box center [354, 198] width 428 height 28
click at [140, 180] on input "a. Asymmetric encryption and hashing" at bounding box center [140, 176] width 0 height 9
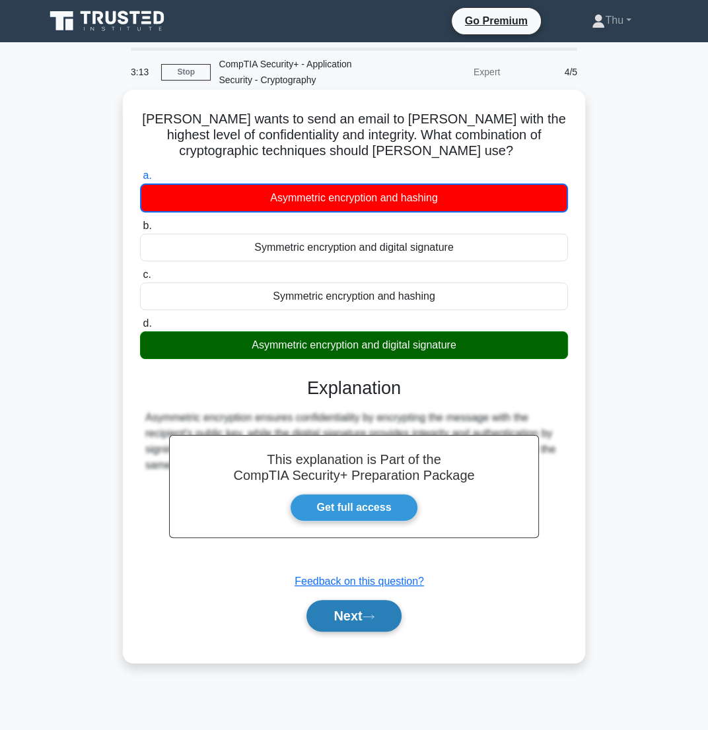
click at [364, 621] on button "Next" at bounding box center [353, 616] width 94 height 32
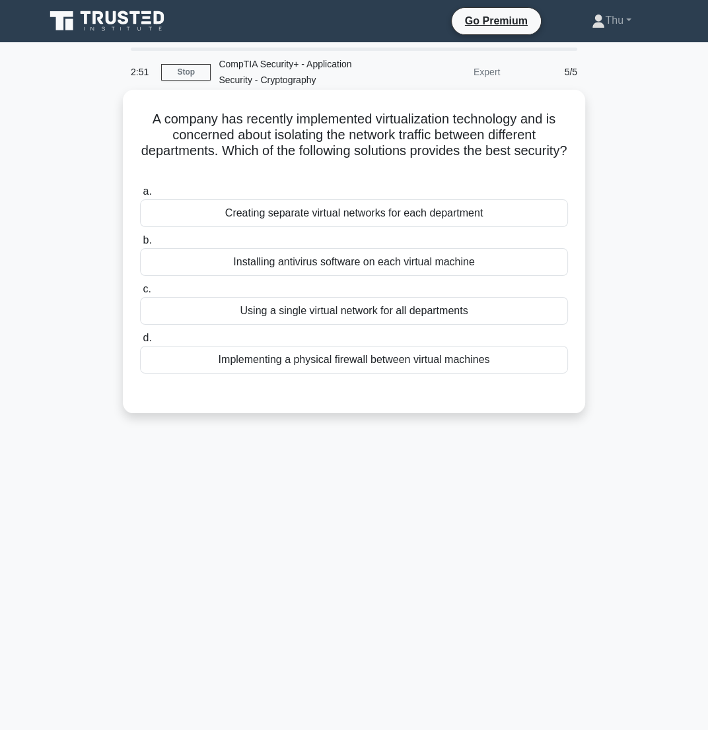
click at [294, 216] on div "Creating separate virtual networks for each department" at bounding box center [354, 213] width 428 height 28
click at [140, 196] on input "a. Creating separate virtual networks for each department" at bounding box center [140, 192] width 0 height 9
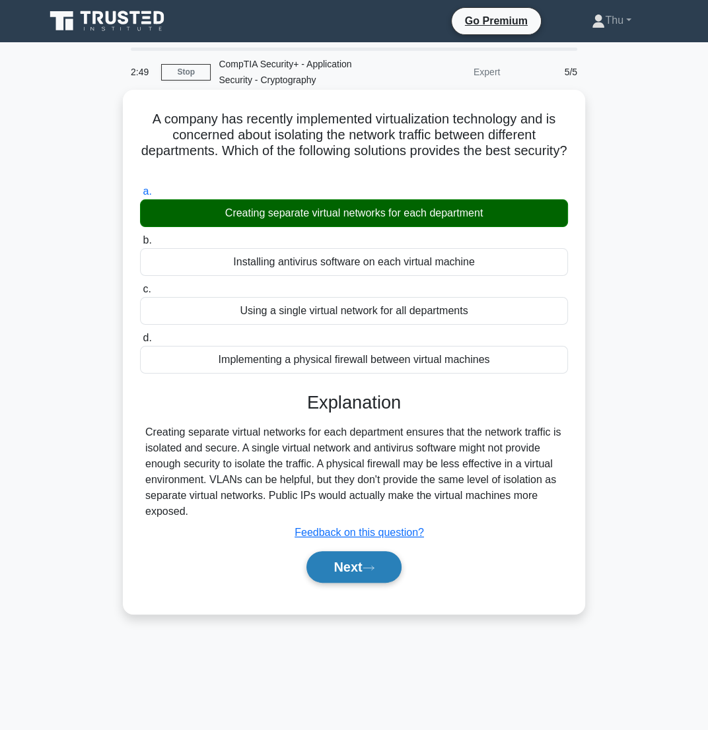
click at [366, 576] on button "Next" at bounding box center [353, 567] width 94 height 32
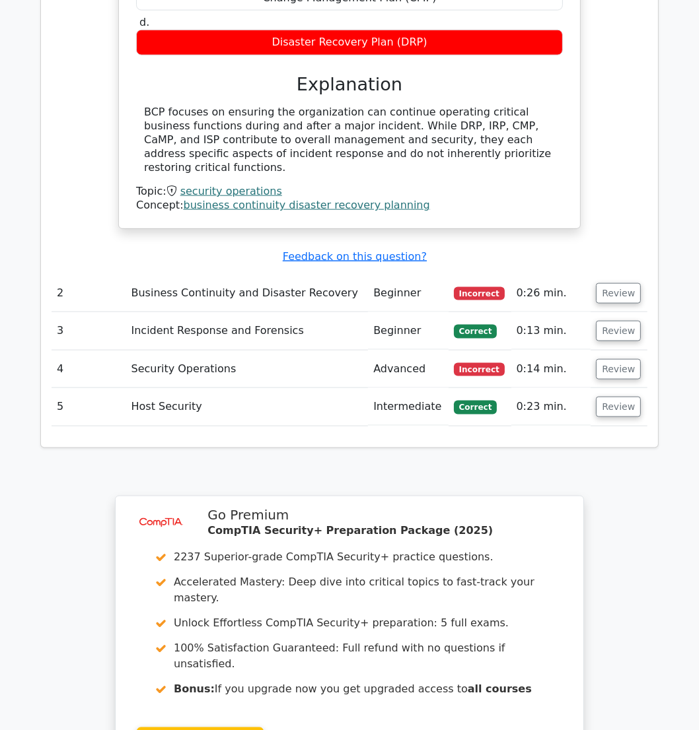
scroll to position [1433, 0]
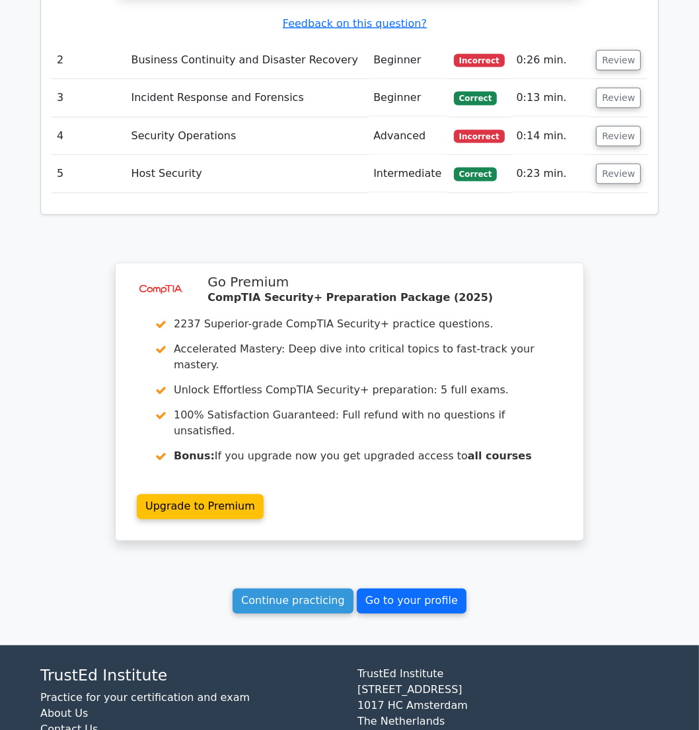
click at [413, 589] on link "Go to your profile" at bounding box center [412, 601] width 110 height 25
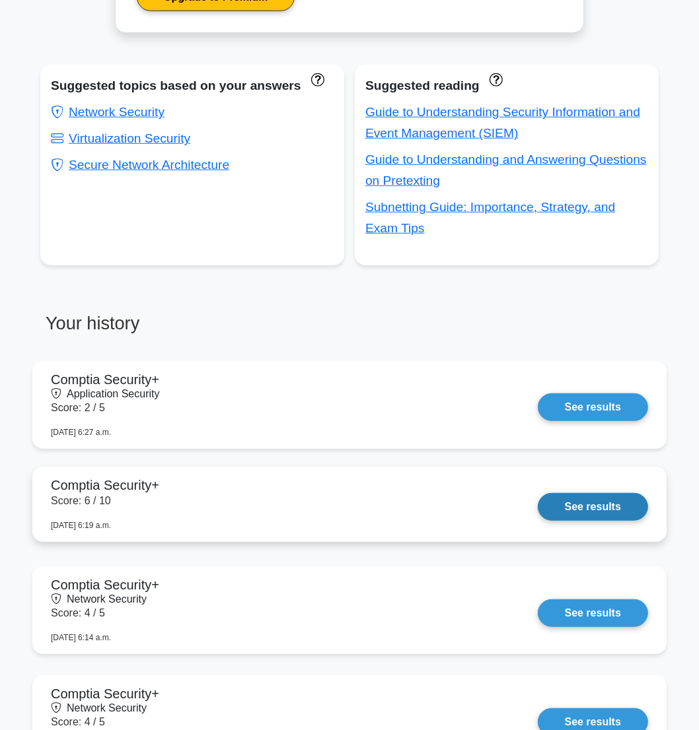
scroll to position [900, 0]
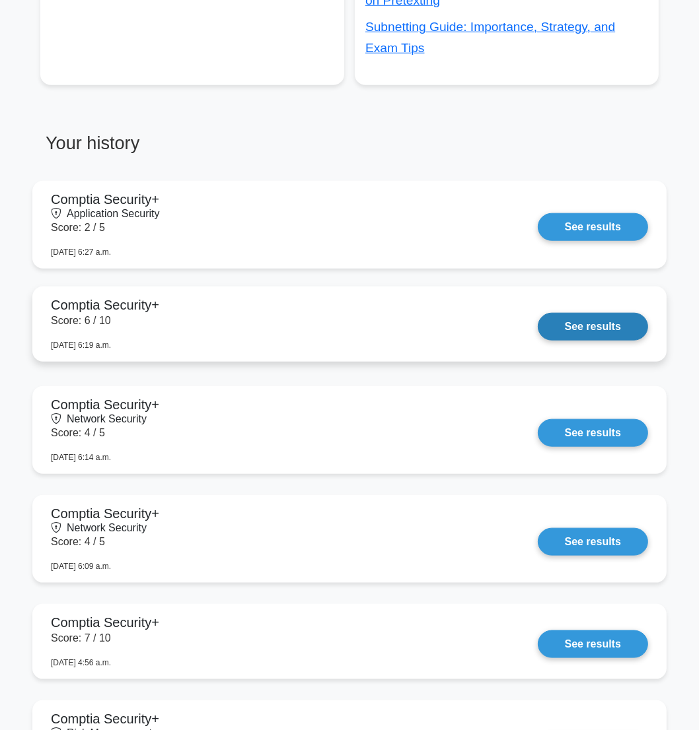
click at [574, 331] on link "See results" at bounding box center [592, 327] width 110 height 28
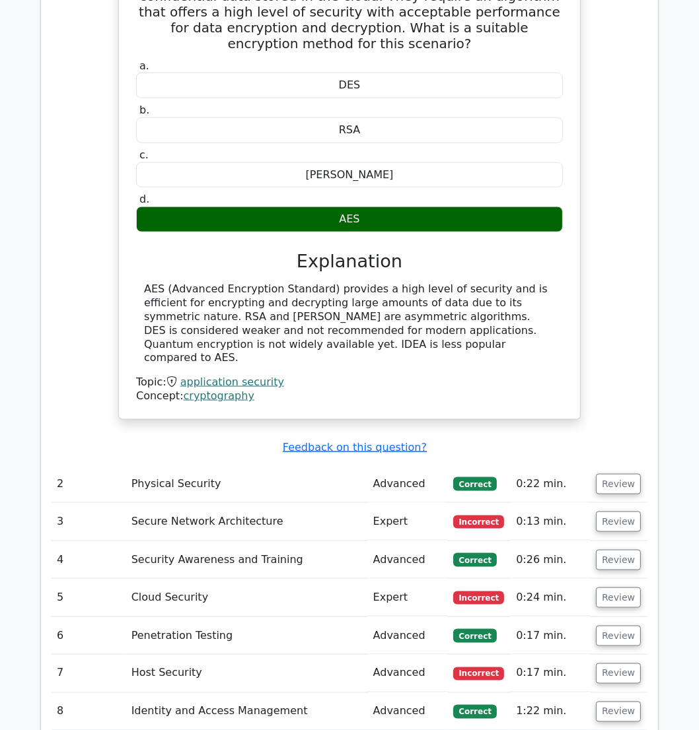
scroll to position [1321, 0]
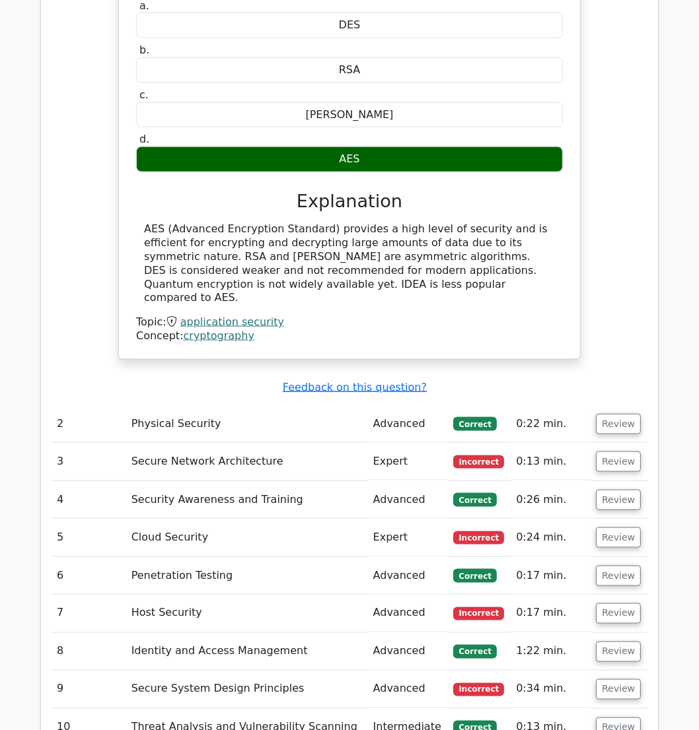
click at [182, 519] on td "Cloud Security" at bounding box center [247, 538] width 242 height 38
click at [607, 452] on button "Review" at bounding box center [618, 462] width 45 height 20
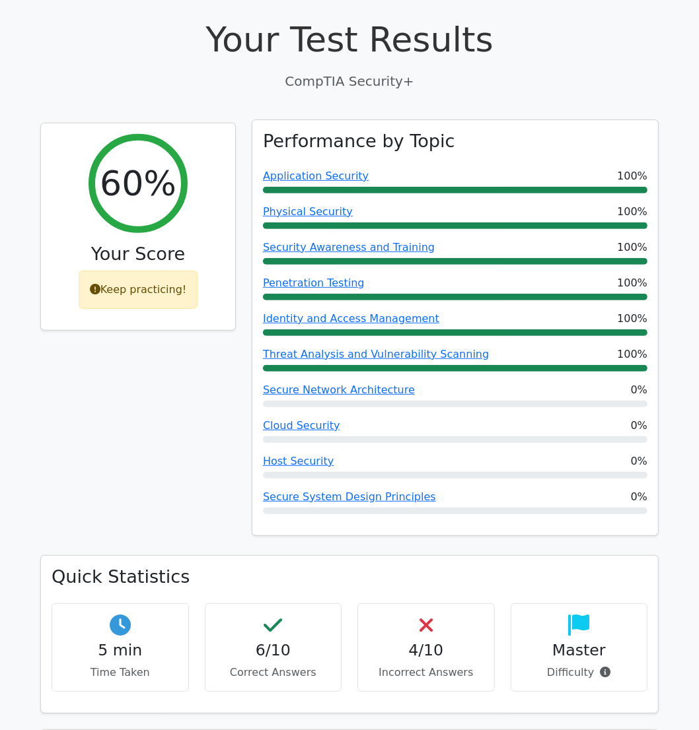
scroll to position [180, 0]
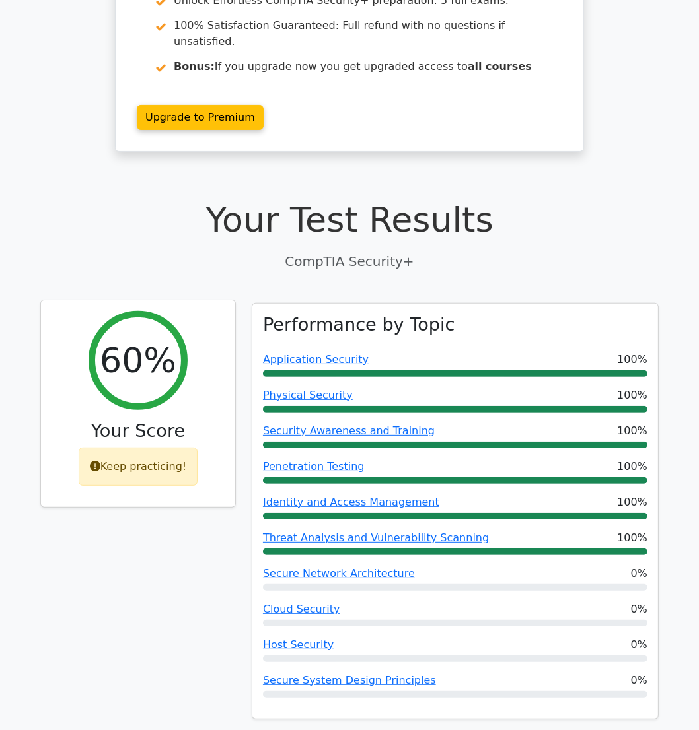
click at [156, 448] on div "Keep practicing!" at bounding box center [139, 467] width 120 height 38
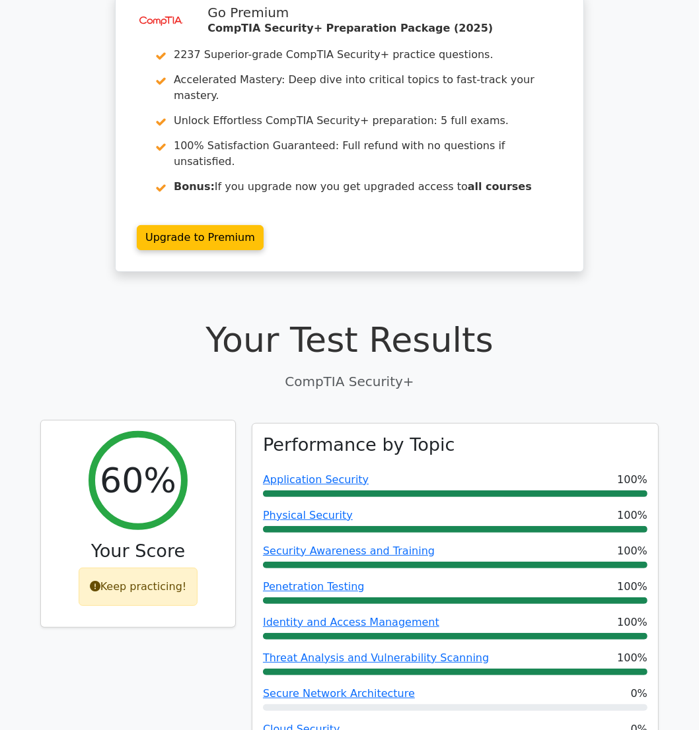
scroll to position [0, 0]
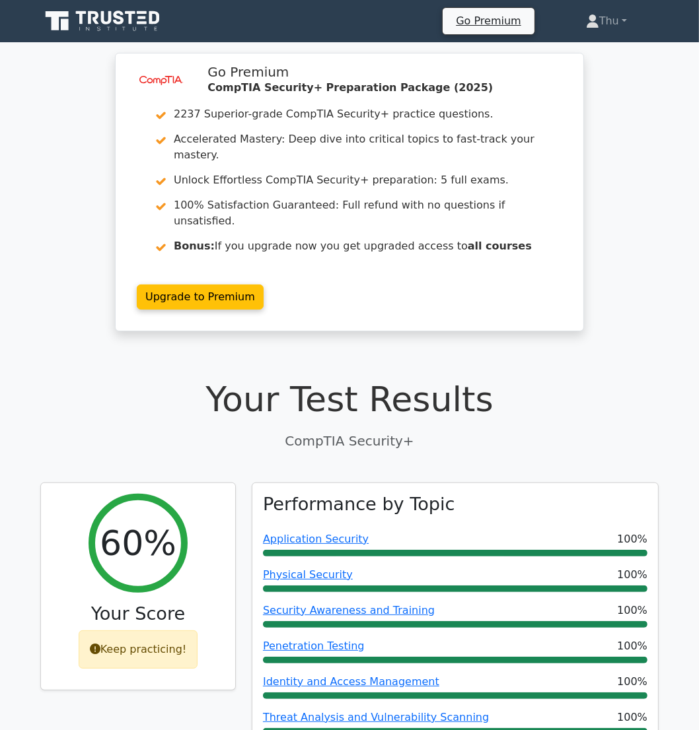
click at [128, 25] on icon at bounding box center [103, 21] width 127 height 25
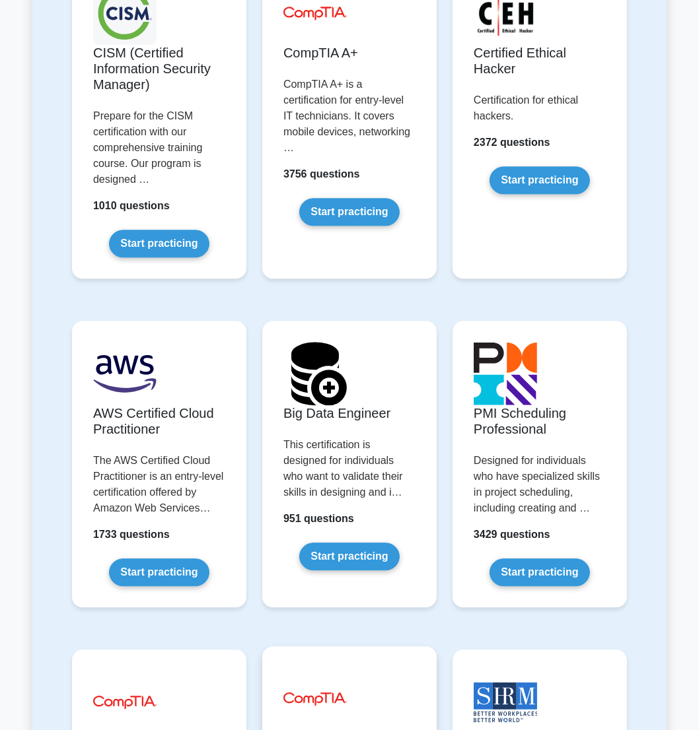
scroll to position [2761, 0]
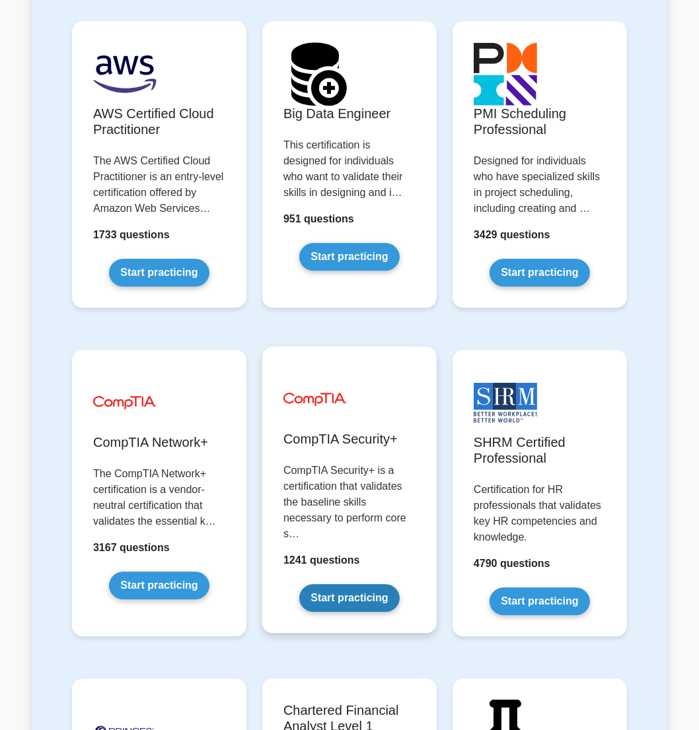
click at [359, 584] on link "Start practicing" at bounding box center [349, 598] width 100 height 28
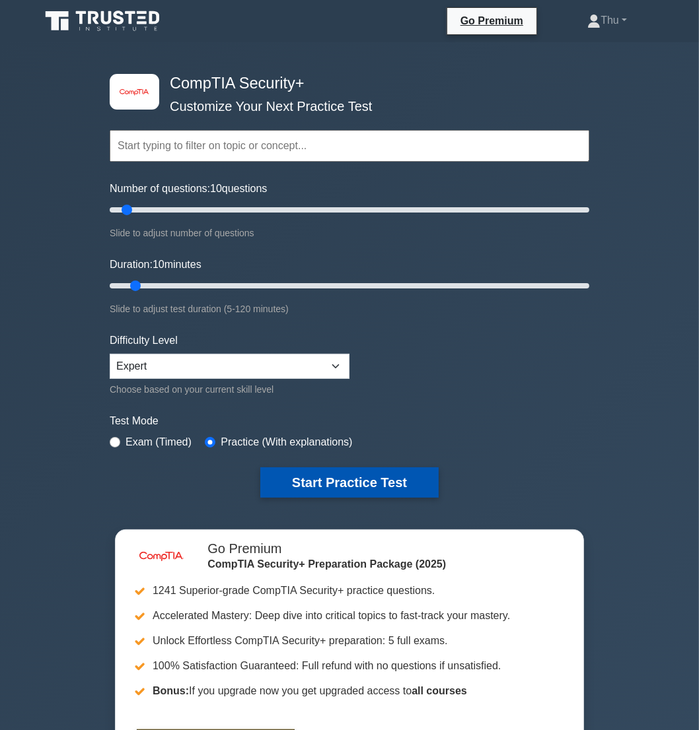
click at [372, 469] on button "Start Practice Test" at bounding box center [349, 482] width 178 height 30
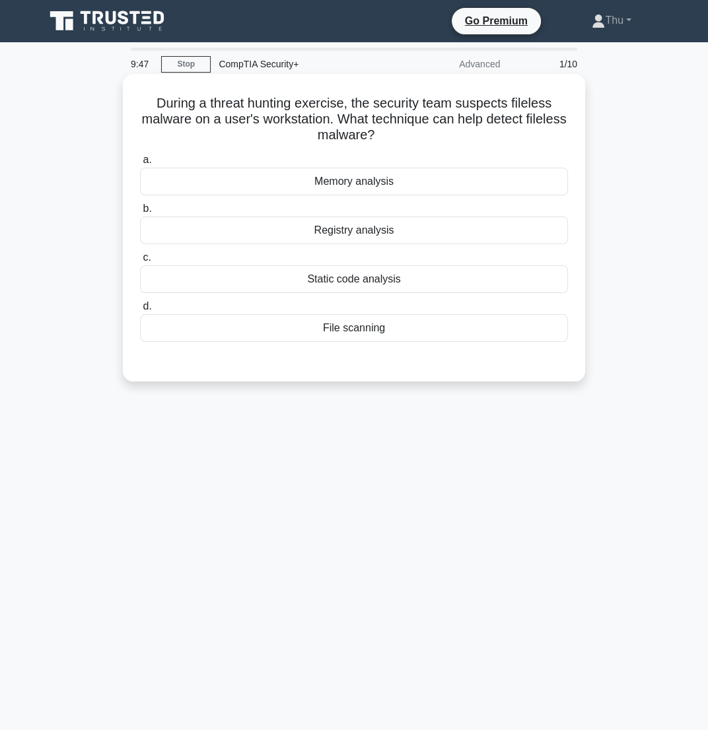
click at [396, 284] on div "Static code analysis" at bounding box center [354, 279] width 428 height 28
drag, startPoint x: 396, startPoint y: 284, endPoint x: 358, endPoint y: 281, distance: 37.7
click at [357, 283] on div "Static code analysis" at bounding box center [354, 279] width 428 height 28
click at [140, 262] on input "c. Static code analysis" at bounding box center [140, 258] width 0 height 9
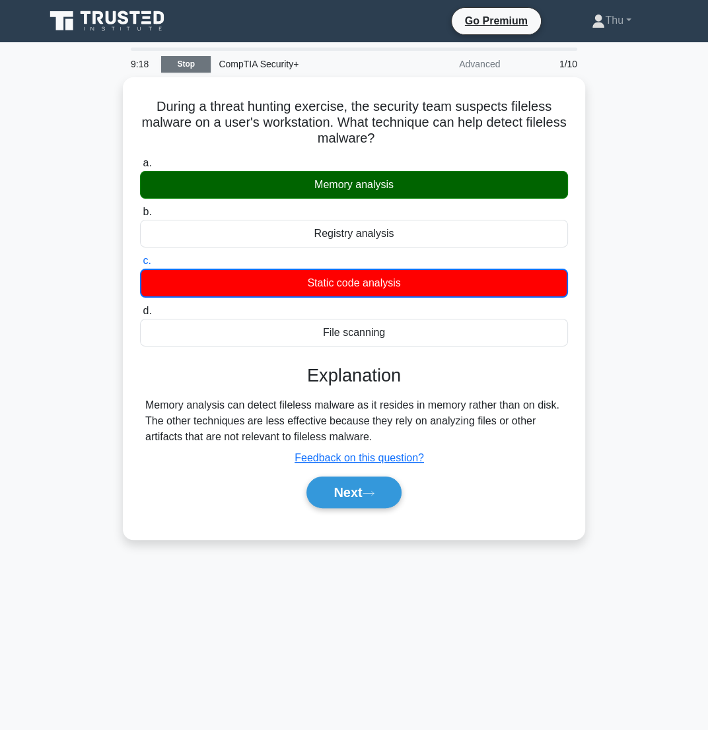
click at [199, 65] on link "Stop" at bounding box center [186, 64] width 50 height 17
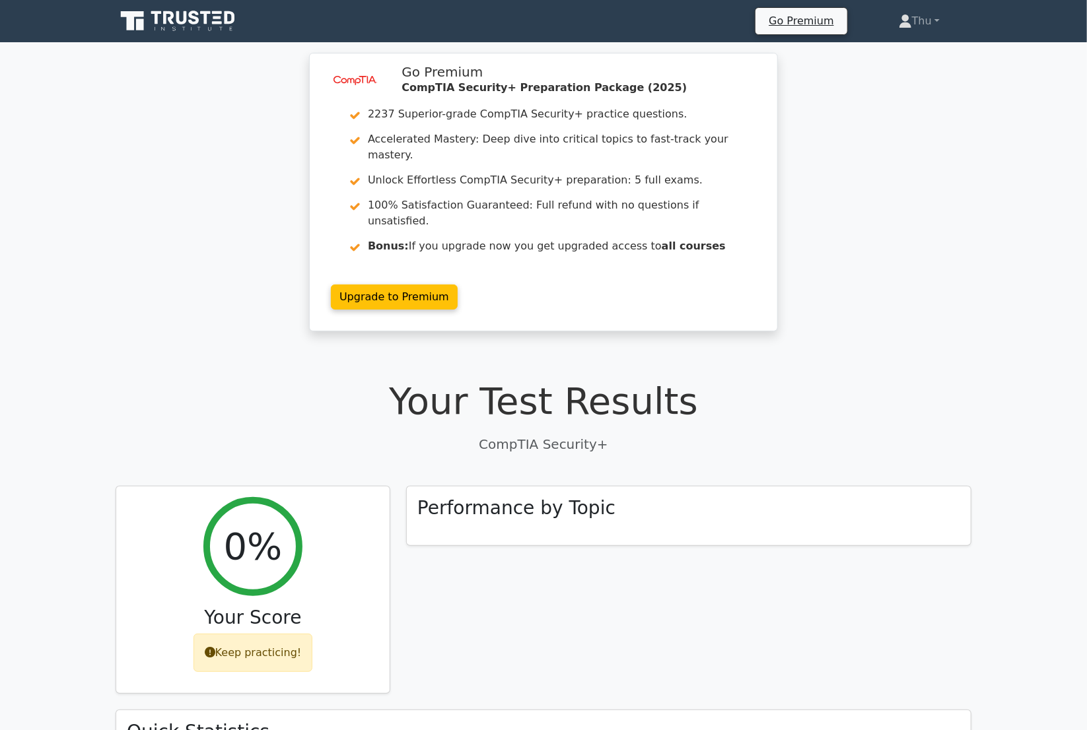
click at [372, 379] on h1 "Your Test Results" at bounding box center [544, 401] width 856 height 44
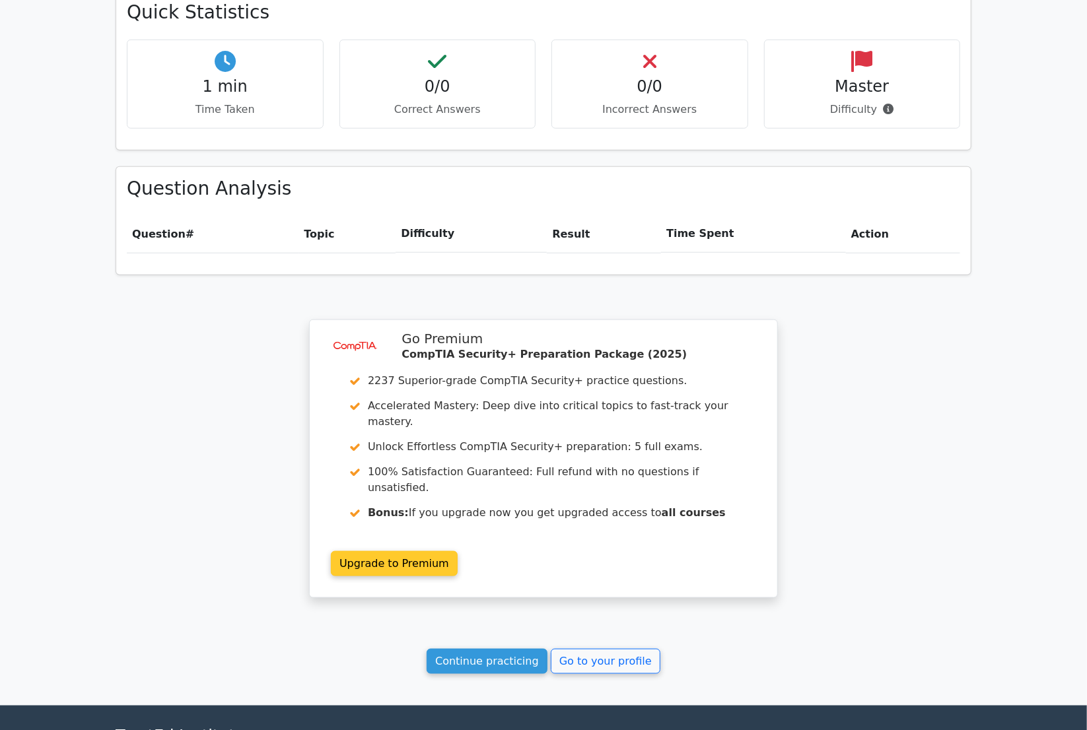
scroll to position [780, 0]
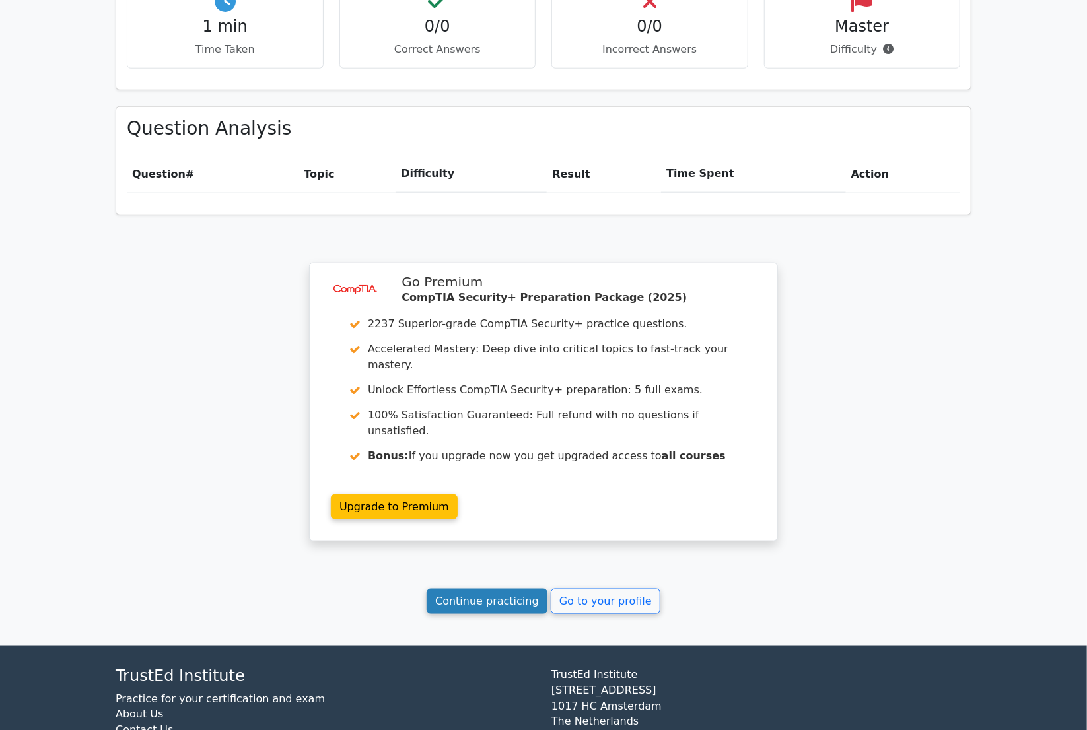
click at [493, 589] on link "Continue practicing" at bounding box center [487, 601] width 121 height 25
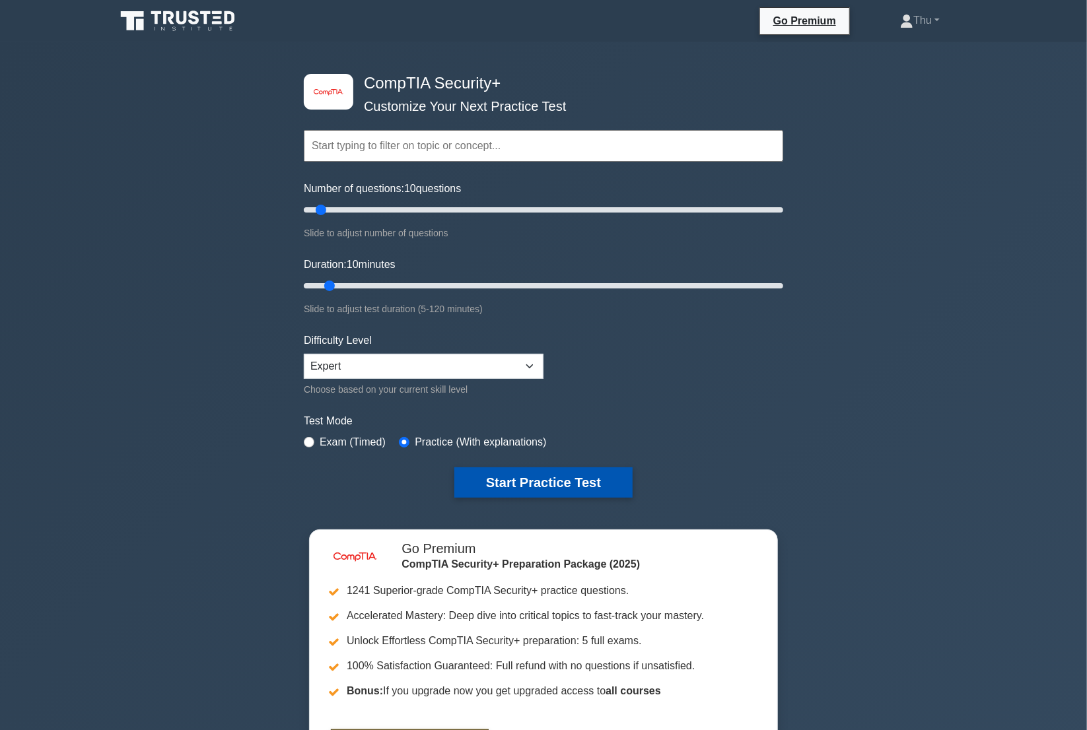
click at [541, 489] on button "Start Practice Test" at bounding box center [543, 482] width 178 height 30
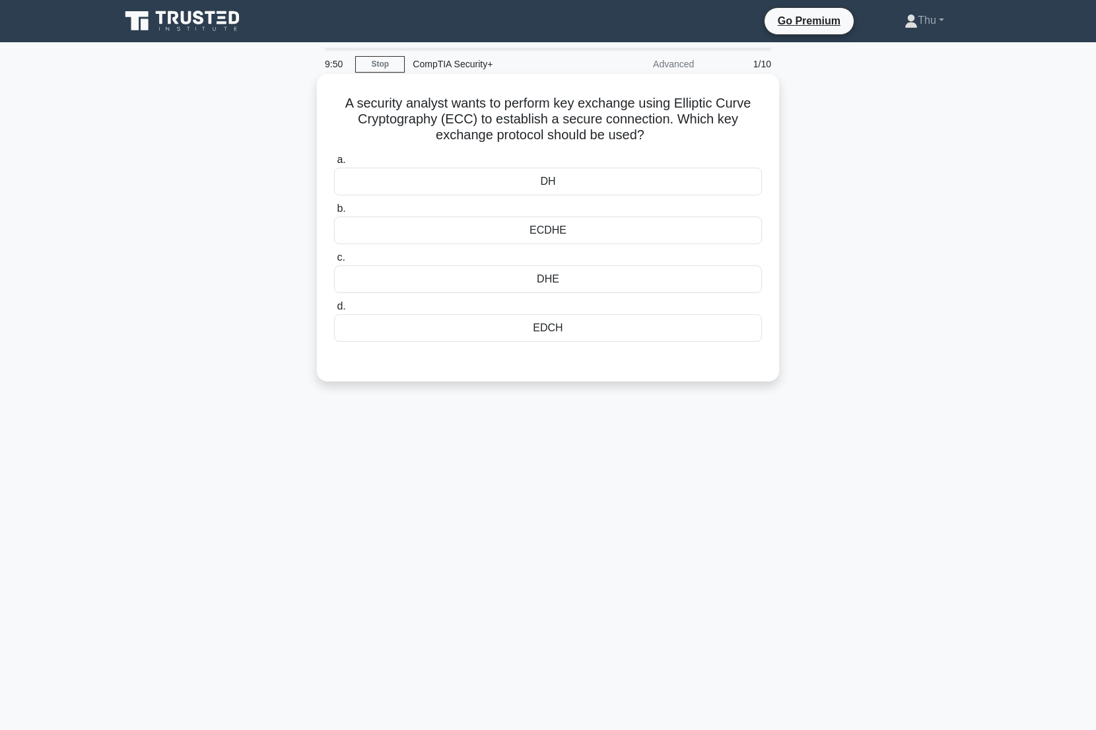
click at [552, 332] on div "EDCH" at bounding box center [548, 328] width 428 height 28
click at [334, 311] on input "d. EDCH" at bounding box center [334, 306] width 0 height 9
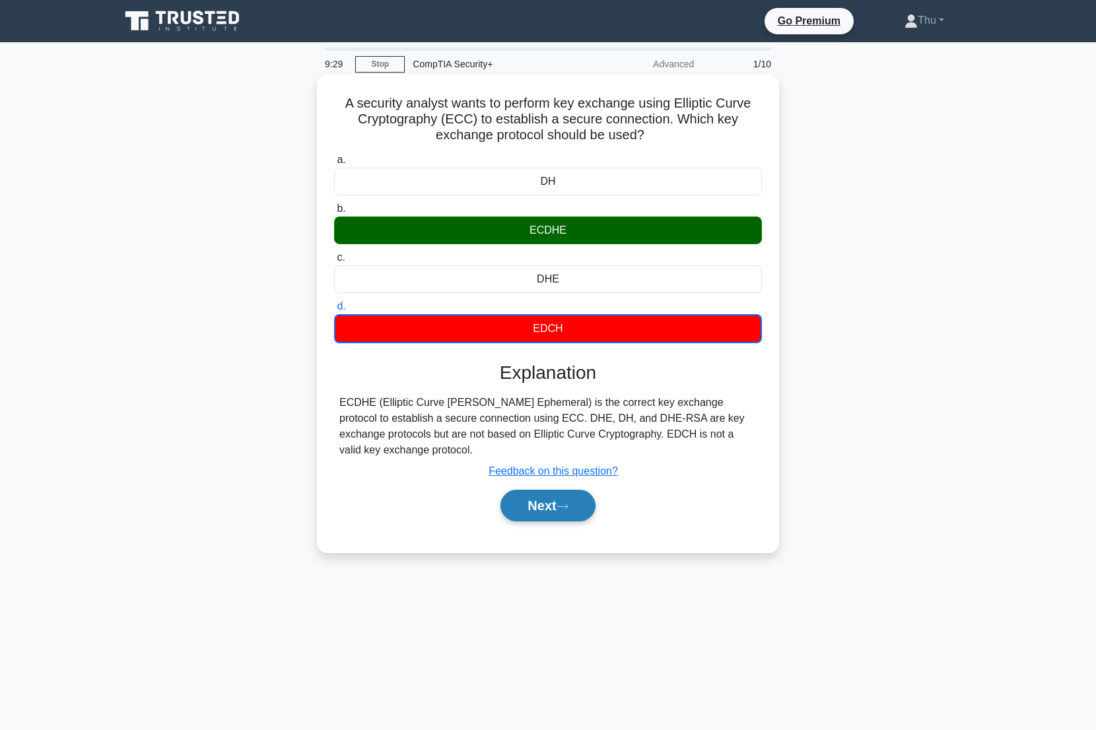
click at [528, 510] on button "Next" at bounding box center [547, 506] width 94 height 32
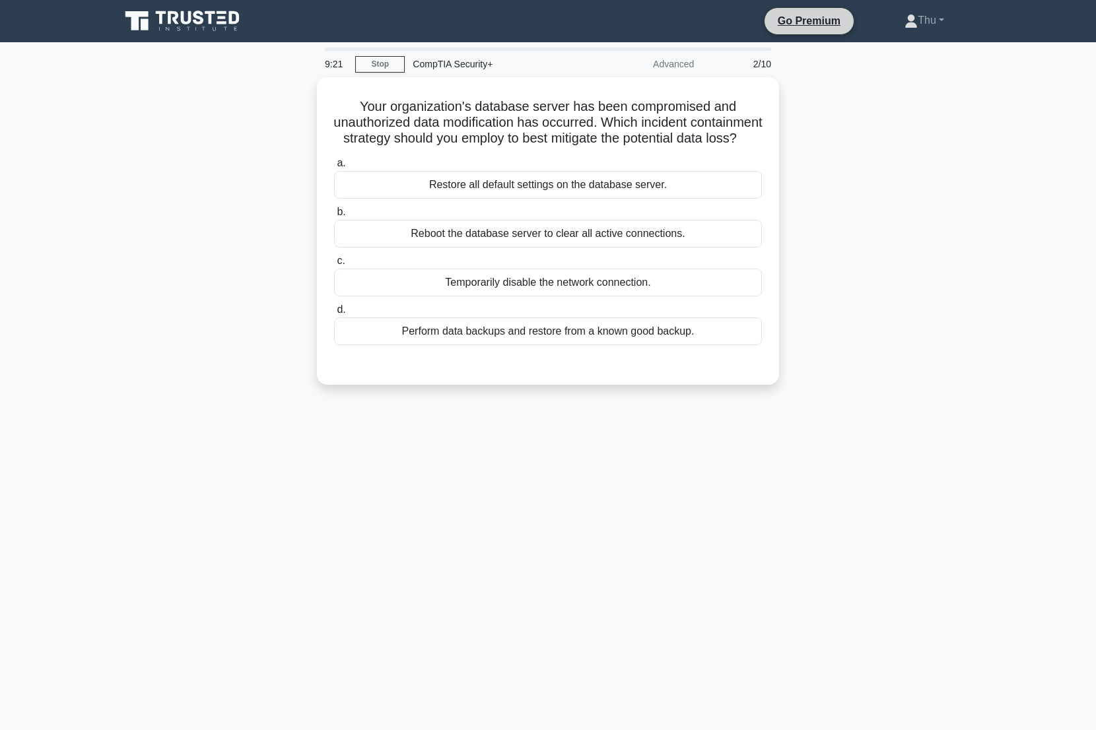
click at [815, 33] on li "Go Premium" at bounding box center [809, 21] width 90 height 28
click at [792, 26] on link "Go Premium" at bounding box center [809, 21] width 79 height 17
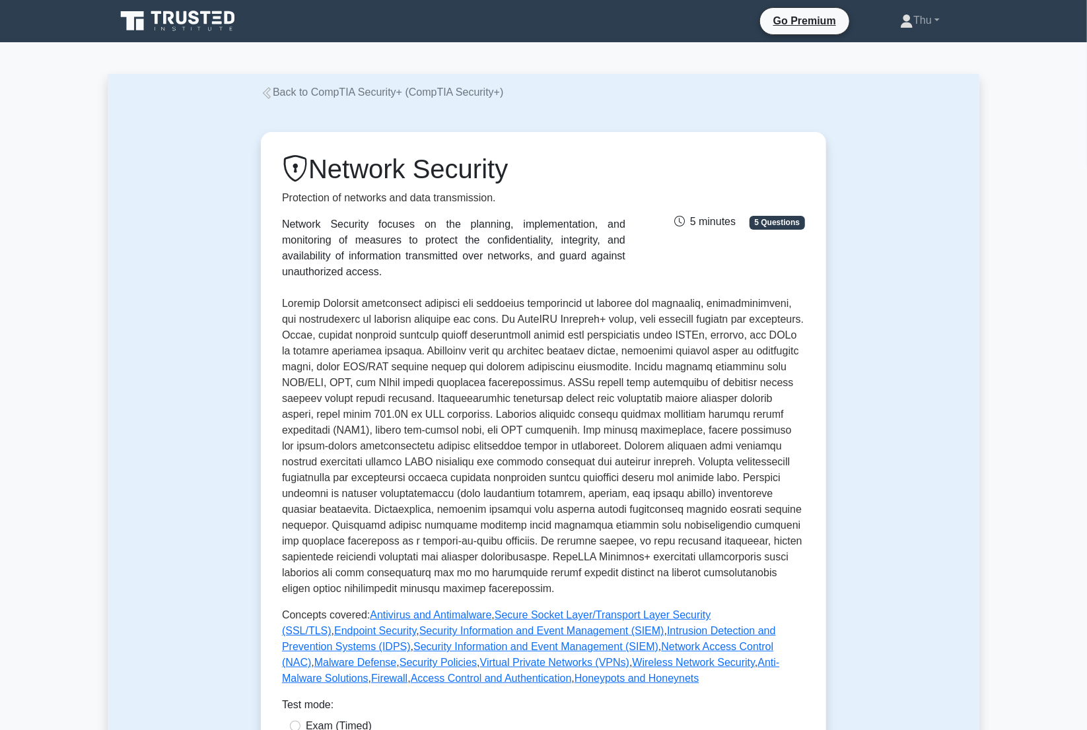
drag, startPoint x: 205, startPoint y: 24, endPoint x: 211, endPoint y: 29, distance: 8.0
click at [205, 24] on icon at bounding box center [206, 17] width 11 height 13
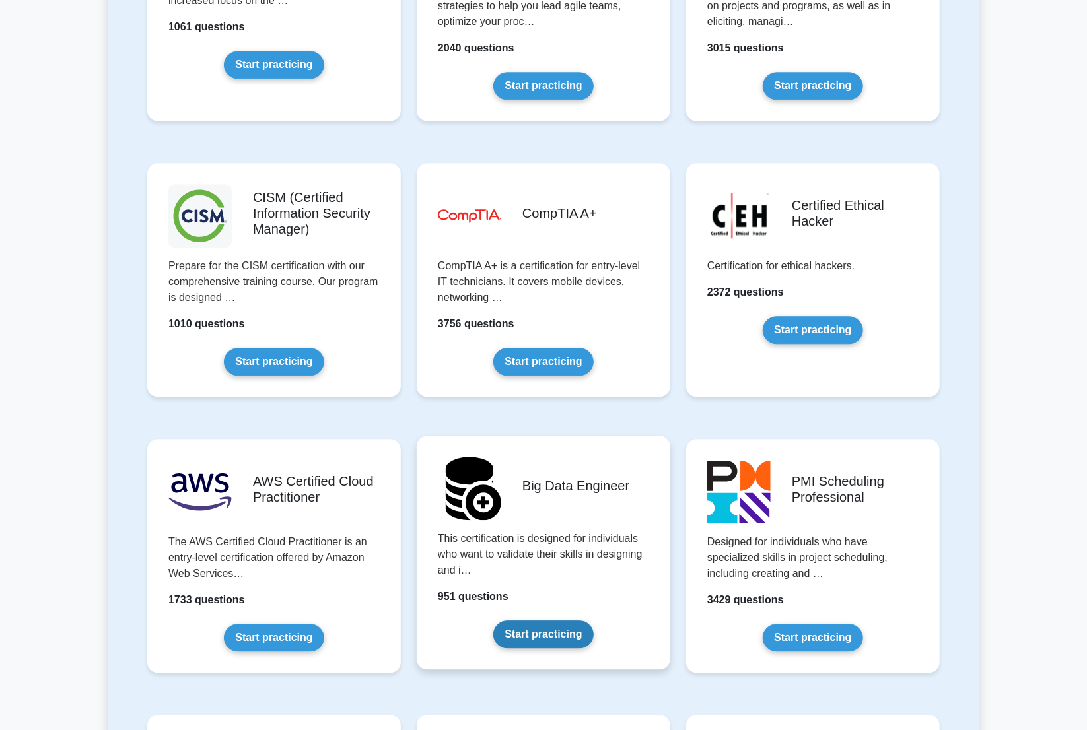
scroll to position [2160, 0]
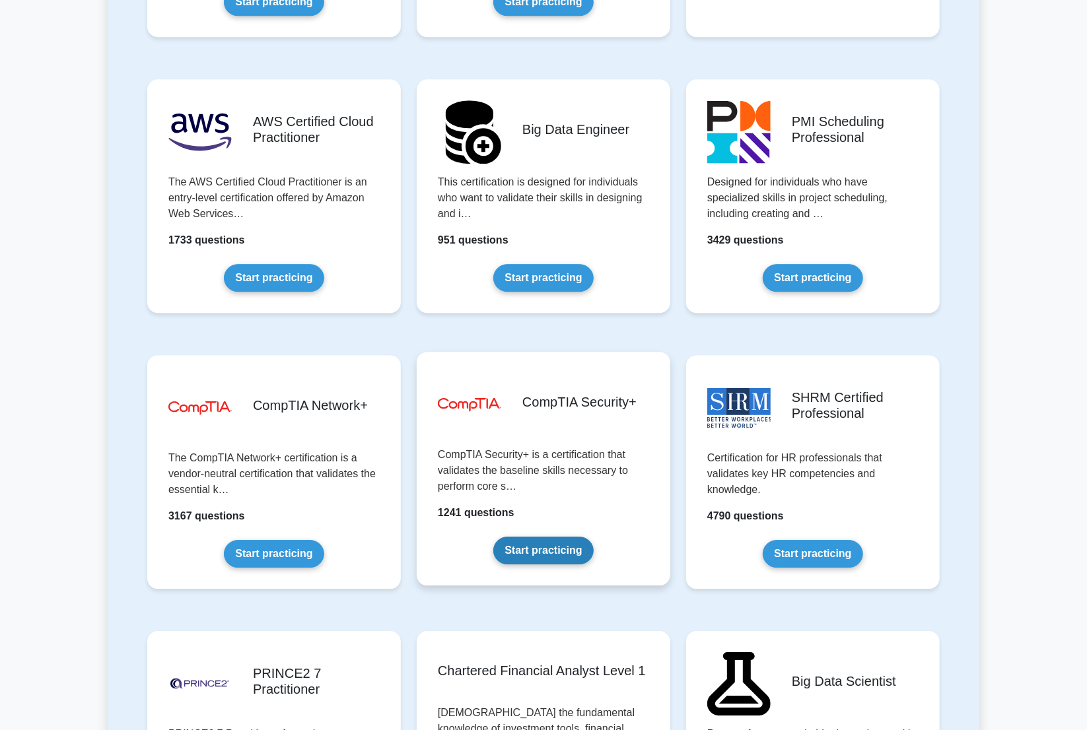
click at [540, 549] on link "Start practicing" at bounding box center [543, 551] width 100 height 28
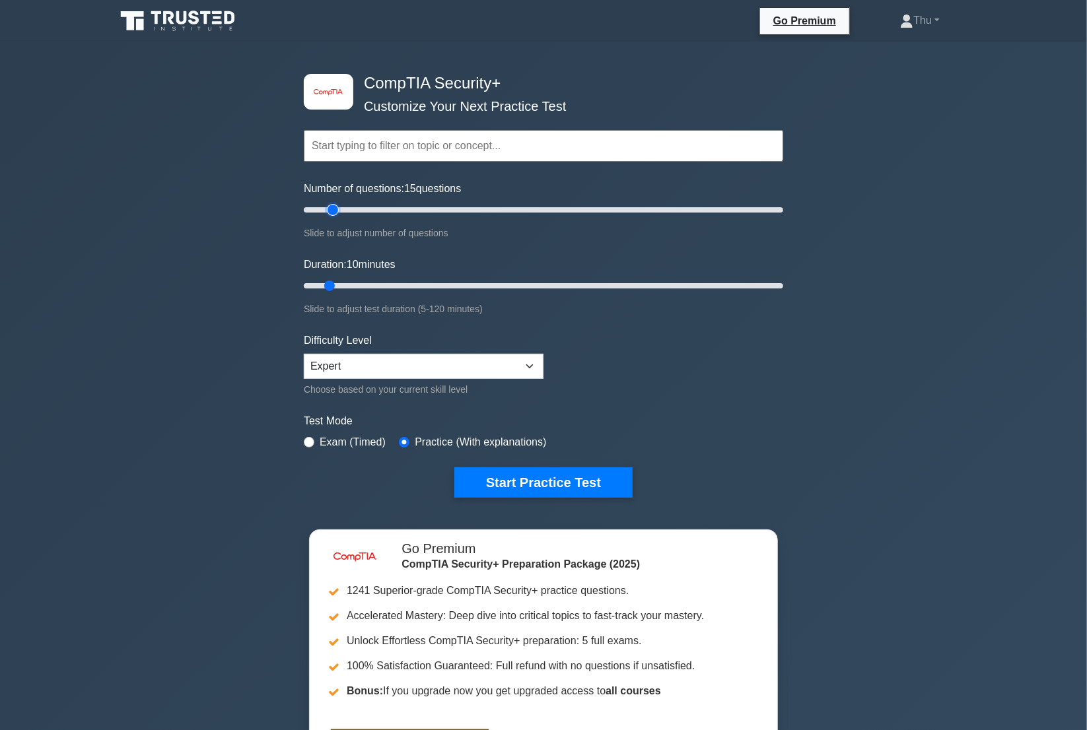
drag, startPoint x: 322, startPoint y: 209, endPoint x: 337, endPoint y: 211, distance: 16.0
type input "15"
click at [337, 211] on input "Number of questions: 15 questions" at bounding box center [543, 210] width 479 height 16
drag, startPoint x: 330, startPoint y: 281, endPoint x: 343, endPoint y: 283, distance: 13.3
type input "15"
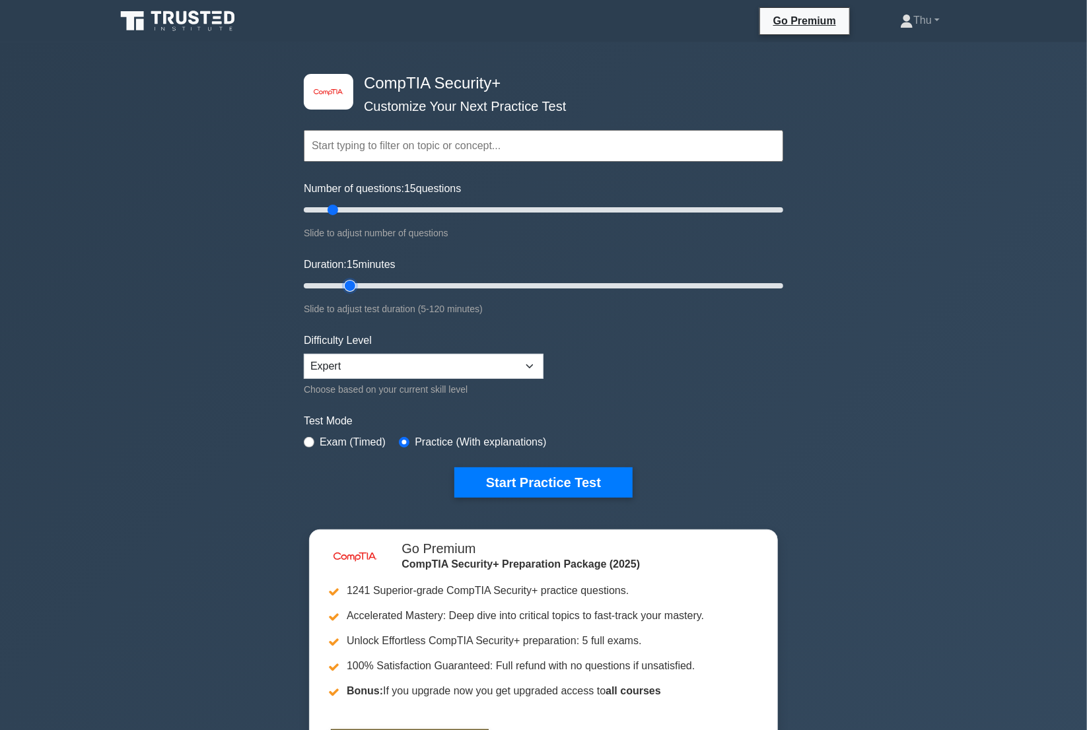
click at [343, 283] on input "Duration: 15 minutes" at bounding box center [543, 286] width 479 height 16
click at [549, 483] on button "Start Practice Test" at bounding box center [543, 482] width 178 height 30
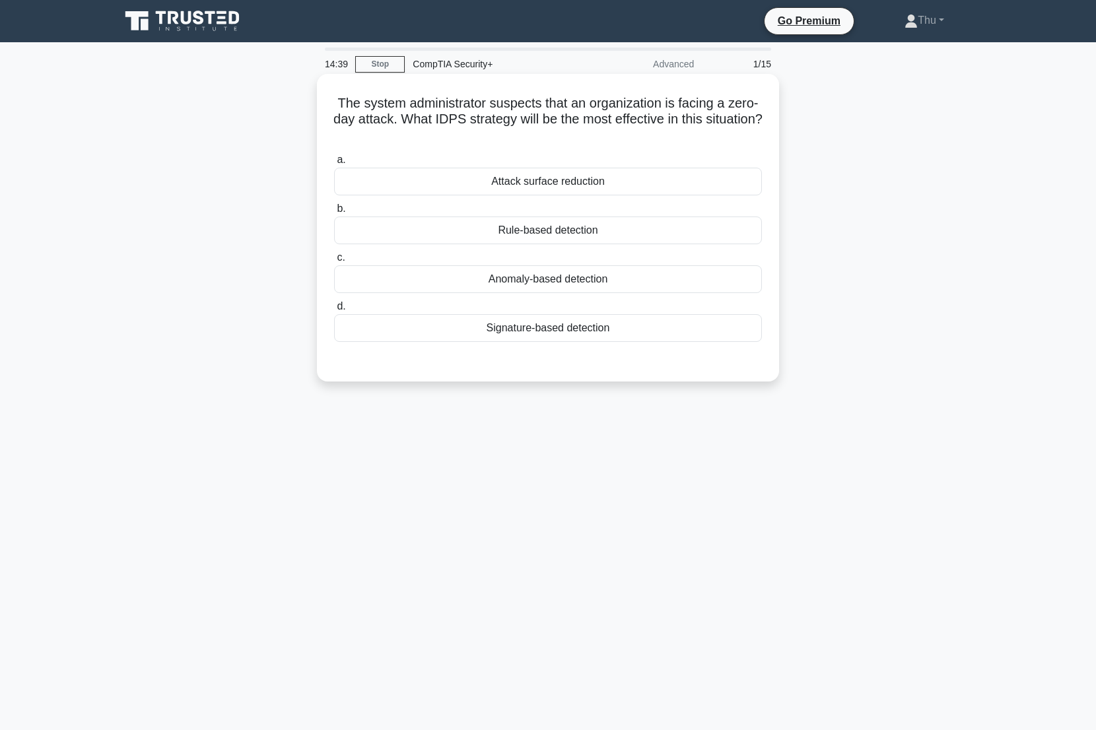
click at [548, 287] on div "Anomaly-based detection" at bounding box center [548, 279] width 428 height 28
click at [334, 262] on input "c. Anomaly-based detection" at bounding box center [334, 258] width 0 height 9
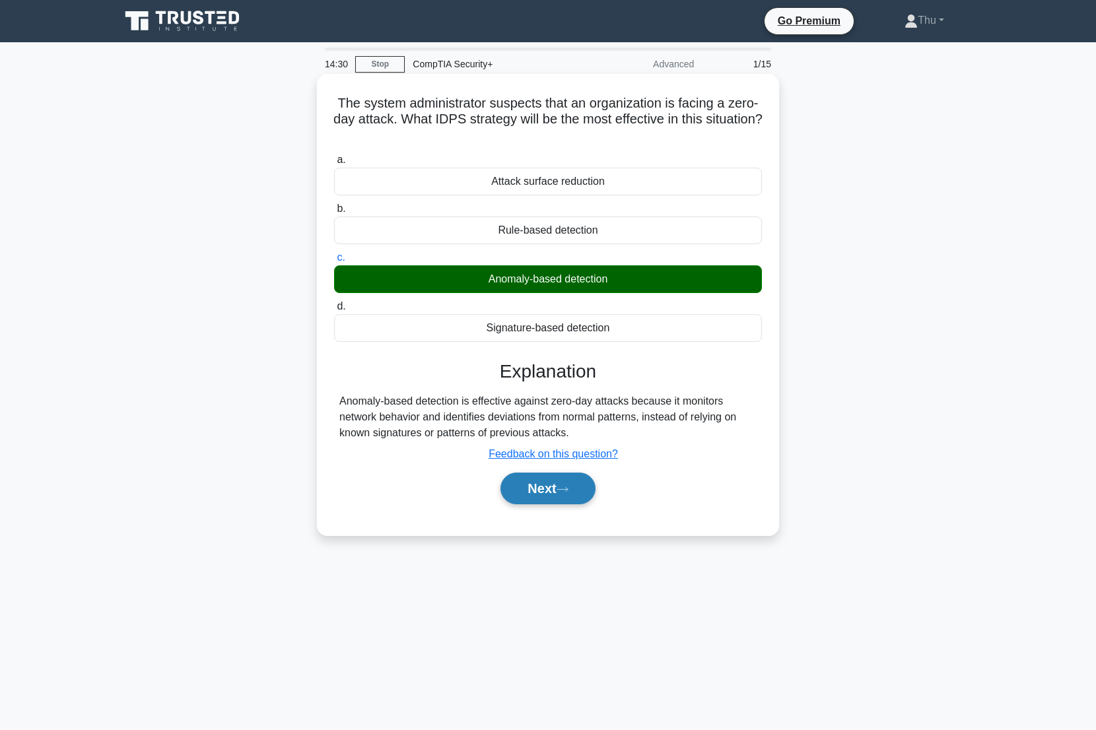
click at [528, 499] on button "Next" at bounding box center [547, 489] width 94 height 32
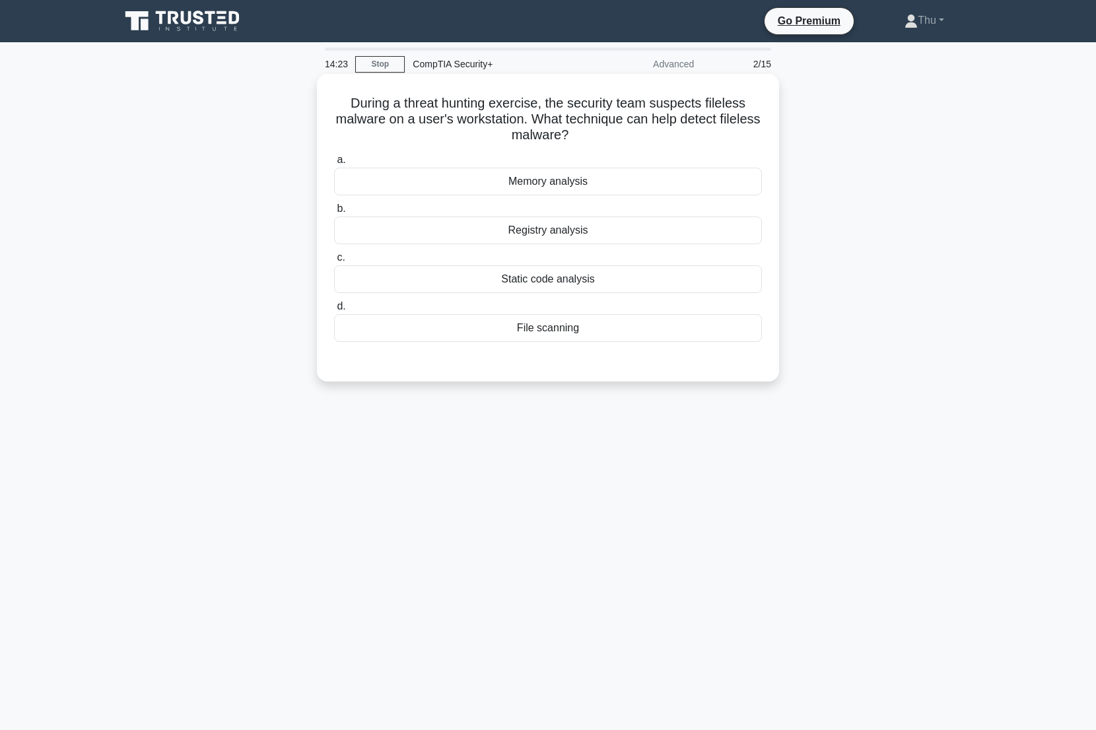
click at [574, 186] on div "Memory analysis" at bounding box center [548, 182] width 428 height 28
click at [334, 164] on input "a. Memory analysis" at bounding box center [334, 160] width 0 height 9
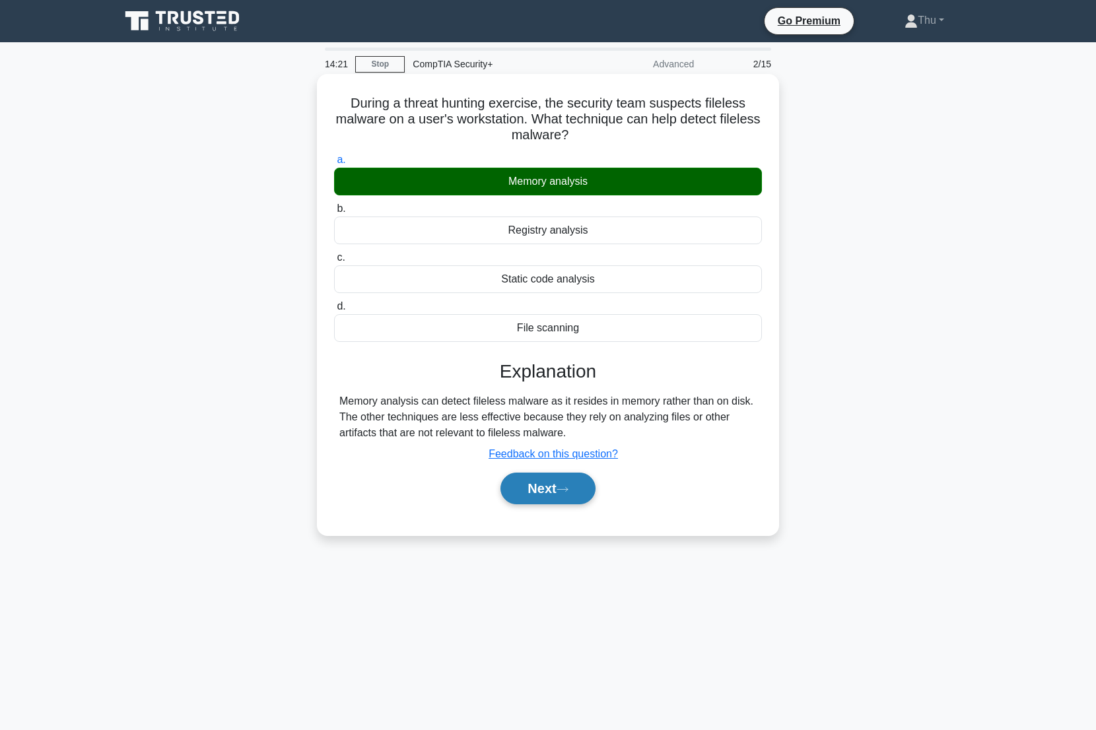
click at [535, 495] on button "Next" at bounding box center [547, 489] width 94 height 32
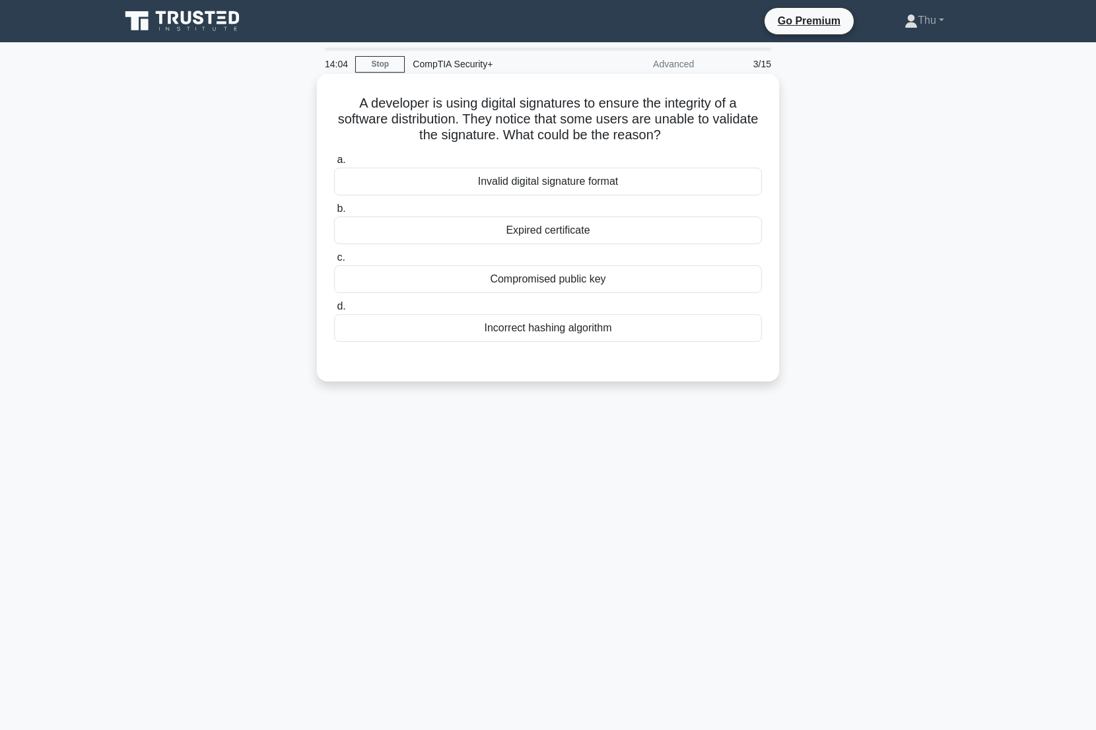
click at [539, 184] on div "Invalid digital signature format" at bounding box center [548, 182] width 428 height 28
click at [334, 164] on input "a. Invalid digital signature format" at bounding box center [334, 160] width 0 height 9
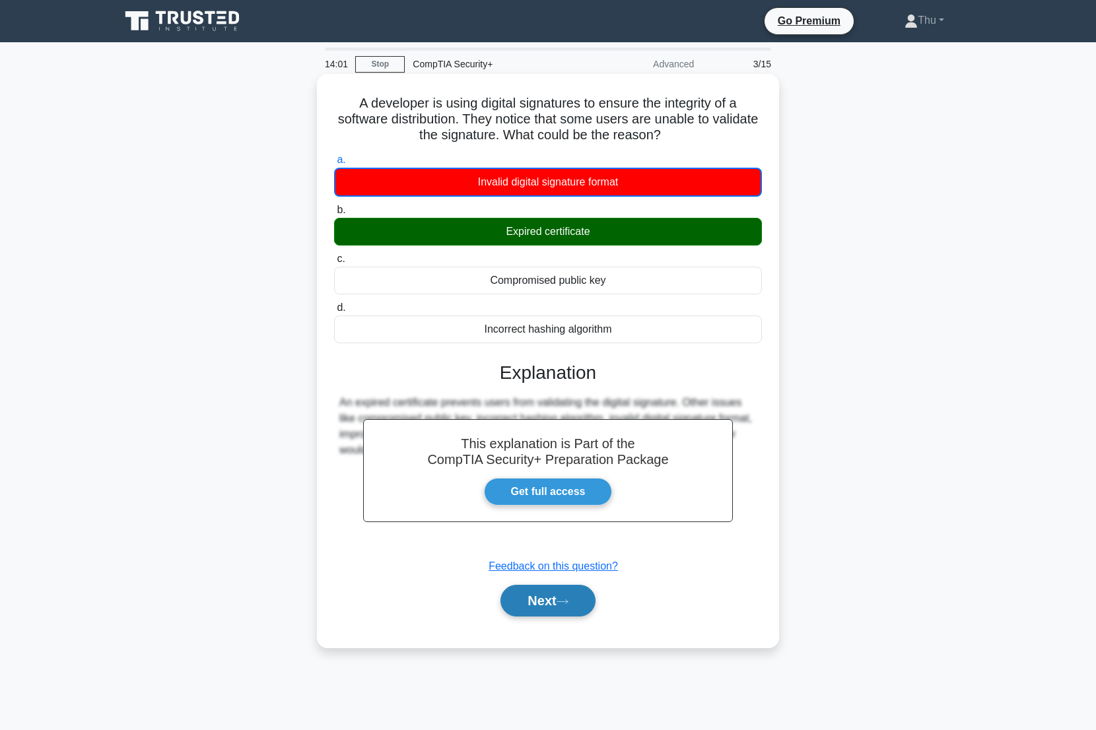
click at [559, 603] on button "Next" at bounding box center [547, 601] width 94 height 32
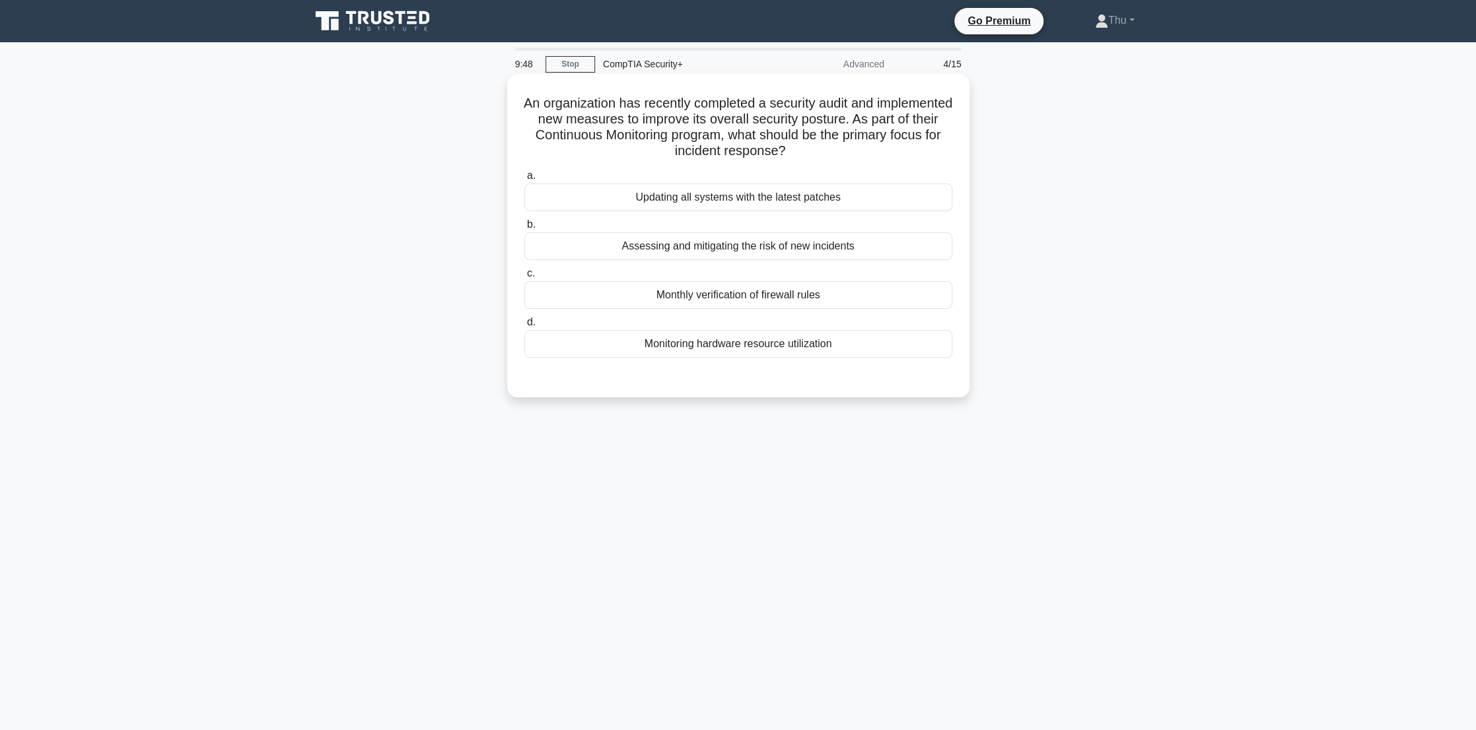
click at [757, 204] on div "Updating all systems with the latest patches" at bounding box center [738, 198] width 428 height 28
click at [524, 180] on input "a. Updating all systems with the latest patches" at bounding box center [524, 176] width 0 height 9
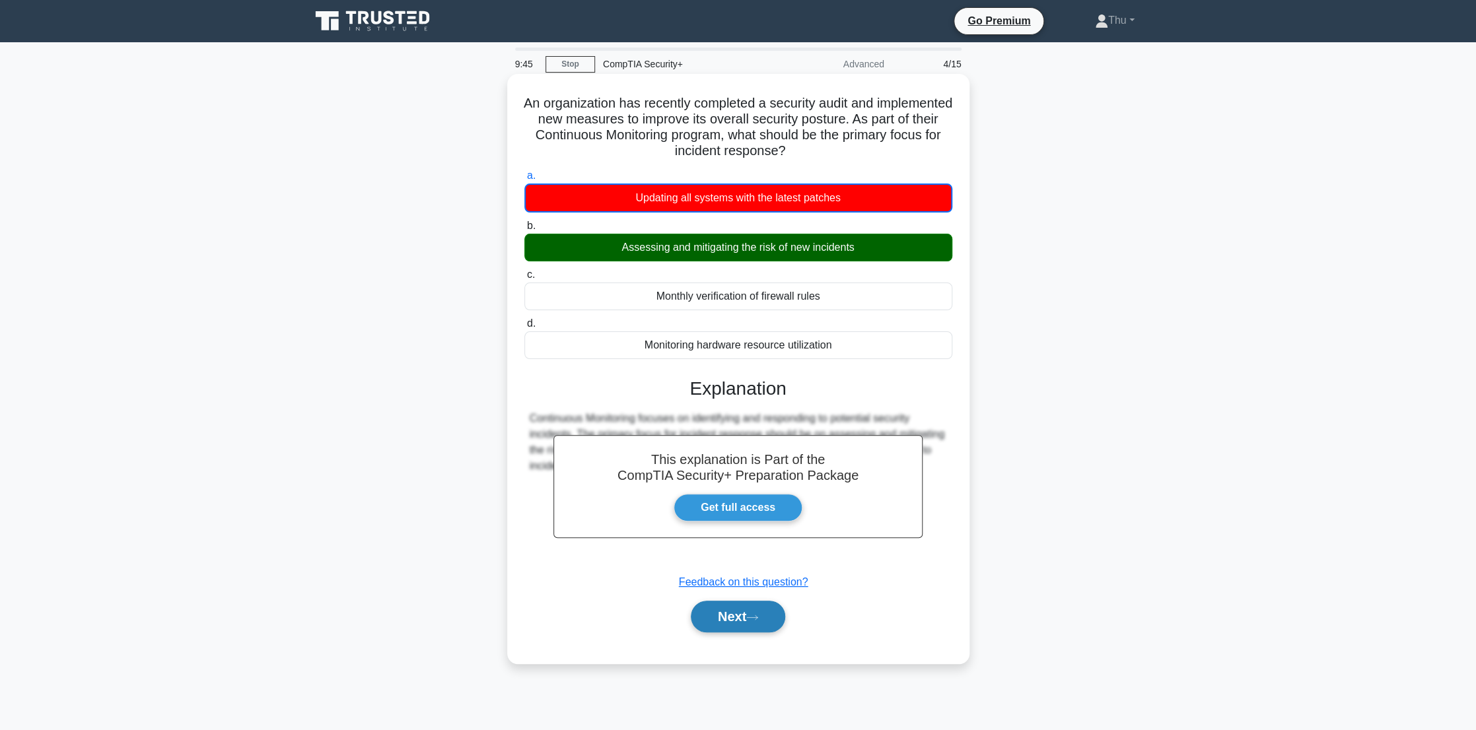
click at [757, 613] on button "Next" at bounding box center [738, 617] width 94 height 32
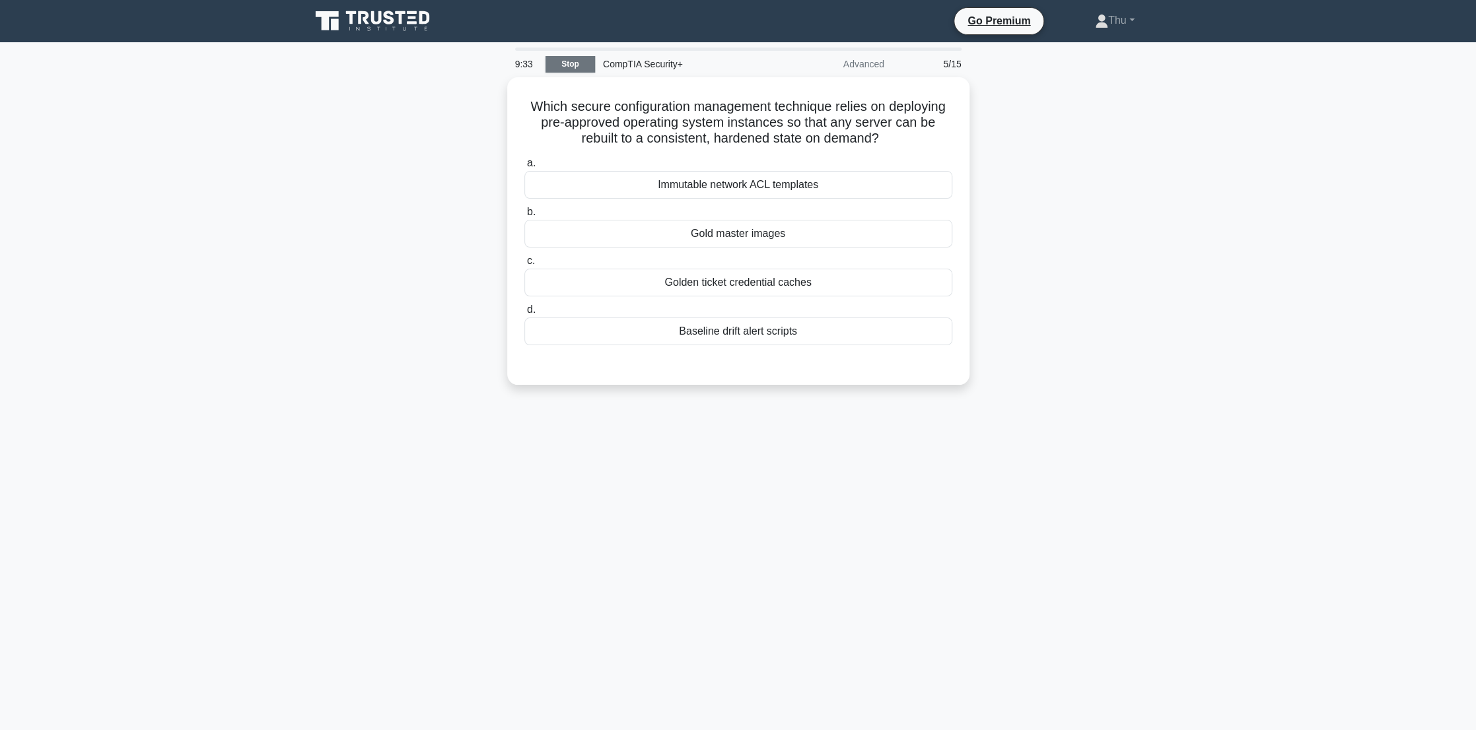
click at [561, 66] on link "Stop" at bounding box center [570, 64] width 50 height 17
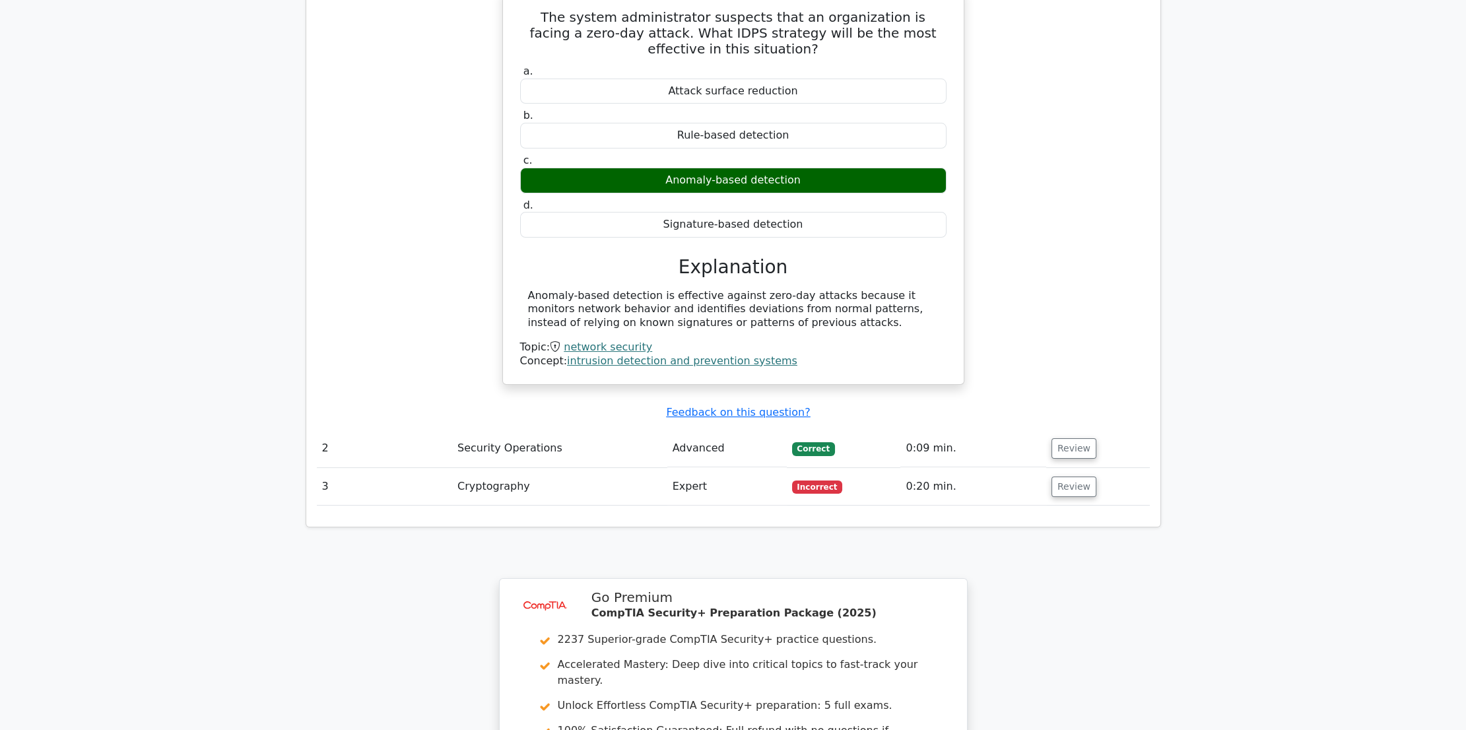
scroll to position [1140, 0]
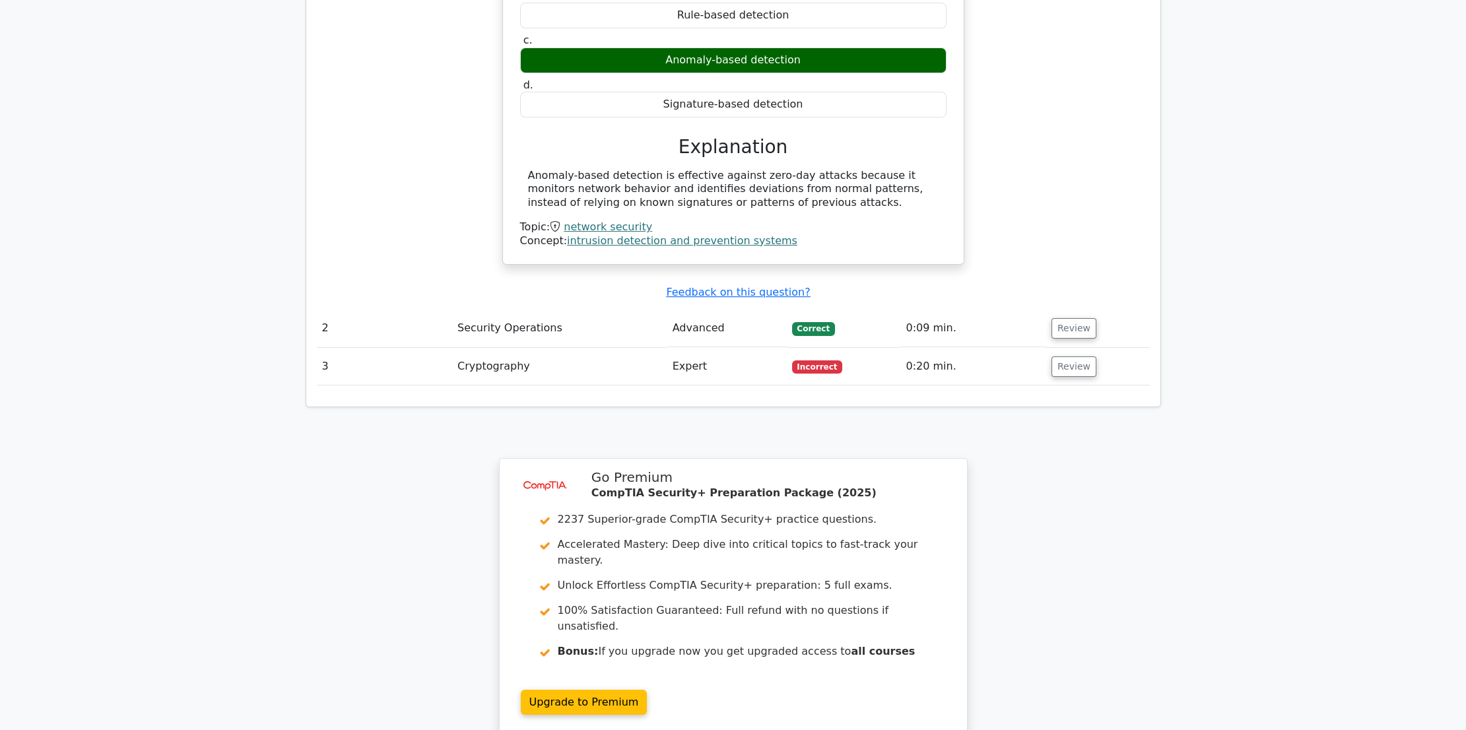
drag, startPoint x: 495, startPoint y: 335, endPoint x: 525, endPoint y: 337, distance: 30.4
click at [495, 348] on td "Cryptography" at bounding box center [559, 367] width 215 height 38
click at [1054, 357] on button "Review" at bounding box center [1074, 367] width 45 height 20
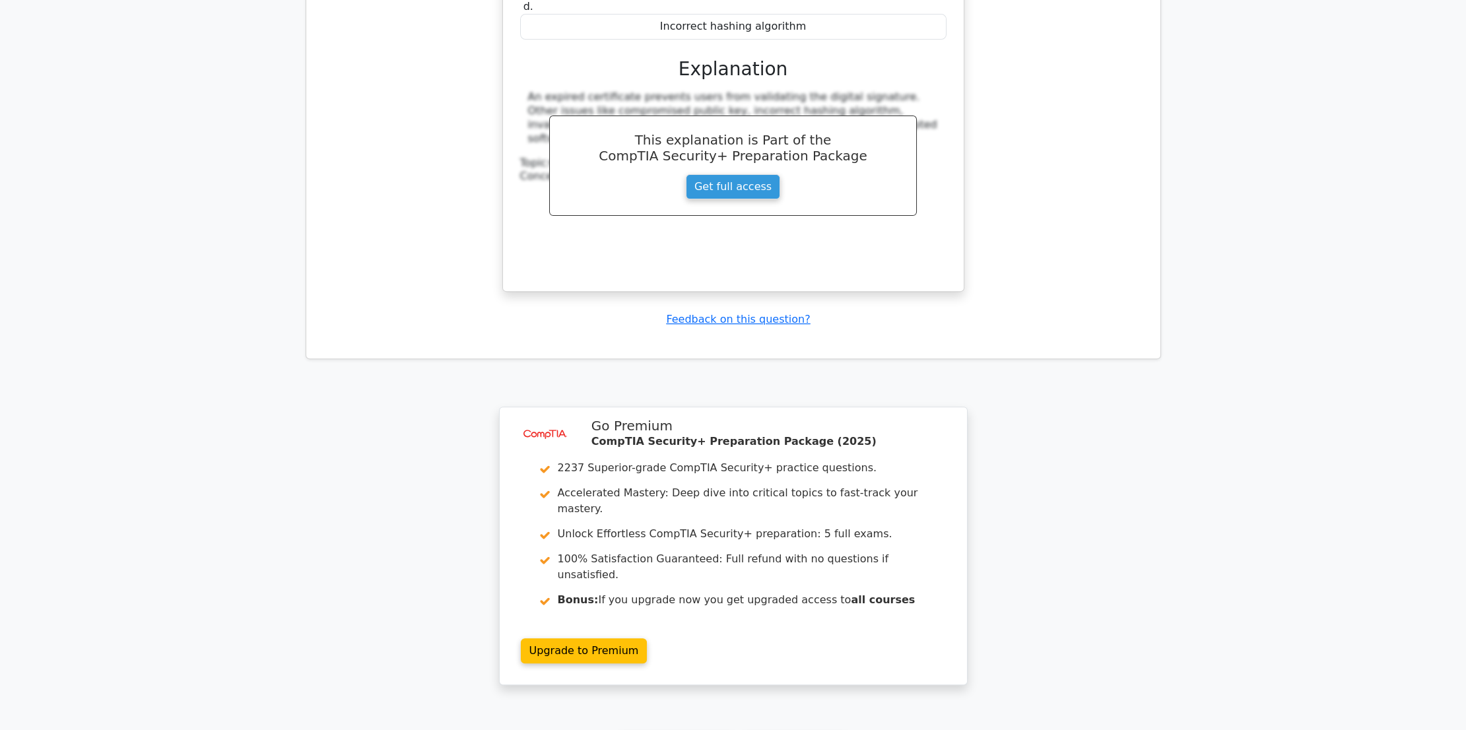
scroll to position [1898, 0]
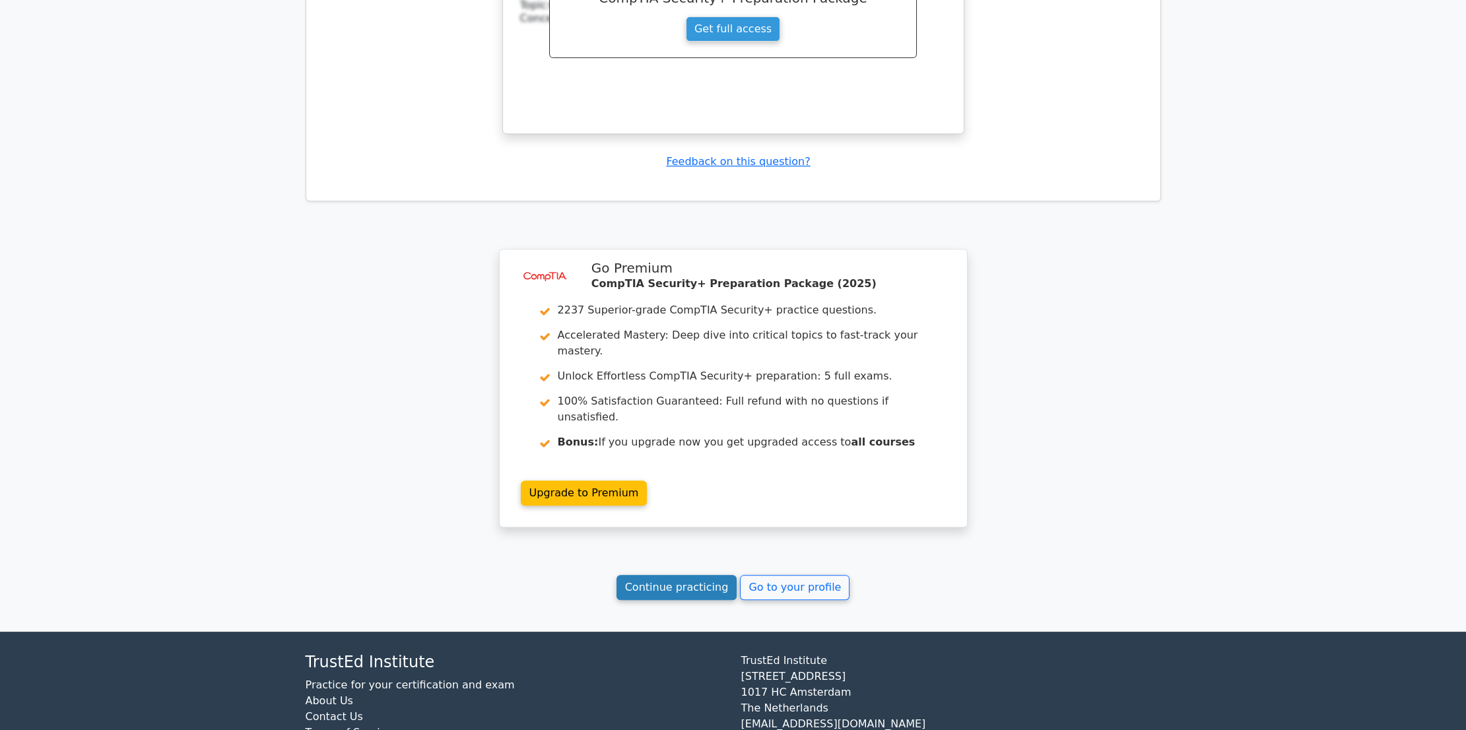
click at [706, 575] on link "Continue practicing" at bounding box center [677, 587] width 121 height 25
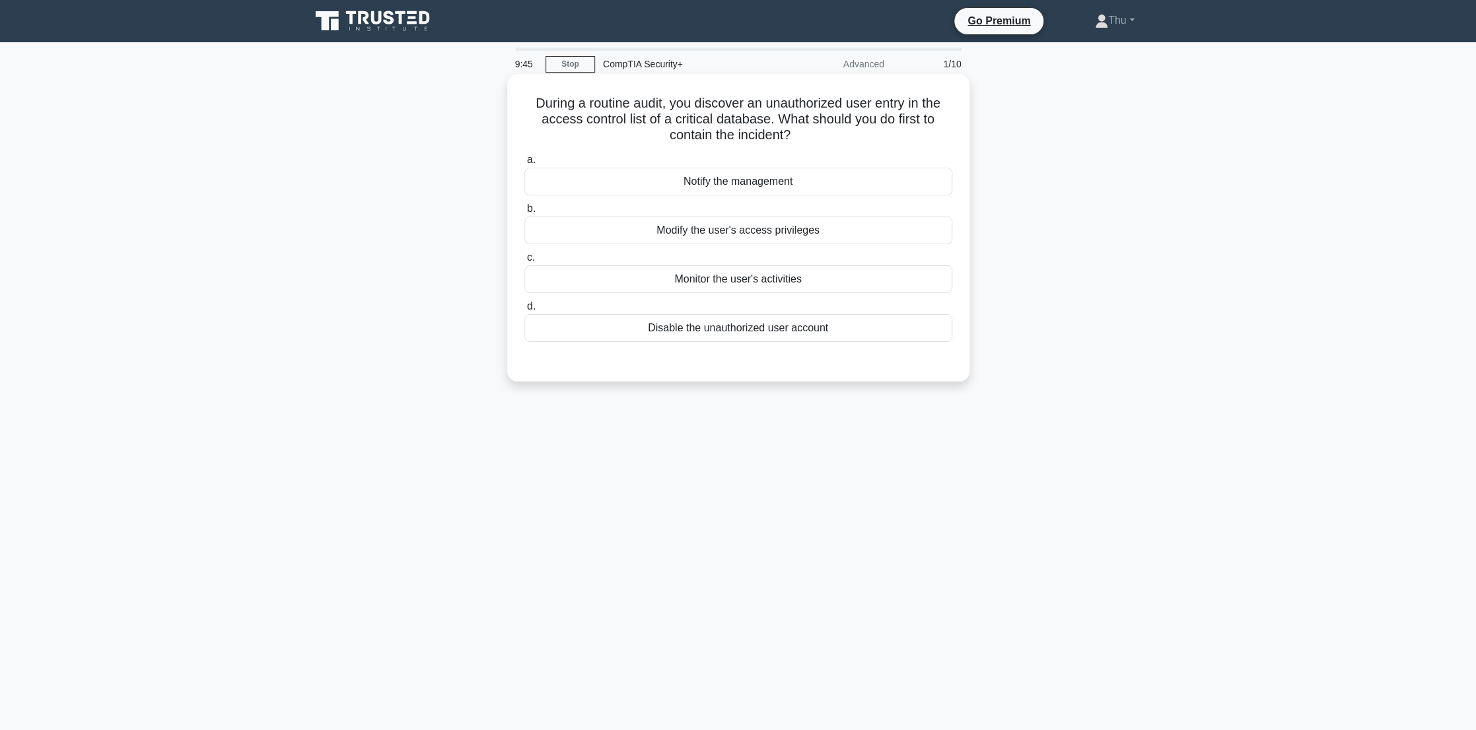
click at [745, 333] on div "Disable the unauthorized user account" at bounding box center [738, 328] width 428 height 28
click at [524, 311] on input "d. Disable the unauthorized user account" at bounding box center [524, 306] width 0 height 9
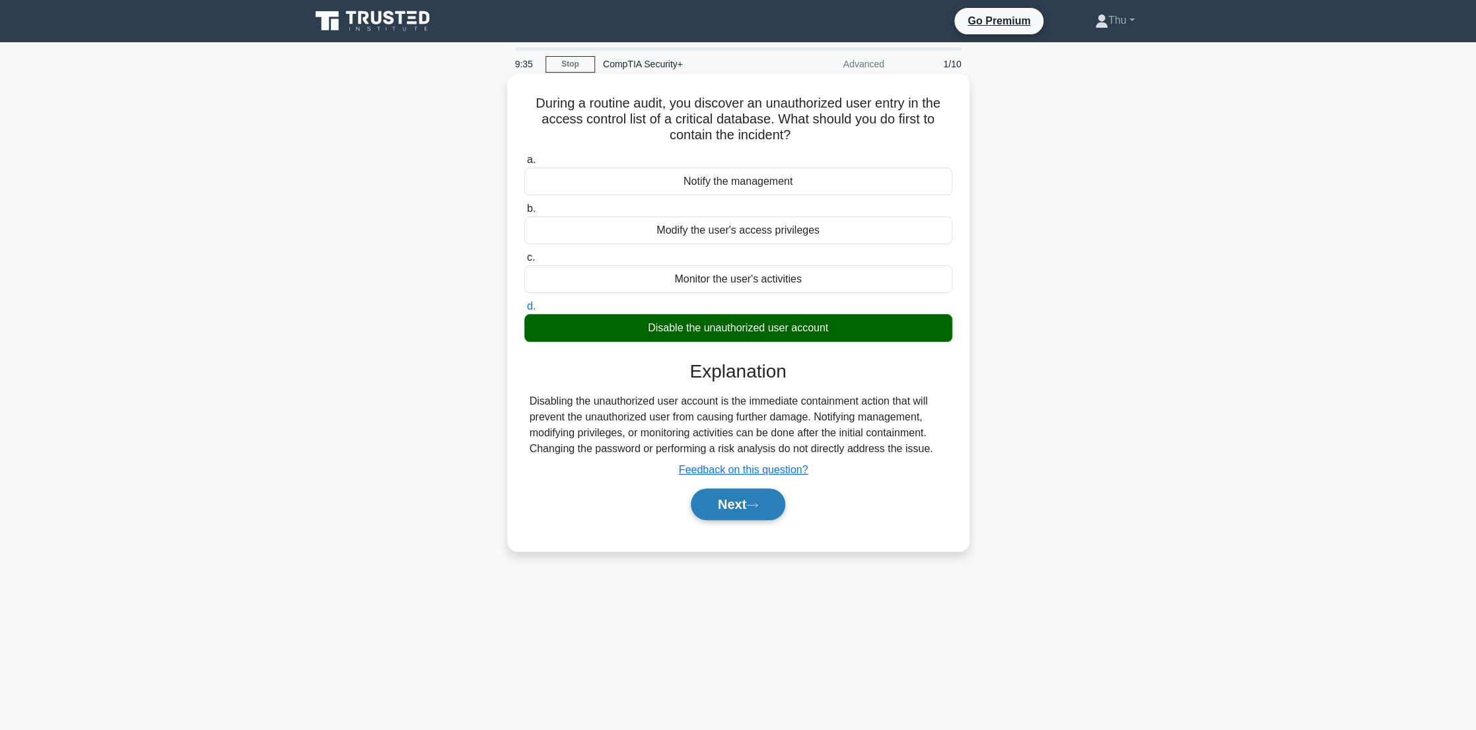
click at [709, 508] on button "Next" at bounding box center [738, 505] width 94 height 32
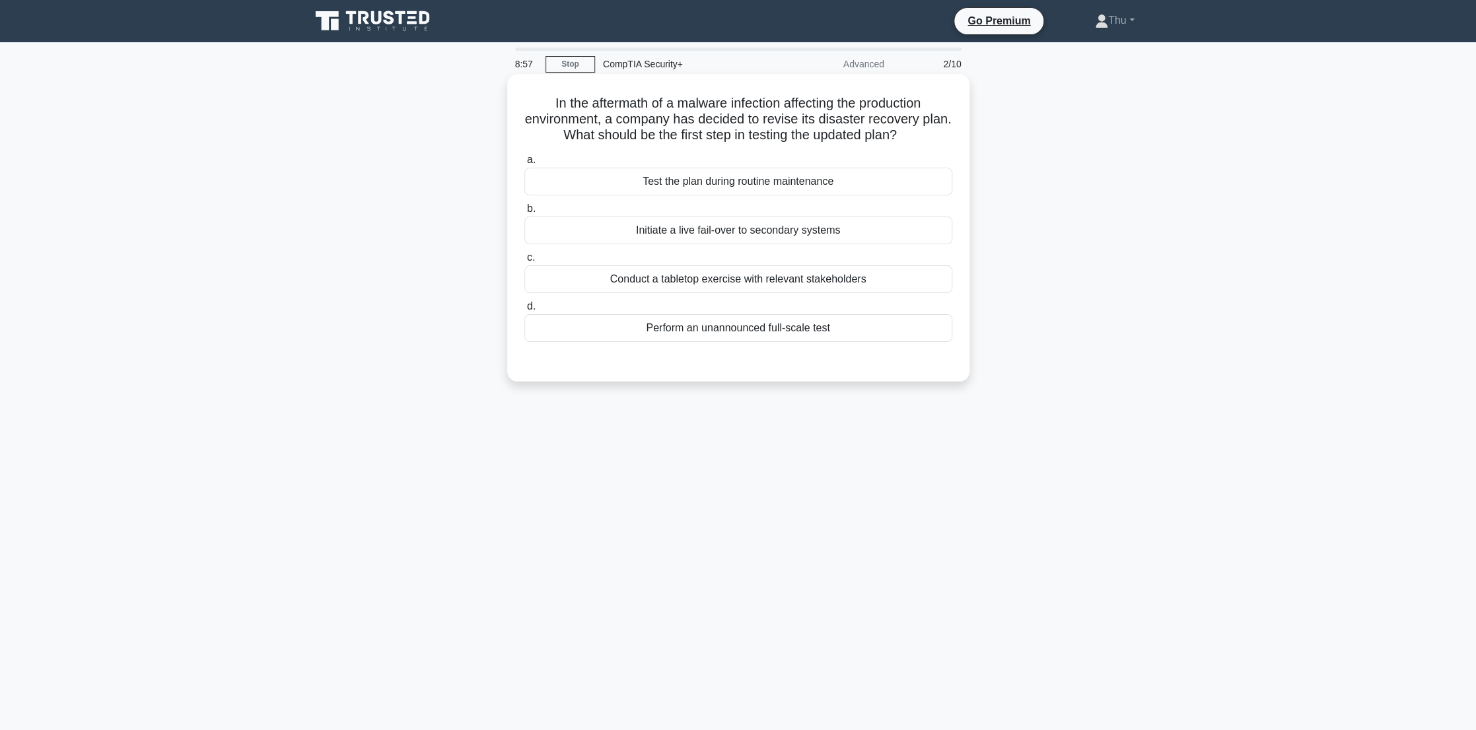
click at [701, 335] on div "Perform an unannounced full-scale test" at bounding box center [738, 328] width 428 height 28
click at [524, 311] on input "d. Perform an unannounced full-scale test" at bounding box center [524, 306] width 0 height 9
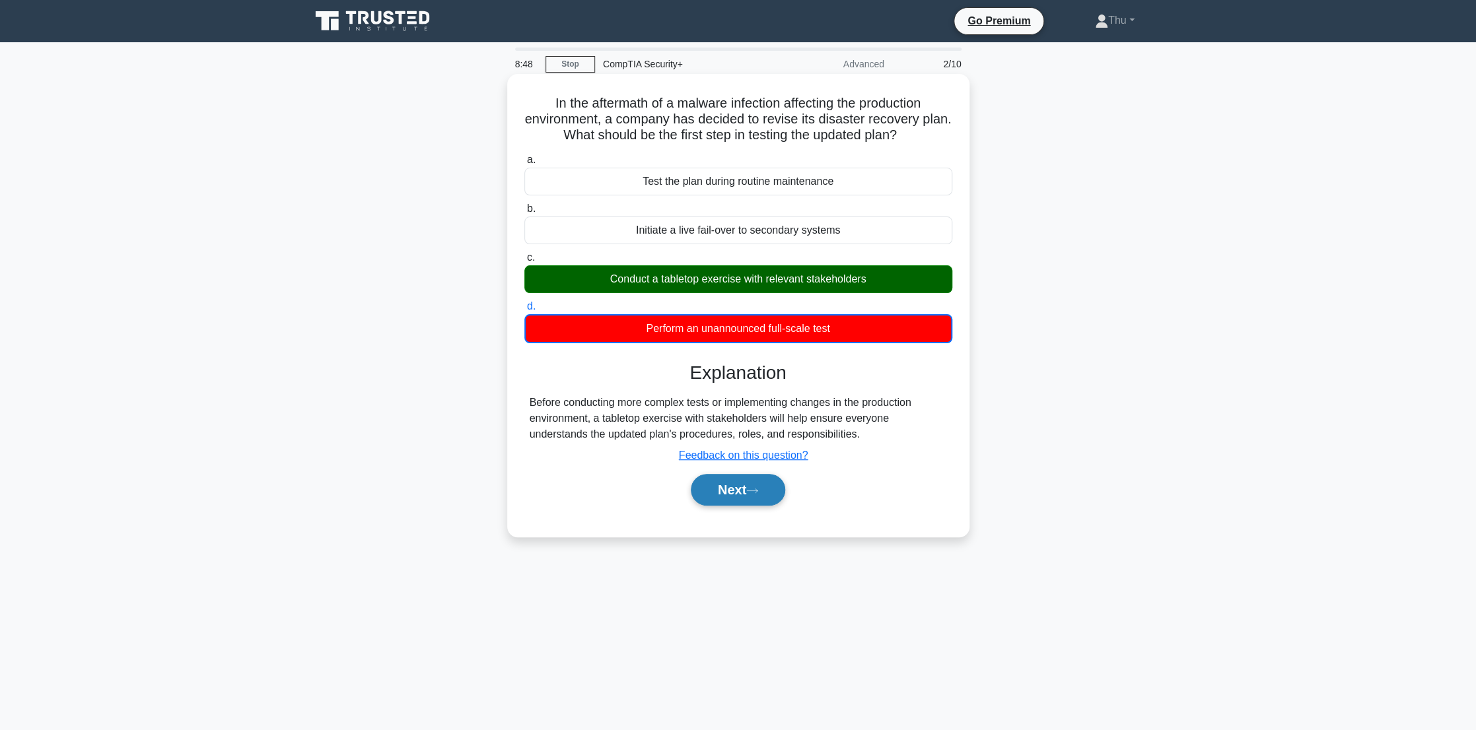
click at [726, 491] on button "Next" at bounding box center [738, 490] width 94 height 32
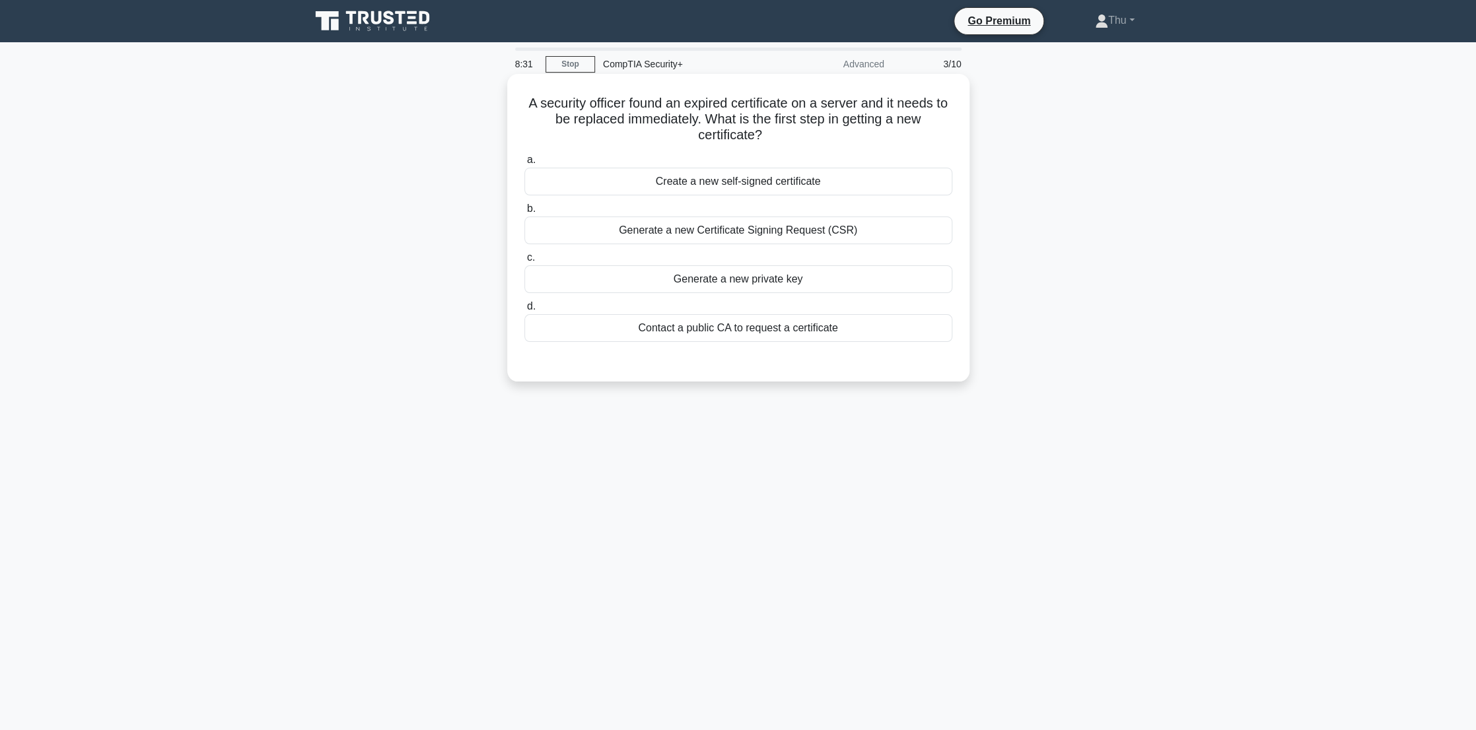
click at [772, 335] on div "Contact a public CA to request a certificate" at bounding box center [738, 328] width 428 height 28
click at [524, 311] on input "d. Contact a public CA to request a certificate" at bounding box center [524, 306] width 0 height 9
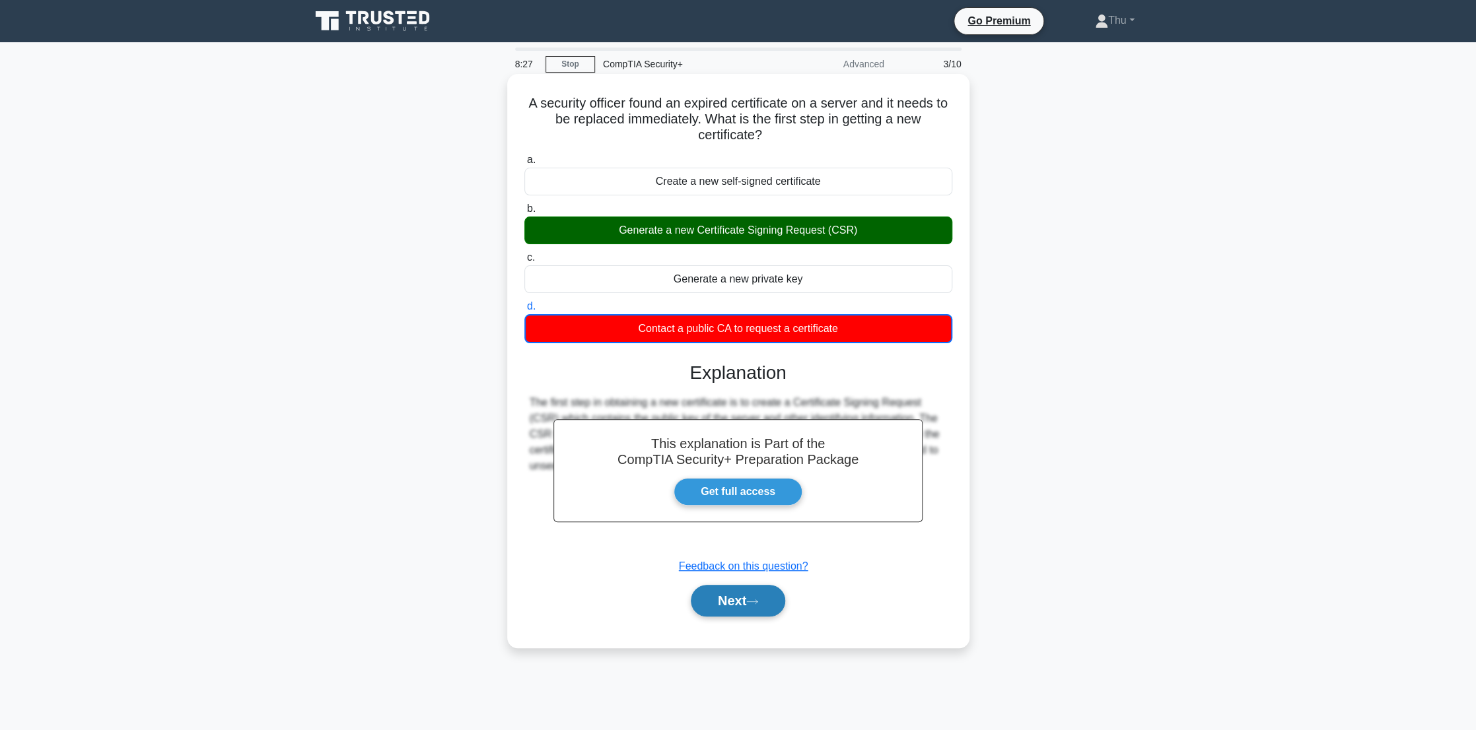
click at [757, 600] on icon at bounding box center [752, 601] width 12 height 7
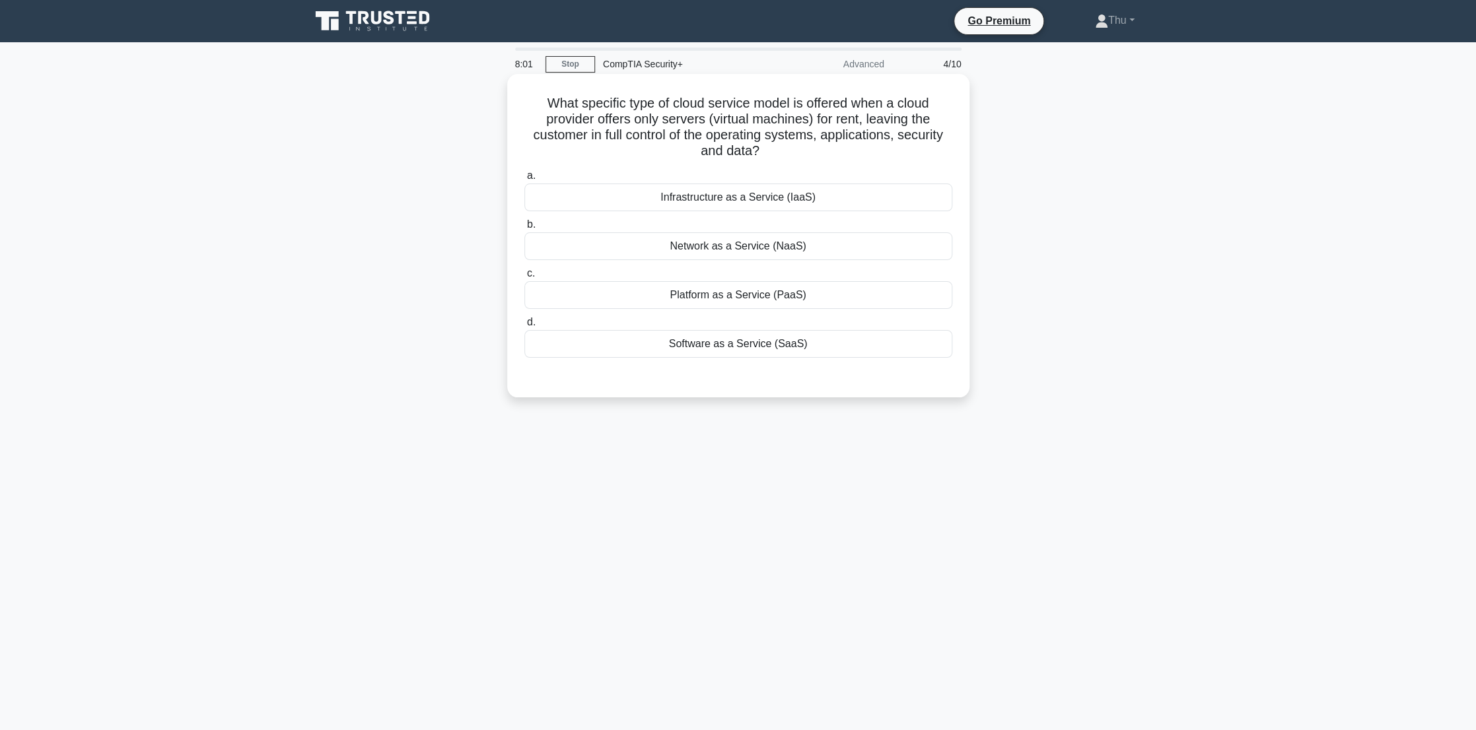
click at [728, 346] on div "Software as a Service (SaaS)" at bounding box center [738, 344] width 428 height 28
click at [760, 348] on div "Software as a Service (SaaS)" at bounding box center [738, 344] width 428 height 28
click at [524, 327] on input "d. Software as a Service (SaaS)" at bounding box center [524, 322] width 0 height 9
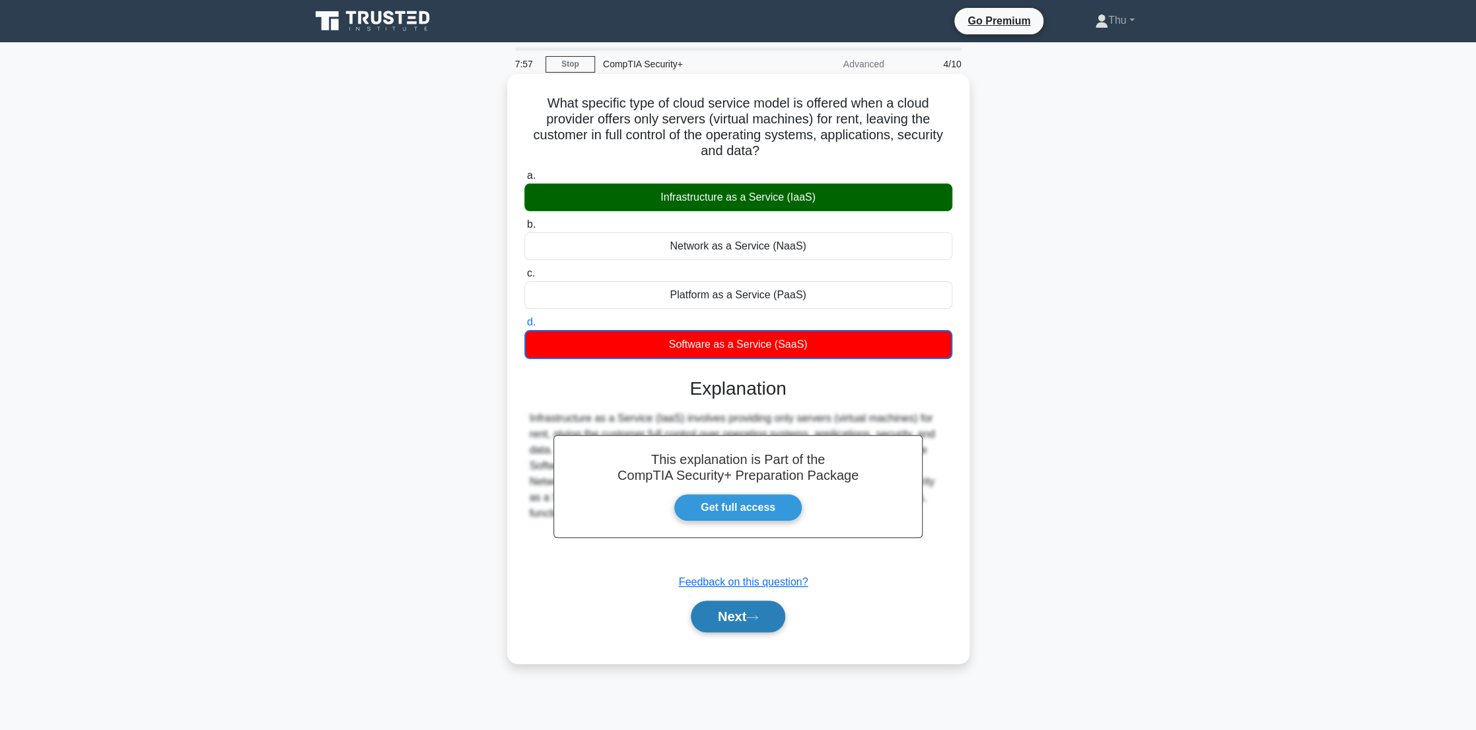
click at [723, 627] on button "Next" at bounding box center [738, 617] width 94 height 32
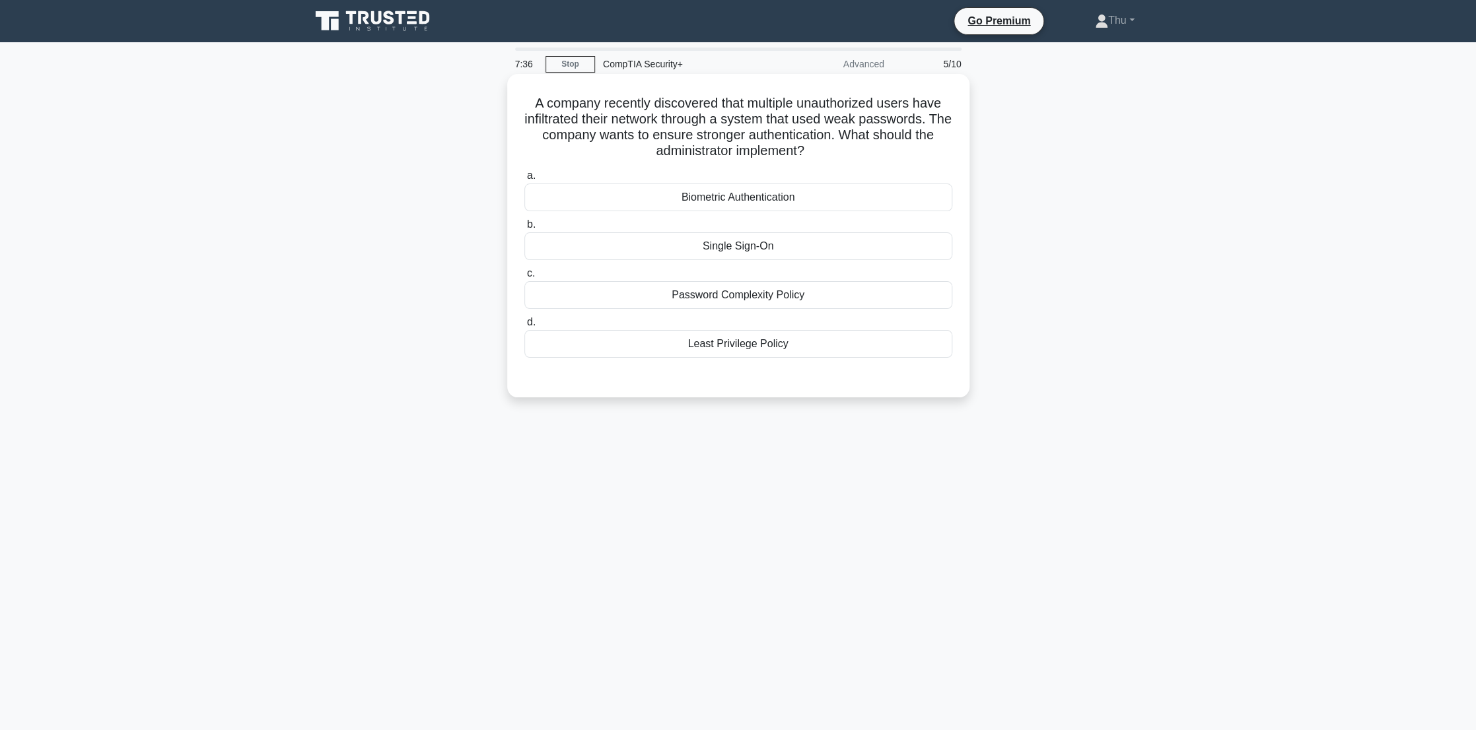
click at [753, 296] on div "Password Complexity Policy" at bounding box center [738, 295] width 428 height 28
click at [524, 278] on input "c. Password Complexity Policy" at bounding box center [524, 273] width 0 height 9
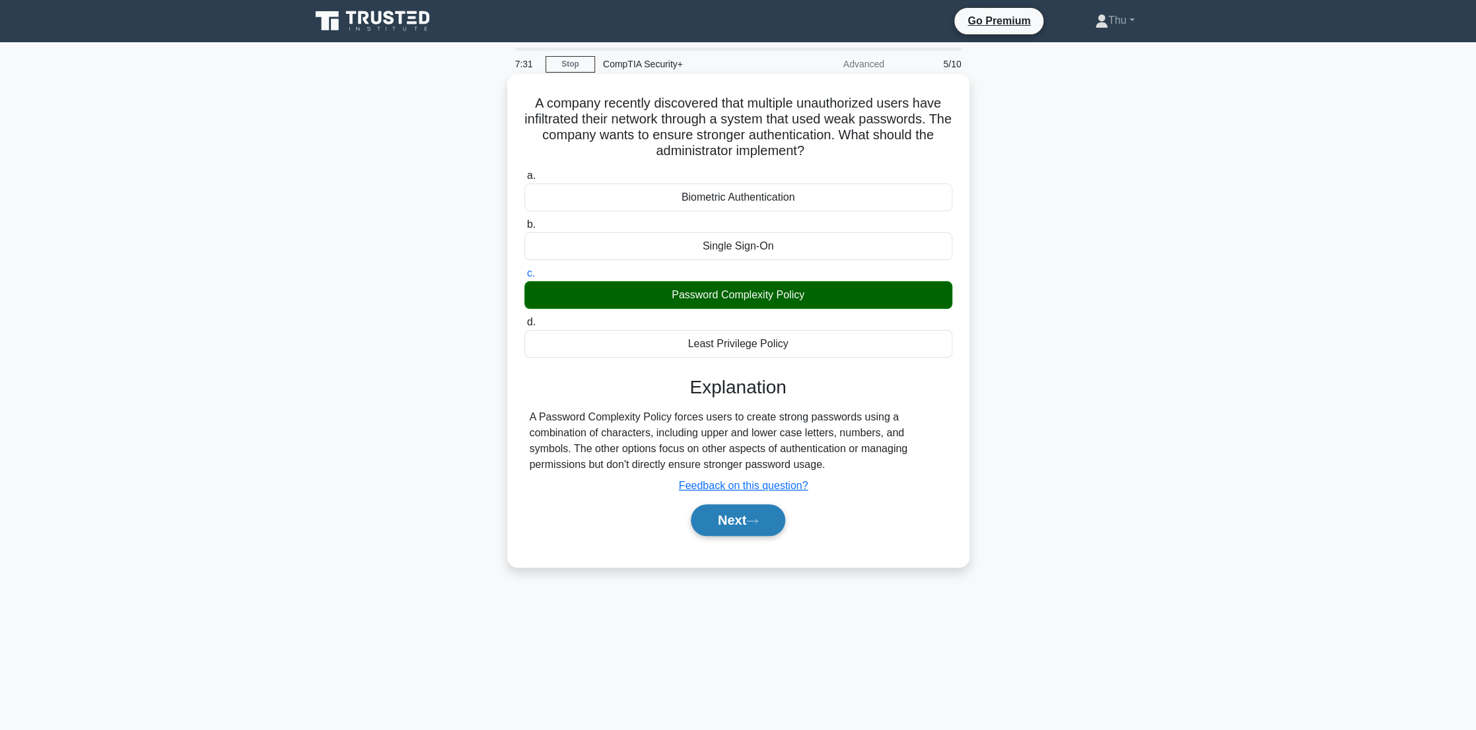
click at [730, 524] on button "Next" at bounding box center [738, 520] width 94 height 32
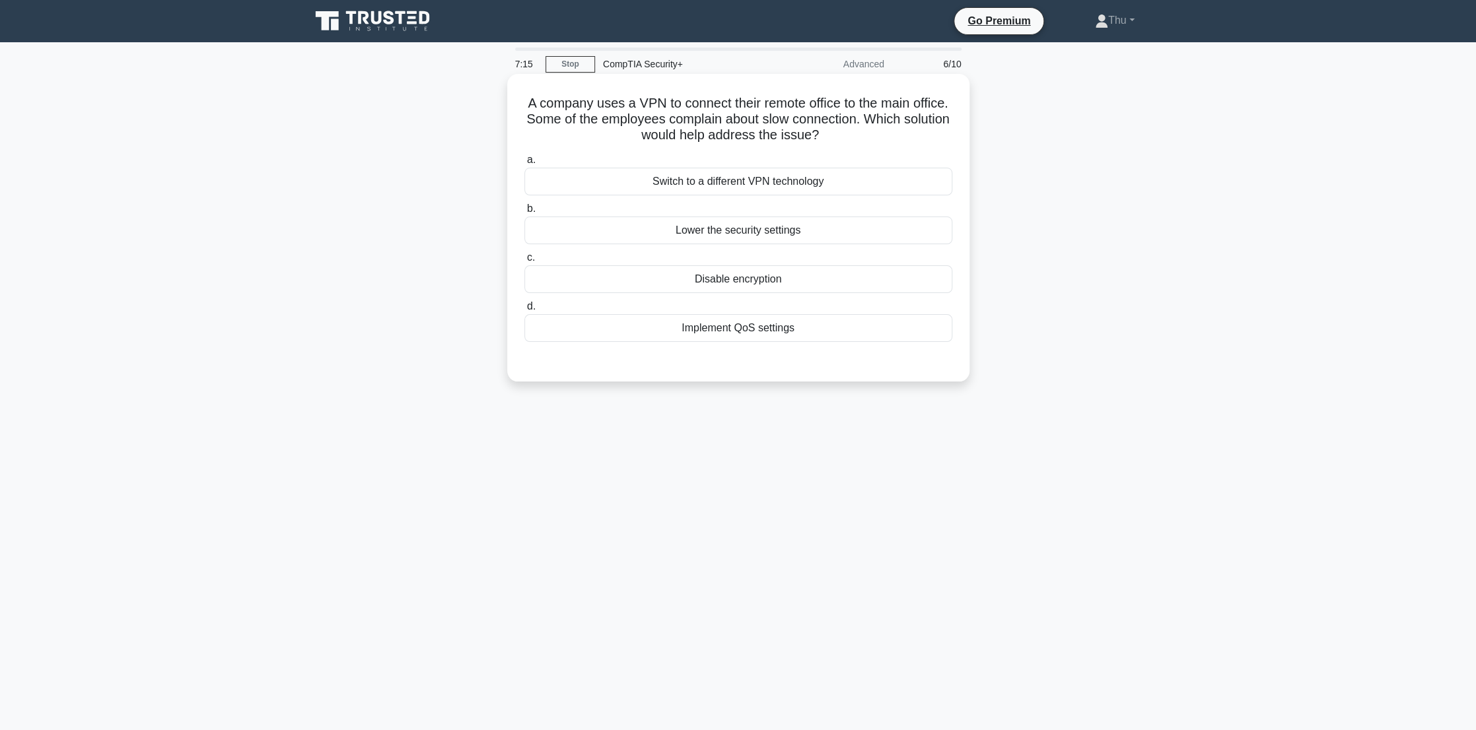
click at [727, 335] on div "Implement QoS settings" at bounding box center [738, 328] width 428 height 28
click at [524, 311] on input "d. Implement QoS settings" at bounding box center [524, 306] width 0 height 9
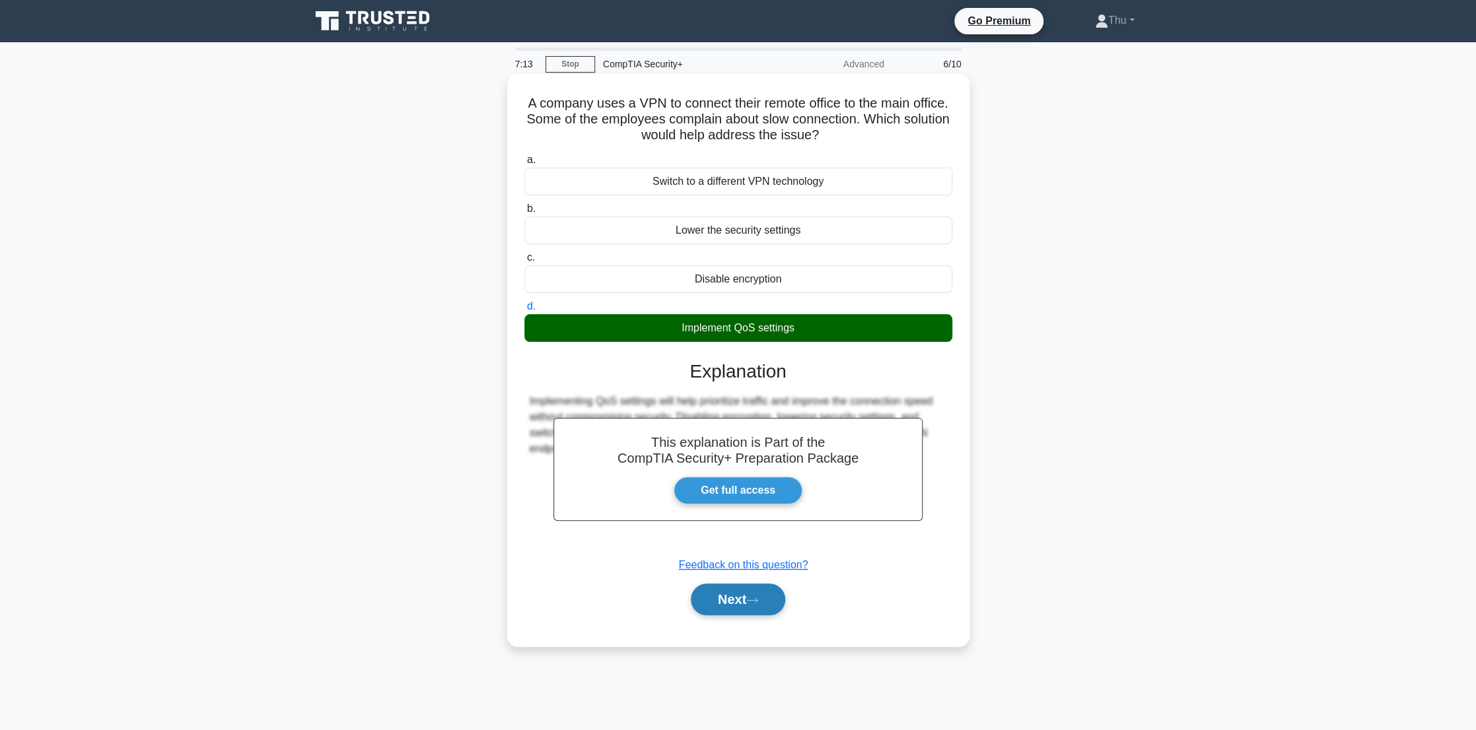
click at [754, 607] on button "Next" at bounding box center [738, 600] width 94 height 32
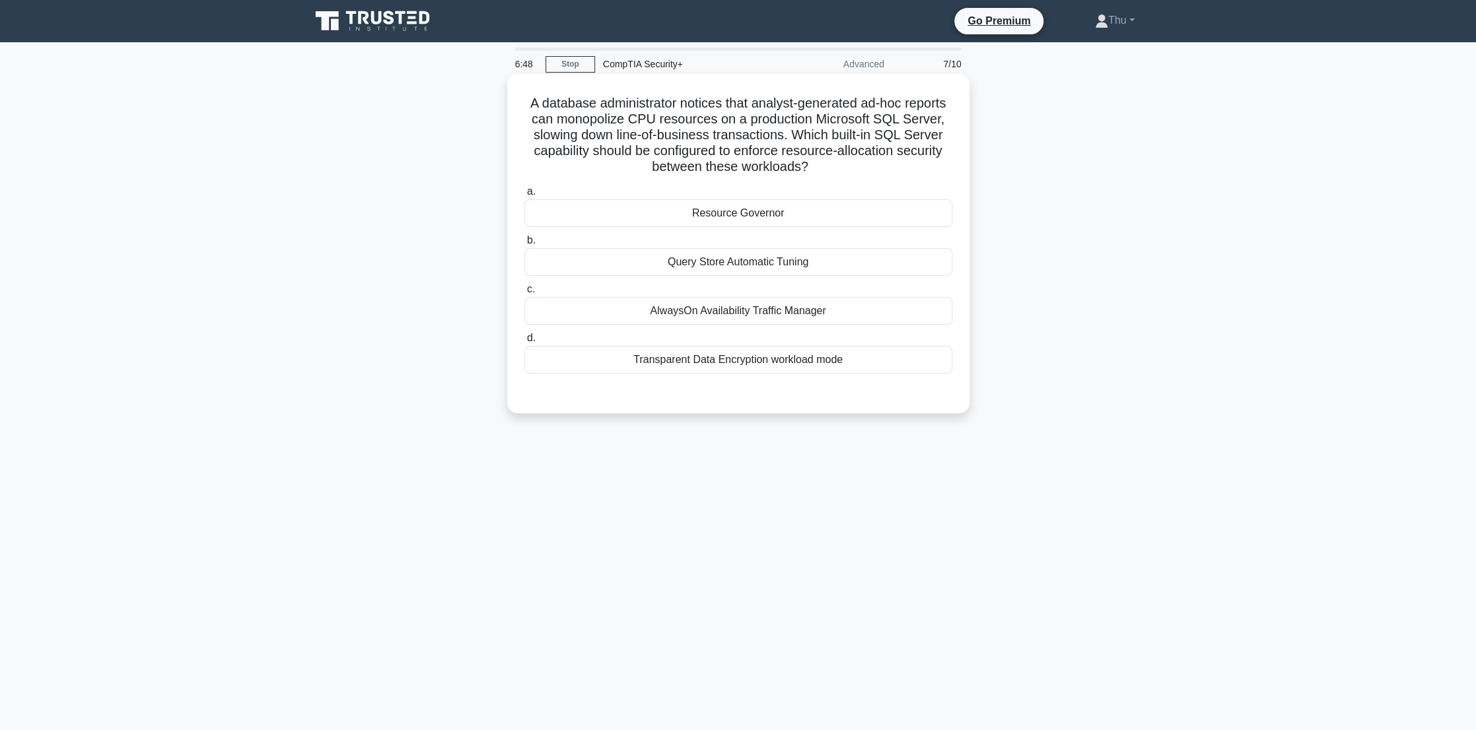
click at [703, 265] on div "Query Store Automatic Tuning" at bounding box center [738, 262] width 428 height 28
click at [524, 245] on input "b. Query Store Automatic Tuning" at bounding box center [524, 240] width 0 height 9
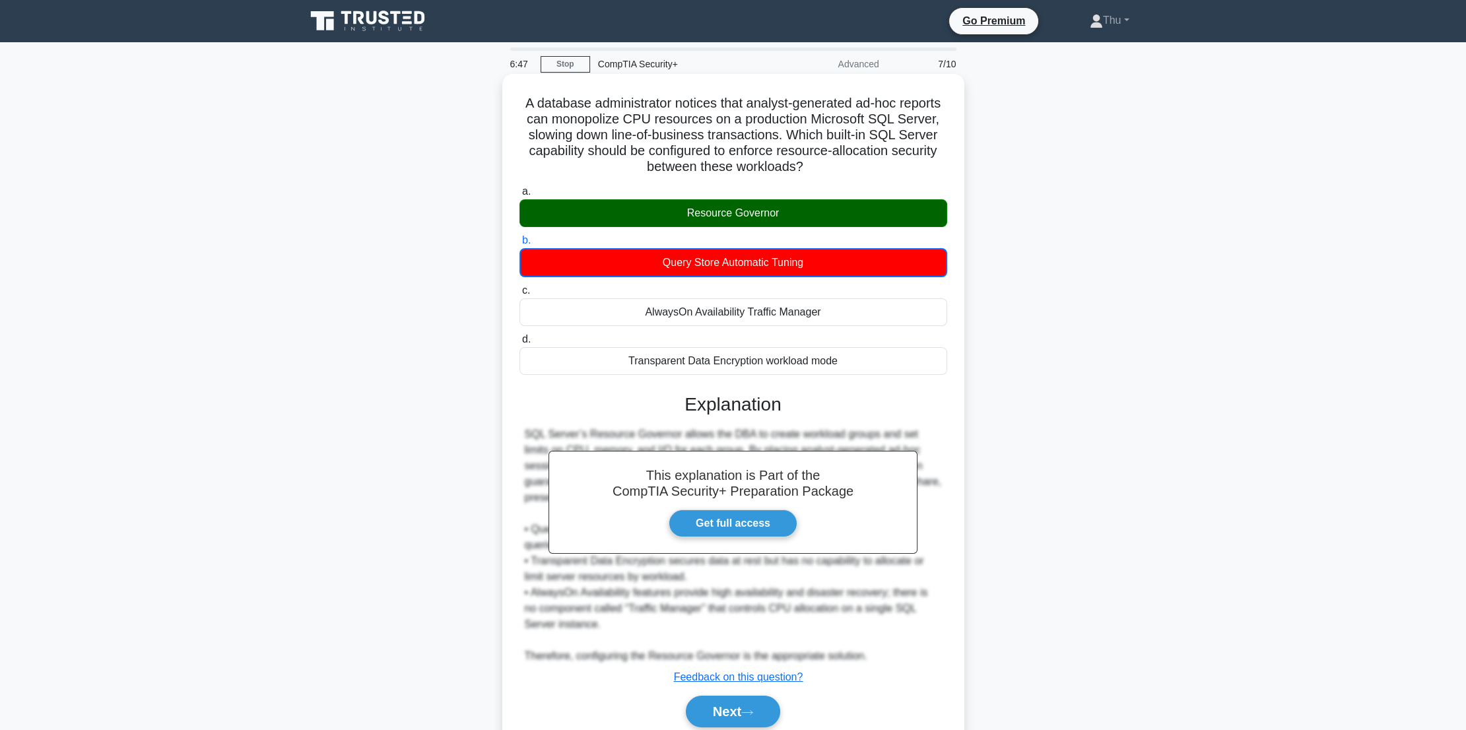
scroll to position [53, 0]
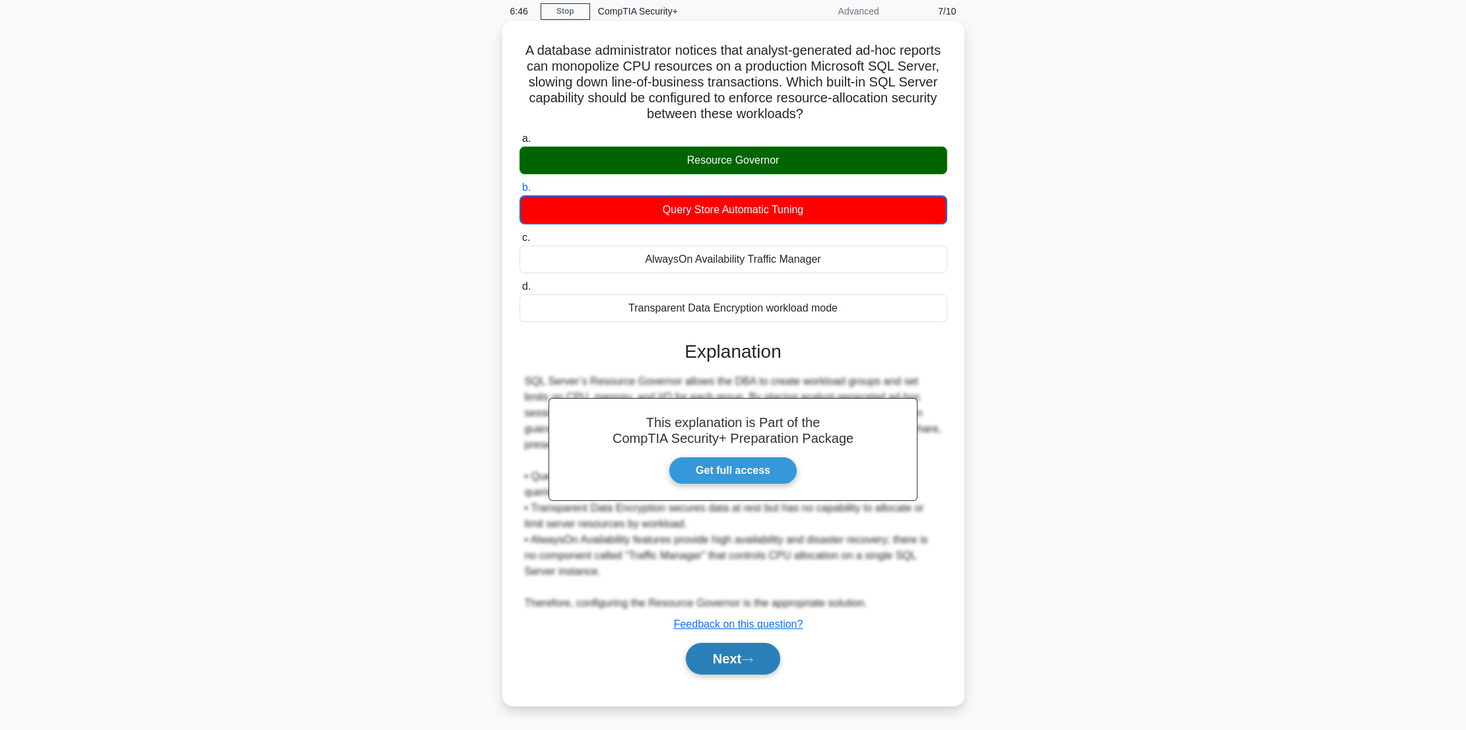
click at [749, 664] on button "Next" at bounding box center [733, 659] width 94 height 32
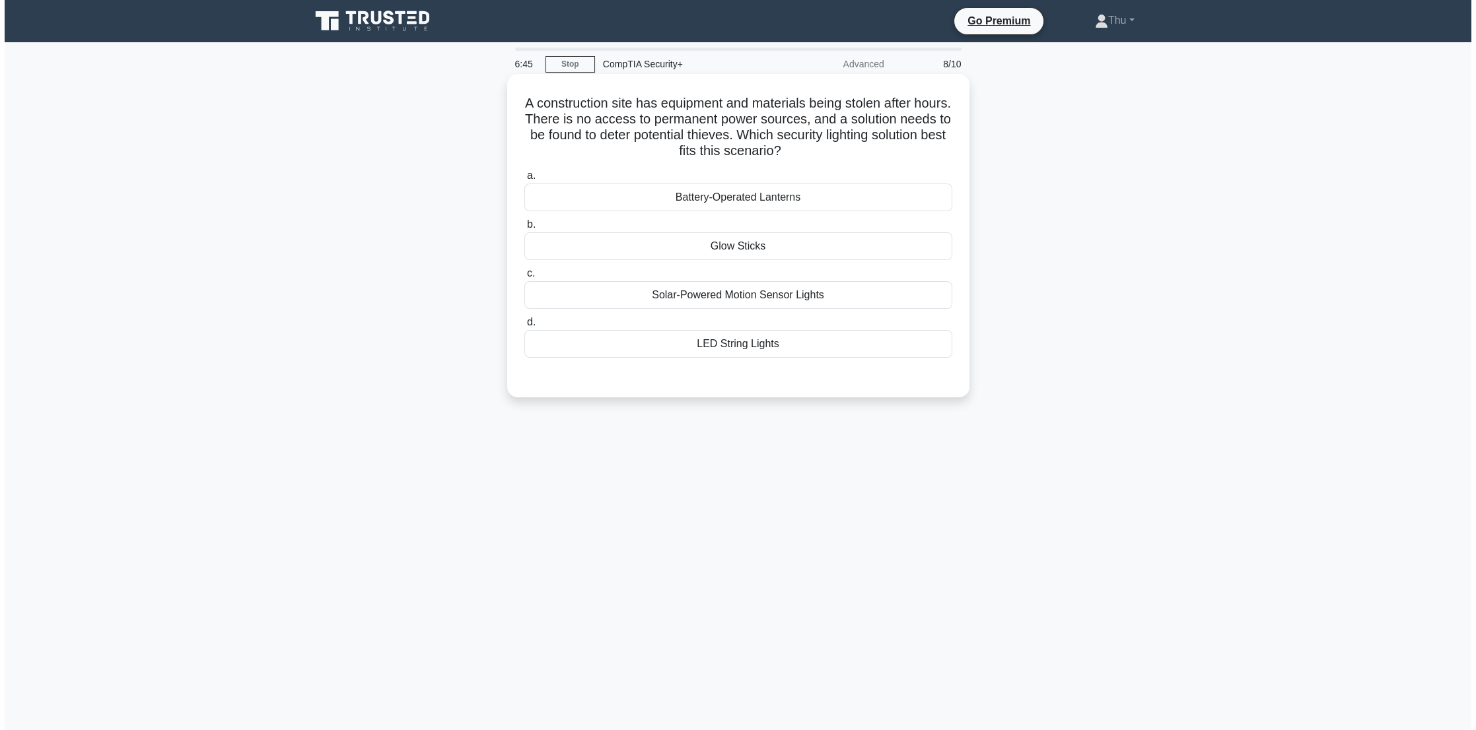
scroll to position [0, 0]
click at [788, 295] on div "Solar-Powered Motion Sensor Lights" at bounding box center [738, 295] width 428 height 28
click at [524, 278] on input "c. Solar-Powered Motion Sensor Lights" at bounding box center [524, 273] width 0 height 9
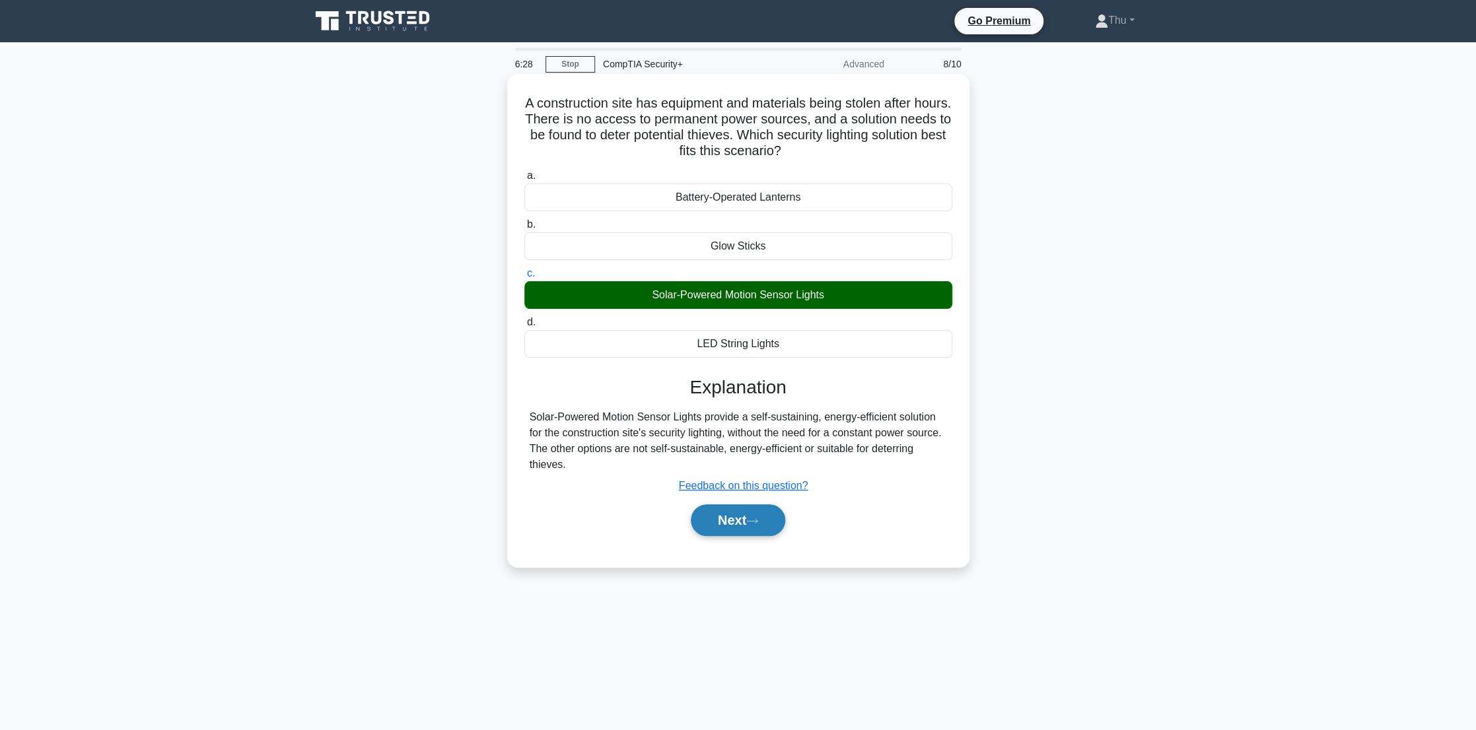
click at [717, 528] on button "Next" at bounding box center [738, 520] width 94 height 32
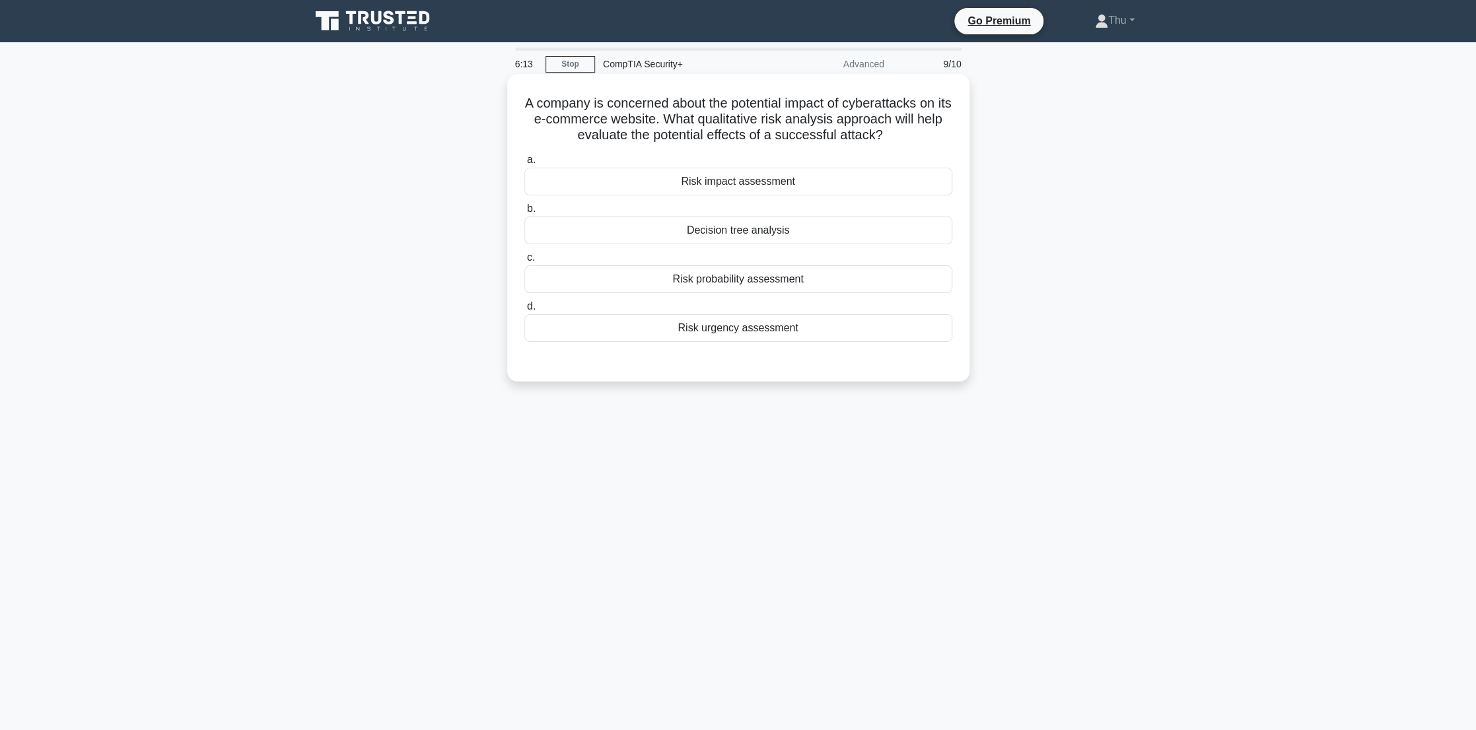
click at [720, 185] on div "Risk impact assessment" at bounding box center [738, 182] width 428 height 28
click at [524, 164] on input "a. Risk impact assessment" at bounding box center [524, 160] width 0 height 9
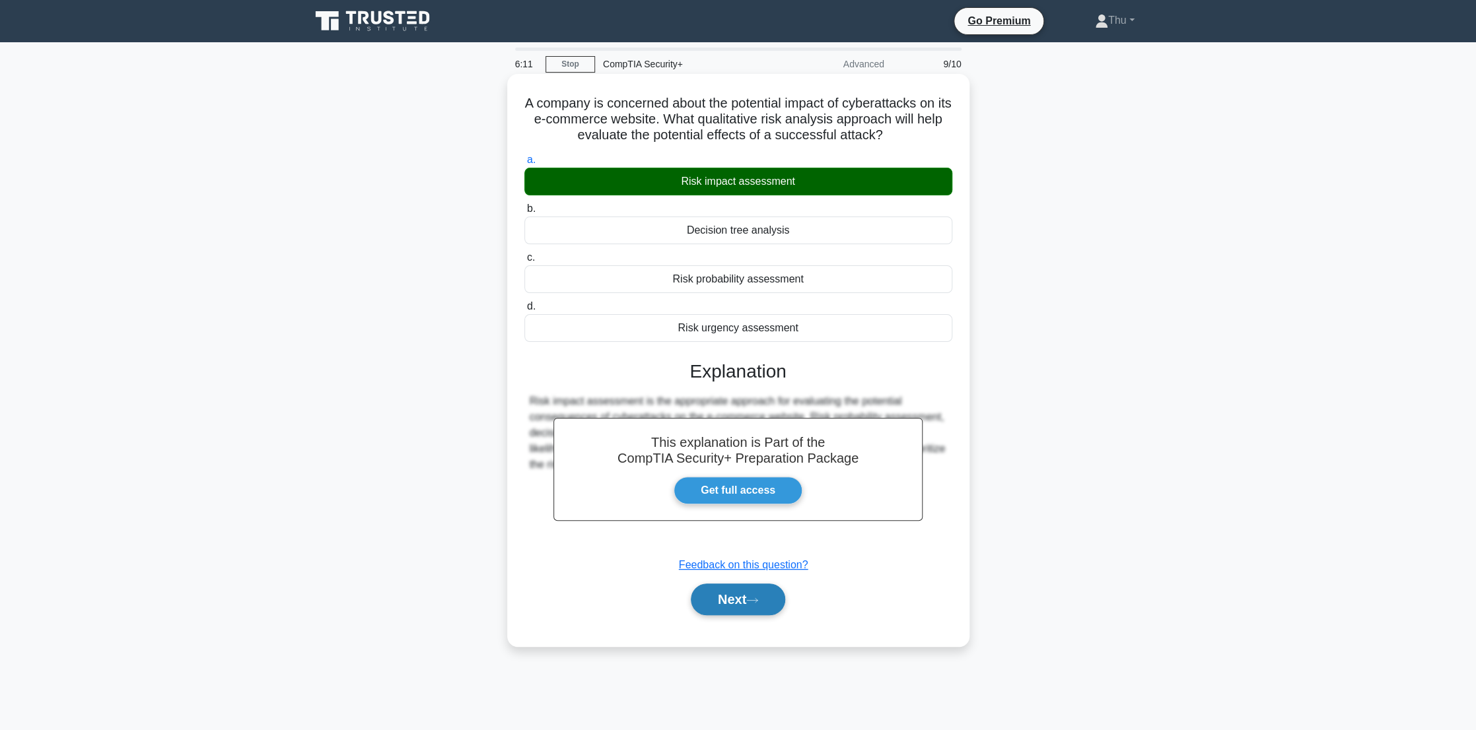
click at [724, 608] on button "Next" at bounding box center [738, 600] width 94 height 32
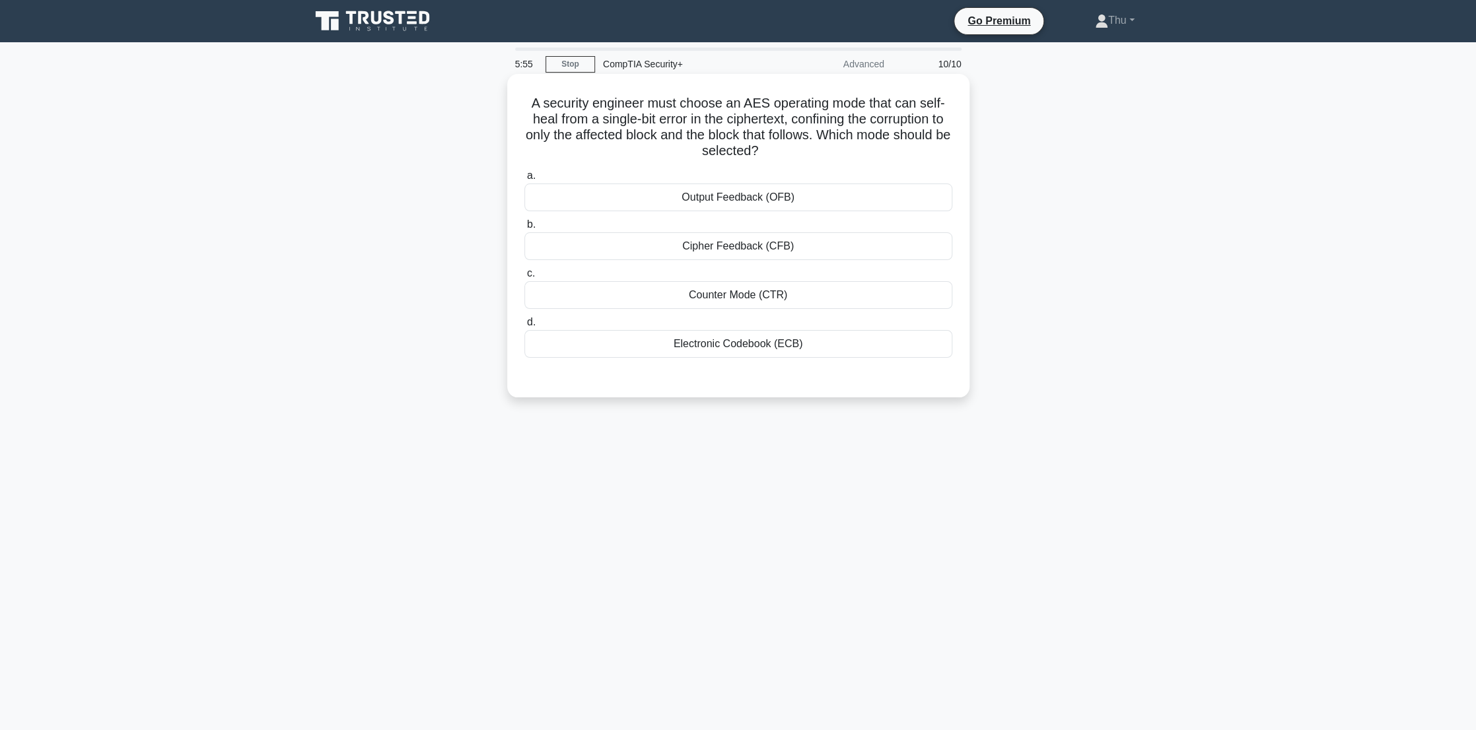
click at [734, 252] on div "Cipher Feedback (CFB)" at bounding box center [738, 246] width 428 height 28
click at [524, 229] on input "b. Cipher Feedback (CFB)" at bounding box center [524, 225] width 0 height 9
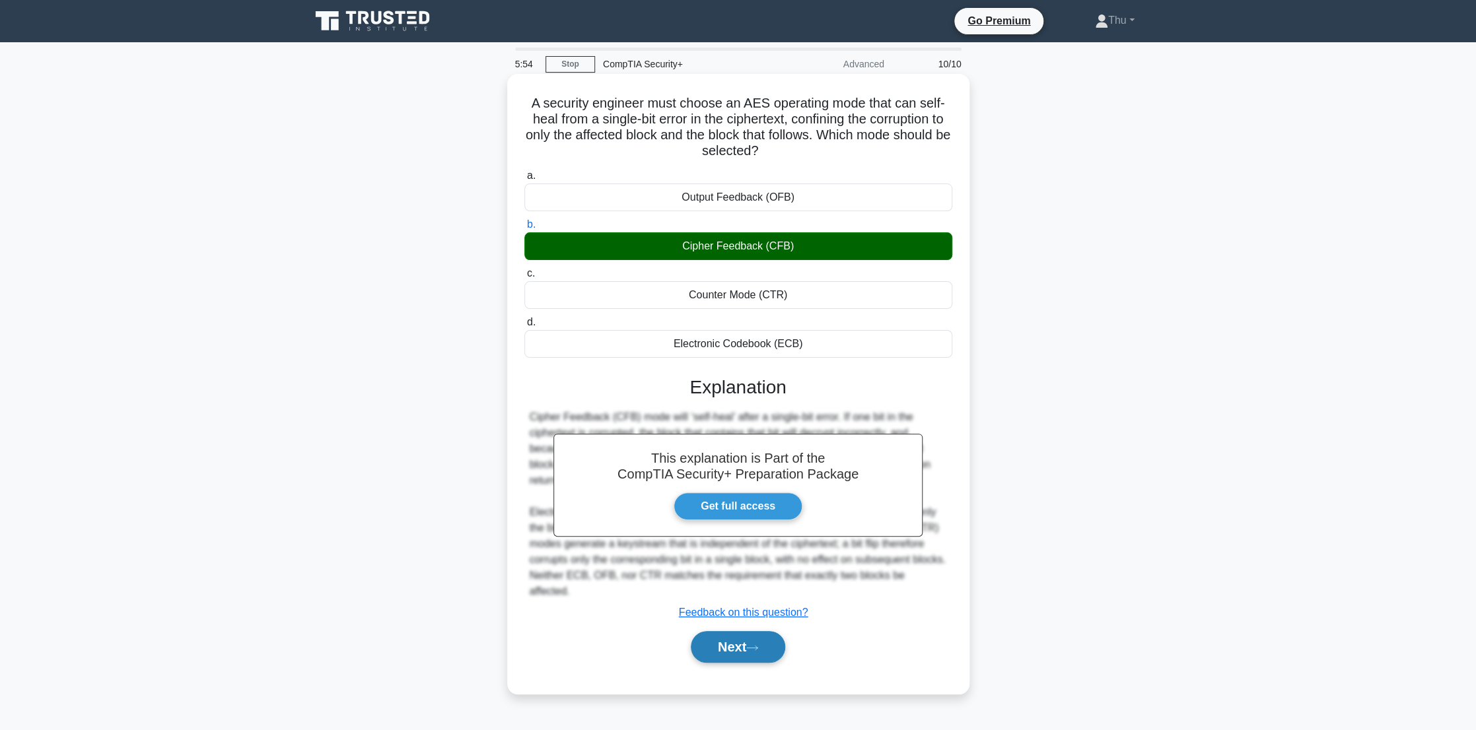
click at [770, 648] on button "Next" at bounding box center [738, 647] width 94 height 32
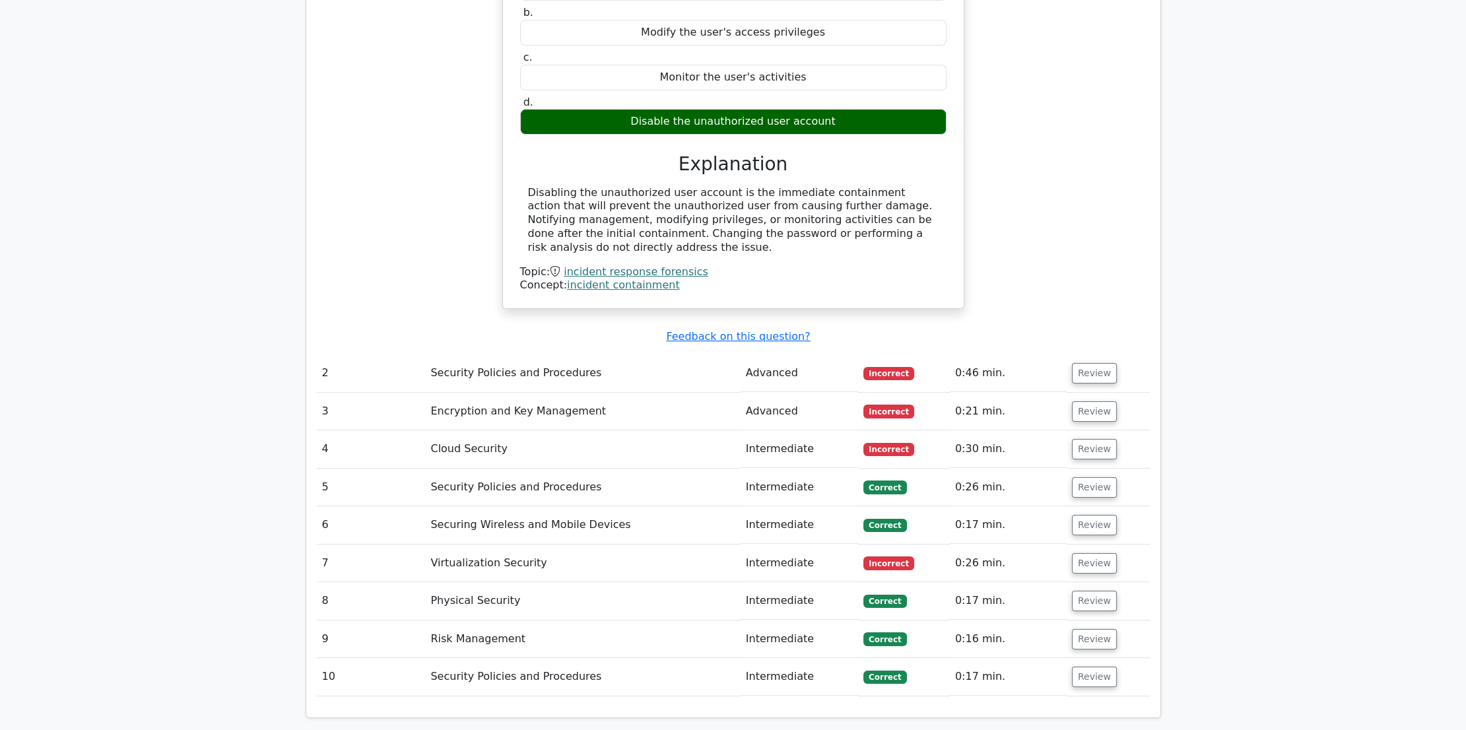
scroll to position [1080, 0]
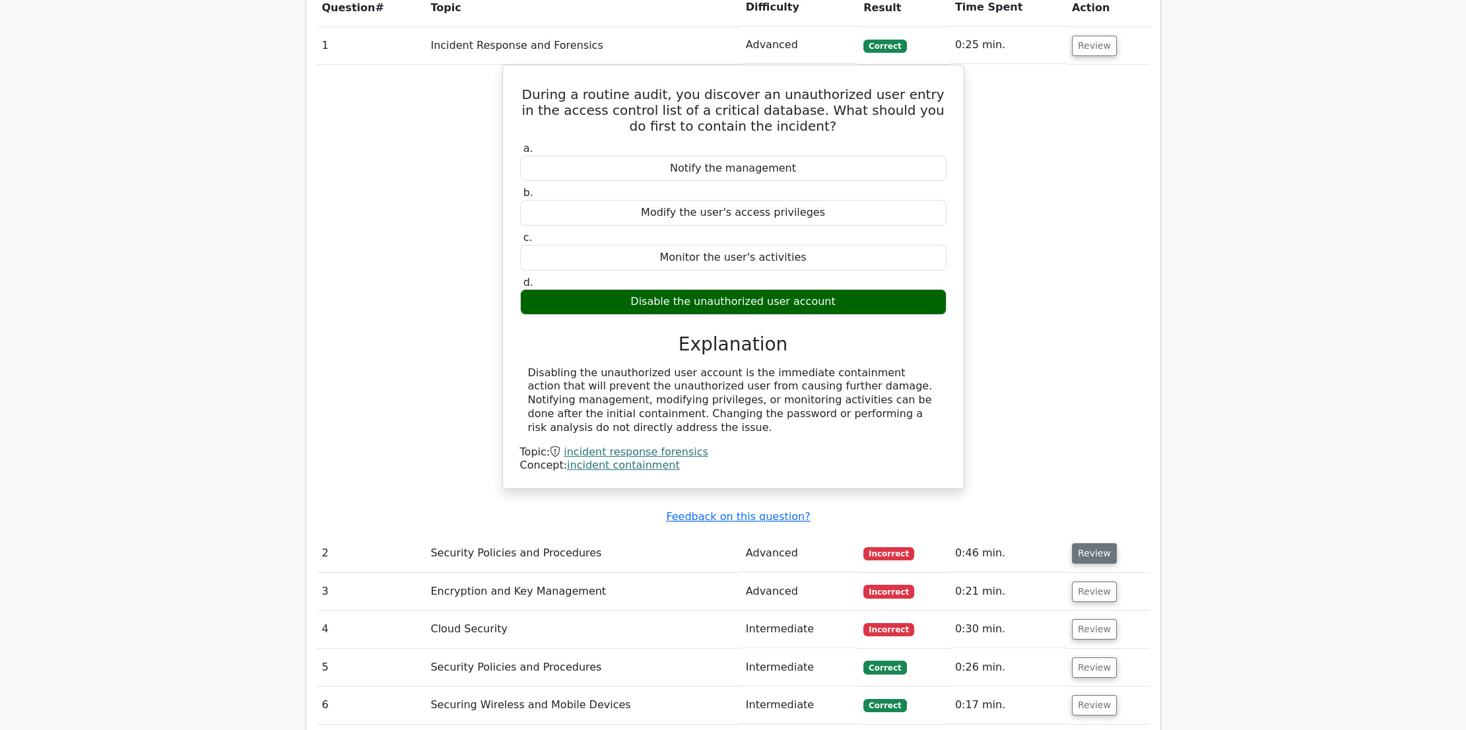
click at [1086, 543] on button "Review" at bounding box center [1094, 553] width 45 height 20
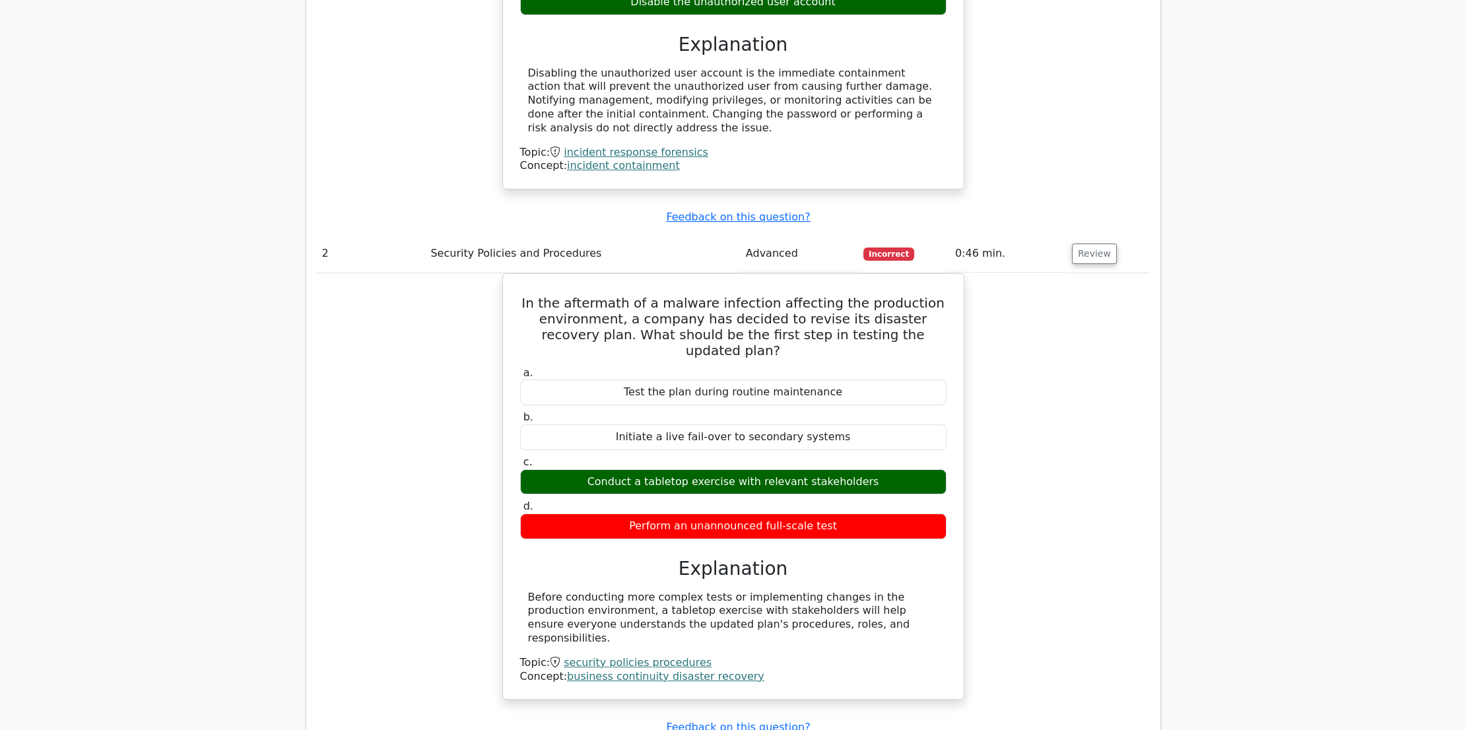
scroll to position [1680, 0]
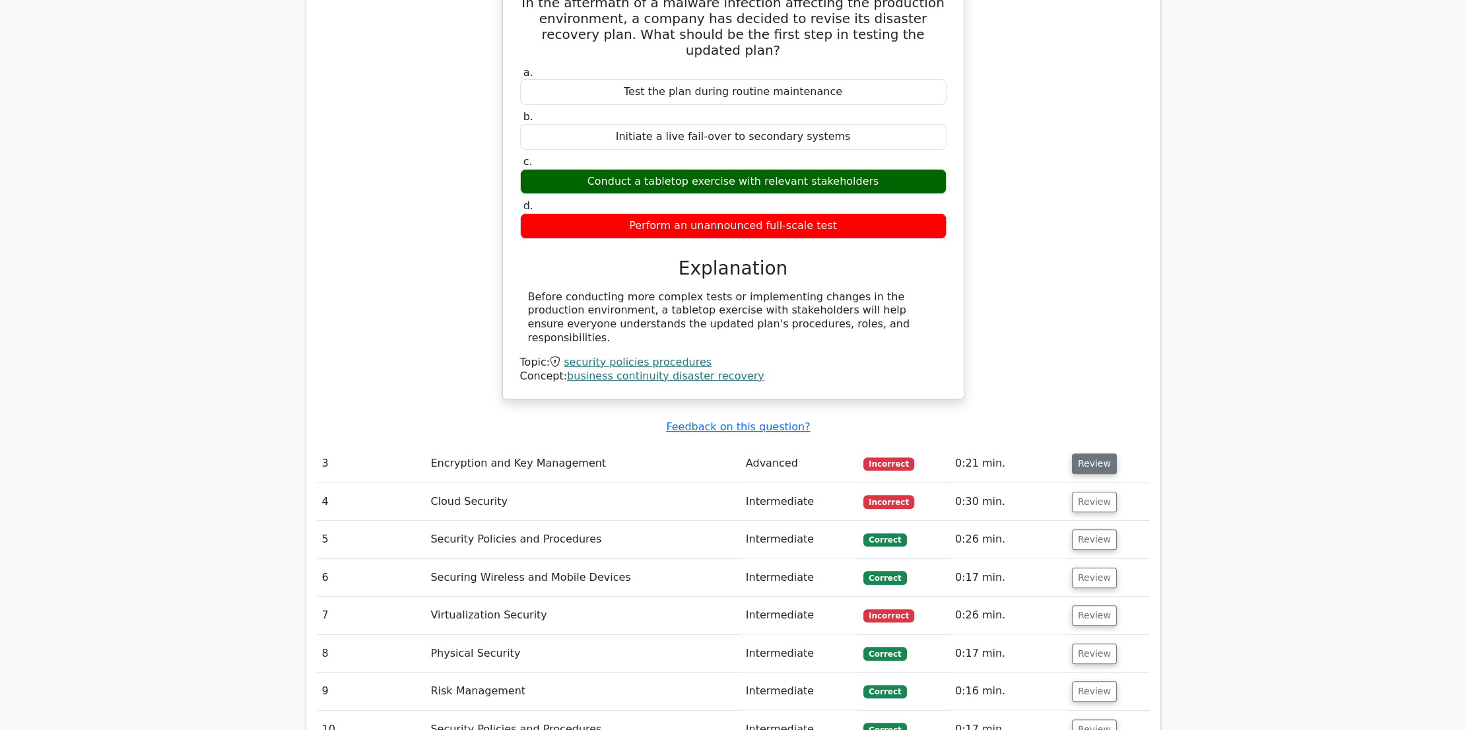
click at [1089, 454] on button "Review" at bounding box center [1094, 464] width 45 height 20
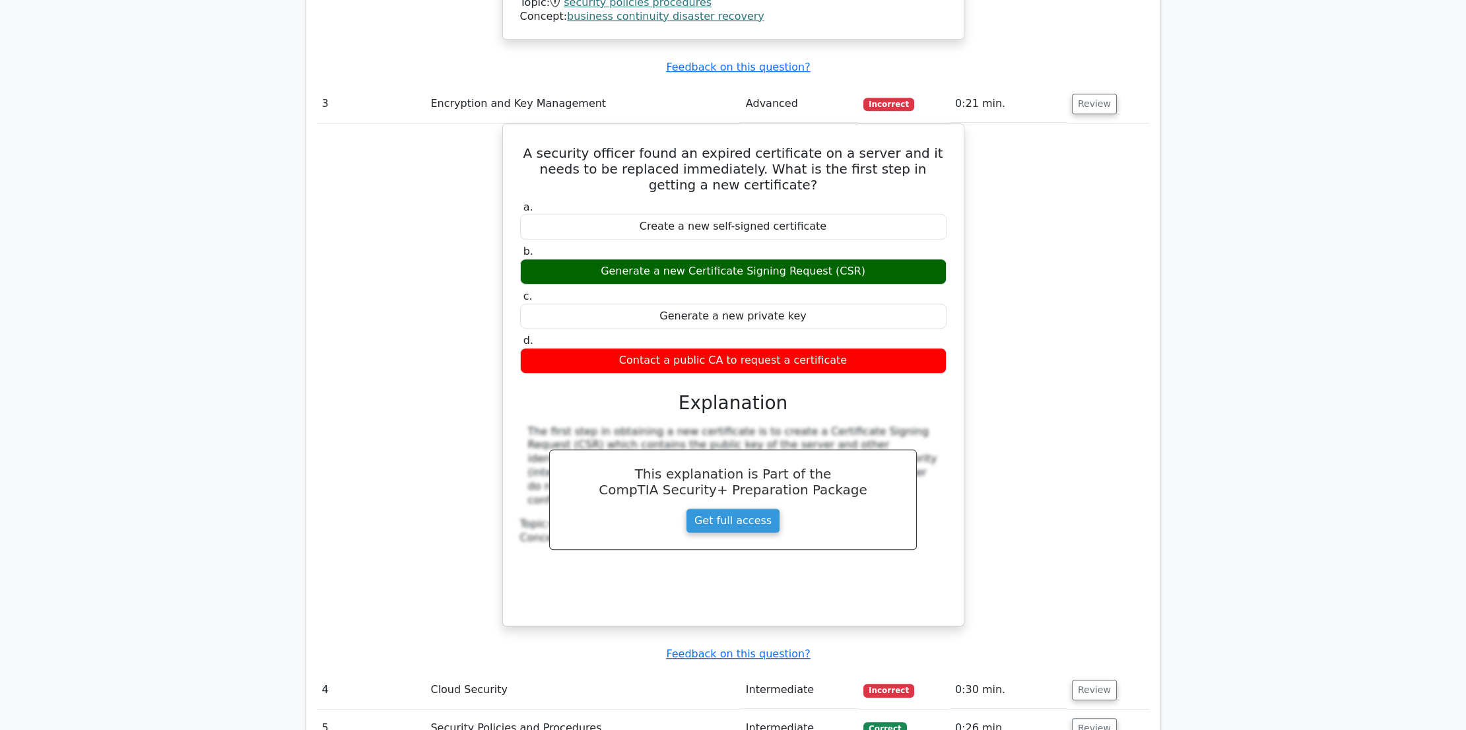
scroll to position [2100, 0]
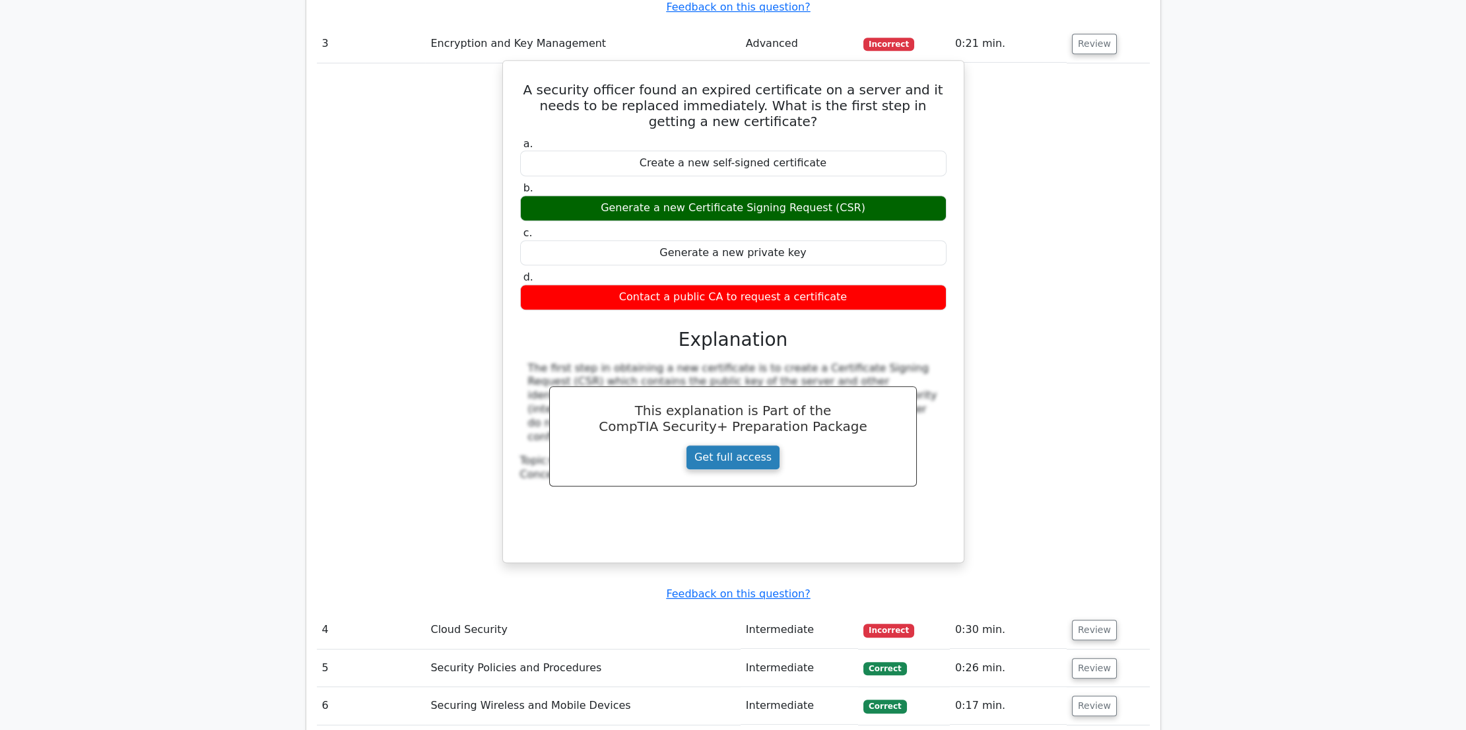
click at [741, 445] on link "Get full access" at bounding box center [733, 457] width 94 height 25
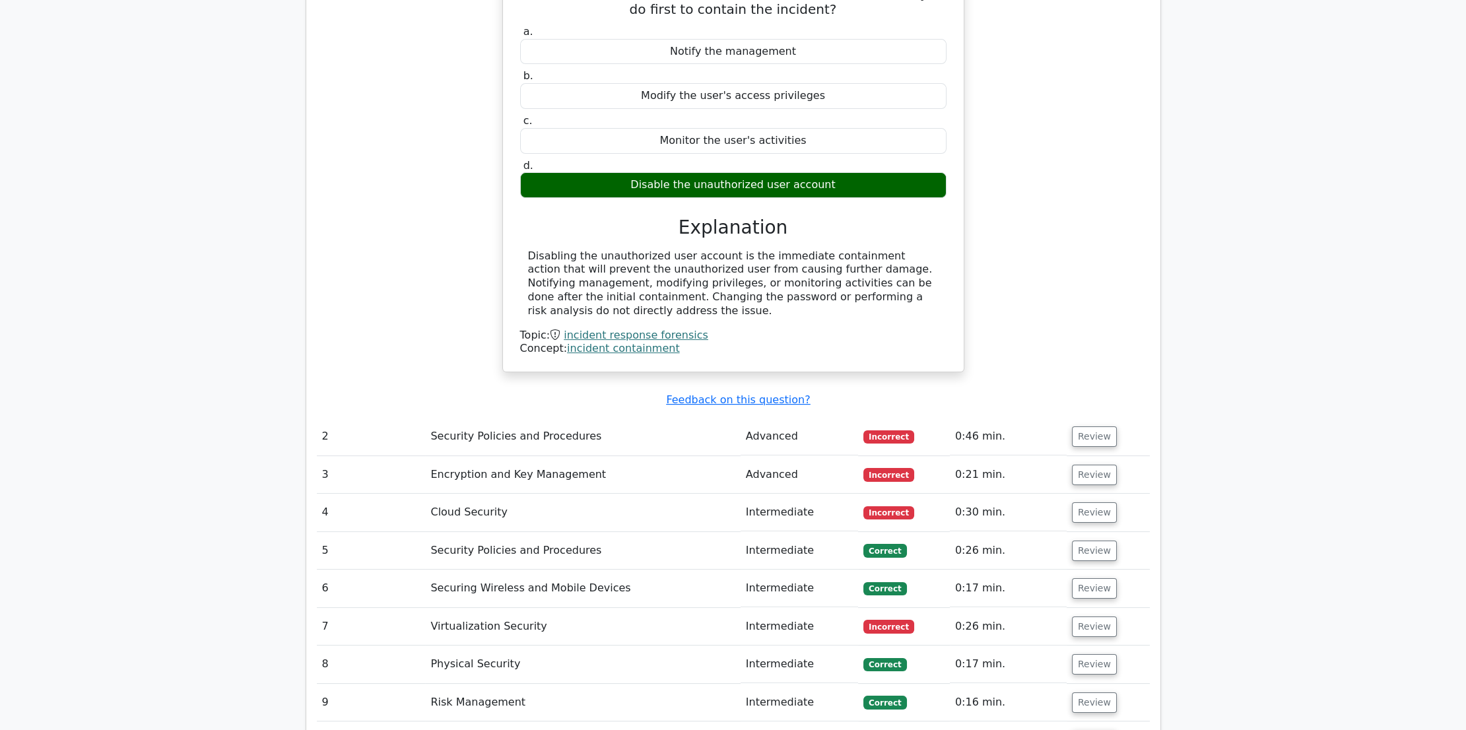
scroll to position [1620, 0]
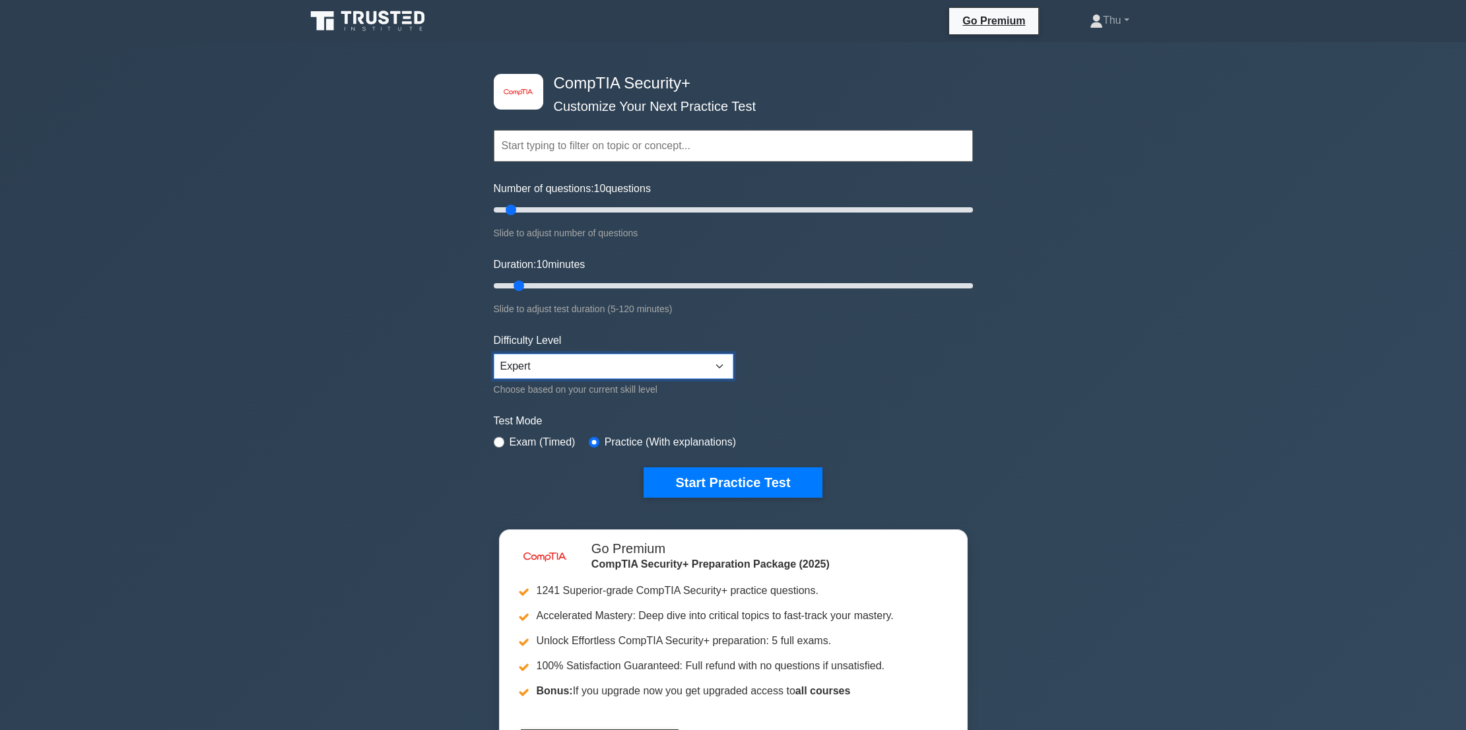
click at [567, 357] on select "Beginner Intermediate Expert" at bounding box center [614, 366] width 240 height 25
click at [458, 497] on div "image/svg+xml CompTIA Security+ Customize Your Next Practice Test Topics Crypto…" at bounding box center [733, 418] width 1466 height 753
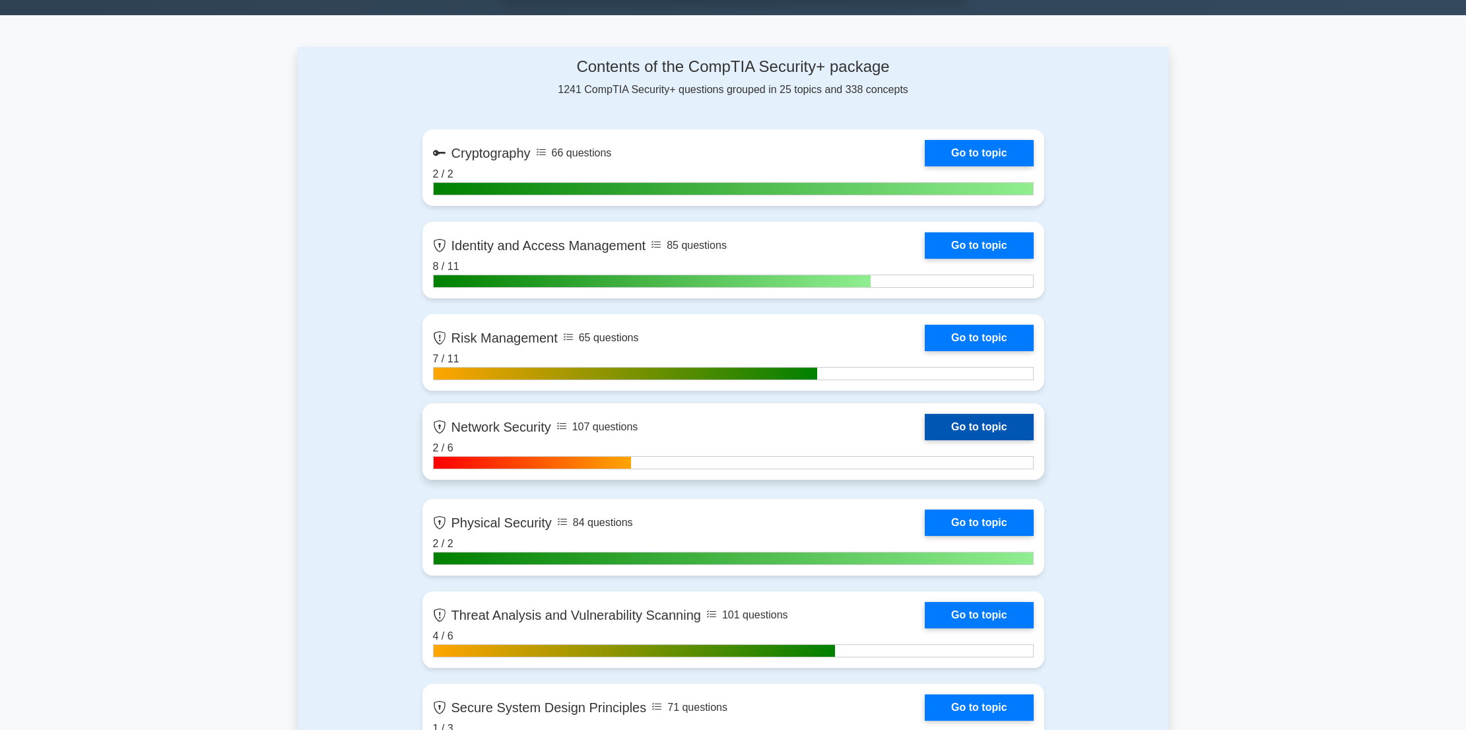
scroll to position [840, 0]
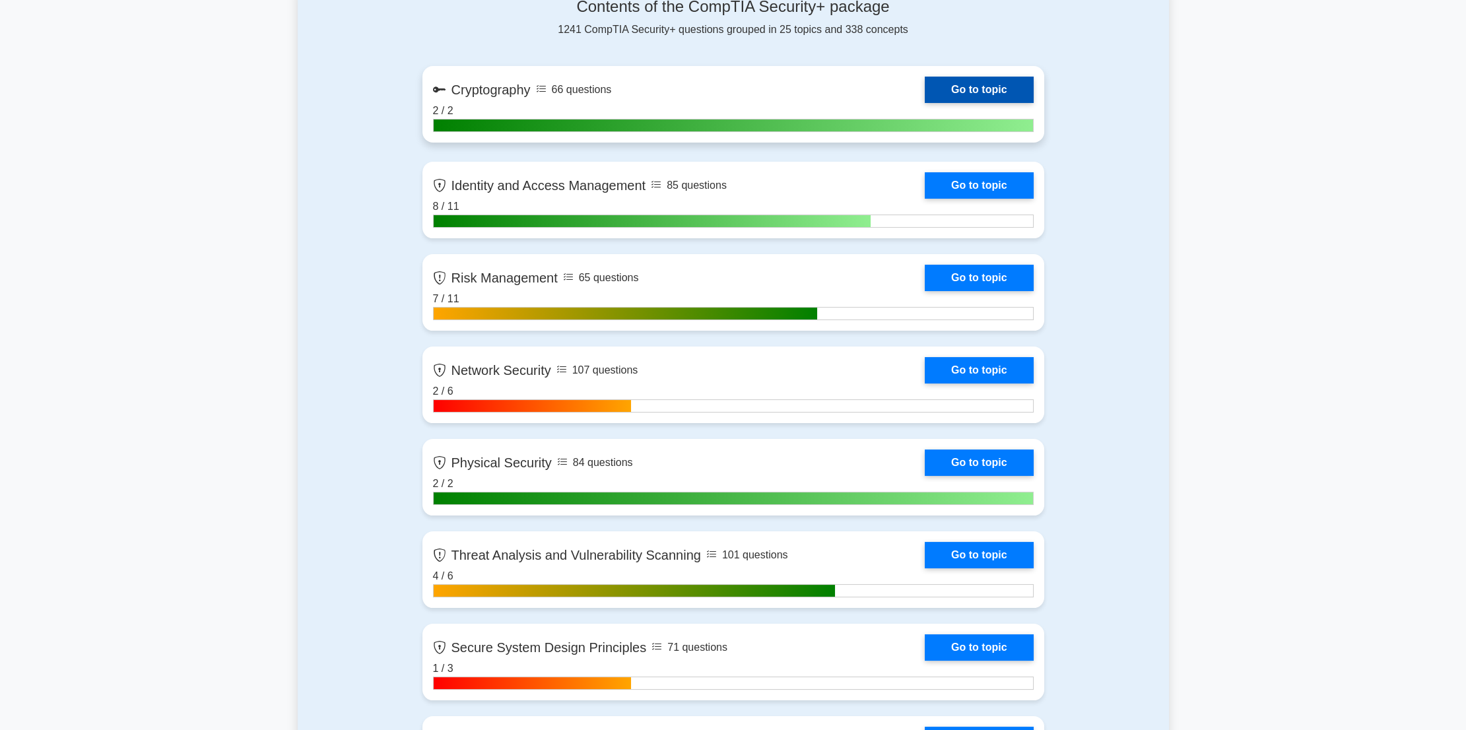
click at [973, 92] on link "Go to topic" at bounding box center [979, 90] width 108 height 26
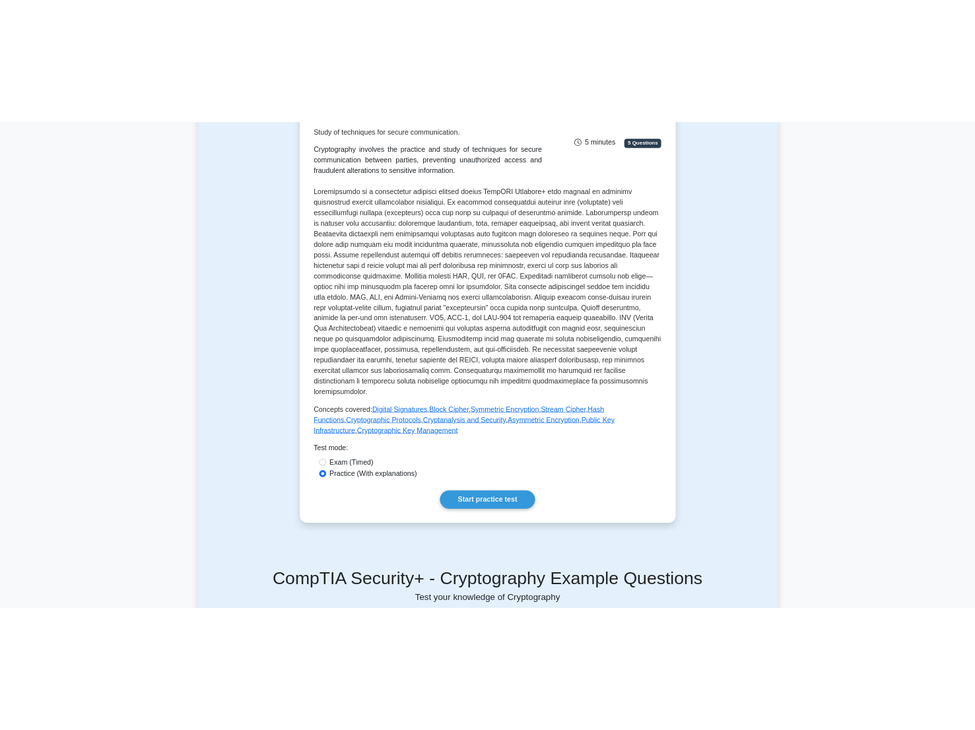
scroll to position [59, 0]
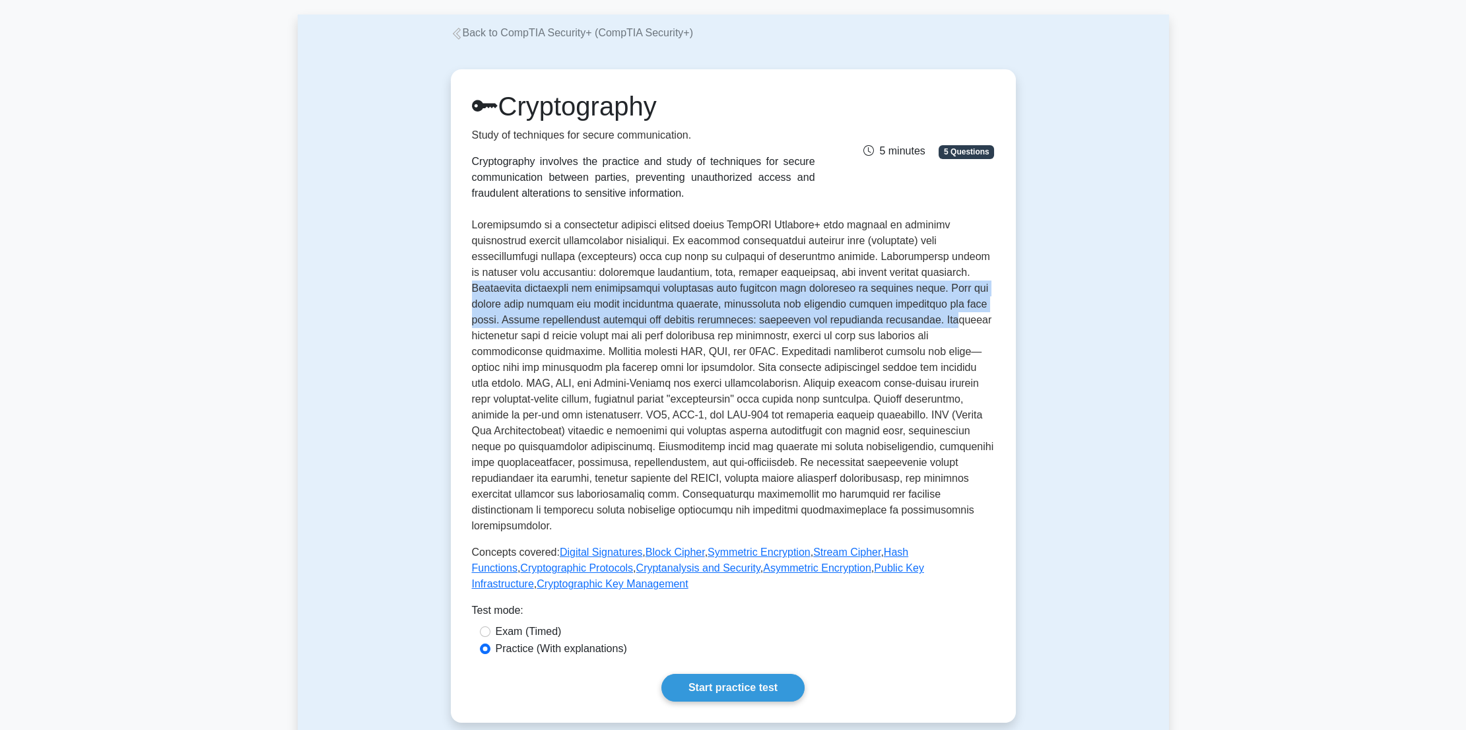
drag, startPoint x: 832, startPoint y: 271, endPoint x: 833, endPoint y: 313, distance: 41.6
click at [833, 313] on p at bounding box center [733, 375] width 523 height 317
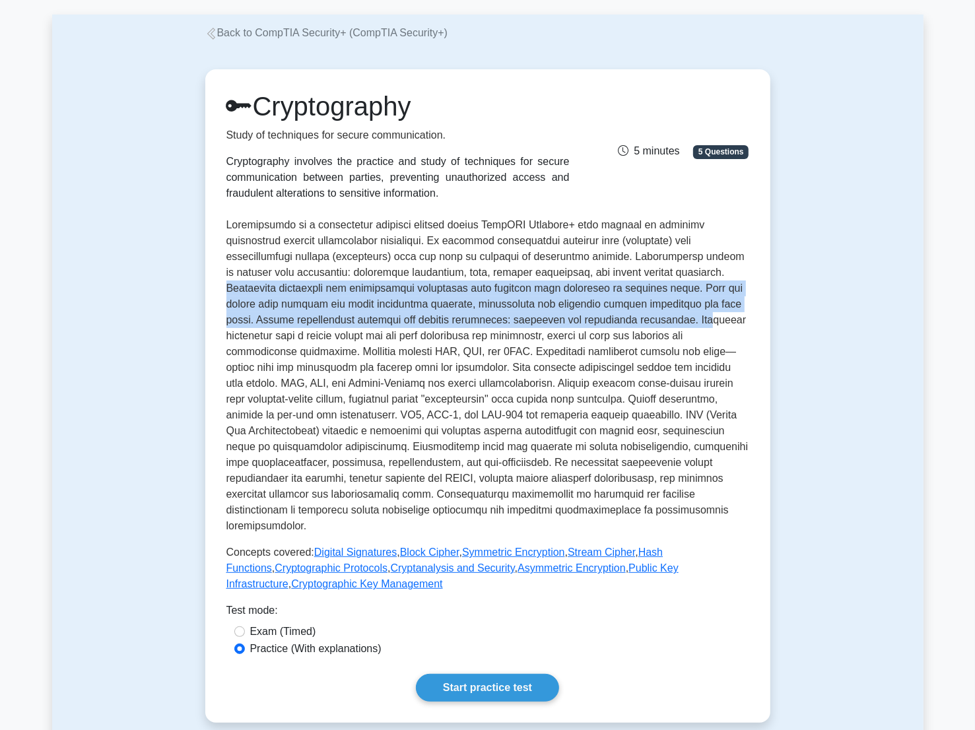
click at [473, 298] on p at bounding box center [487, 375] width 523 height 317
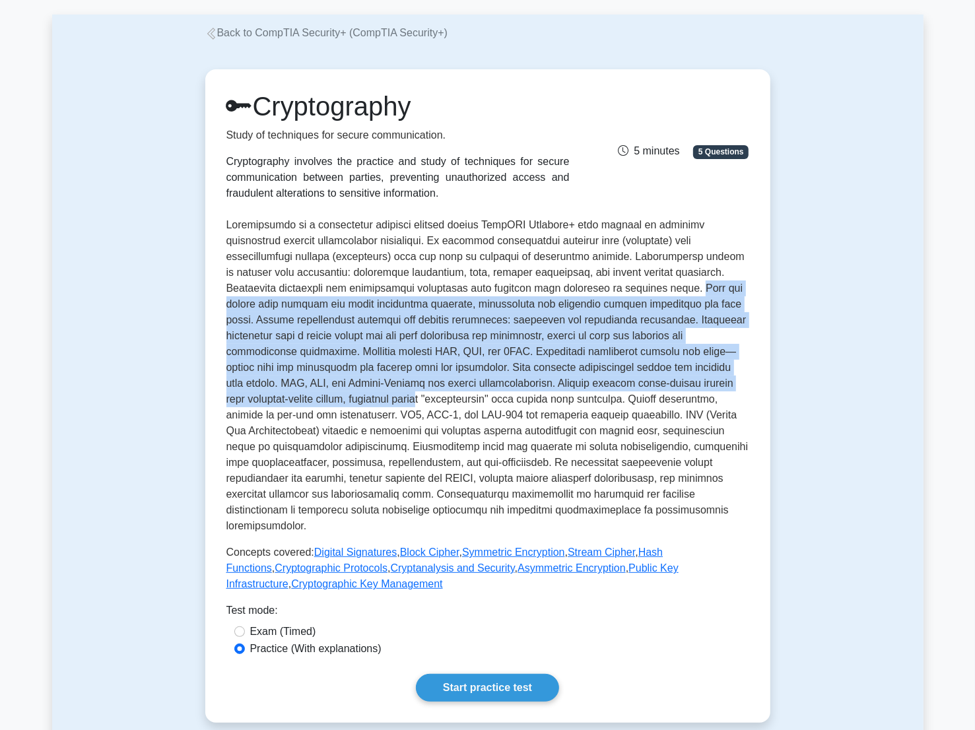
drag, startPoint x: 561, startPoint y: 290, endPoint x: 740, endPoint y: 384, distance: 202.3
click at [740, 384] on p at bounding box center [487, 375] width 523 height 317
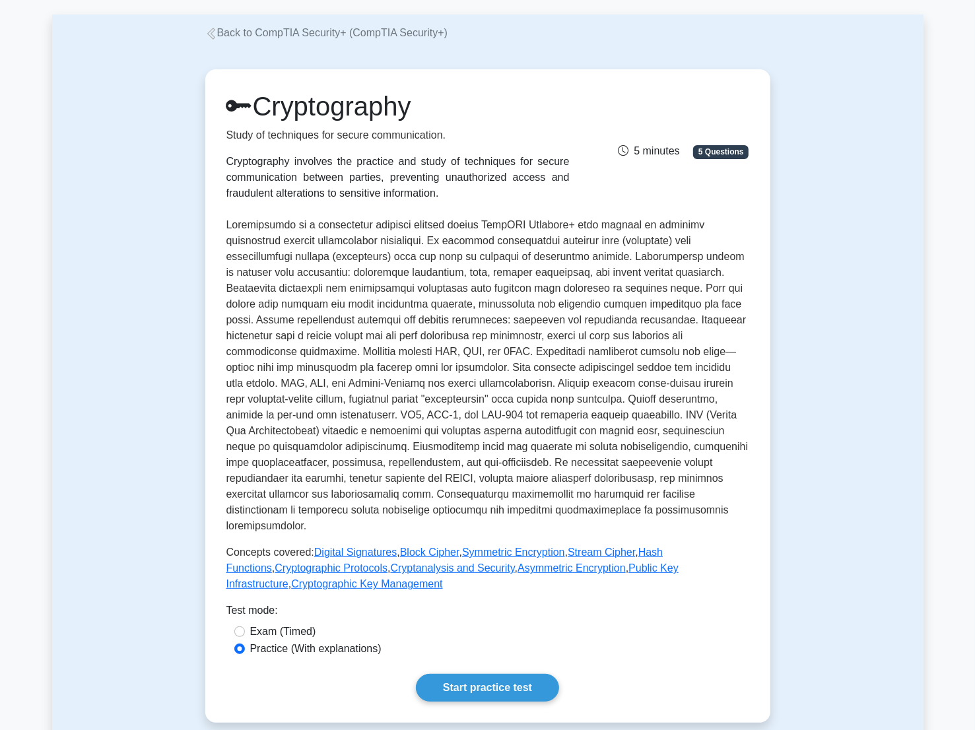
click at [490, 392] on p at bounding box center [487, 375] width 523 height 317
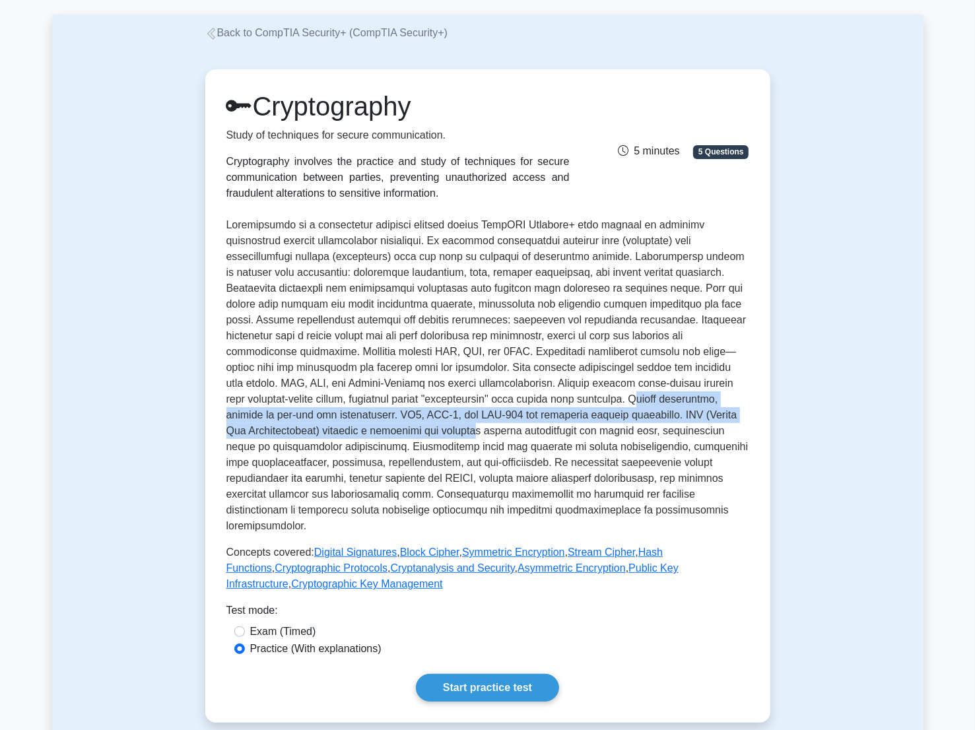
drag, startPoint x: 464, startPoint y: 397, endPoint x: 728, endPoint y: 416, distance: 264.8
click at [728, 416] on p at bounding box center [487, 375] width 523 height 317
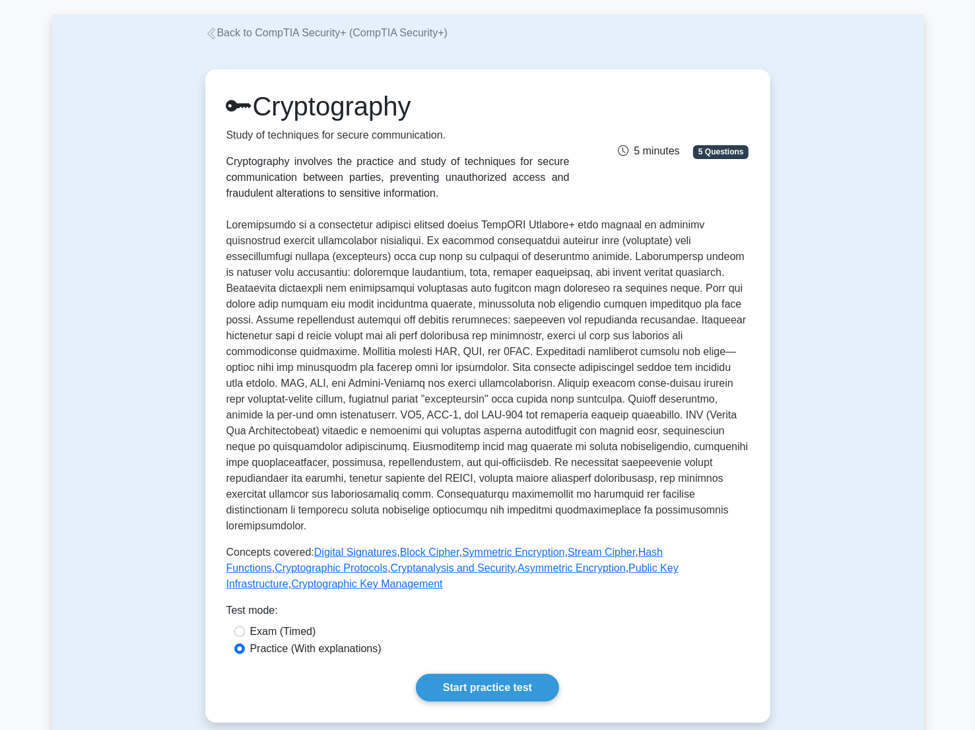
drag, startPoint x: 728, startPoint y: 416, endPoint x: 616, endPoint y: 440, distance: 114.1
click at [616, 440] on p at bounding box center [487, 375] width 523 height 317
click at [429, 417] on p at bounding box center [487, 375] width 523 height 317
click at [490, 436] on p at bounding box center [487, 375] width 523 height 317
drag, startPoint x: 580, startPoint y: 399, endPoint x: 269, endPoint y: 421, distance: 311.1
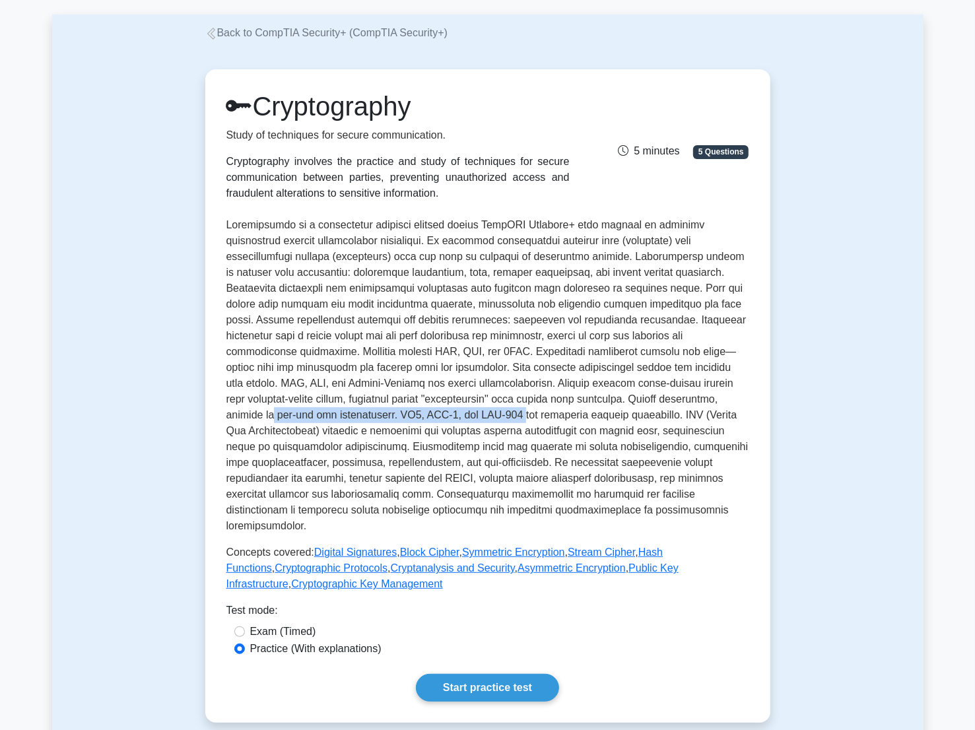
click at [269, 421] on p at bounding box center [487, 375] width 523 height 317
copy p "one-way and irreversible. MD5, SHA-1, and SHA-256"
click at [442, 416] on p at bounding box center [487, 375] width 523 height 317
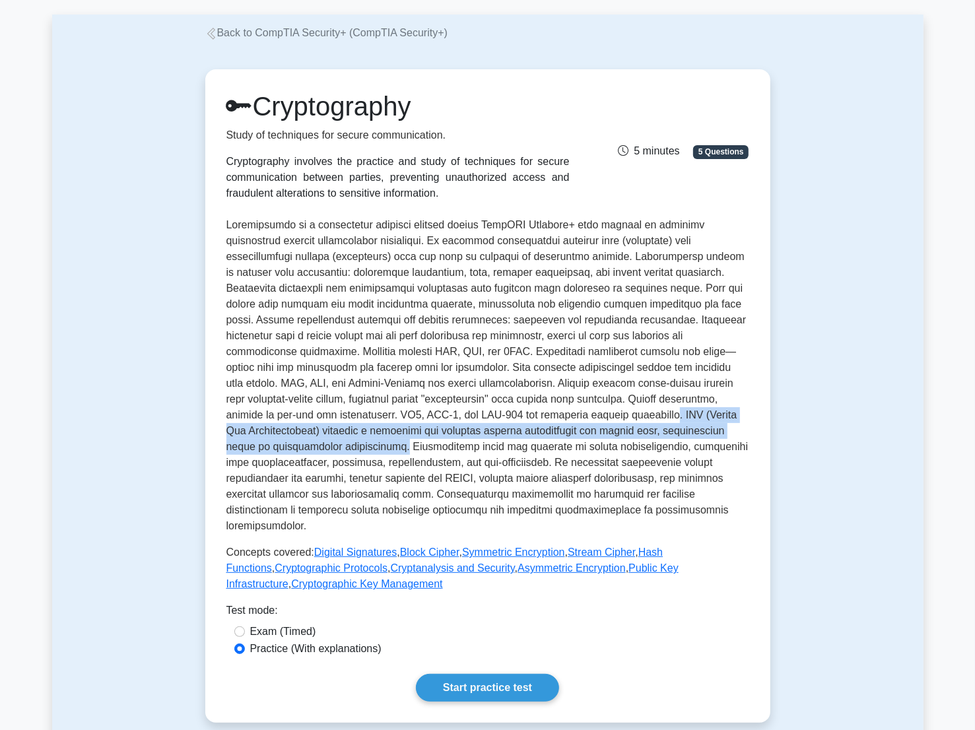
drag, startPoint x: 423, startPoint y: 417, endPoint x: 608, endPoint y: 429, distance: 185.9
click at [608, 429] on p at bounding box center [487, 375] width 523 height 317
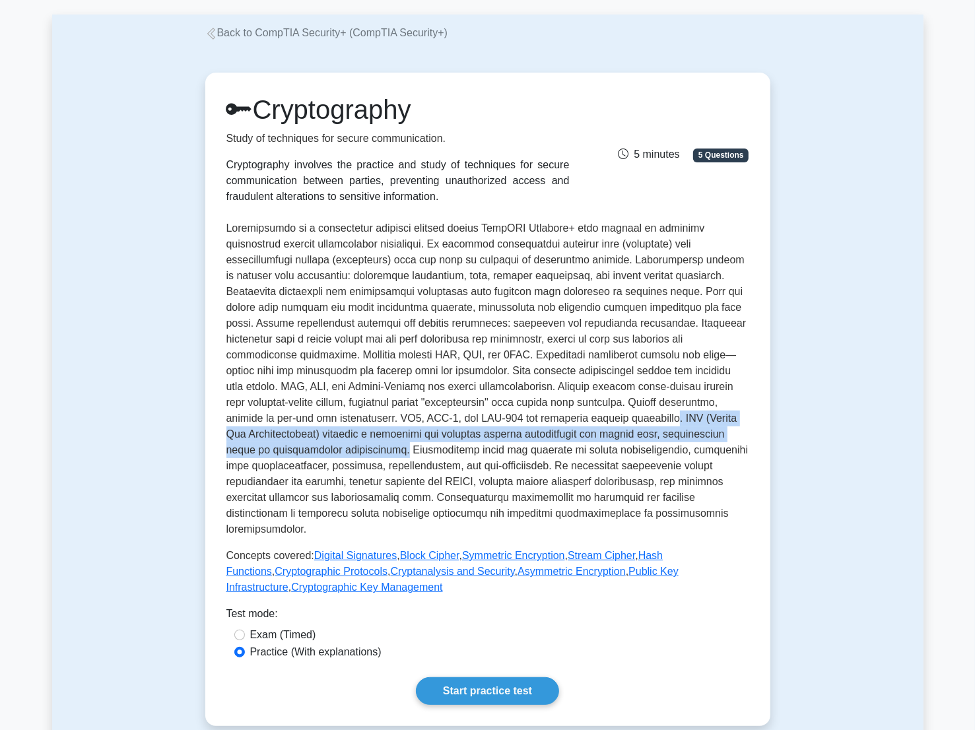
copy p ". PKI (Public Key Infrastructure) provides a framework for managing digital cer…"
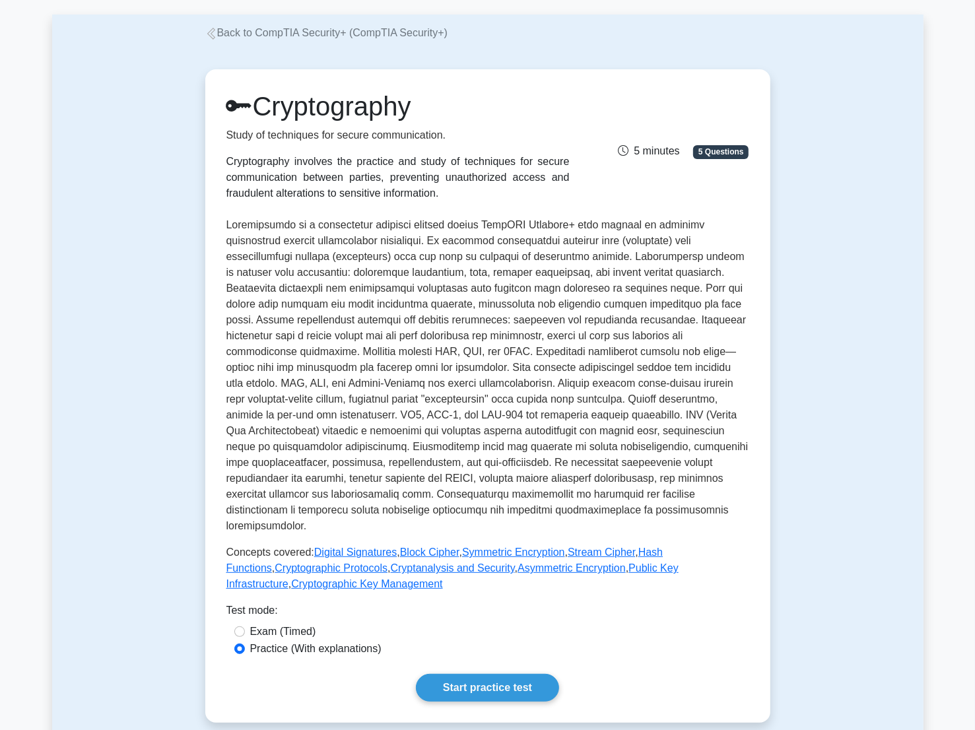
click at [380, 399] on p at bounding box center [487, 375] width 523 height 317
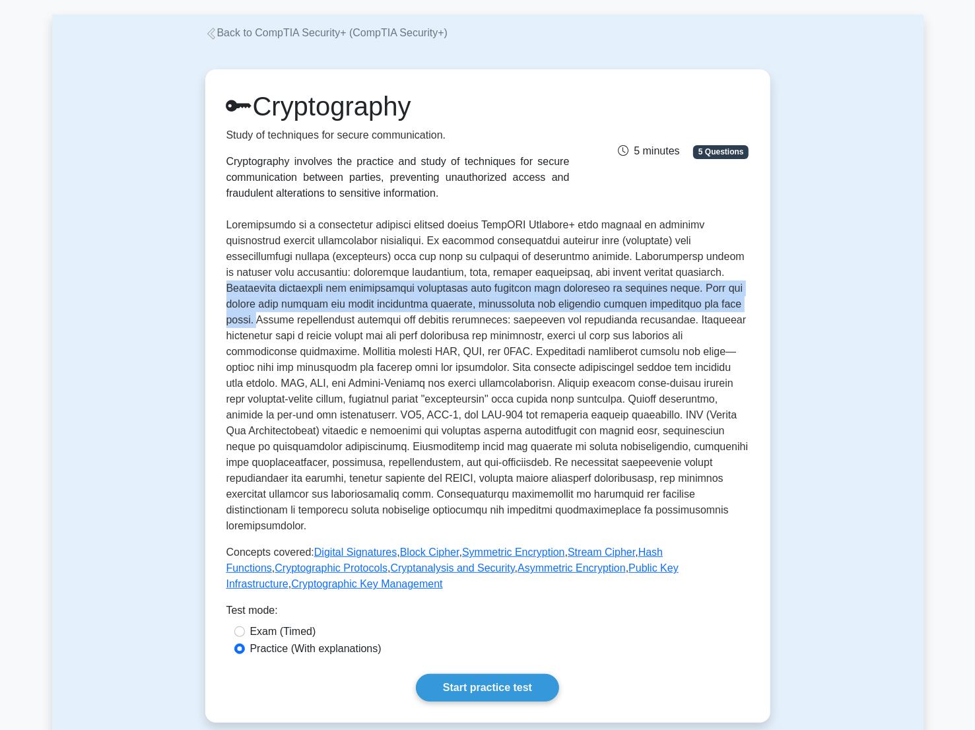
drag, startPoint x: 583, startPoint y: 275, endPoint x: 613, endPoint y: 303, distance: 41.6
click at [613, 303] on p at bounding box center [487, 375] width 523 height 317
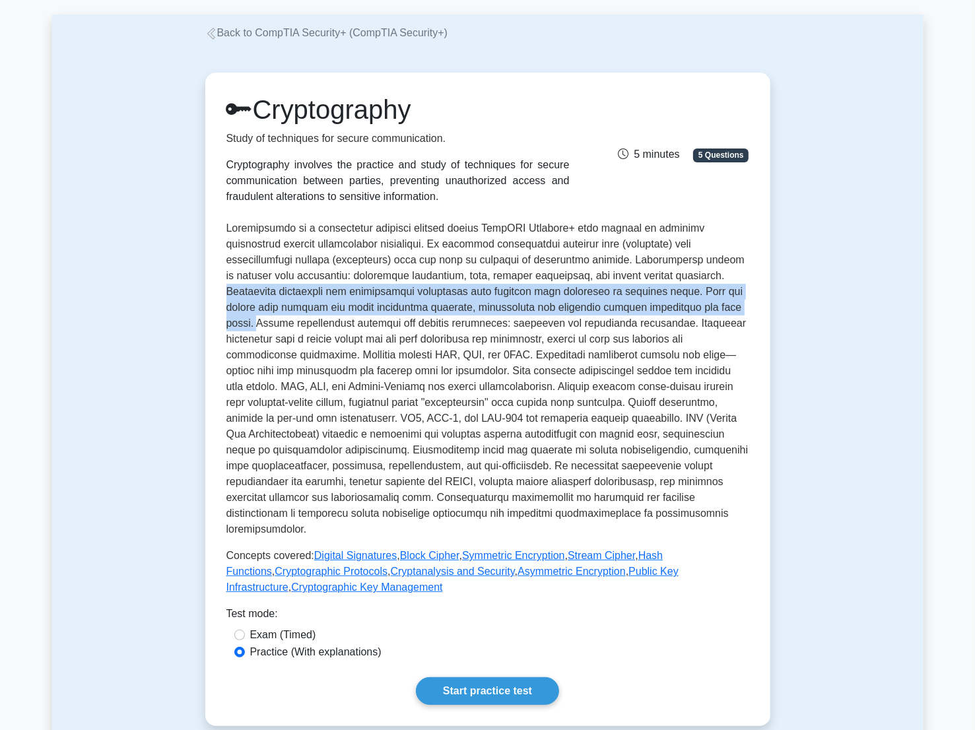
copy p "Encryption algorithms are mathematical procedures that scramble data according …"
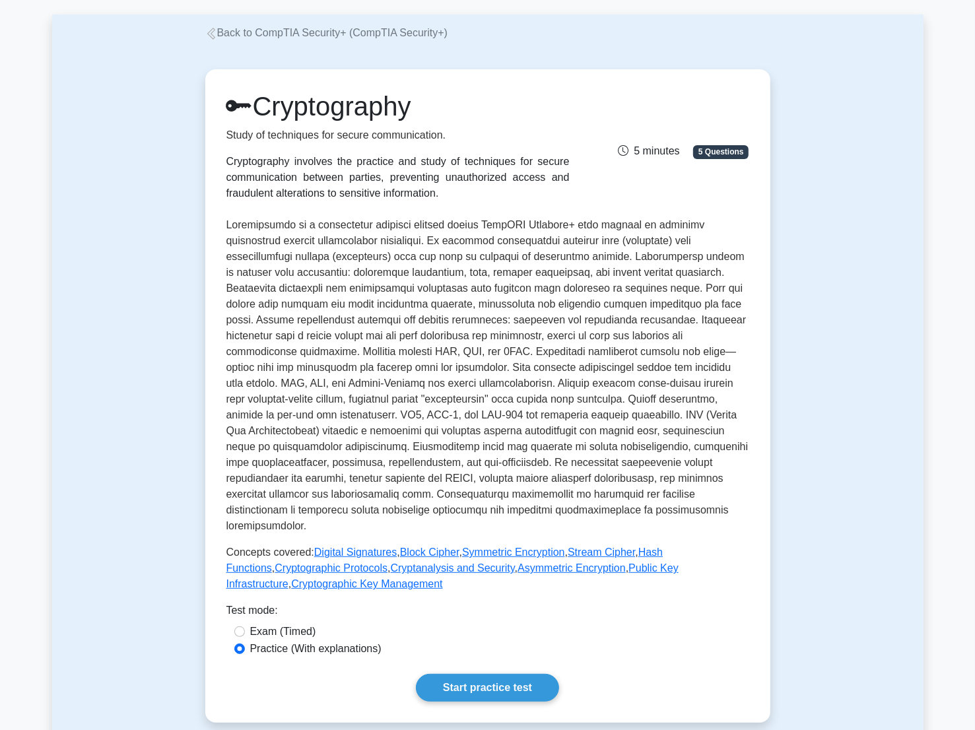
click at [450, 345] on p at bounding box center [487, 375] width 523 height 317
drag, startPoint x: 593, startPoint y: 370, endPoint x: 725, endPoint y: 370, distance: 132.1
click at [725, 370] on p at bounding box center [487, 375] width 523 height 317
click at [423, 404] on p at bounding box center [487, 375] width 523 height 317
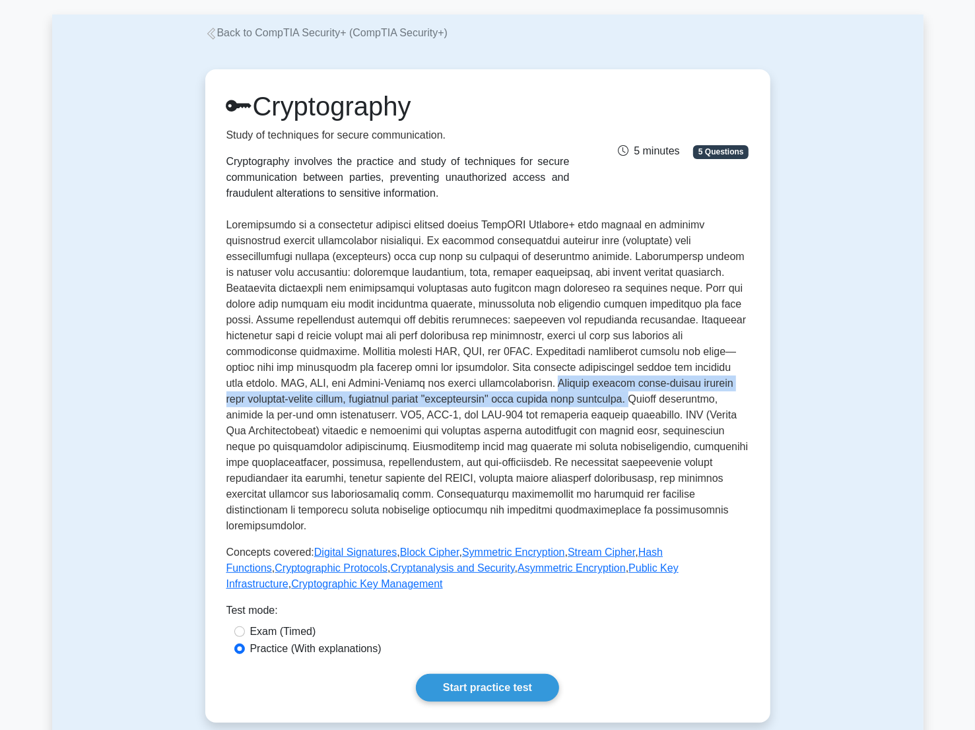
drag, startPoint x: 356, startPoint y: 387, endPoint x: 409, endPoint y: 400, distance: 54.4
click at [409, 400] on p at bounding box center [487, 375] width 523 height 317
drag, startPoint x: 409, startPoint y: 400, endPoint x: 386, endPoint y: 401, distance: 23.1
copy p "Hashing creates fixed-length outputs from variable-length inputs, producing uni…"
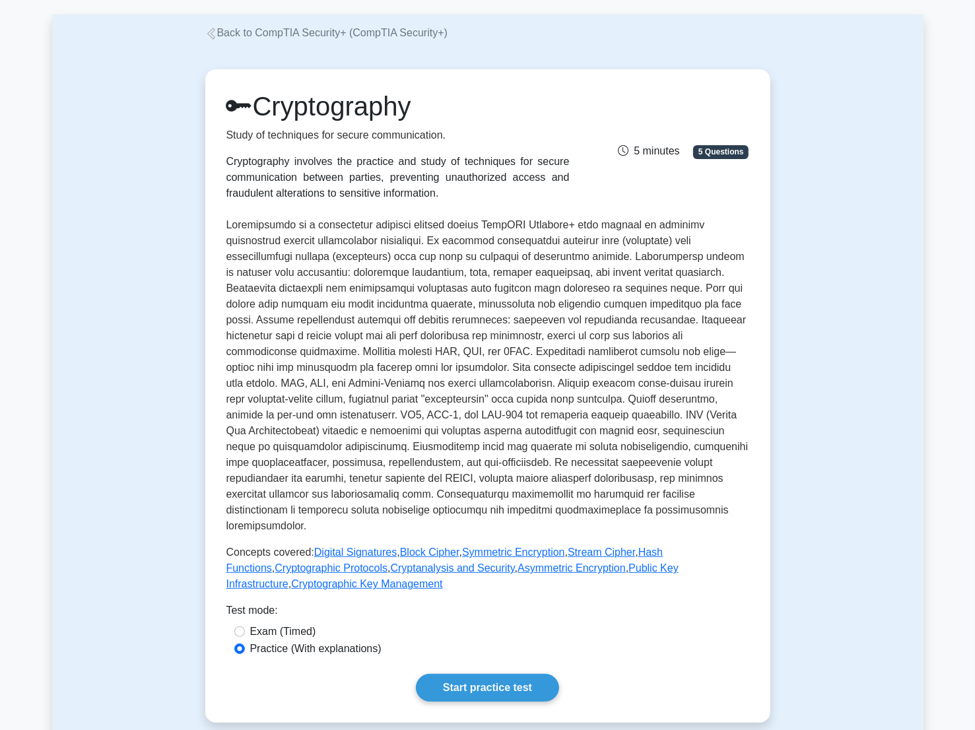
click at [432, 435] on p at bounding box center [487, 375] width 523 height 317
click at [350, 456] on p at bounding box center [487, 375] width 523 height 317
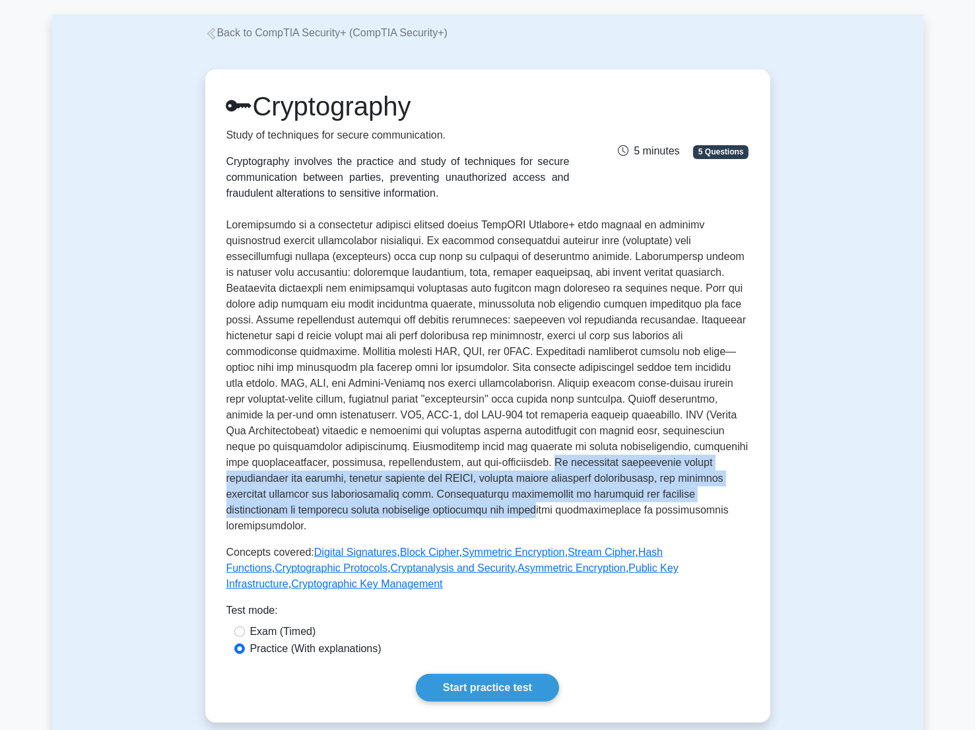
drag, startPoint x: 286, startPoint y: 466, endPoint x: 724, endPoint y: 495, distance: 438.7
click at [724, 495] on p at bounding box center [487, 375] width 523 height 317
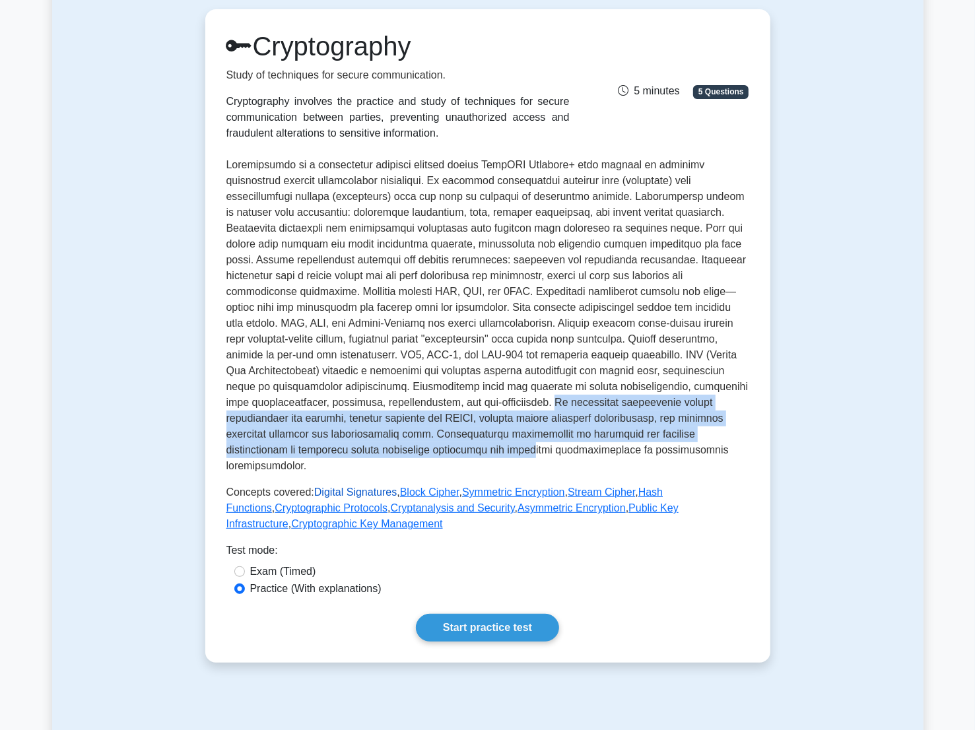
click at [351, 487] on link "Digital Signatures" at bounding box center [355, 492] width 83 height 11
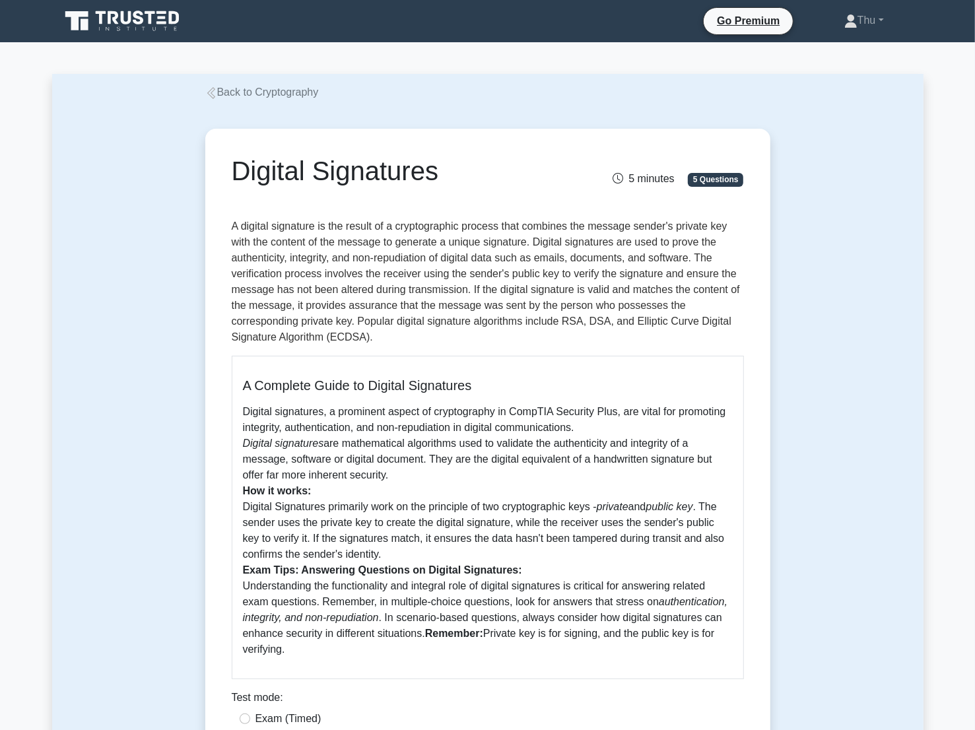
click at [405, 244] on p "A digital signature is the result of a cryptographic process that combines the …" at bounding box center [488, 282] width 512 height 127
drag, startPoint x: 242, startPoint y: 446, endPoint x: 434, endPoint y: 475, distance: 194.3
click at [434, 475] on p "Digital signatures, a prominent aspect of cryptography in CompTIA Security Plus…" at bounding box center [488, 531] width 490 height 254
drag, startPoint x: 434, startPoint y: 475, endPoint x: 367, endPoint y: 457, distance: 69.8
copy p "Digital signatures are mathematical algorithms used to validate the authenticit…"
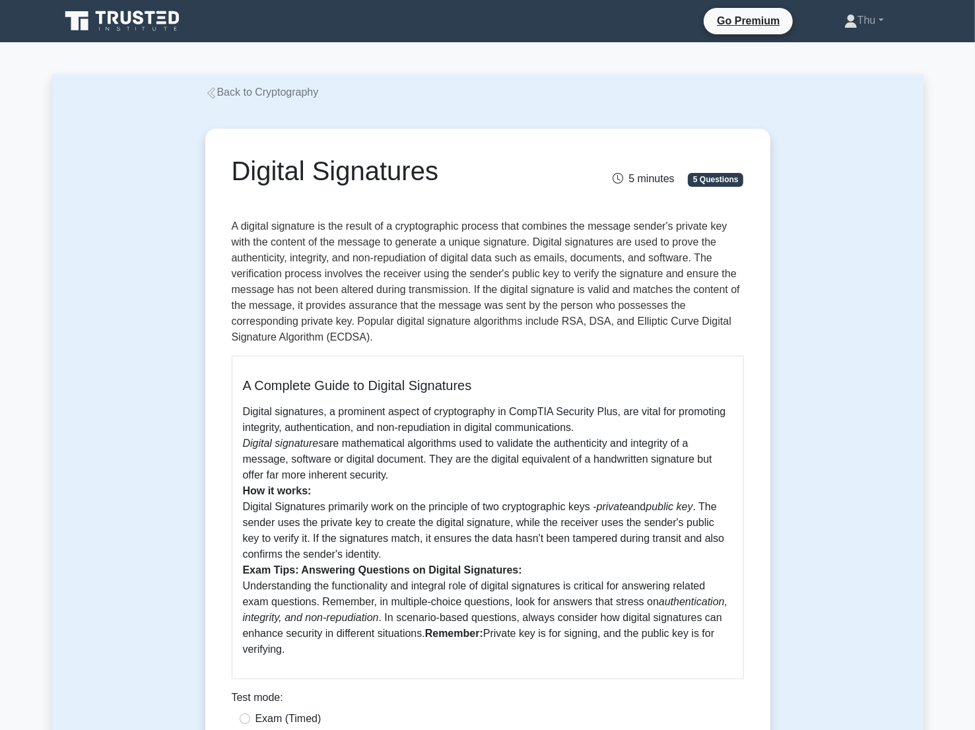
click at [441, 519] on p "Digital signatures, a prominent aspect of cryptography in CompTIA Security Plus…" at bounding box center [488, 531] width 490 height 254
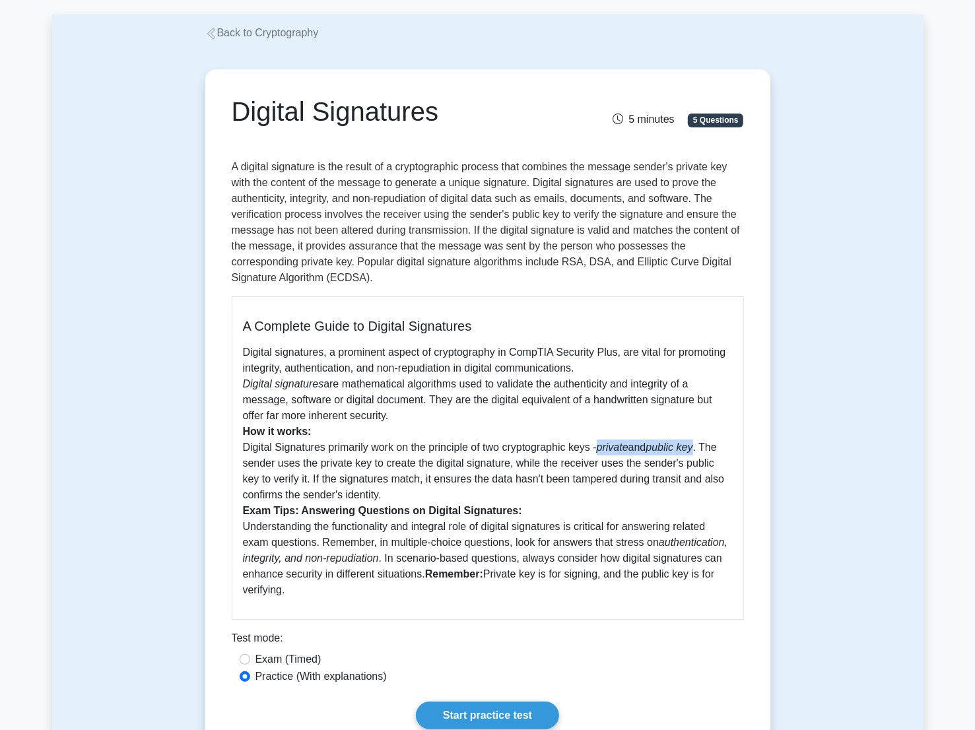
drag, startPoint x: 603, startPoint y: 448, endPoint x: 704, endPoint y: 447, distance: 101.0
click at [704, 447] on p "Digital signatures, a prominent aspect of cryptography in CompTIA Security Plus…" at bounding box center [488, 472] width 490 height 254
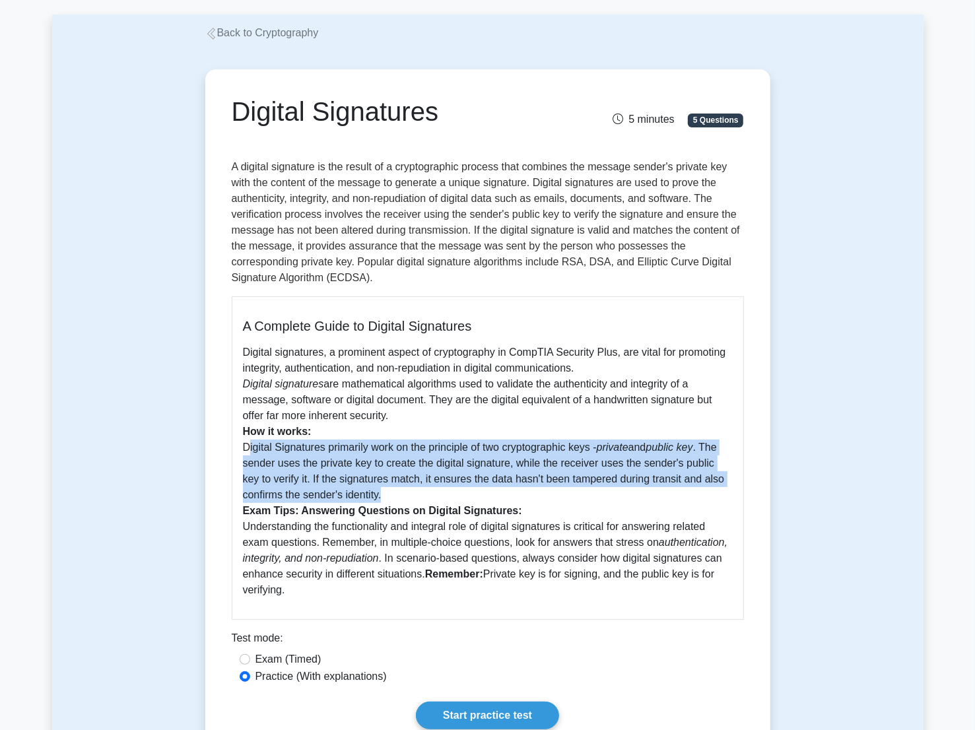
drag, startPoint x: 244, startPoint y: 448, endPoint x: 716, endPoint y: 490, distance: 474.6
click at [716, 490] on p "Digital signatures, a prominent aspect of cryptography in CompTIA Security Plus…" at bounding box center [488, 472] width 490 height 254
copy p "Digital Signatures primarily work on the principle of two cryptographic keys - …"
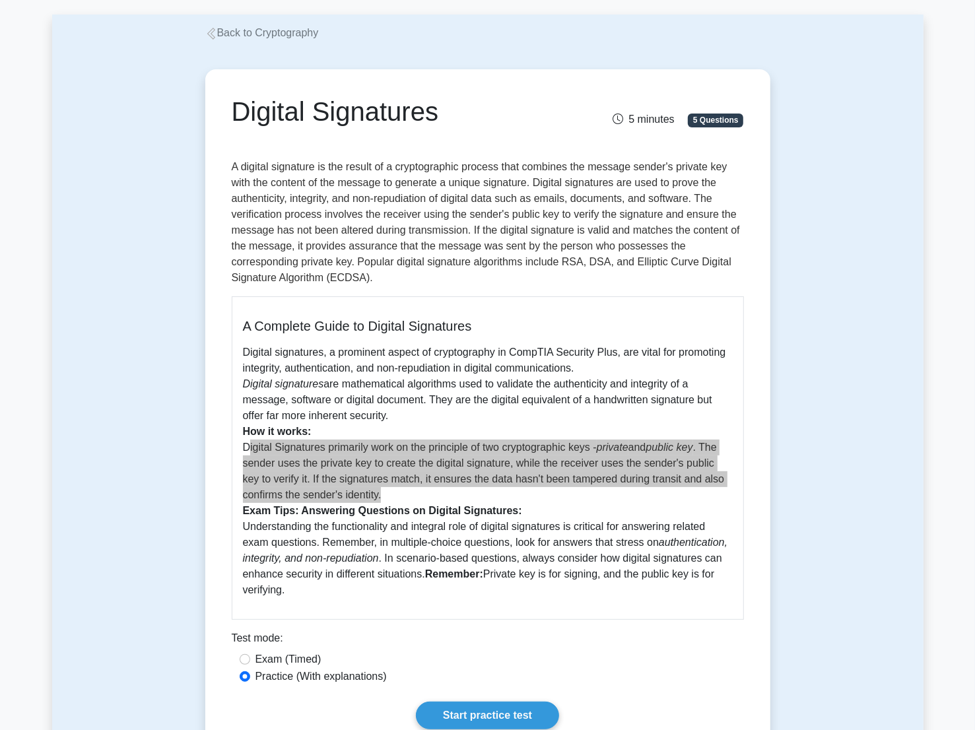
scroll to position [120, 0]
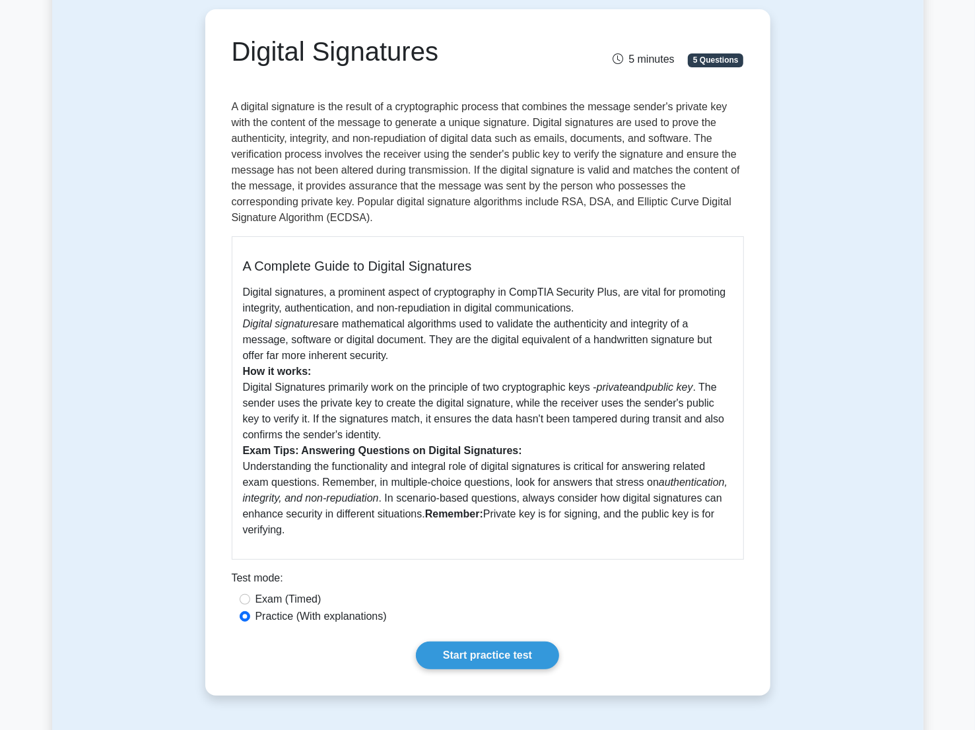
click at [301, 500] on icon "authentication, integrity, and non-repudiation" at bounding box center [485, 490] width 485 height 27
drag, startPoint x: 377, startPoint y: 499, endPoint x: 648, endPoint y: 487, distance: 271.7
click at [648, 487] on p "Digital signatures, a prominent aspect of cryptography in CompTIA Security Plus…" at bounding box center [488, 412] width 490 height 254
click at [394, 523] on p "Digital signatures, a prominent aspect of cryptography in CompTIA Security Plus…" at bounding box center [488, 412] width 490 height 254
drag, startPoint x: 485, startPoint y: 516, endPoint x: 316, endPoint y: 533, distance: 170.5
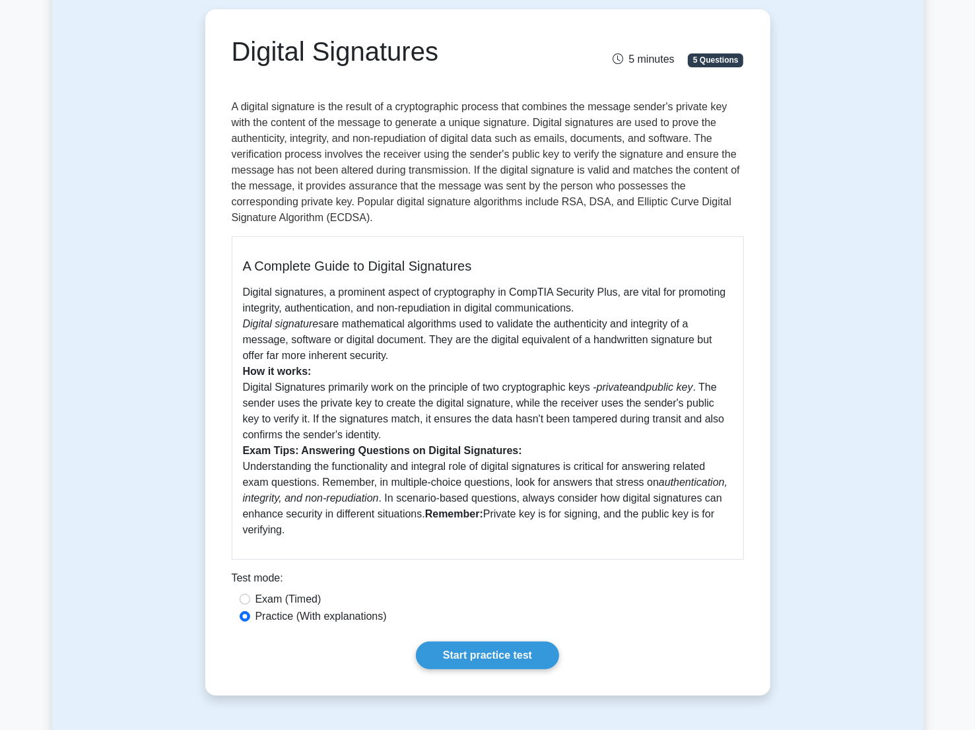
click at [316, 533] on p "Digital signatures, a prominent aspect of cryptography in CompTIA Security Plus…" at bounding box center [488, 412] width 490 height 254
copy p "Private key is for signing, and the public key is for verifying."
click at [444, 657] on link "Start practice test" at bounding box center [487, 656] width 143 height 28
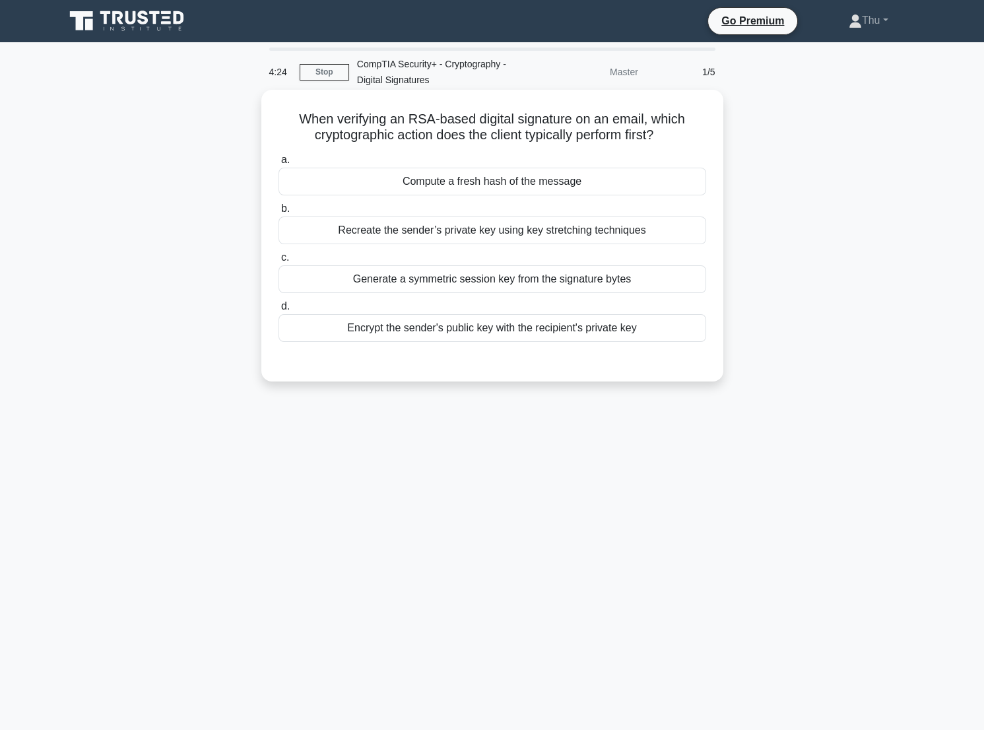
click at [468, 283] on div "Generate a symmetric session key from the signature bytes" at bounding box center [493, 279] width 428 height 28
click at [279, 262] on input "c. Generate a symmetric session key from the signature bytes" at bounding box center [279, 258] width 0 height 9
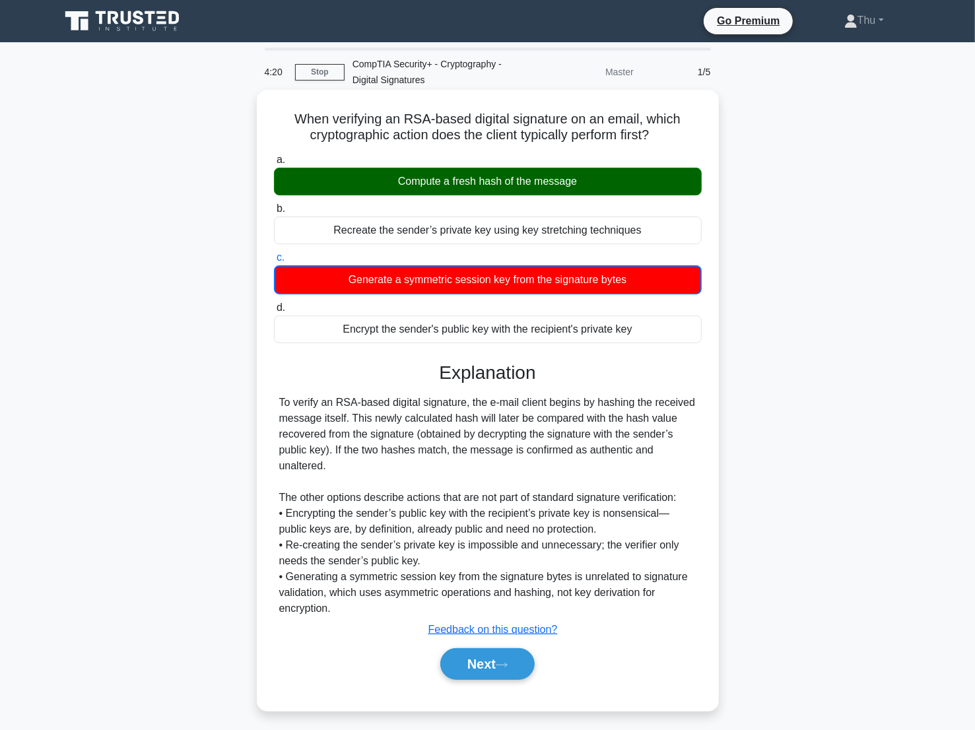
scroll to position [5, 0]
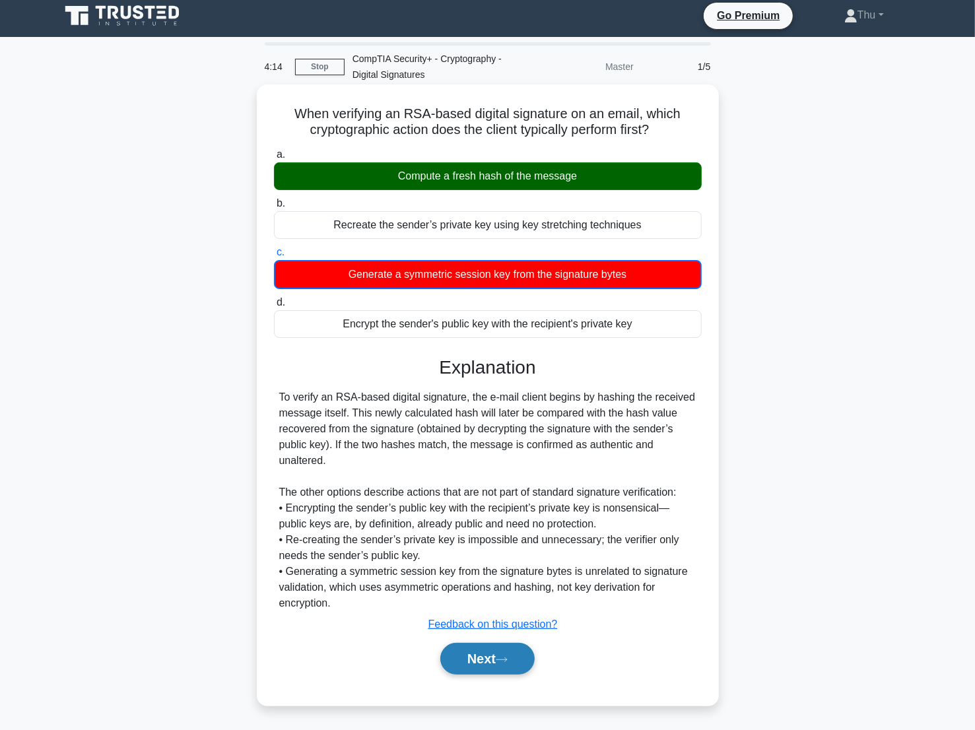
click at [497, 663] on button "Next" at bounding box center [487, 659] width 94 height 32
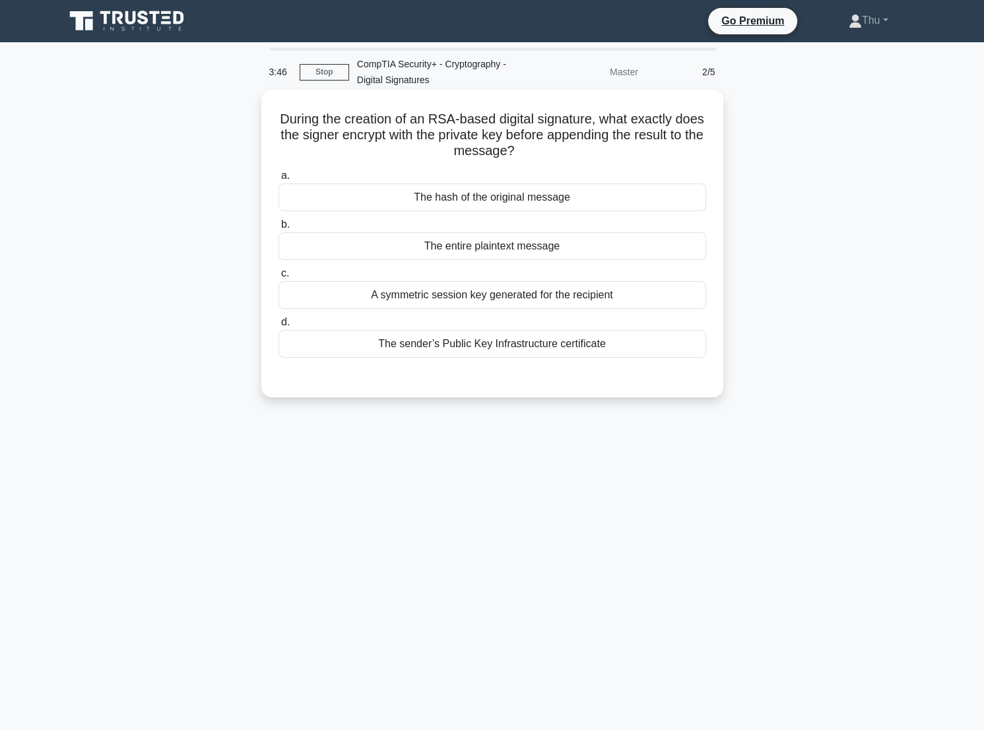
click at [475, 250] on div "The entire plaintext message" at bounding box center [493, 246] width 428 height 28
click at [279, 229] on input "b. The entire plaintext message" at bounding box center [279, 225] width 0 height 9
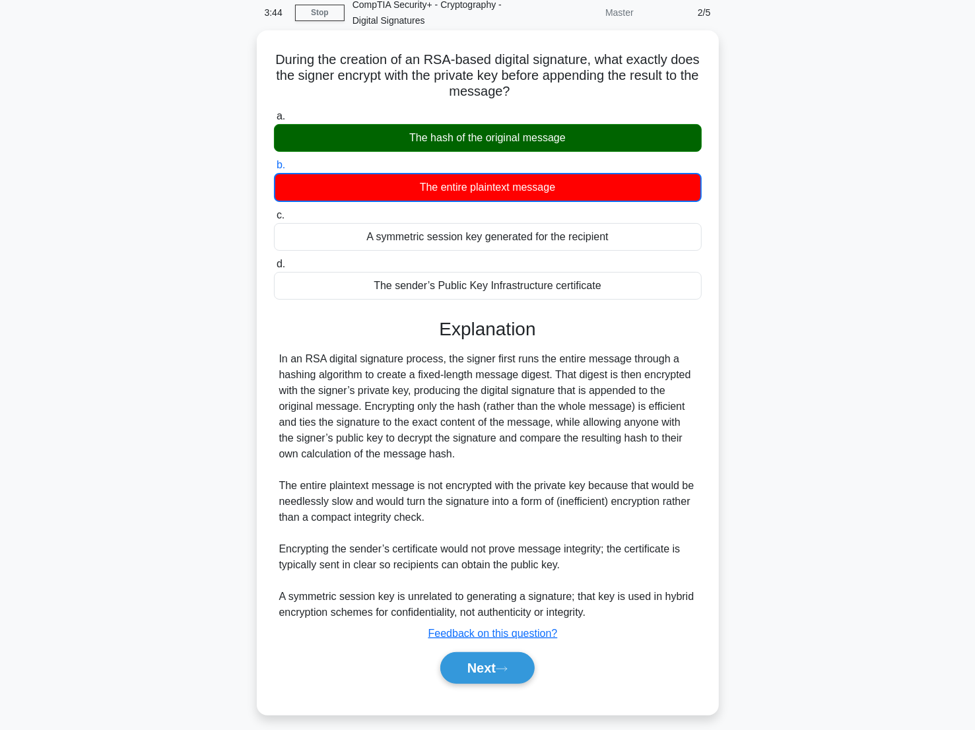
scroll to position [69, 0]
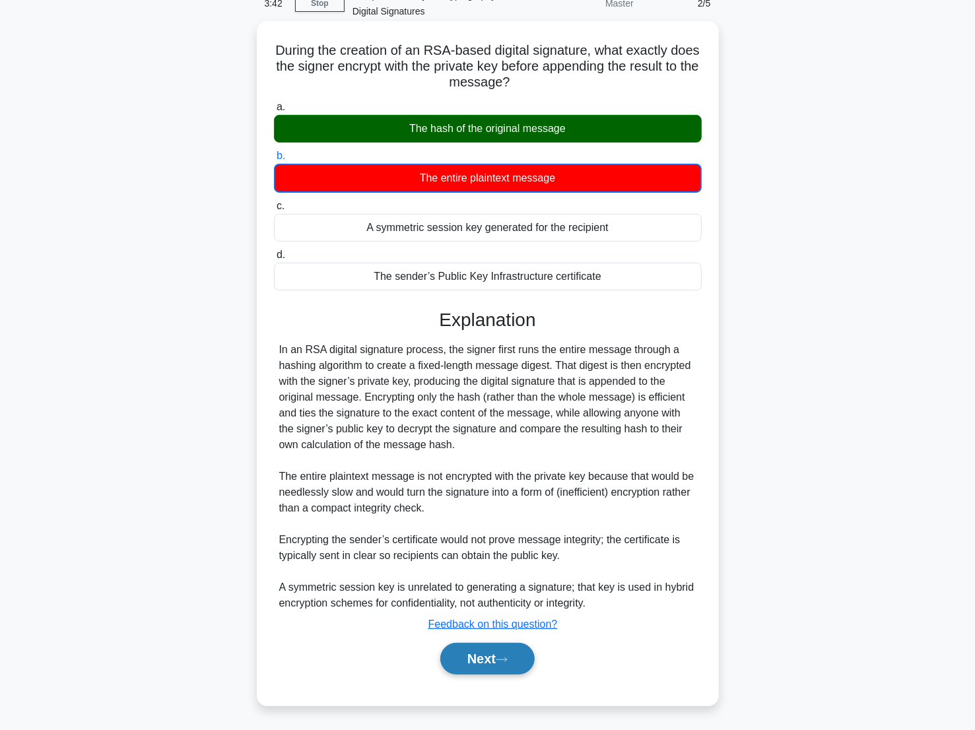
click at [475, 671] on button "Next" at bounding box center [487, 659] width 94 height 32
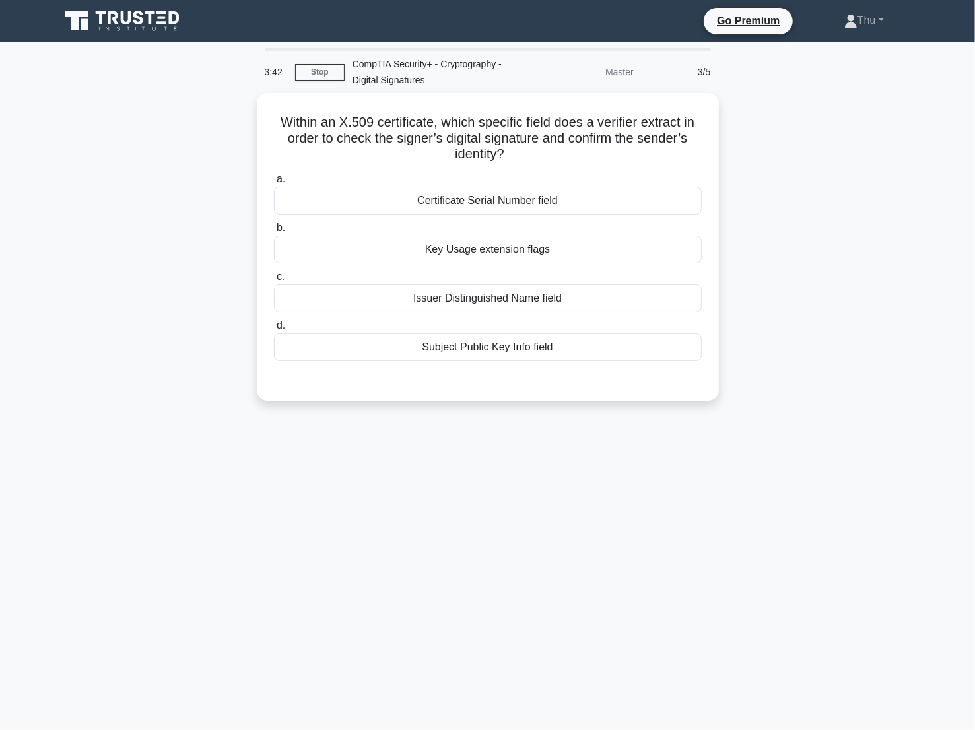
scroll to position [0, 0]
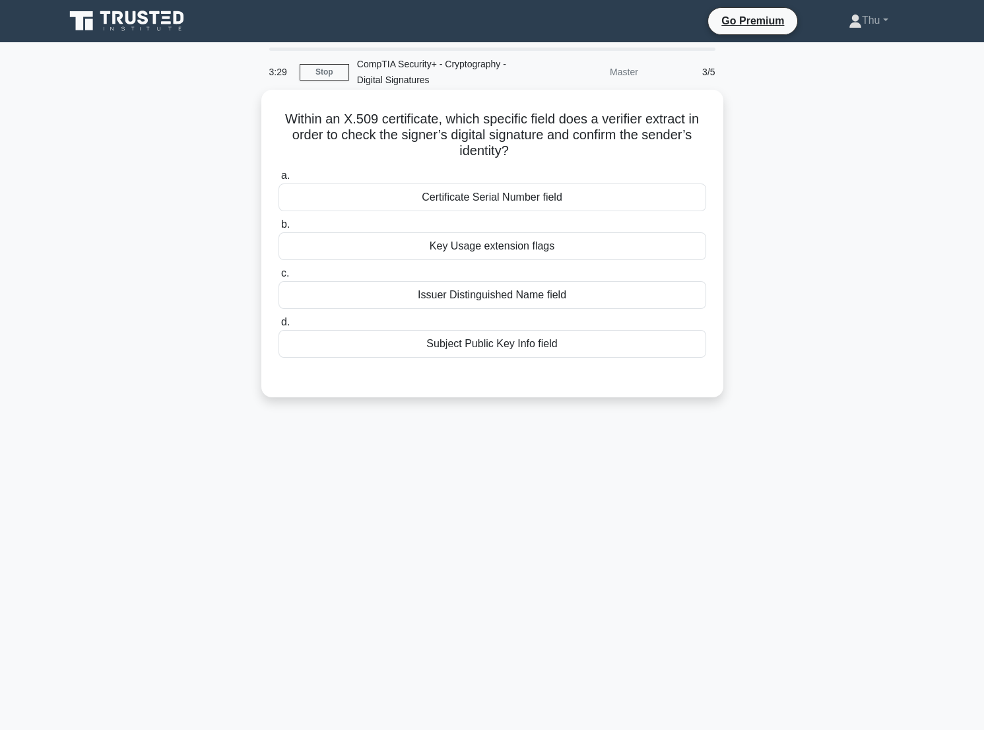
click at [510, 189] on div "Certificate Serial Number field" at bounding box center [493, 198] width 428 height 28
drag, startPoint x: 510, startPoint y: 189, endPoint x: 510, endPoint y: 202, distance: 13.2
click at [510, 202] on div "Certificate Serial Number field" at bounding box center [493, 198] width 428 height 28
click at [279, 180] on input "a. Certificate Serial Number field" at bounding box center [279, 176] width 0 height 9
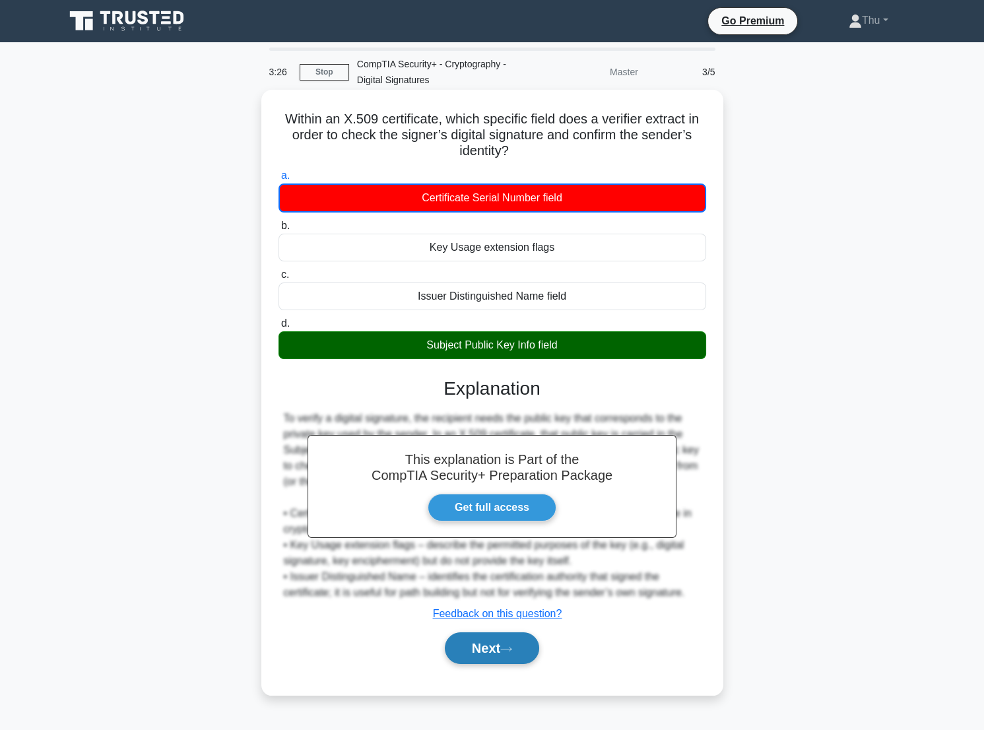
click at [502, 649] on button "Next" at bounding box center [492, 649] width 94 height 32
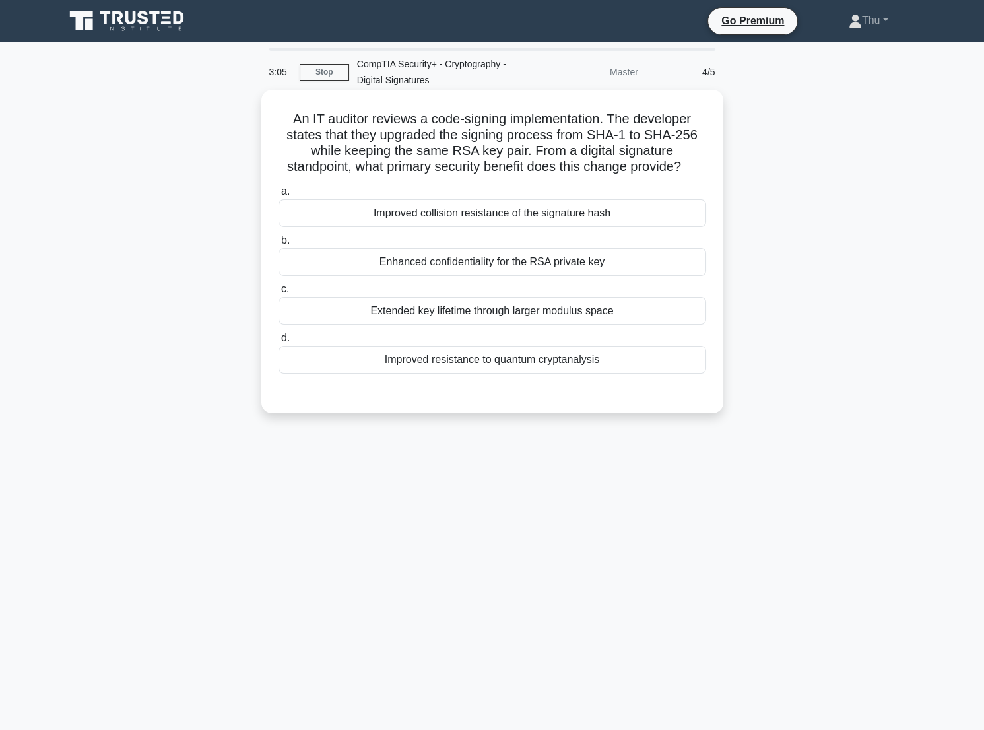
click at [454, 314] on div "Extended key lifetime through larger modulus space" at bounding box center [493, 311] width 428 height 28
click at [279, 294] on input "c. Extended key lifetime through larger modulus space" at bounding box center [279, 289] width 0 height 9
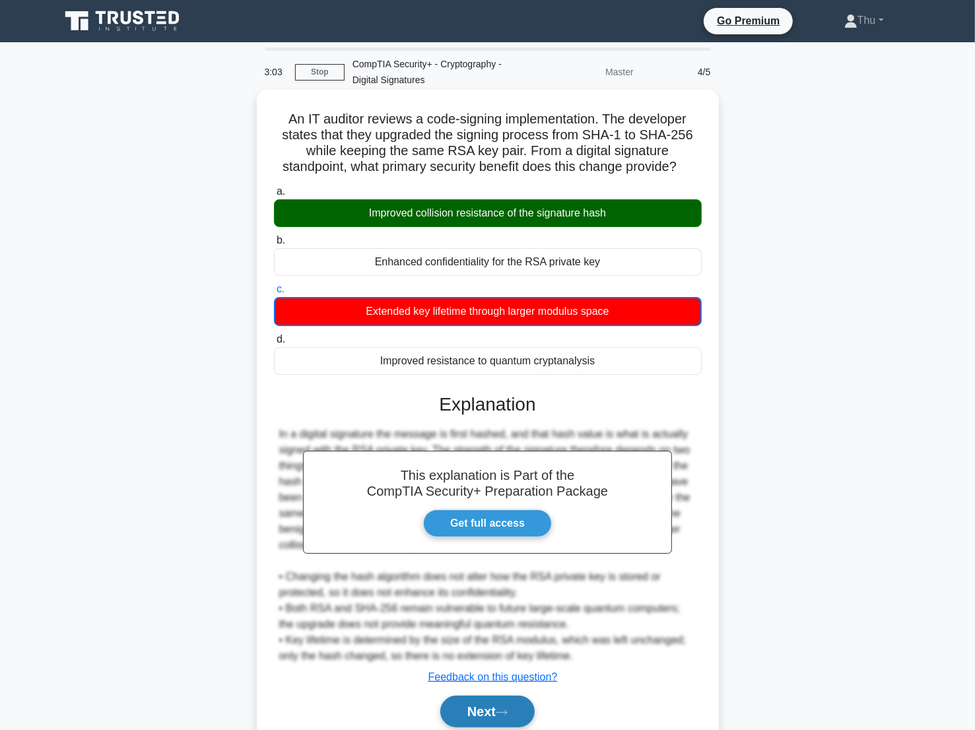
click at [498, 710] on button "Next" at bounding box center [487, 712] width 94 height 32
click at [498, 714] on button "Next" at bounding box center [487, 712] width 94 height 32
drag, startPoint x: 476, startPoint y: 707, endPoint x: 484, endPoint y: 708, distance: 8.0
click at [476, 708] on button "Next" at bounding box center [487, 712] width 94 height 32
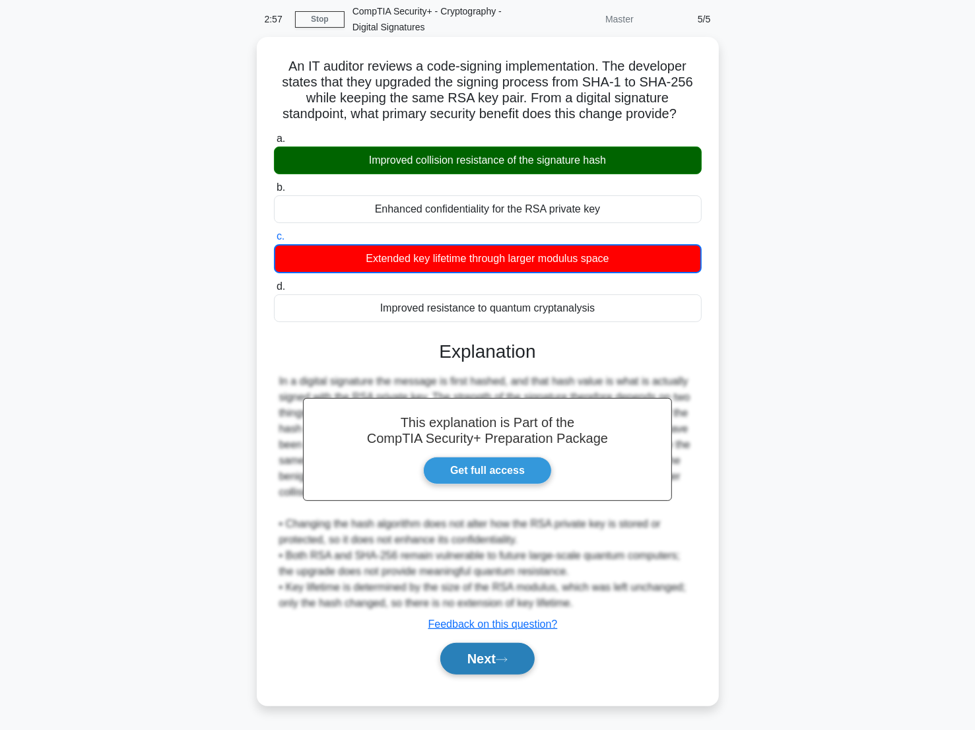
click at [493, 666] on button "Next" at bounding box center [487, 659] width 94 height 32
click at [508, 657] on icon at bounding box center [502, 659] width 12 height 7
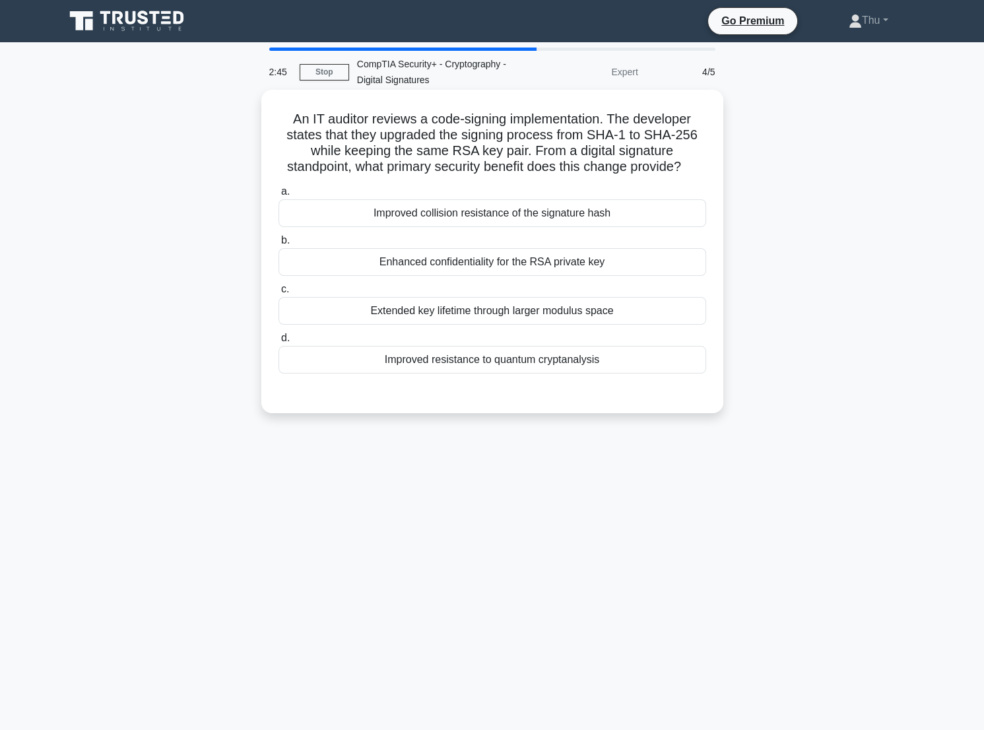
click at [415, 316] on div "Extended key lifetime through larger modulus space" at bounding box center [493, 311] width 428 height 28
click at [279, 294] on input "c. Extended key lifetime through larger modulus space" at bounding box center [279, 289] width 0 height 9
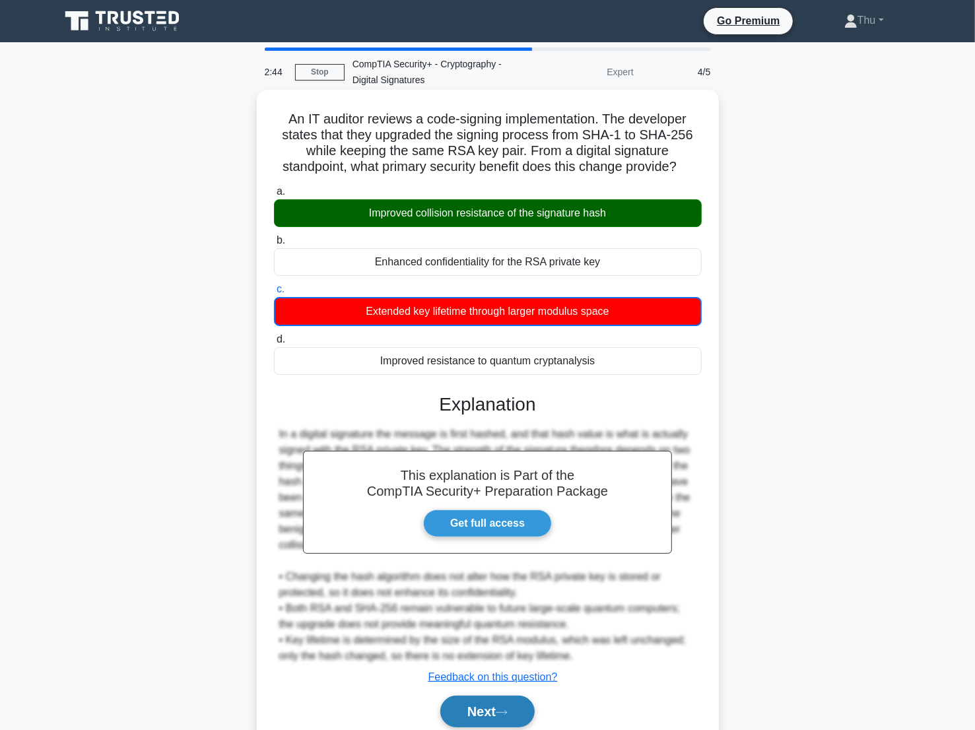
click at [469, 714] on button "Next" at bounding box center [487, 712] width 94 height 32
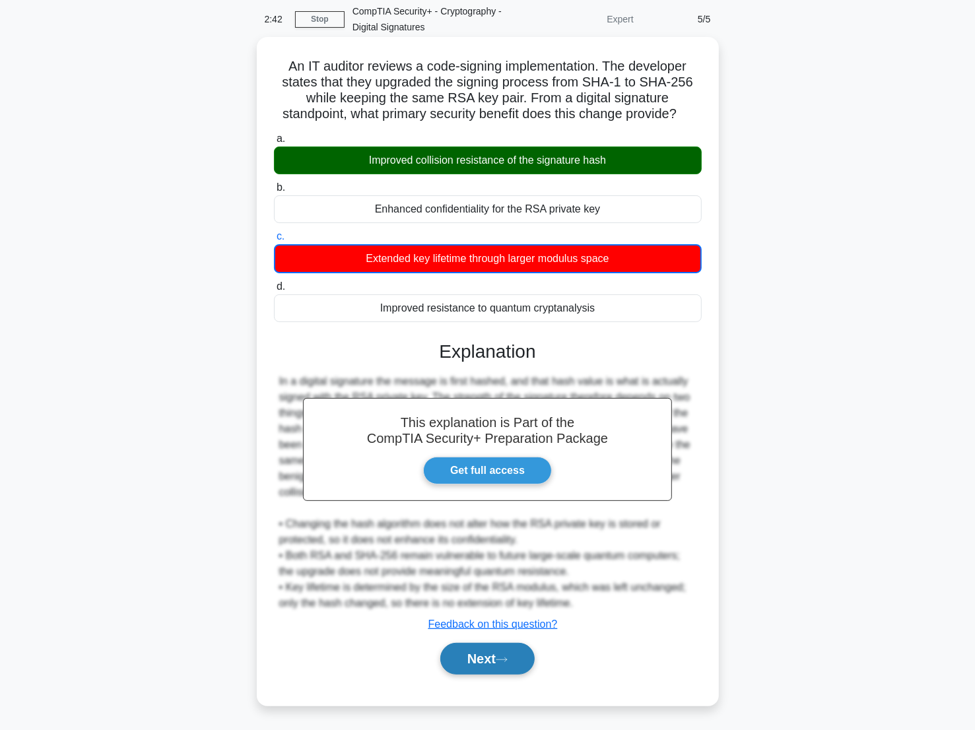
click at [492, 661] on button "Next" at bounding box center [487, 659] width 94 height 32
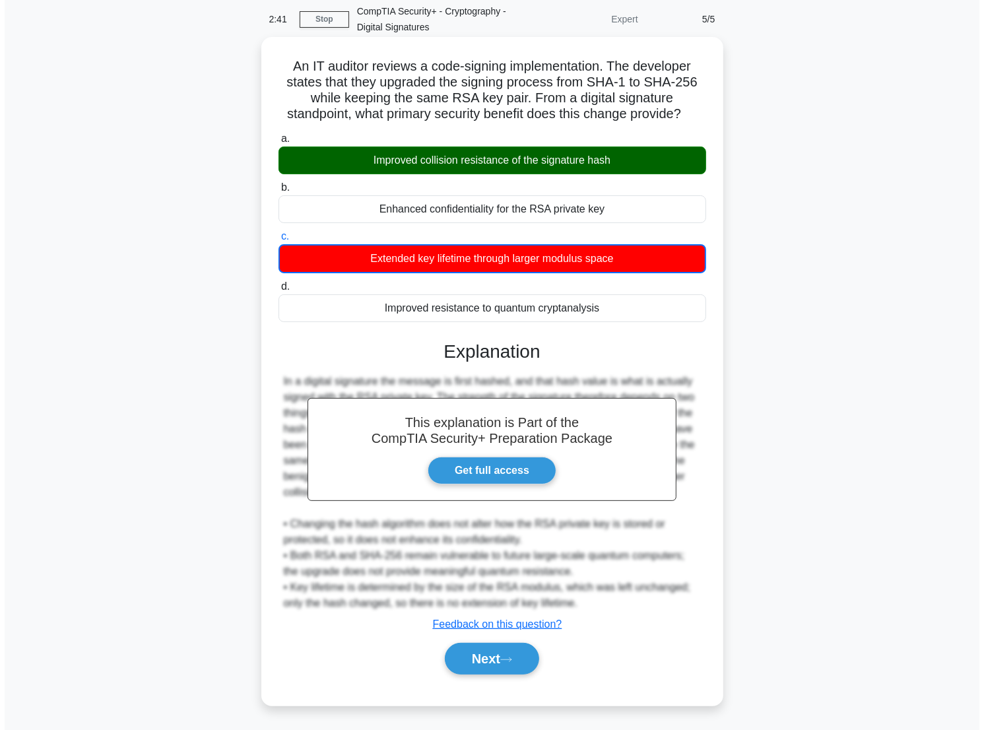
scroll to position [0, 0]
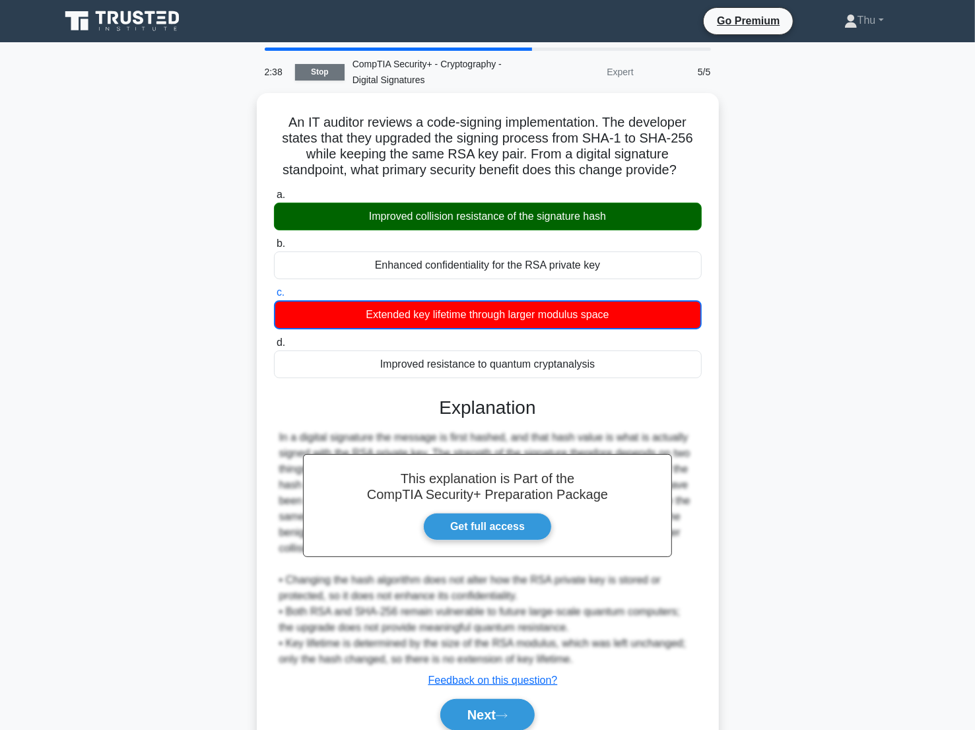
click at [319, 73] on link "Stop" at bounding box center [320, 72] width 50 height 17
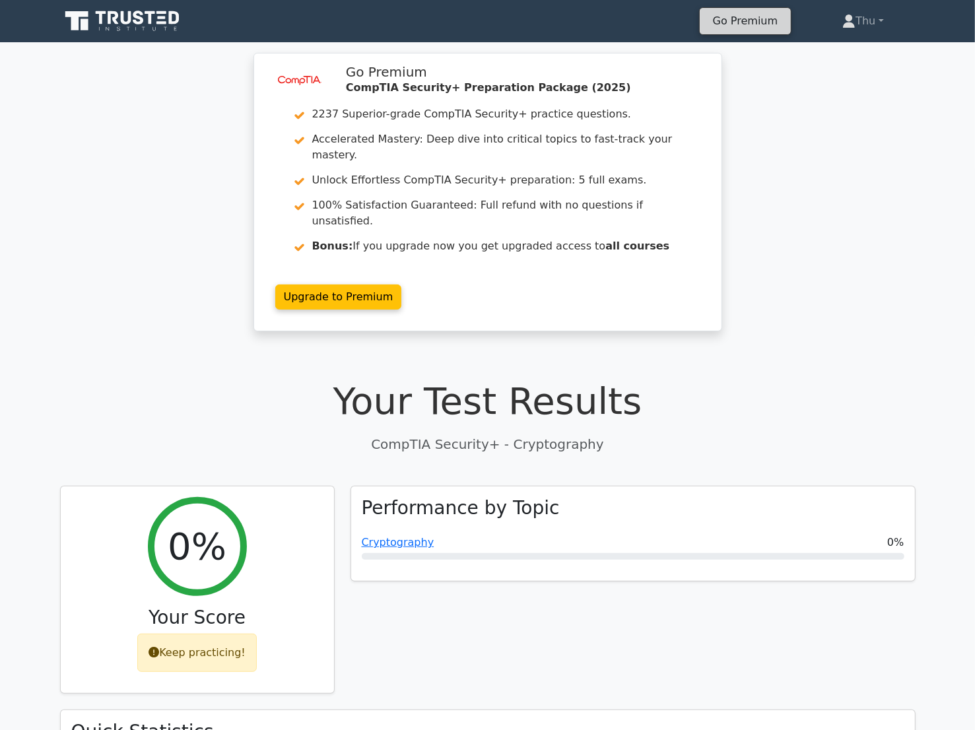
click at [730, 22] on link "Go Premium" at bounding box center [745, 21] width 81 height 18
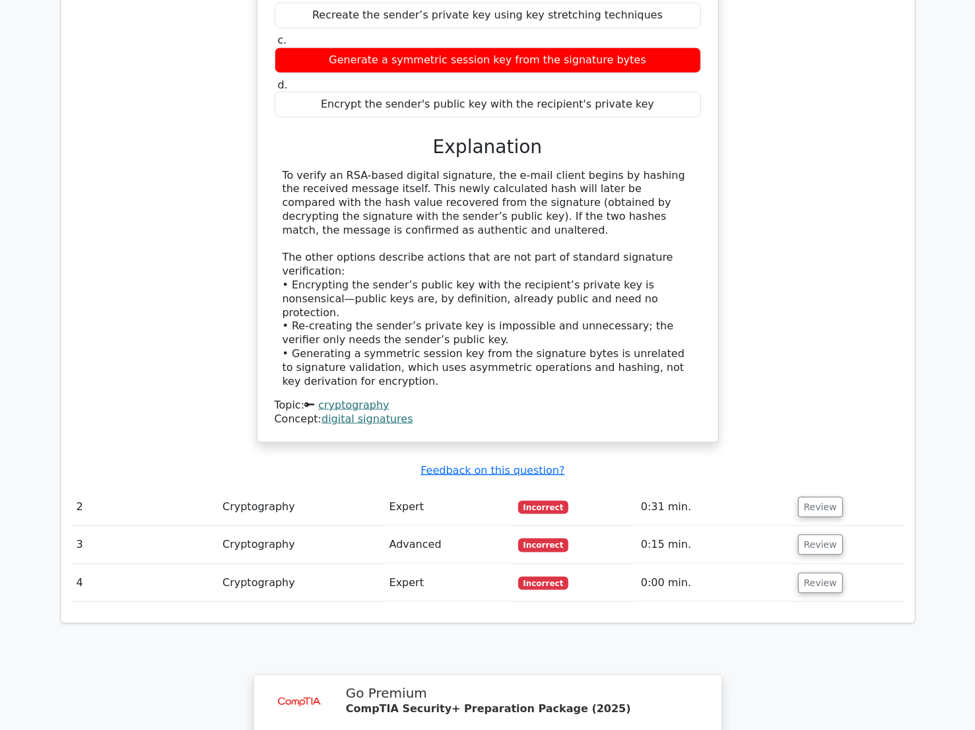
scroll to position [1200, 0]
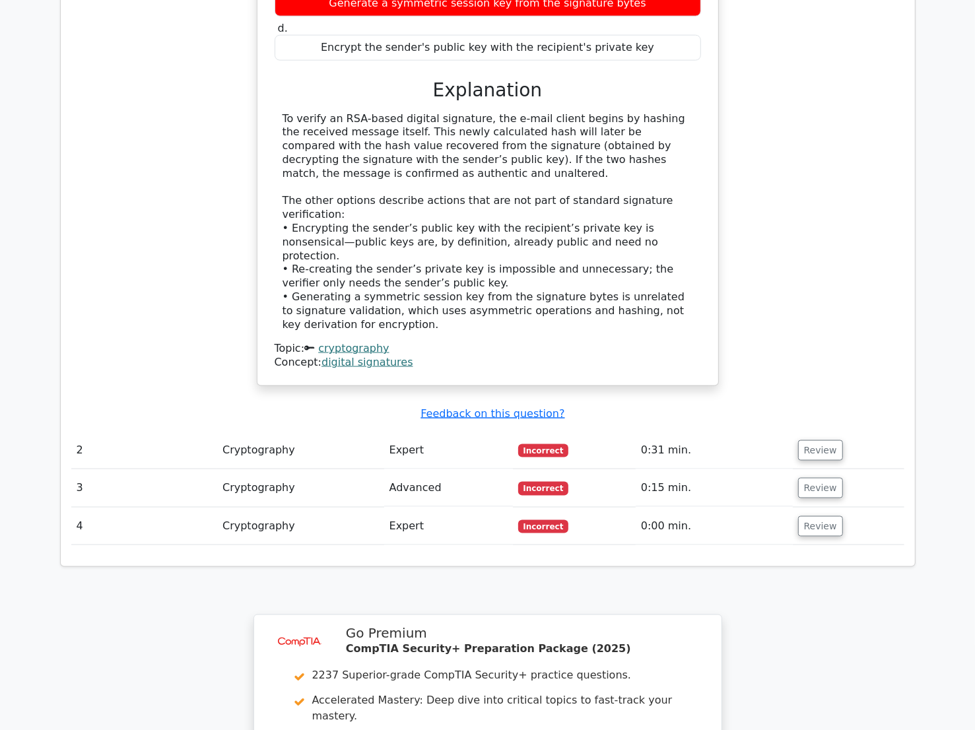
click at [343, 524] on div "Your Test Results CompTIA Security+ - Cryptography 0% Your Score Keep practicin…" at bounding box center [488, 72] width 872 height 1851
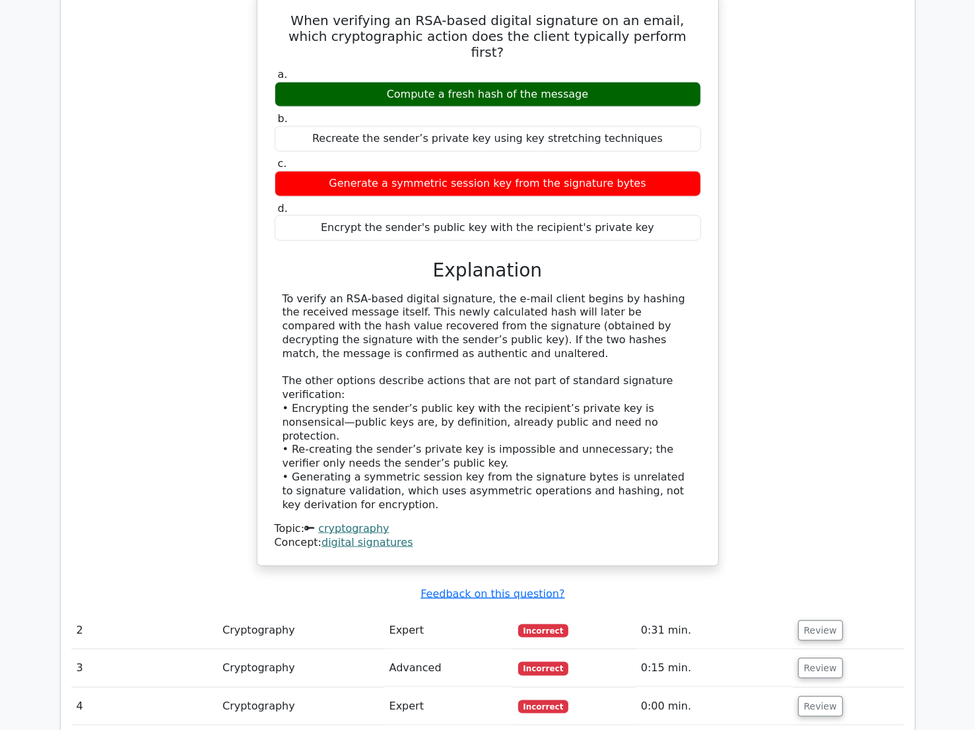
scroll to position [1440, 0]
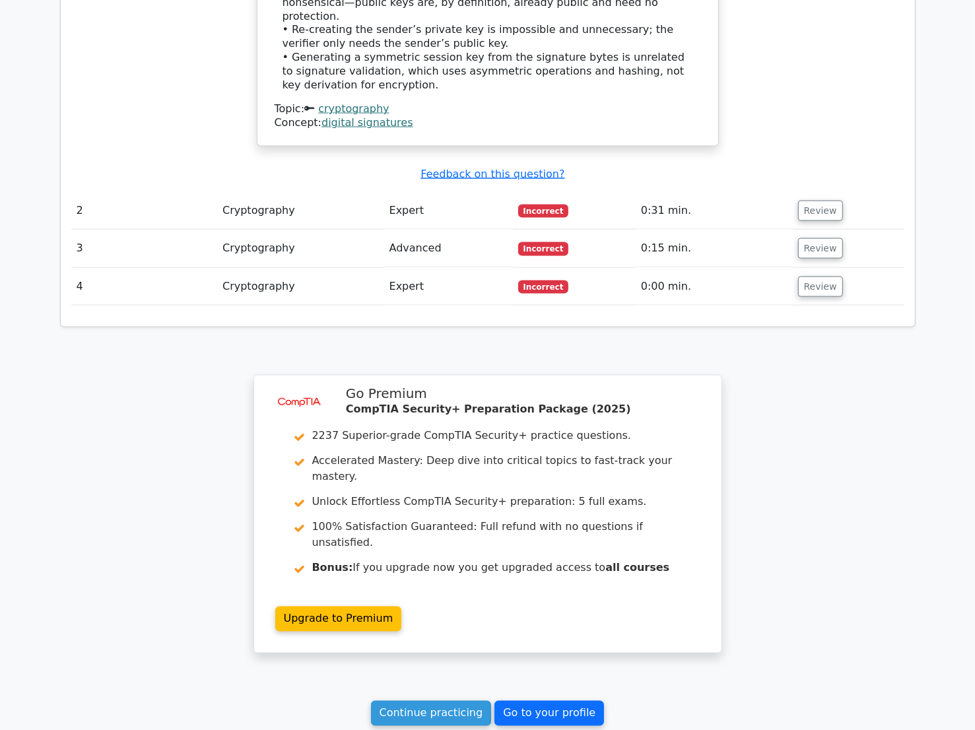
click at [528, 701] on link "Go to your profile" at bounding box center [550, 713] width 110 height 25
